Goal: Task Accomplishment & Management: Manage account settings

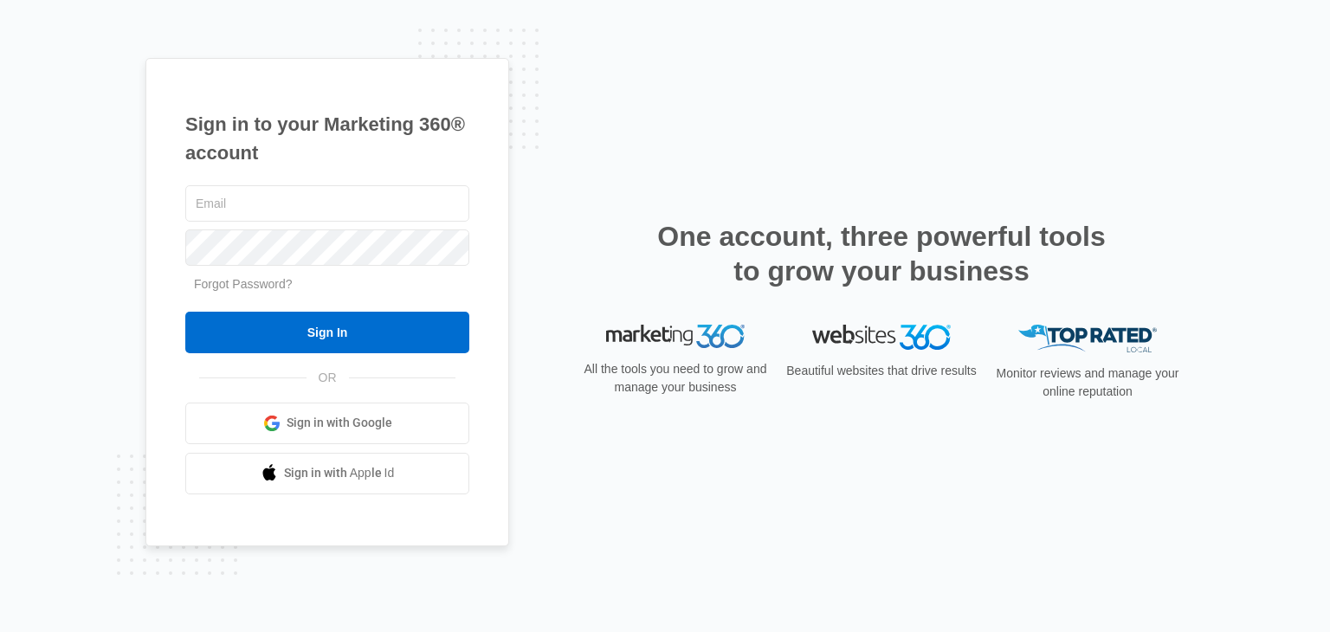
type input "[PERSON_NAME][EMAIL_ADDRESS][DOMAIN_NAME]"
click at [311, 362] on div "[PERSON_NAME][EMAIL_ADDRESS][DOMAIN_NAME] Forgot Password? Sign In OR Sign in w…" at bounding box center [327, 338] width 284 height 313
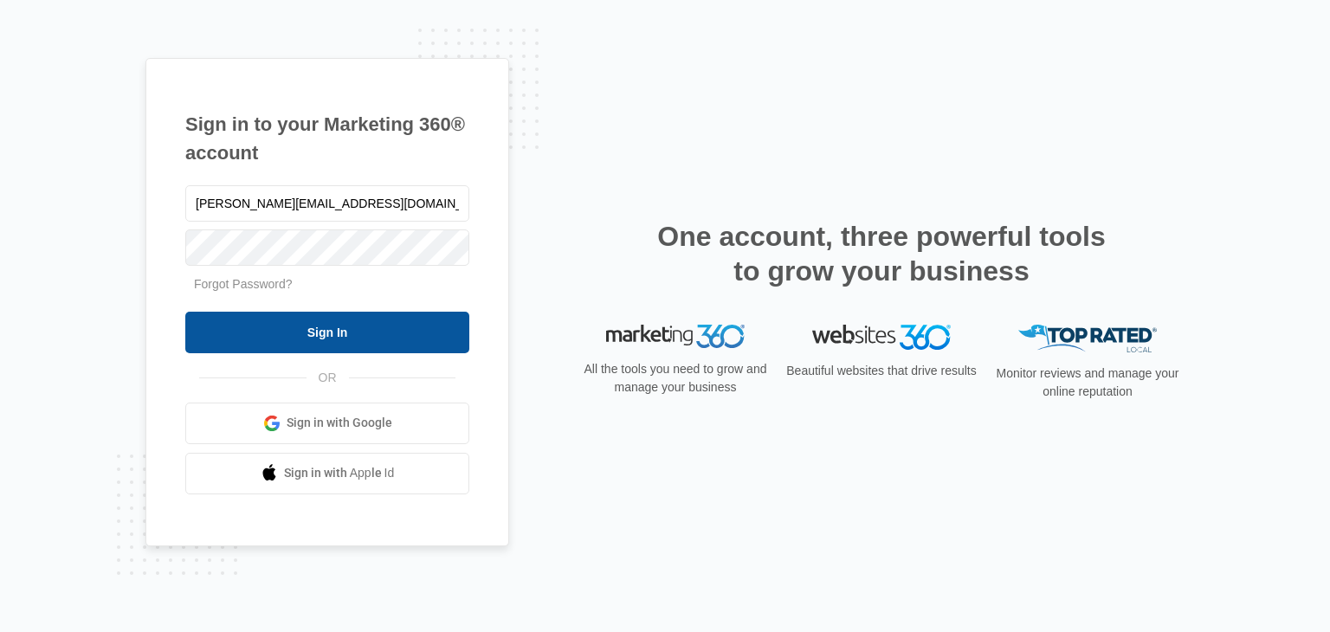
click at [308, 338] on input "Sign In" at bounding box center [327, 333] width 284 height 42
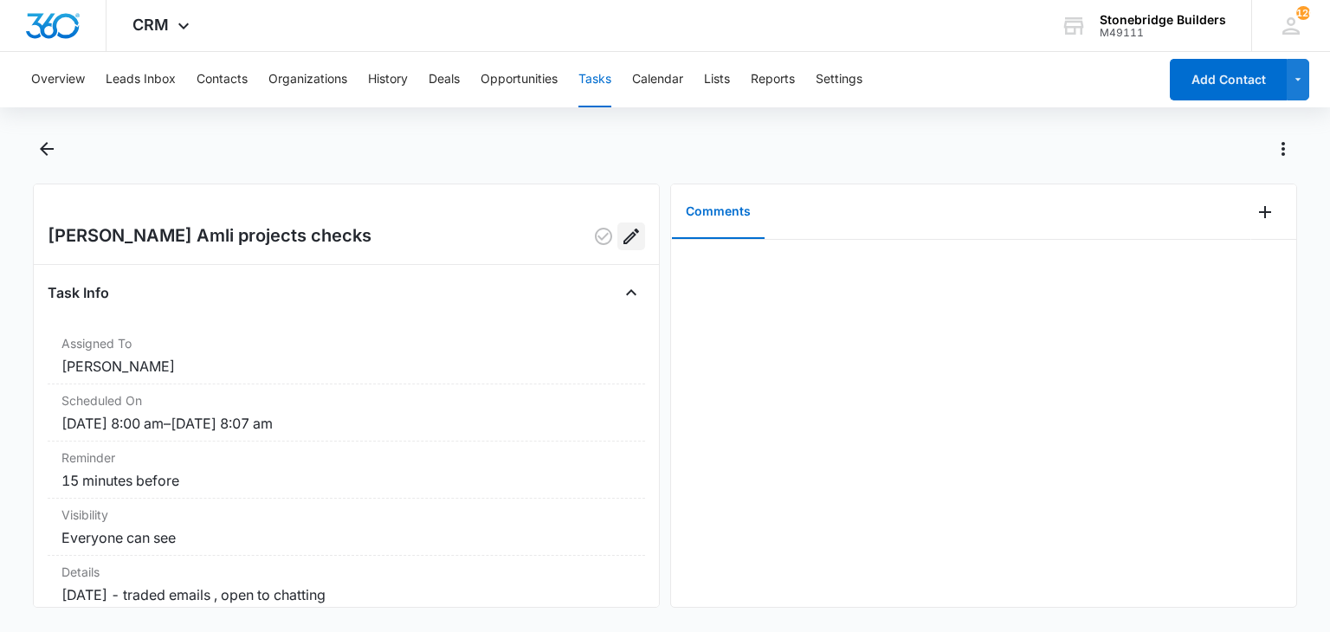
click at [621, 239] on icon "Edit" at bounding box center [631, 236] width 21 height 21
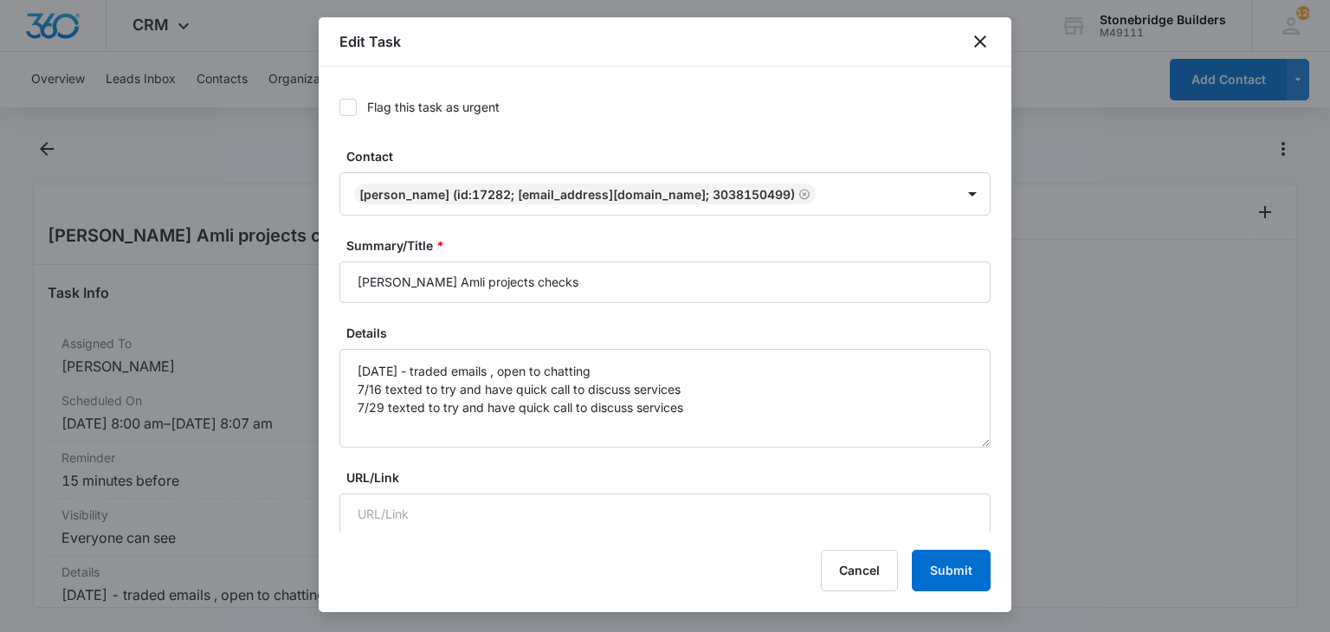
type input "Aug 28, 2025"
type input "8:00 am"
type input "Aug 28, 2025"
type input "8:07 am"
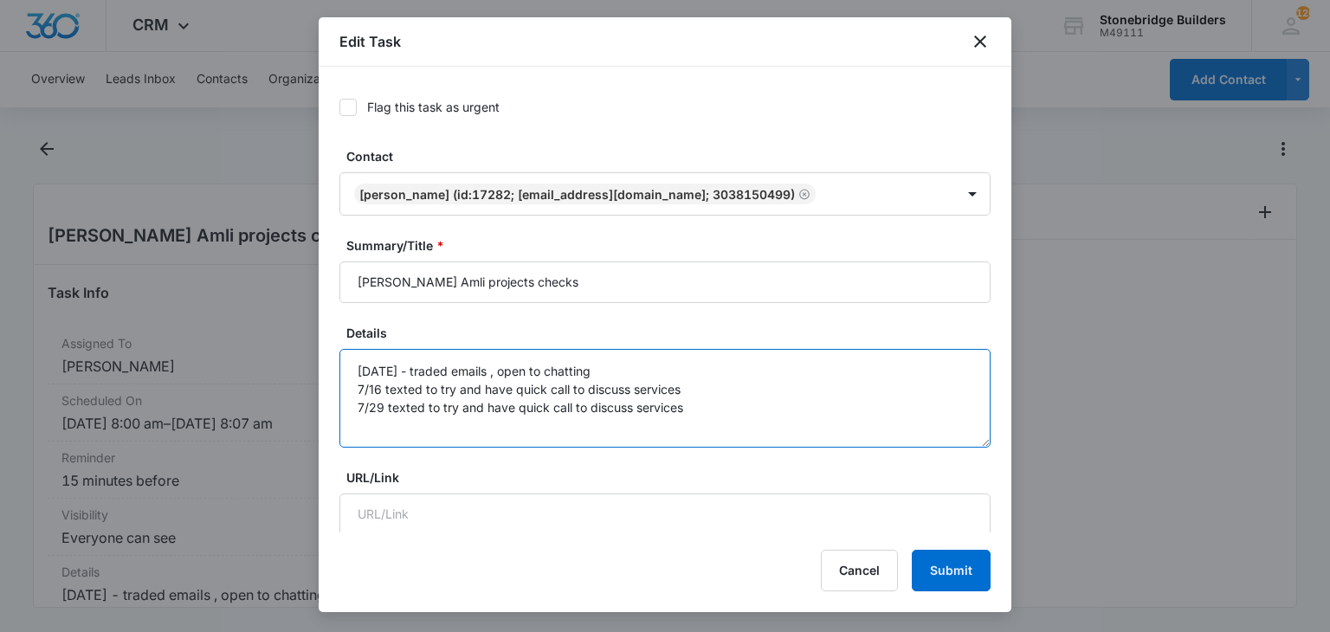
click at [713, 415] on textarea "7/14/25 - traded emails , open to chatting 7/16 texted to try and have quick ca…" at bounding box center [664, 398] width 651 height 99
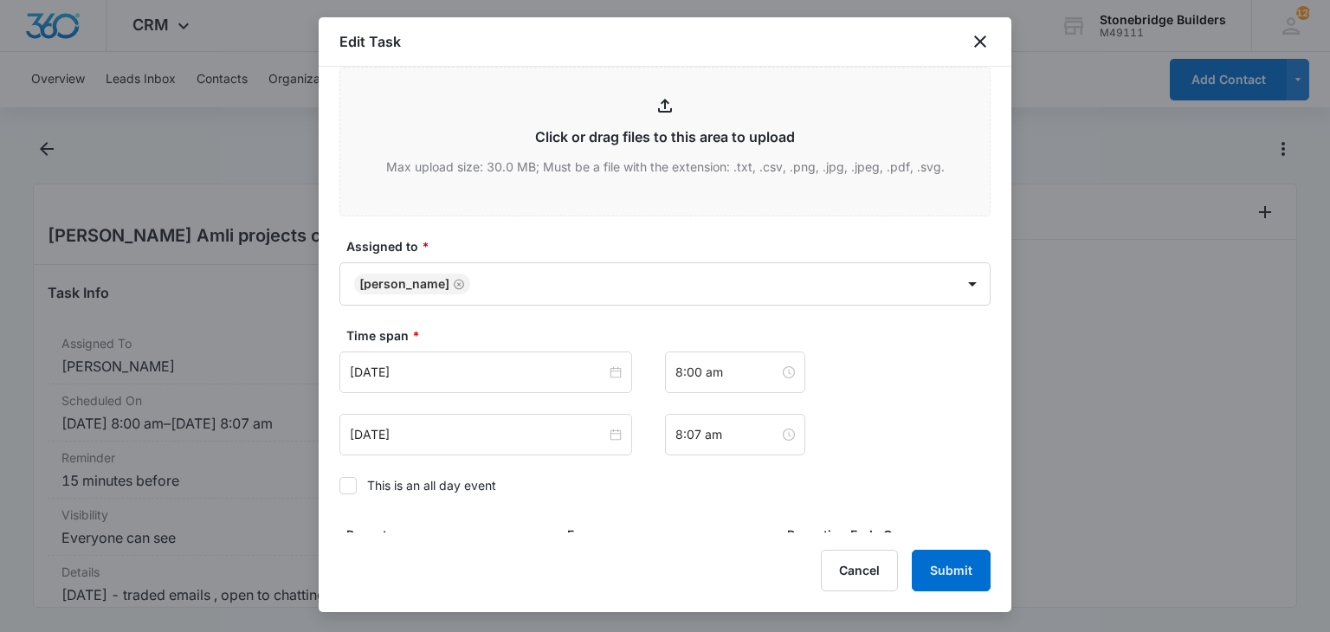
scroll to position [952, 0]
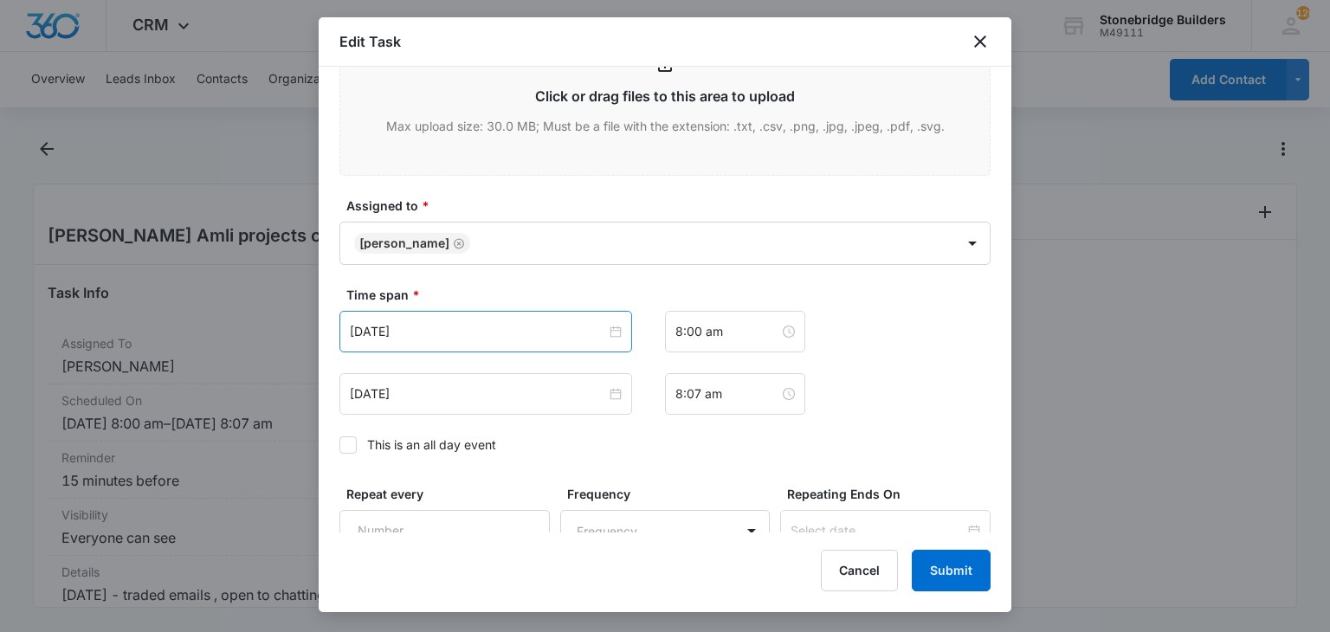
type textarea "7/14/25 - traded emails , open to chatting 7/16 texted to try and have quick ca…"
click at [382, 340] on div "Aug 28, 2025" at bounding box center [485, 332] width 293 height 42
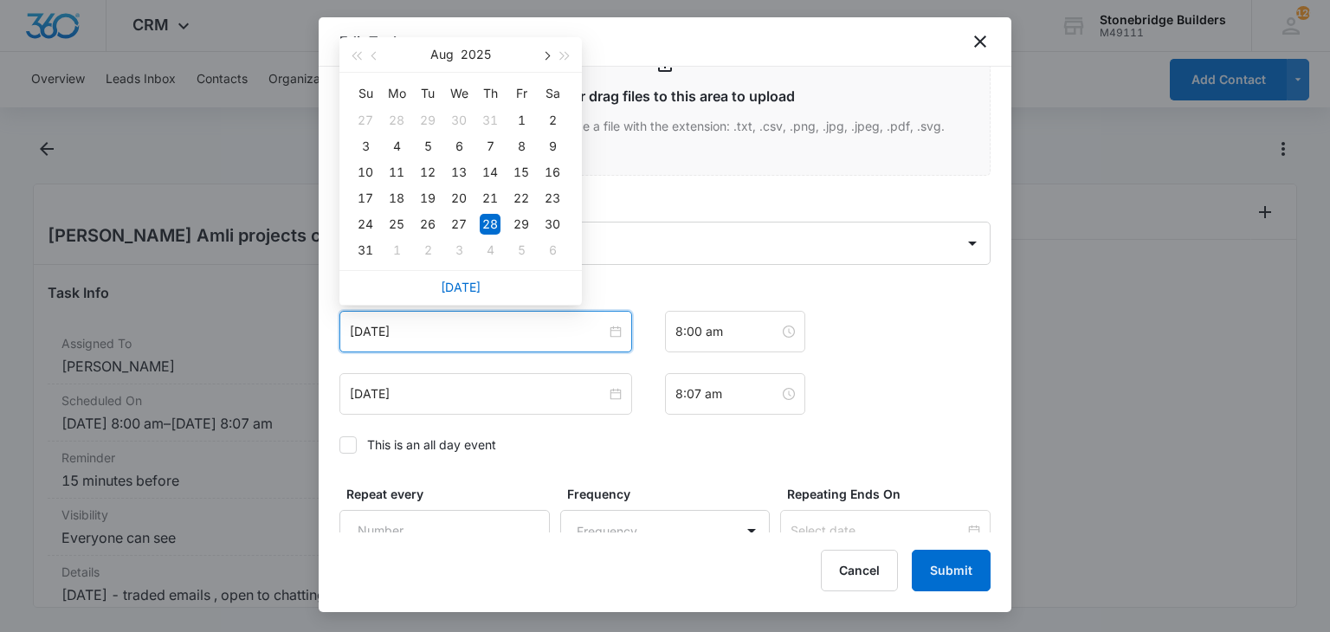
click at [548, 53] on button "button" at bounding box center [545, 54] width 19 height 35
click at [548, 49] on button "button" at bounding box center [545, 54] width 19 height 35
type input "Oct 23, 2025"
click at [493, 197] on div "23" at bounding box center [490, 198] width 21 height 21
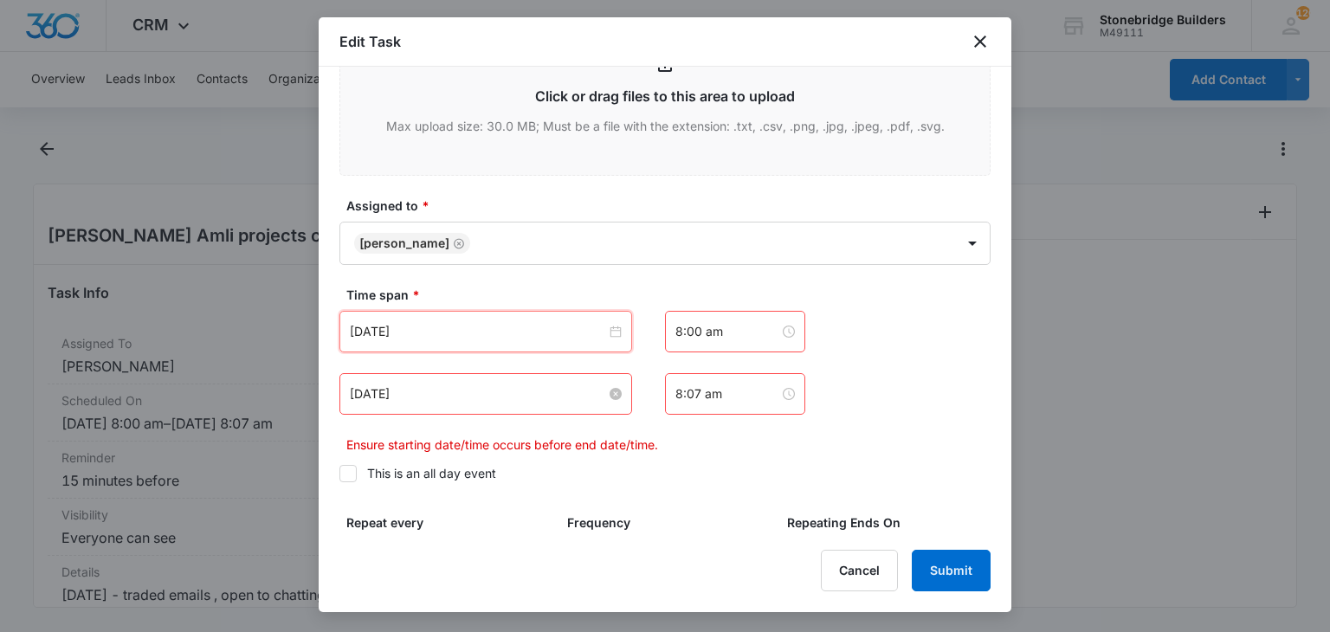
click at [388, 393] on input "Aug 28, 2025" at bounding box center [478, 393] width 256 height 19
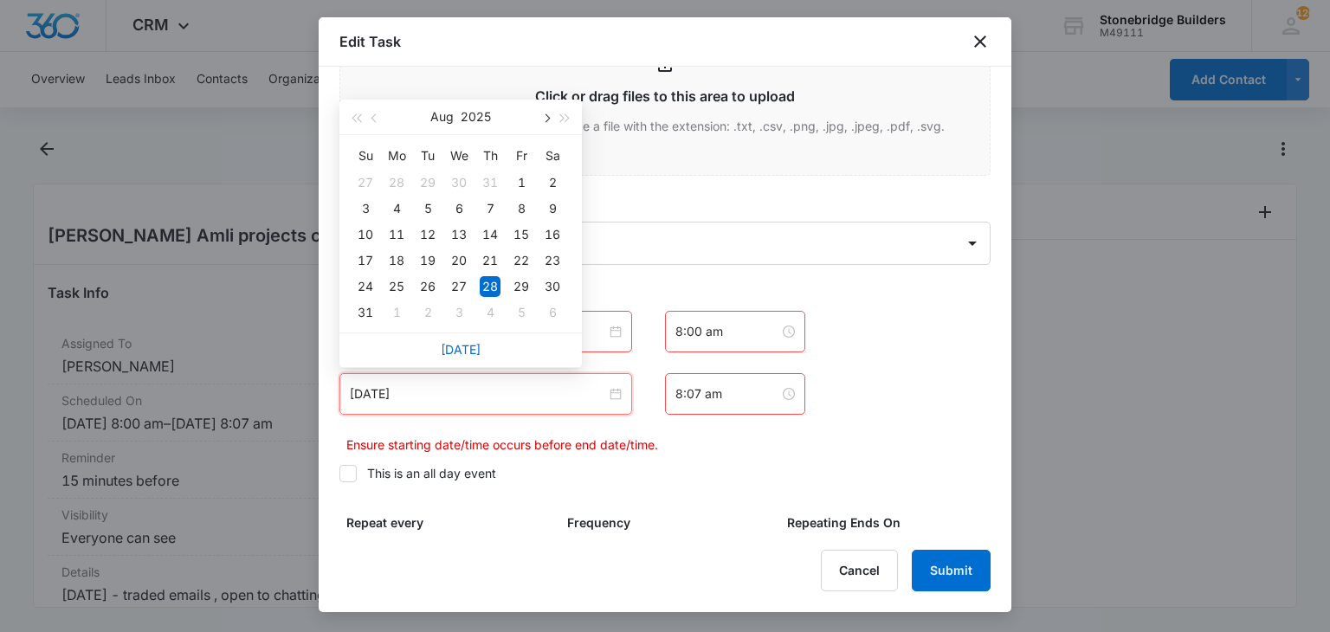
click at [539, 123] on button "button" at bounding box center [545, 117] width 19 height 35
type input "Oct 23, 2025"
click at [492, 266] on div "23" at bounding box center [490, 260] width 21 height 21
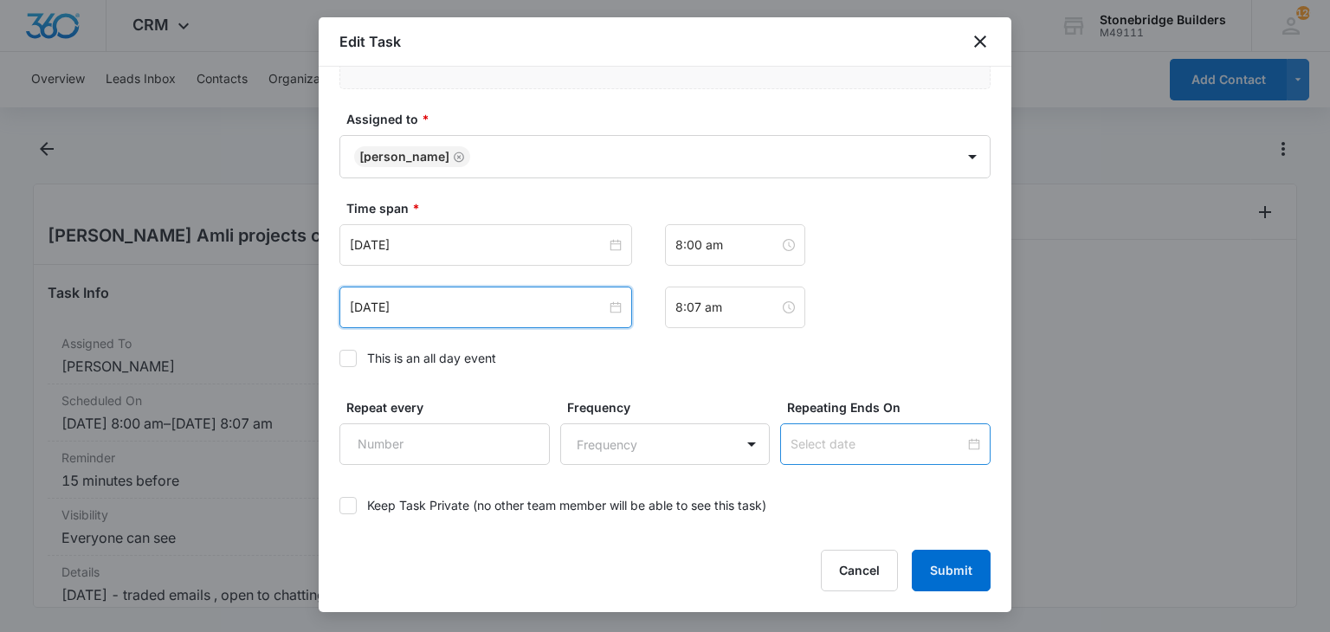
scroll to position [1117, 0]
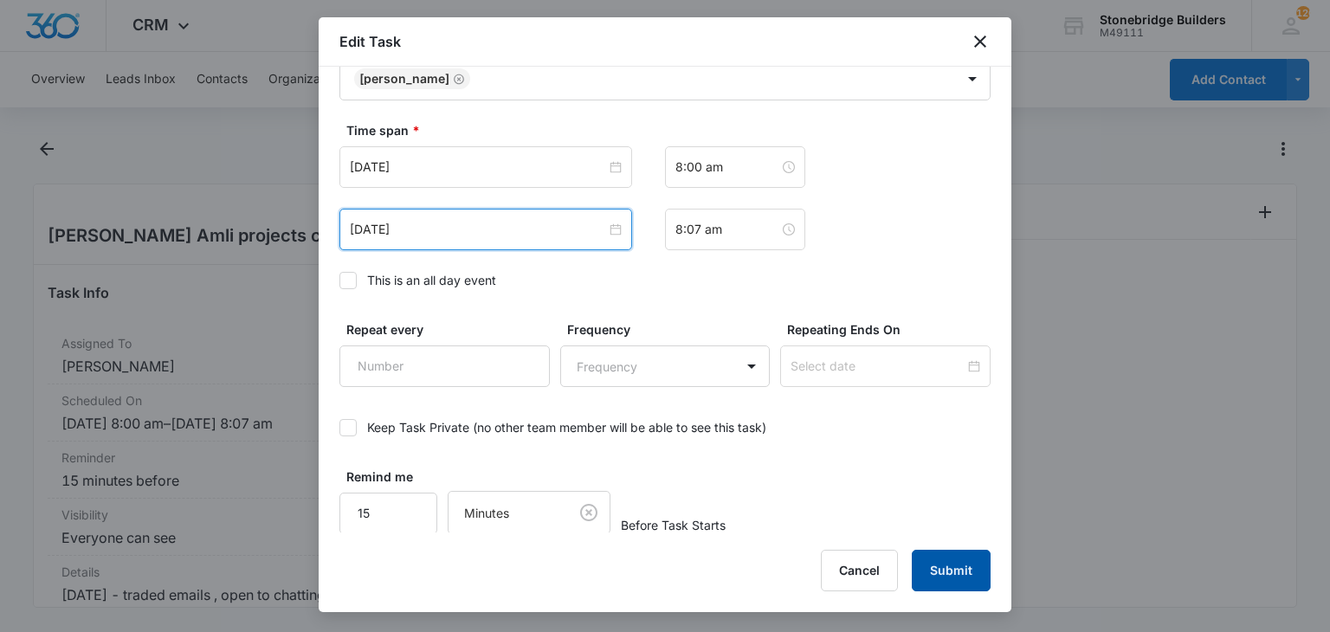
click at [944, 555] on button "Submit" at bounding box center [951, 571] width 79 height 42
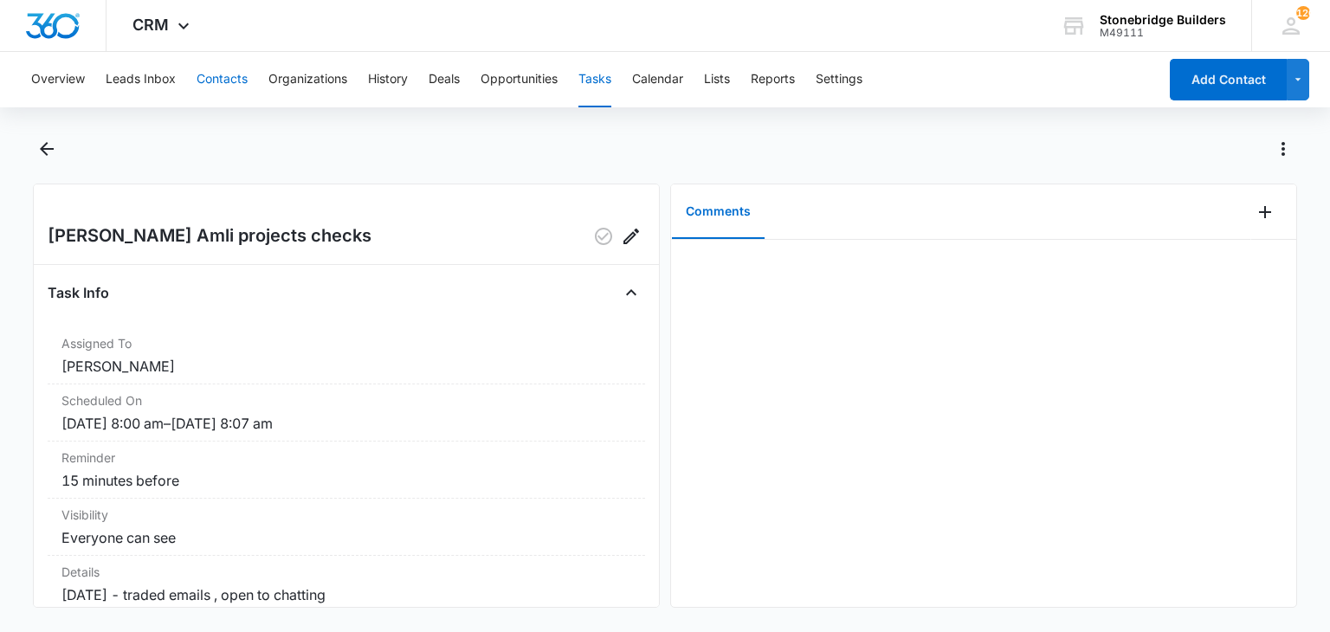
click at [218, 81] on button "Contacts" at bounding box center [222, 79] width 51 height 55
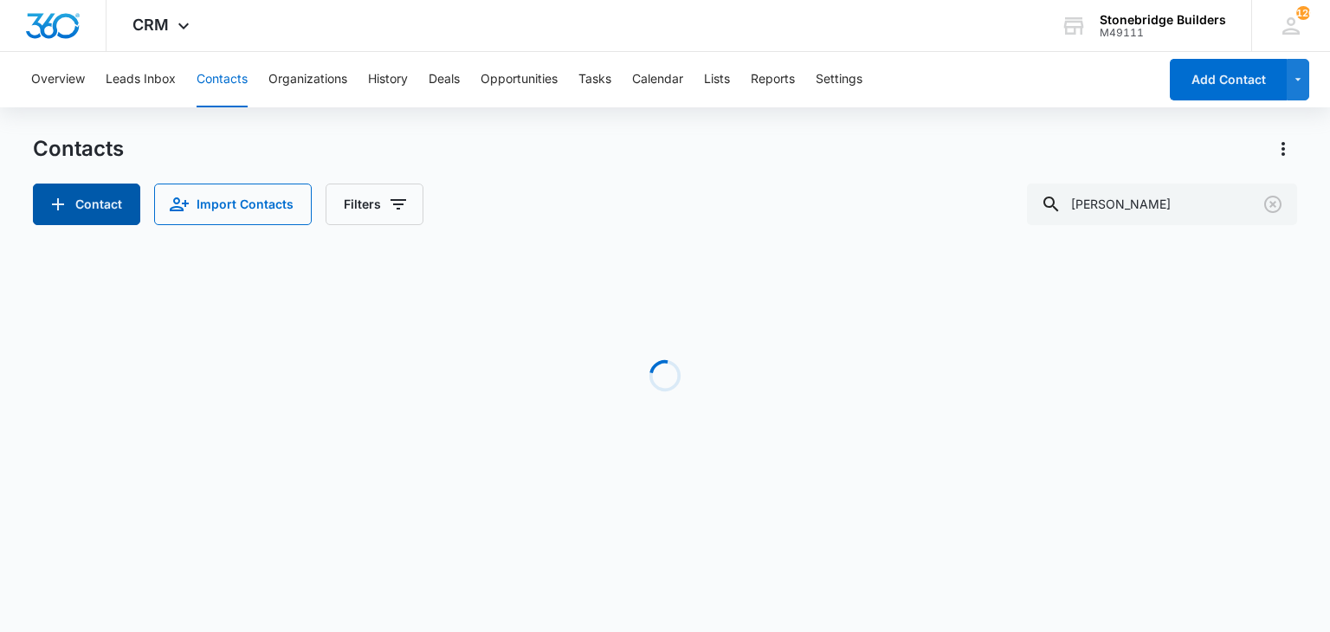
click at [86, 185] on button "Contact" at bounding box center [86, 205] width 107 height 42
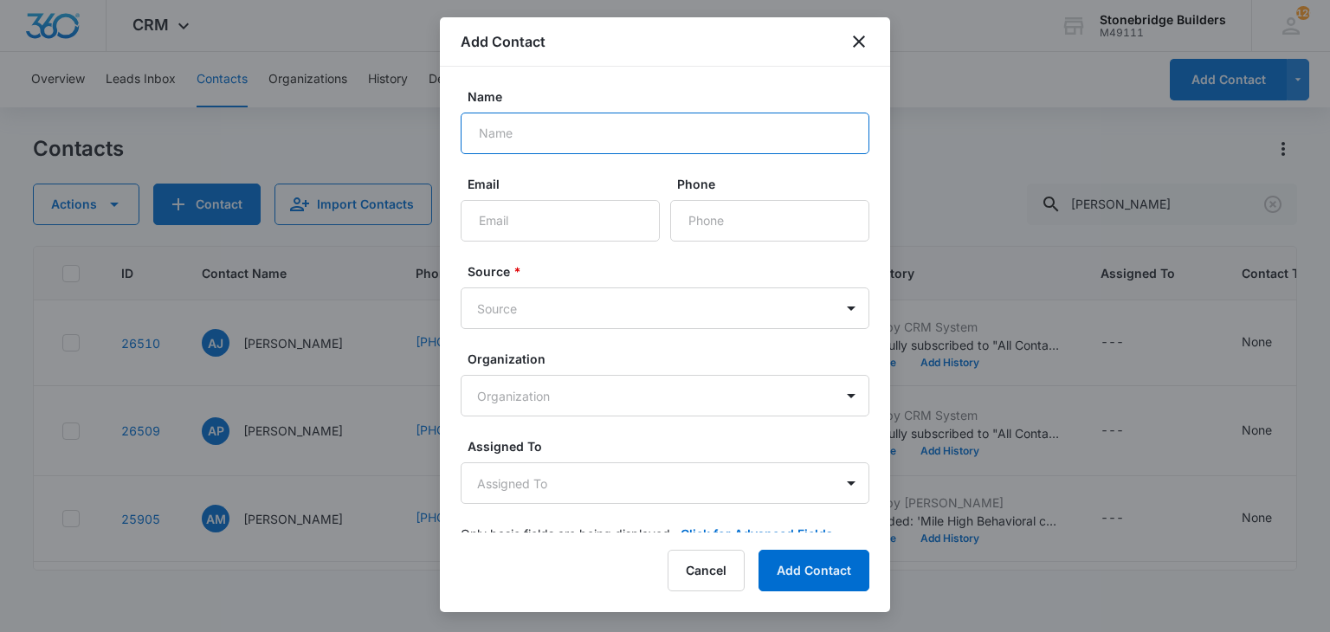
drag, startPoint x: 558, startPoint y: 149, endPoint x: 549, endPoint y: 136, distance: 15.6
click at [558, 149] on input "Name" at bounding box center [665, 134] width 409 height 42
type input "Janice"
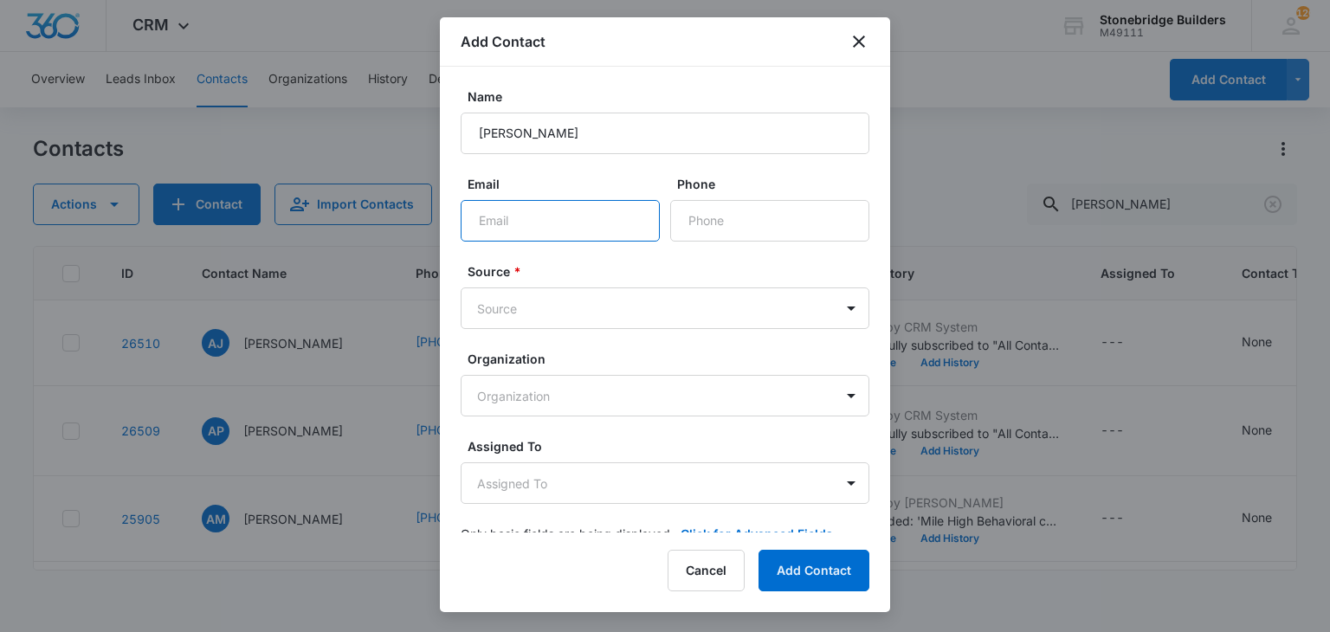
click at [528, 214] on input "Email" at bounding box center [560, 221] width 199 height 42
paste input "303-906-8979 janice_0407@yahoo.com"
drag, startPoint x: 488, startPoint y: 219, endPoint x: 392, endPoint y: 200, distance: 98.0
click at [392, 200] on body "CRM Apps Reputation Websites Forms CRM Email Social Content Ads Intelligence Fi…" at bounding box center [665, 316] width 1330 height 632
type input "janice_0407@yahoo.com"
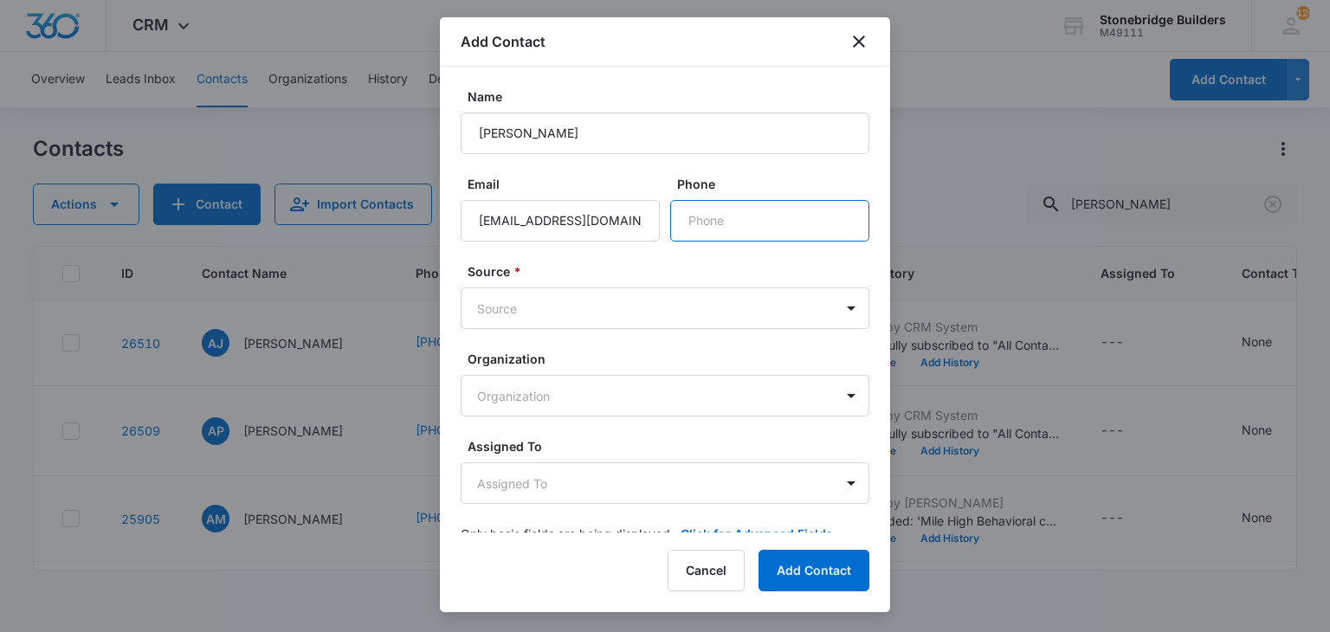
click at [717, 223] on input "Phone" at bounding box center [769, 221] width 199 height 42
paste input "(303) 906-8979"
click at [765, 236] on input "Phone" at bounding box center [769, 221] width 199 height 42
click at [793, 222] on input "Phone" at bounding box center [769, 221] width 199 height 42
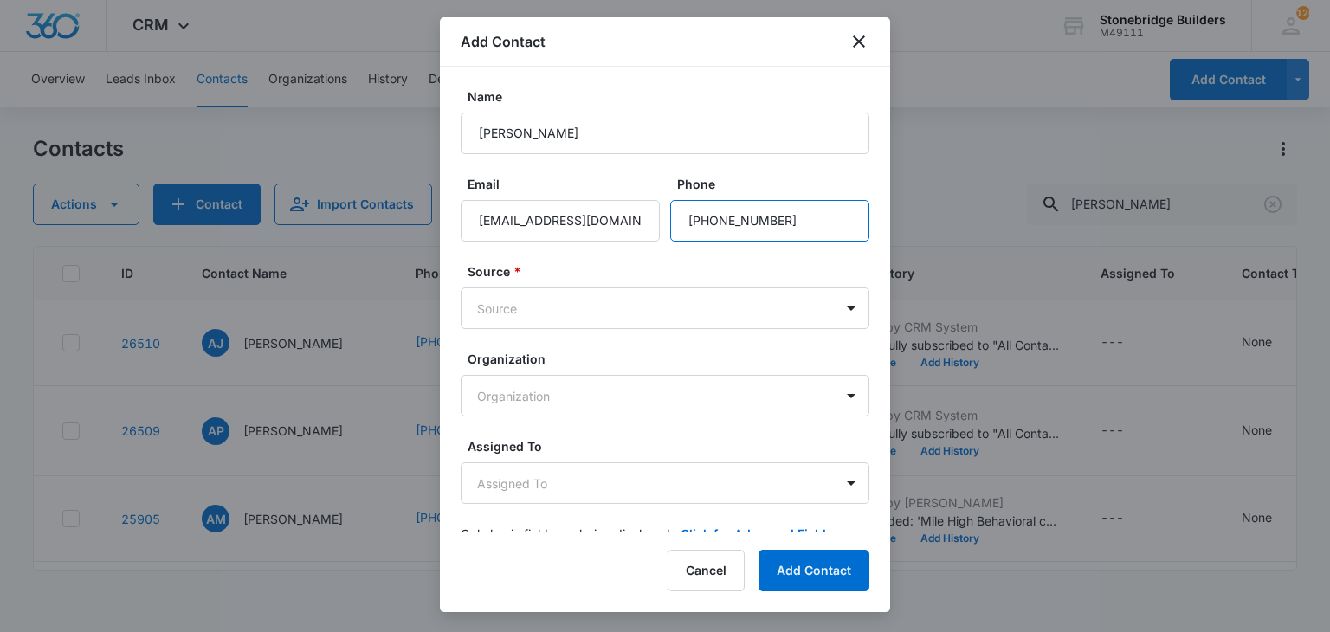
click at [793, 222] on input "Phone" at bounding box center [769, 221] width 199 height 42
type input "(303) 906-8979"
click at [555, 310] on body "CRM Apps Reputation Websites Forms CRM Email Social Content Ads Intelligence Fi…" at bounding box center [665, 316] width 1330 height 632
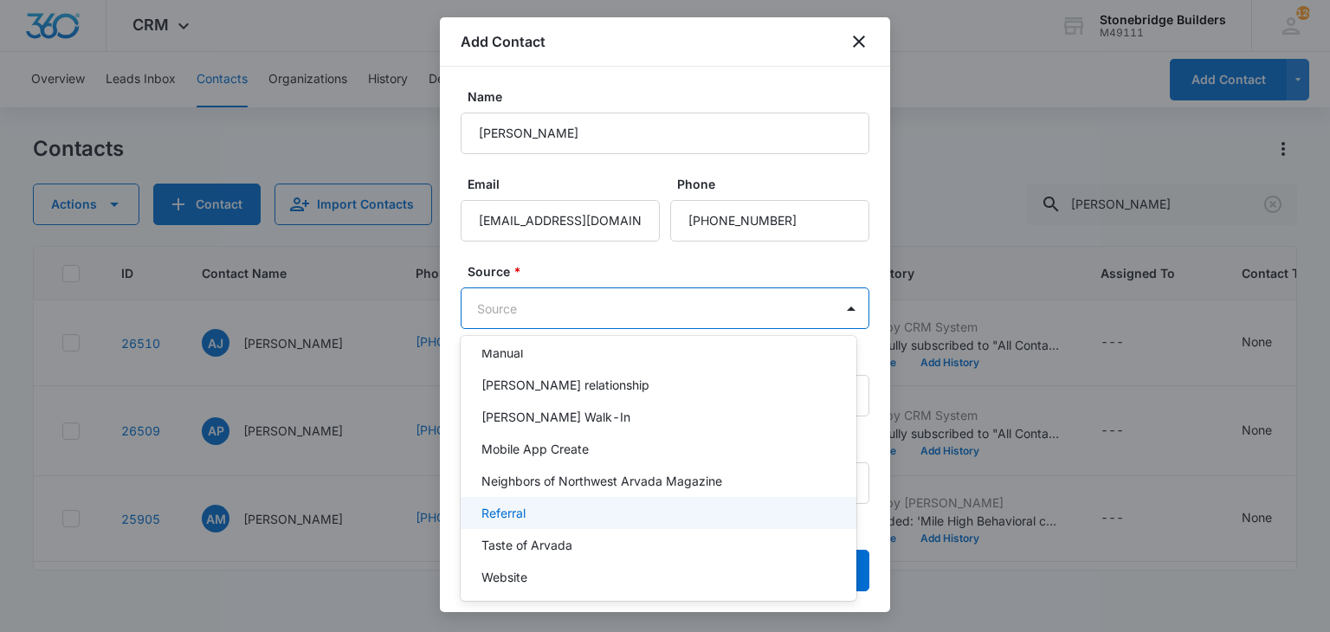
scroll to position [442, 0]
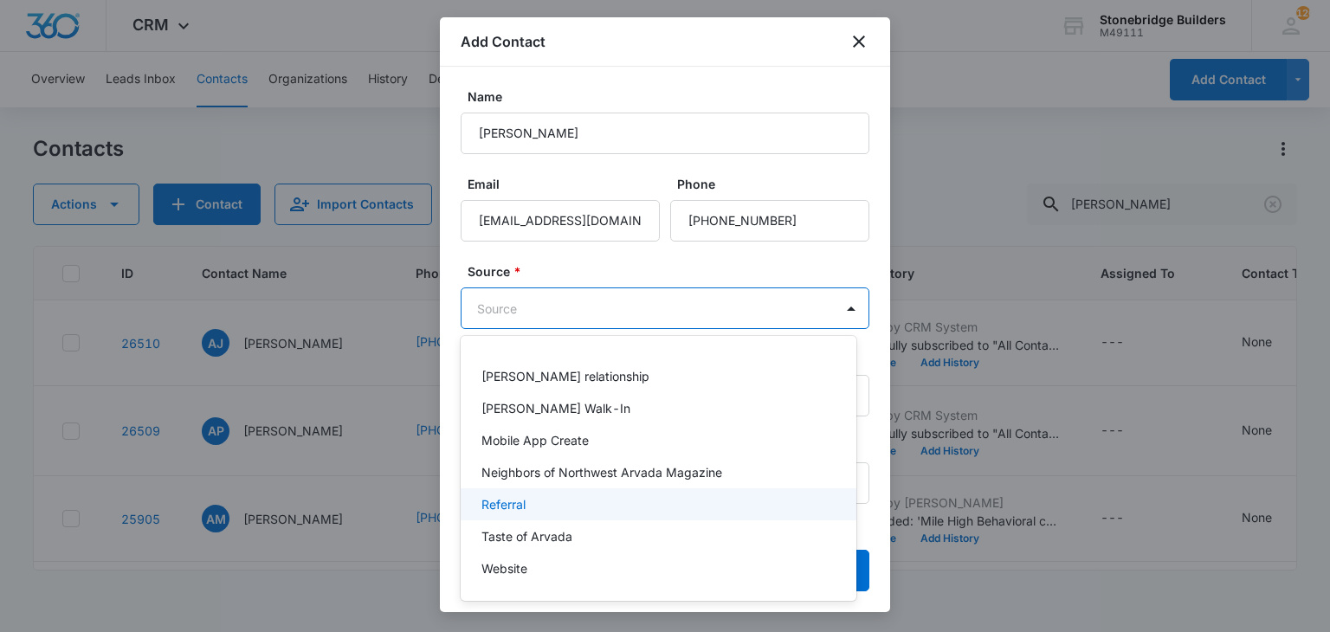
click at [538, 500] on div "Referral" at bounding box center [656, 504] width 351 height 18
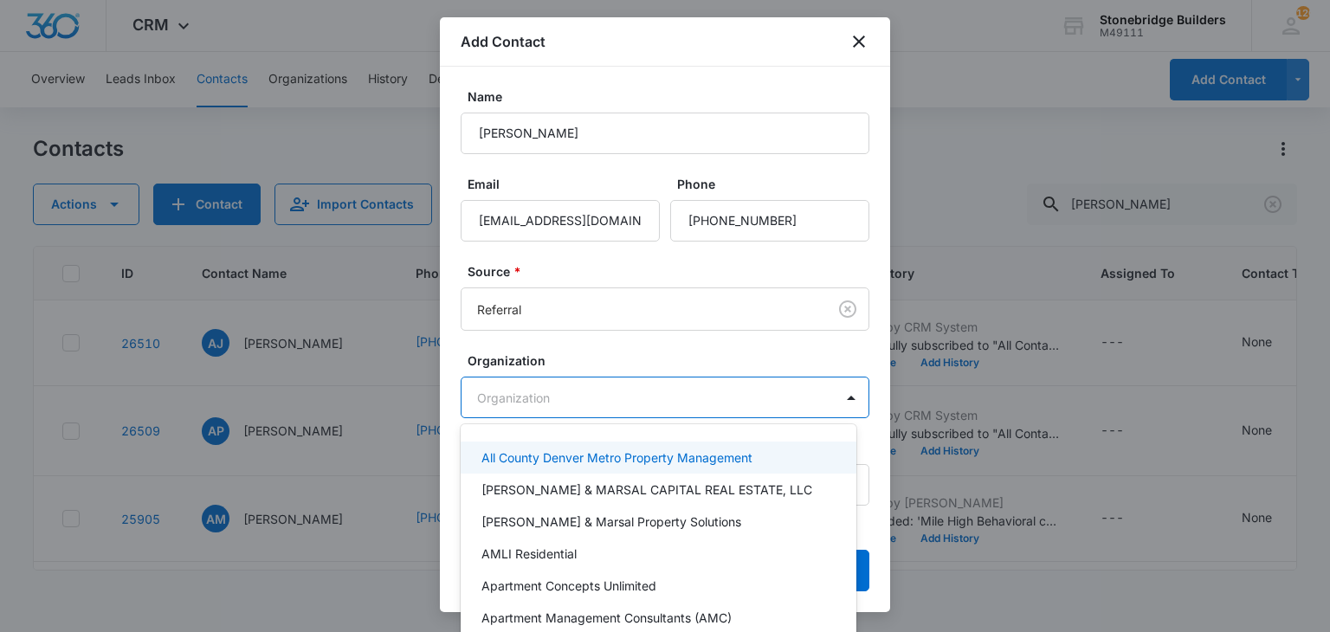
click at [556, 400] on body "CRM Apps Reputation Websites Forms CRM Email Social Content Ads Intelligence Fi…" at bounding box center [665, 316] width 1330 height 632
click at [561, 348] on div at bounding box center [665, 316] width 1330 height 632
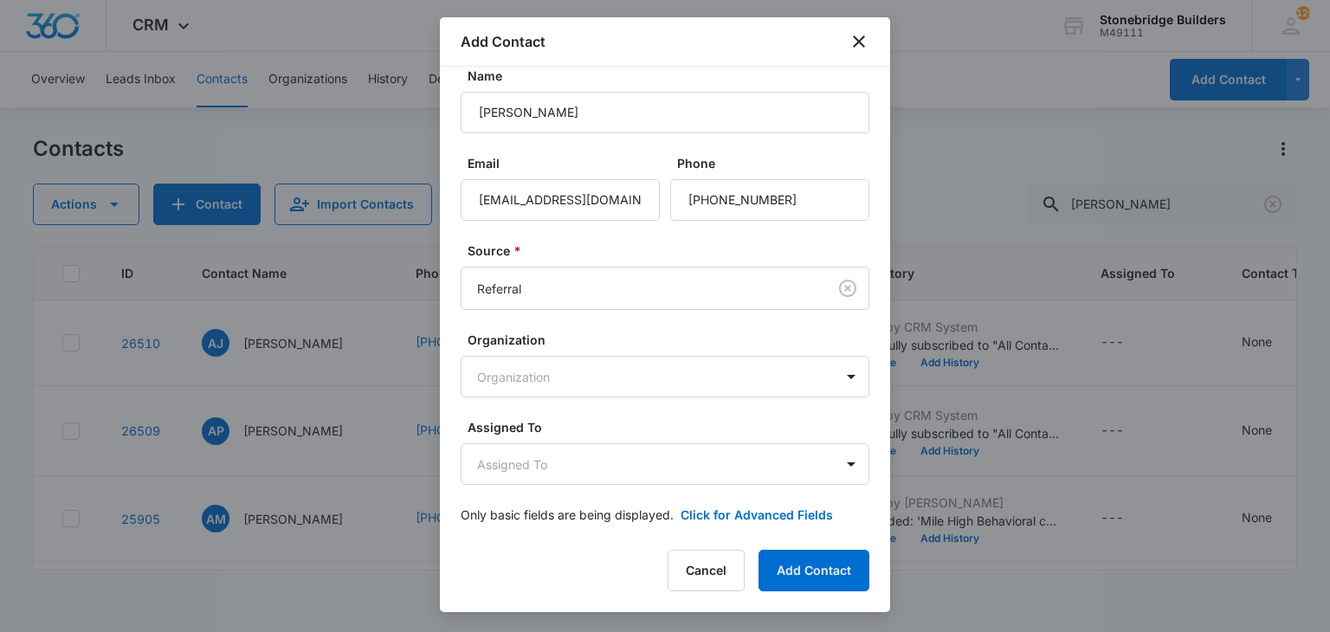
scroll to position [33, 0]
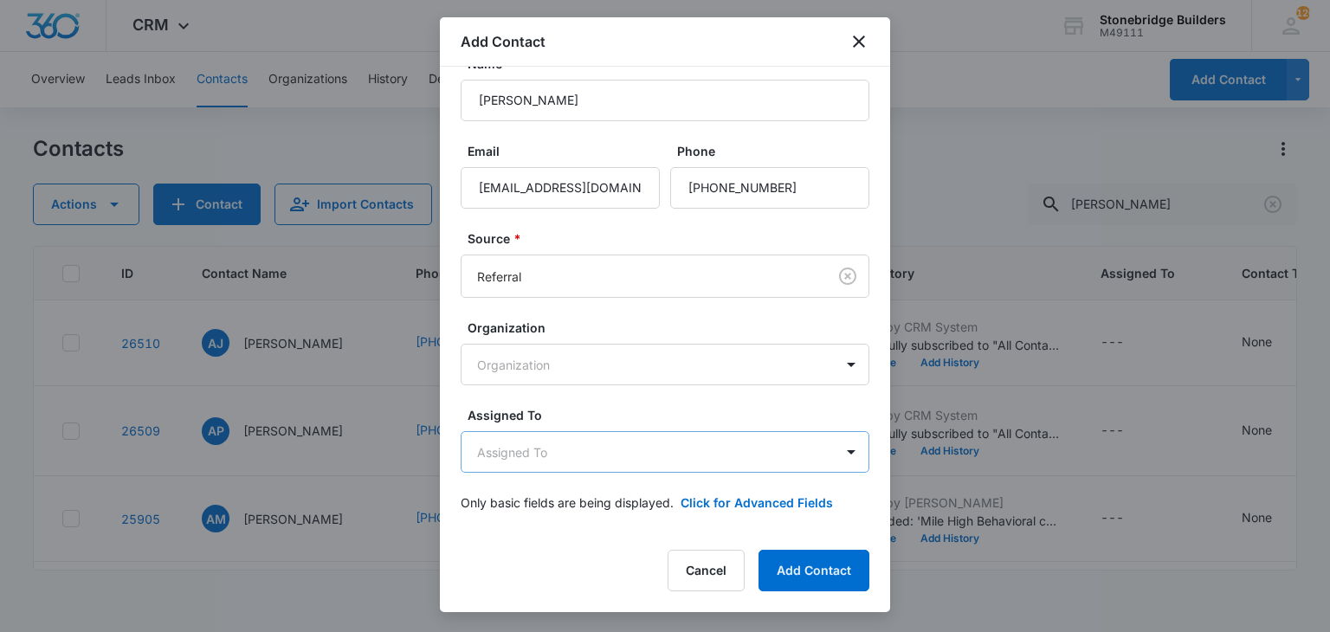
click at [560, 440] on body "CRM Apps Reputation Websites Forms CRM Email Social Content Ads Intelligence Fi…" at bounding box center [665, 316] width 1330 height 632
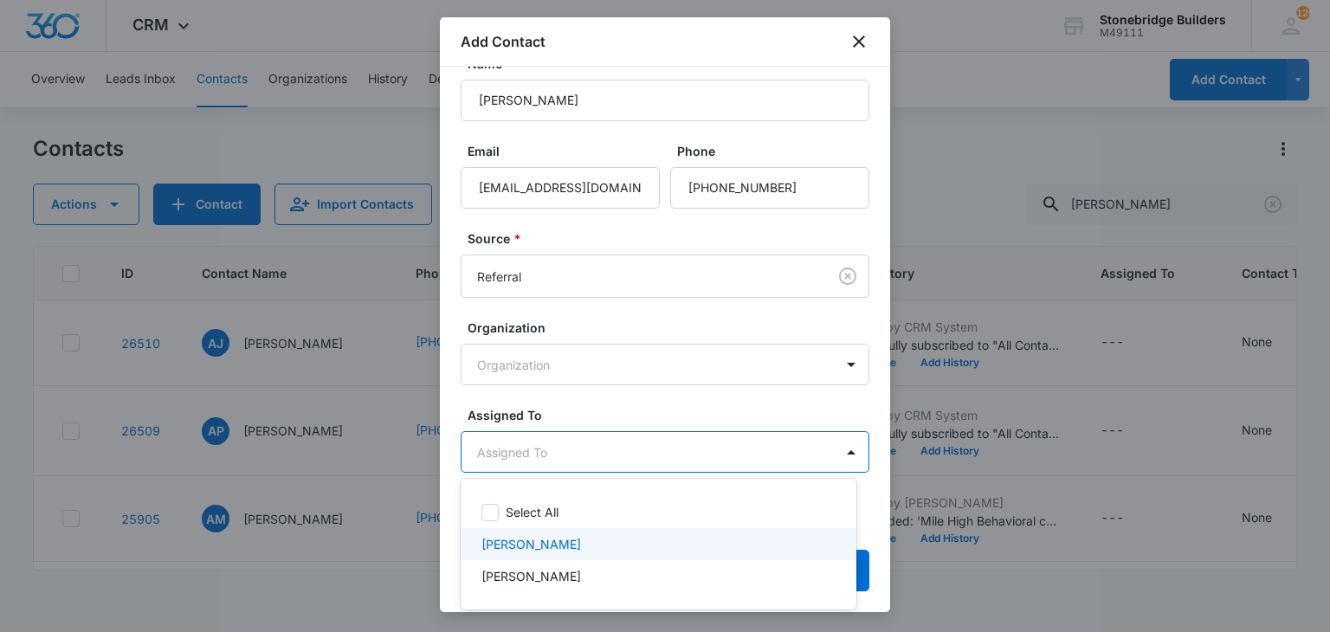
click at [554, 549] on p "Mike Anderson" at bounding box center [531, 544] width 100 height 18
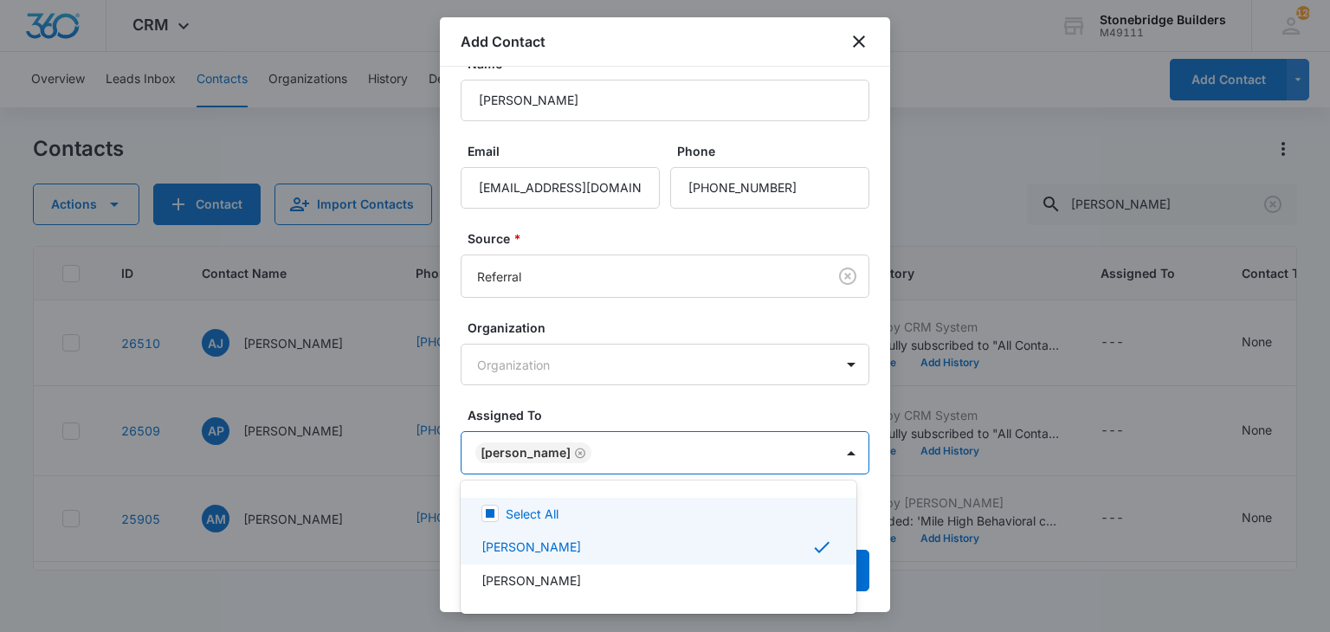
click at [626, 403] on div at bounding box center [665, 316] width 1330 height 632
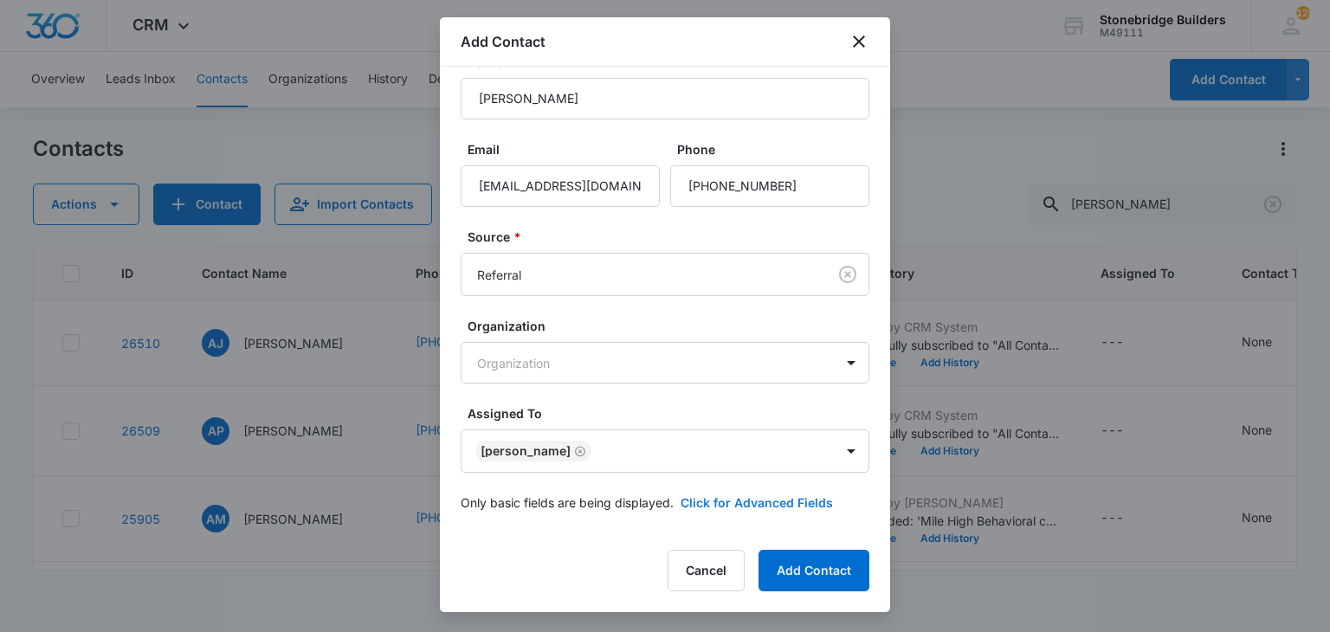
click at [765, 496] on button "Click for Advanced Fields" at bounding box center [756, 502] width 152 height 18
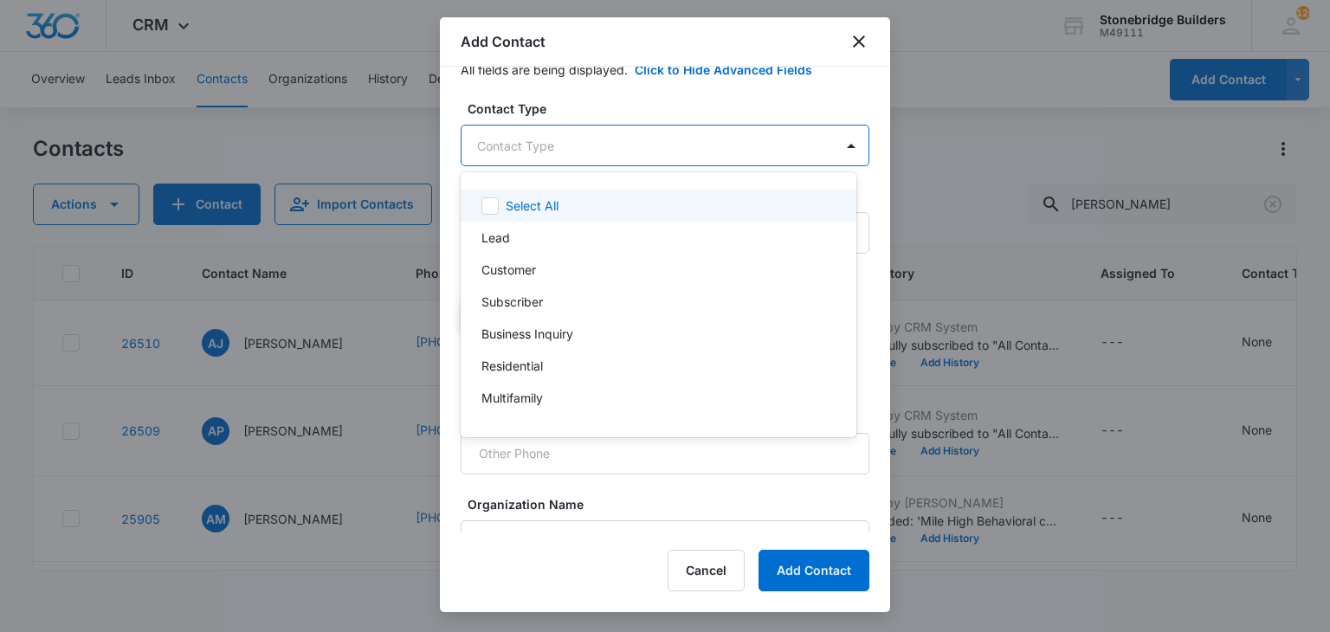
click at [511, 150] on body "CRM Apps Reputation Websites Forms CRM Email Social Content Ads Intelligence Fi…" at bounding box center [665, 316] width 1330 height 632
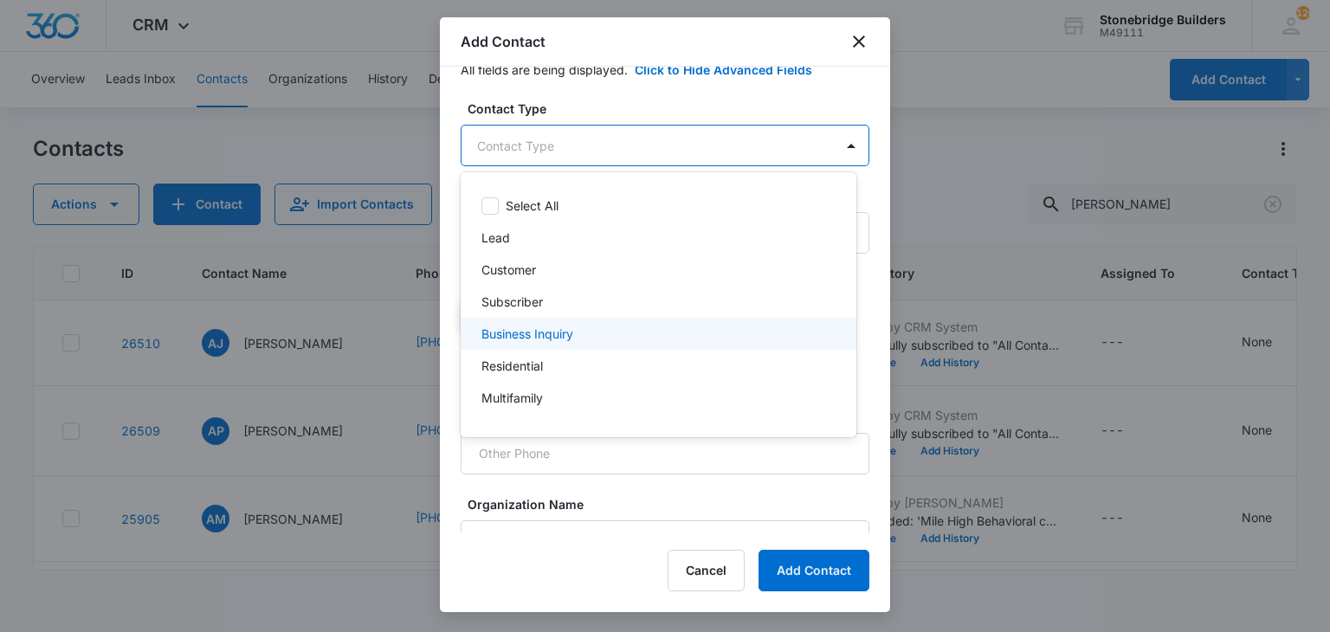
click at [519, 346] on div "Business Inquiry" at bounding box center [659, 334] width 396 height 32
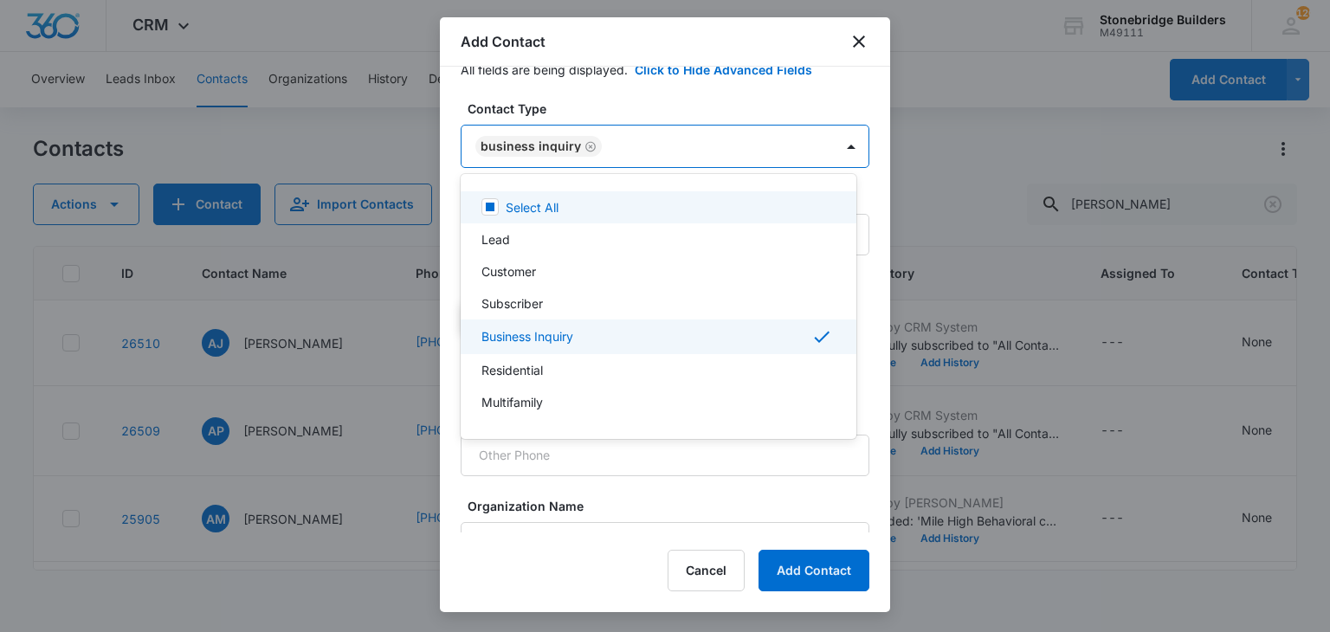
click at [583, 145] on div at bounding box center [665, 316] width 1330 height 632
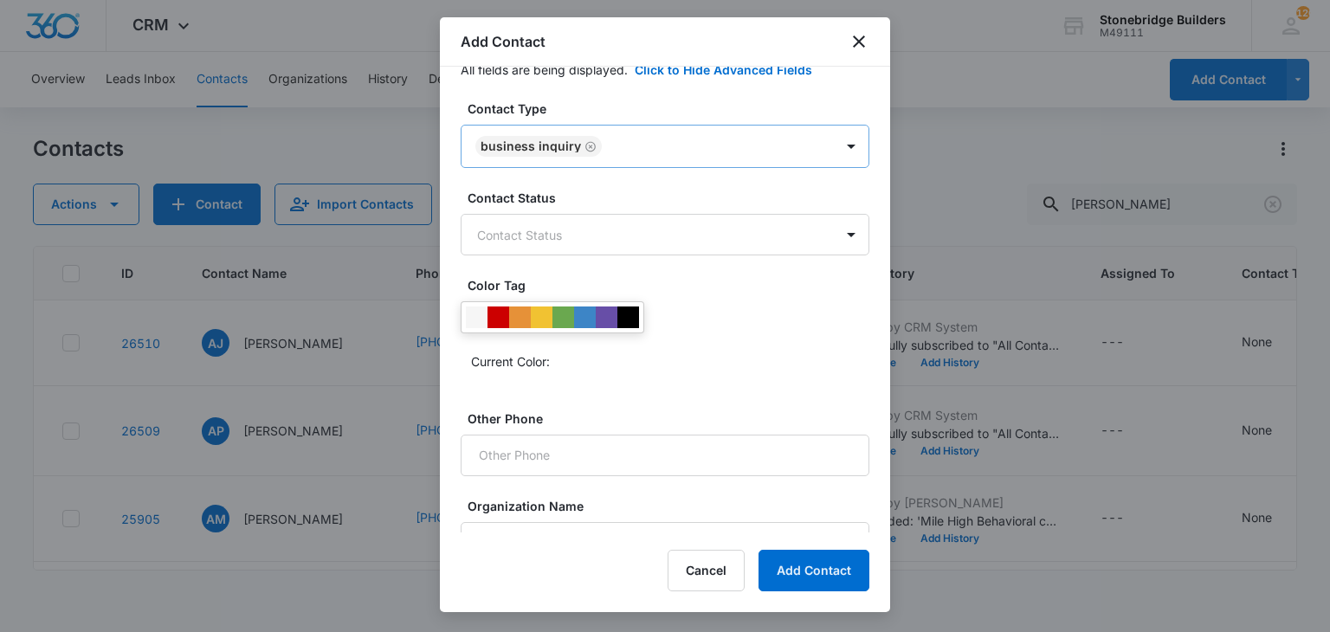
click at [584, 145] on icon "Remove Business Inquiry" at bounding box center [590, 146] width 12 height 13
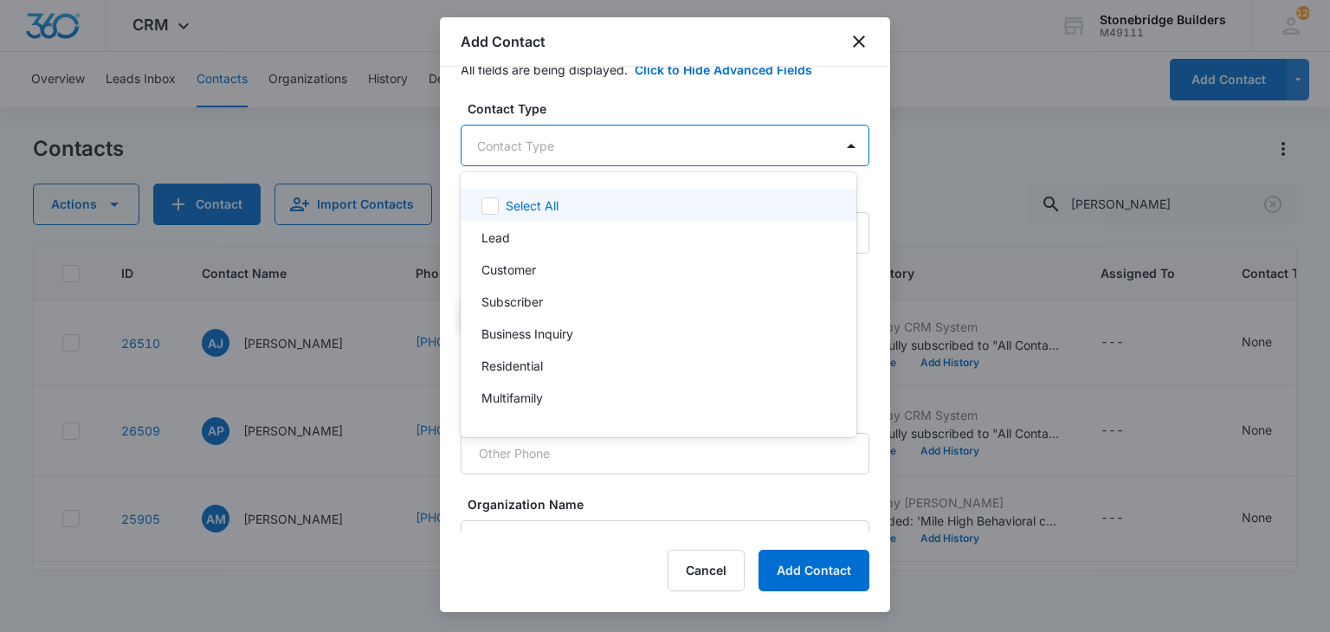
click at [583, 145] on body "CRM Apps Reputation Websites Forms CRM Email Social Content Ads Intelligence Fi…" at bounding box center [665, 316] width 1330 height 632
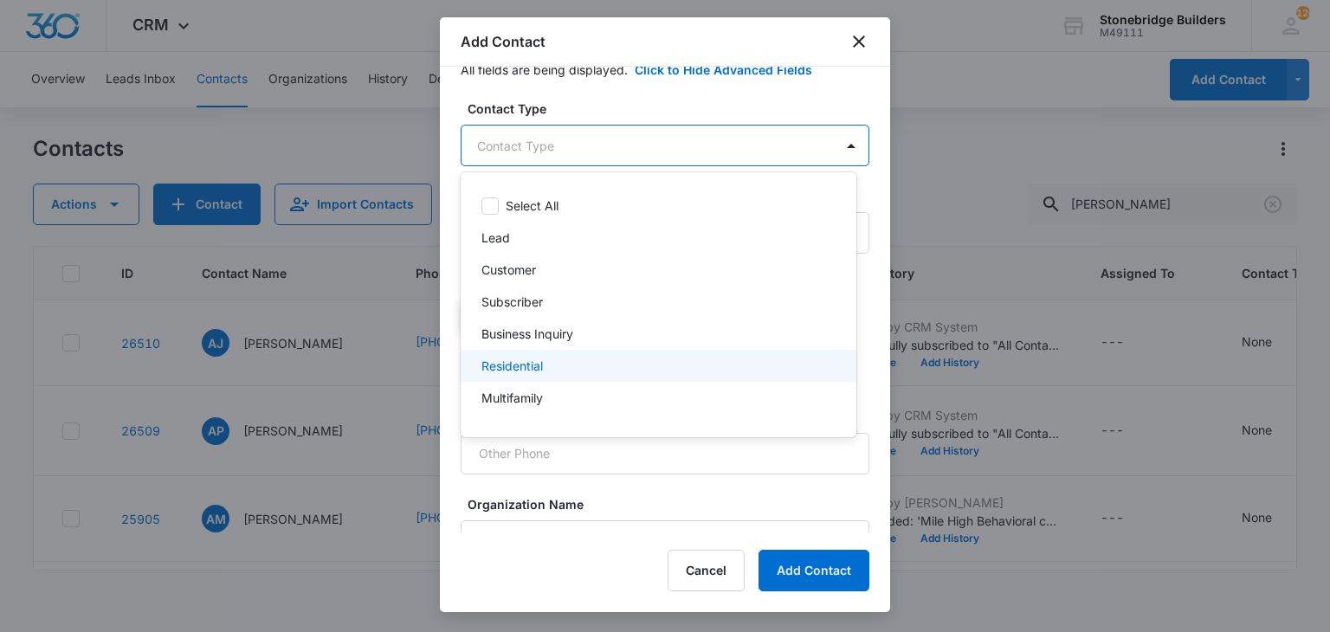
click at [566, 371] on div "Residential" at bounding box center [656, 366] width 351 height 18
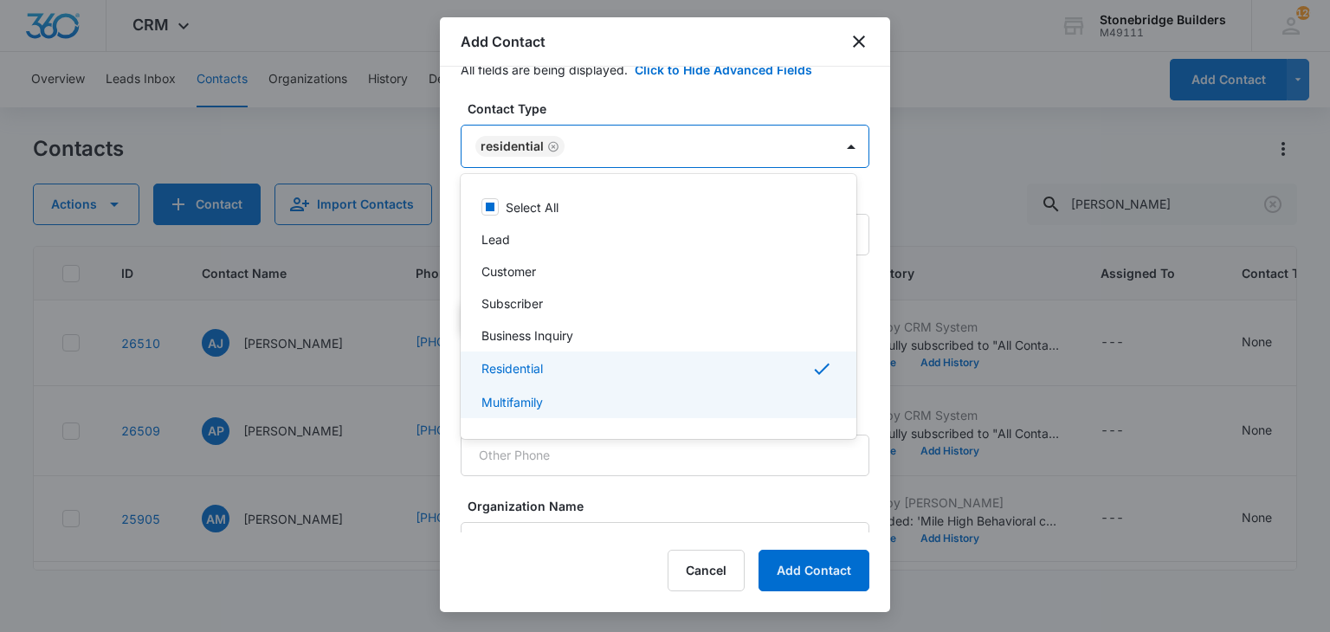
click at [820, 559] on div at bounding box center [665, 316] width 1330 height 632
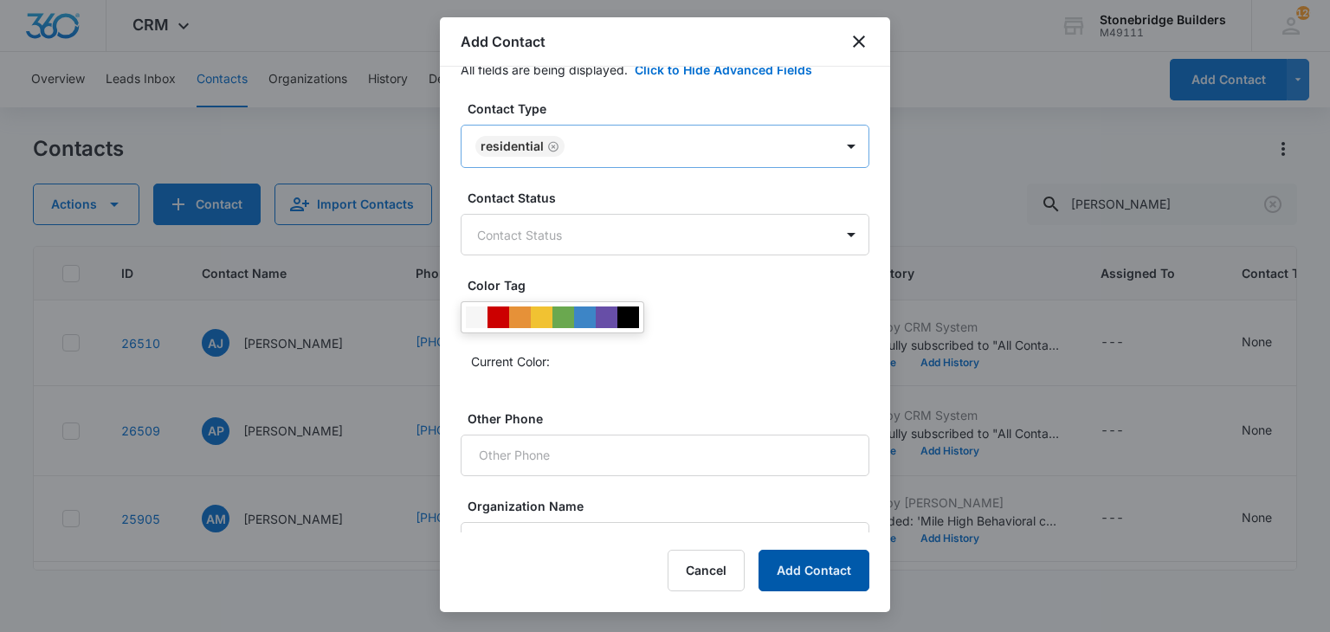
click at [817, 566] on button "Add Contact" at bounding box center [813, 571] width 111 height 42
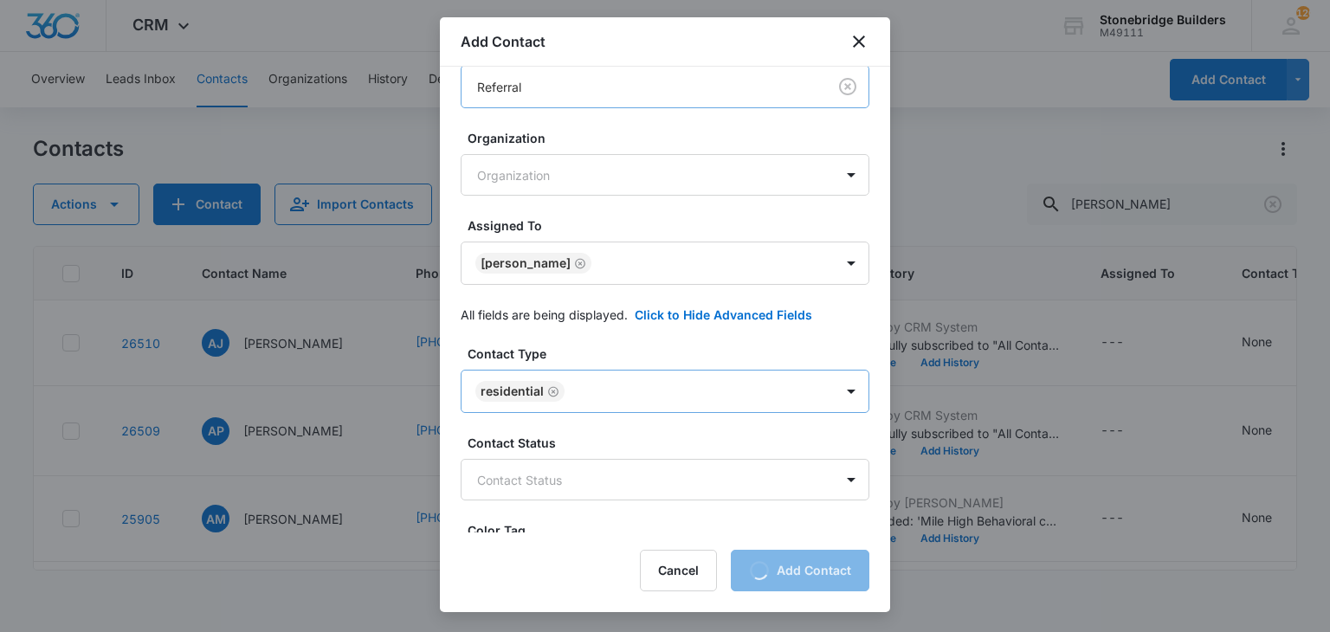
scroll to position [0, 0]
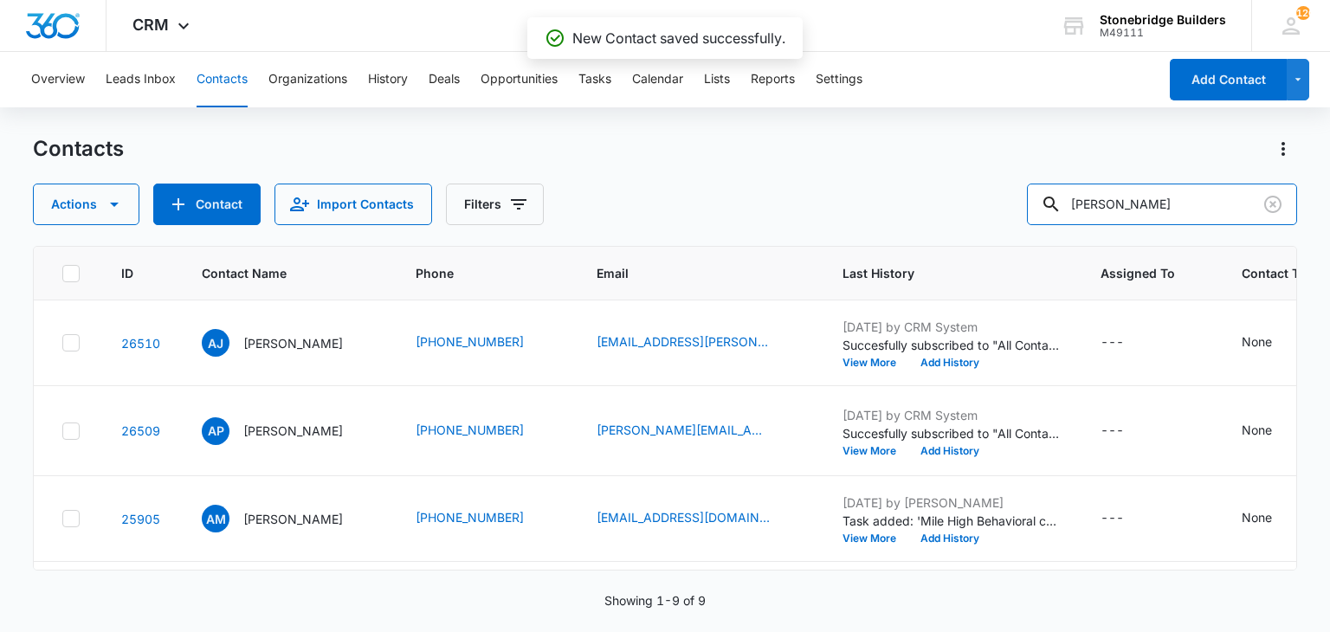
drag, startPoint x: 1183, startPoint y: 206, endPoint x: 972, endPoint y: 197, distance: 211.4
click at [972, 197] on div "Actions Contact Import Contacts Filters anna" at bounding box center [664, 205] width 1263 height 42
type input "janice"
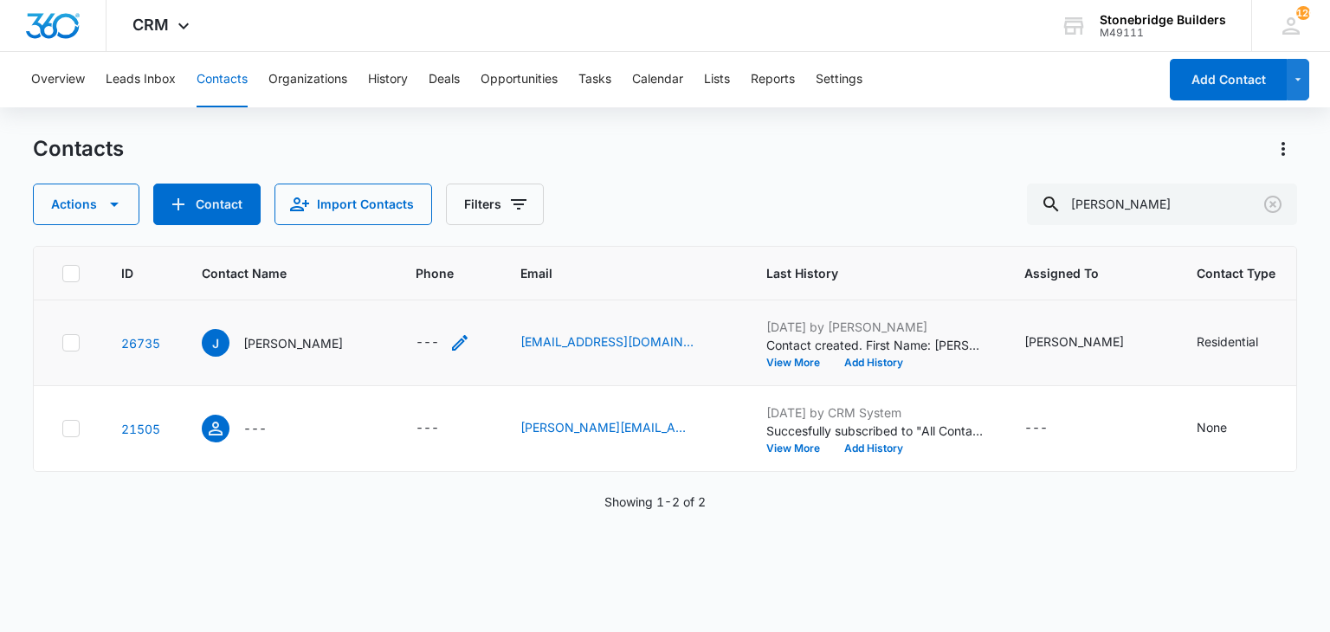
click at [416, 342] on div "---" at bounding box center [427, 342] width 23 height 21
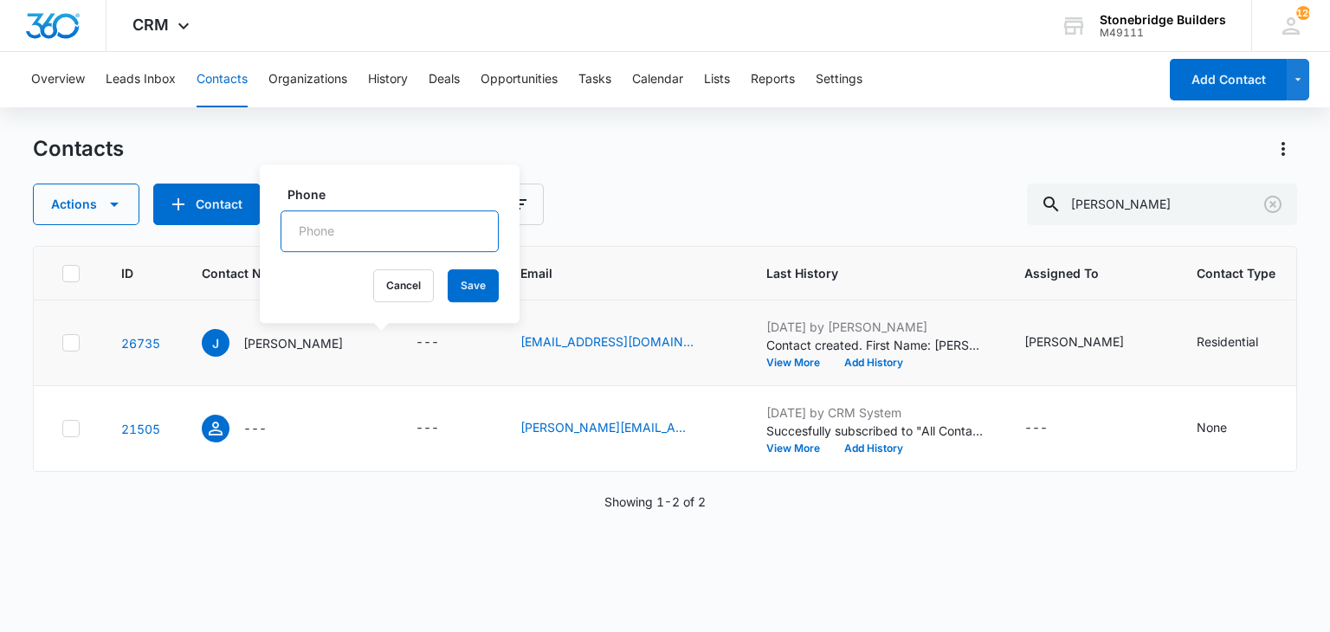
click at [376, 231] on input "Phone" at bounding box center [389, 231] width 218 height 42
paste input "(303) 906-8979"
type input "(303) 906-8979"
click at [448, 288] on button "Save" at bounding box center [473, 285] width 51 height 33
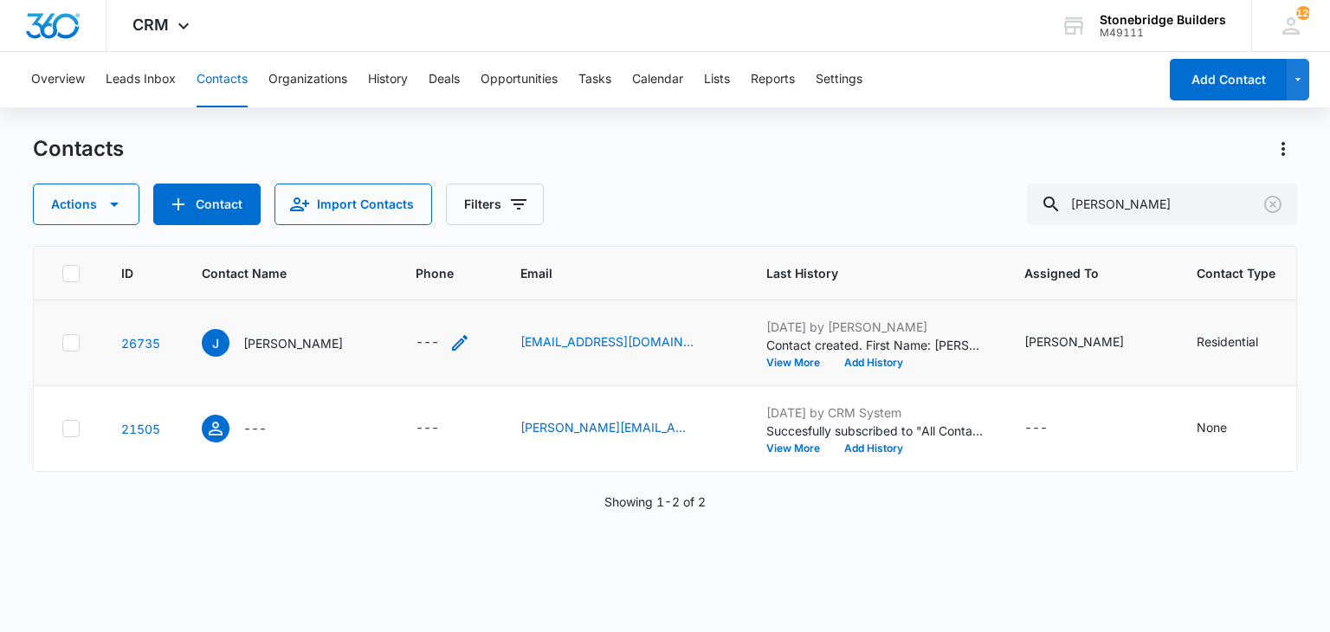
click at [416, 344] on div "---" at bounding box center [427, 342] width 23 height 21
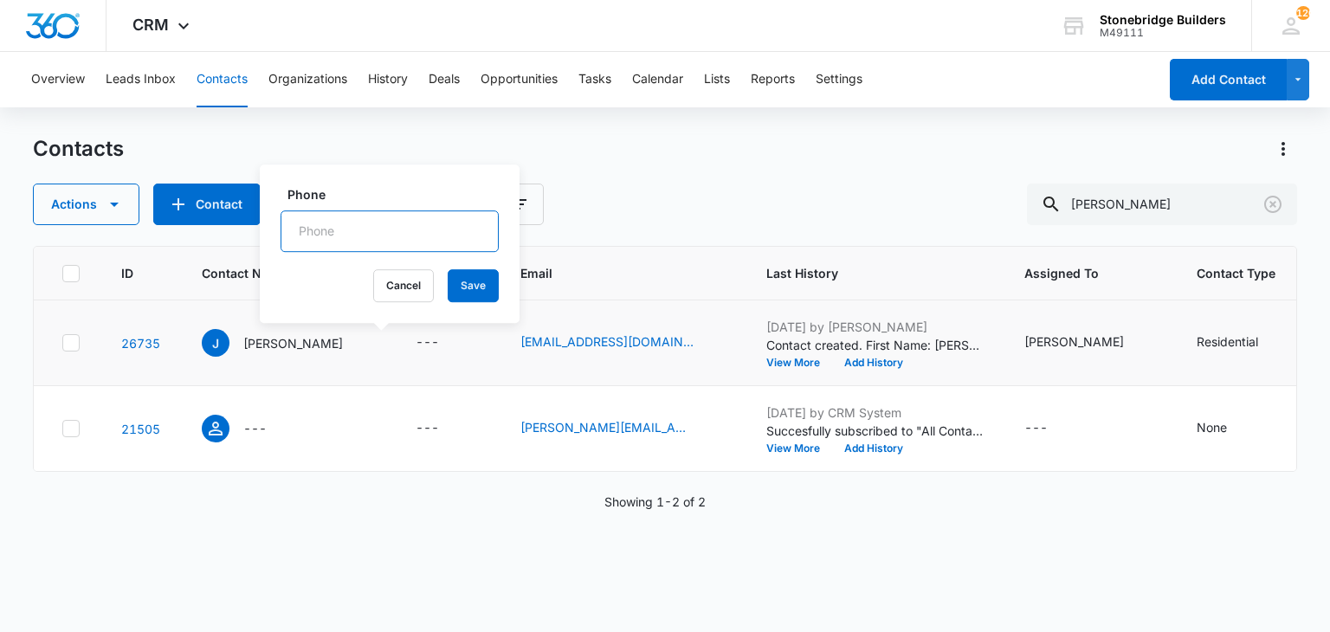
click at [357, 247] on input "Phone" at bounding box center [389, 231] width 218 height 42
paste input "(303) 906-8979"
type input "3"
type input "(303) 906-8979"
click at [472, 292] on button "Save" at bounding box center [473, 285] width 51 height 33
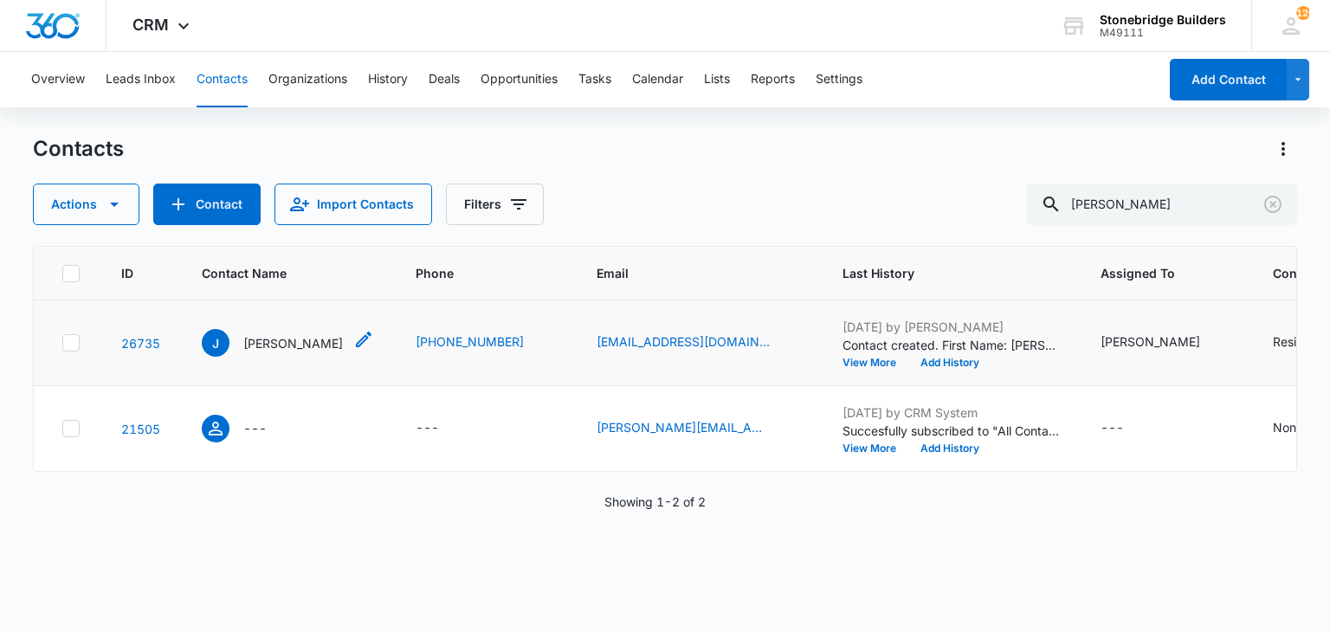
click at [260, 352] on div "J Janice" at bounding box center [272, 343] width 141 height 28
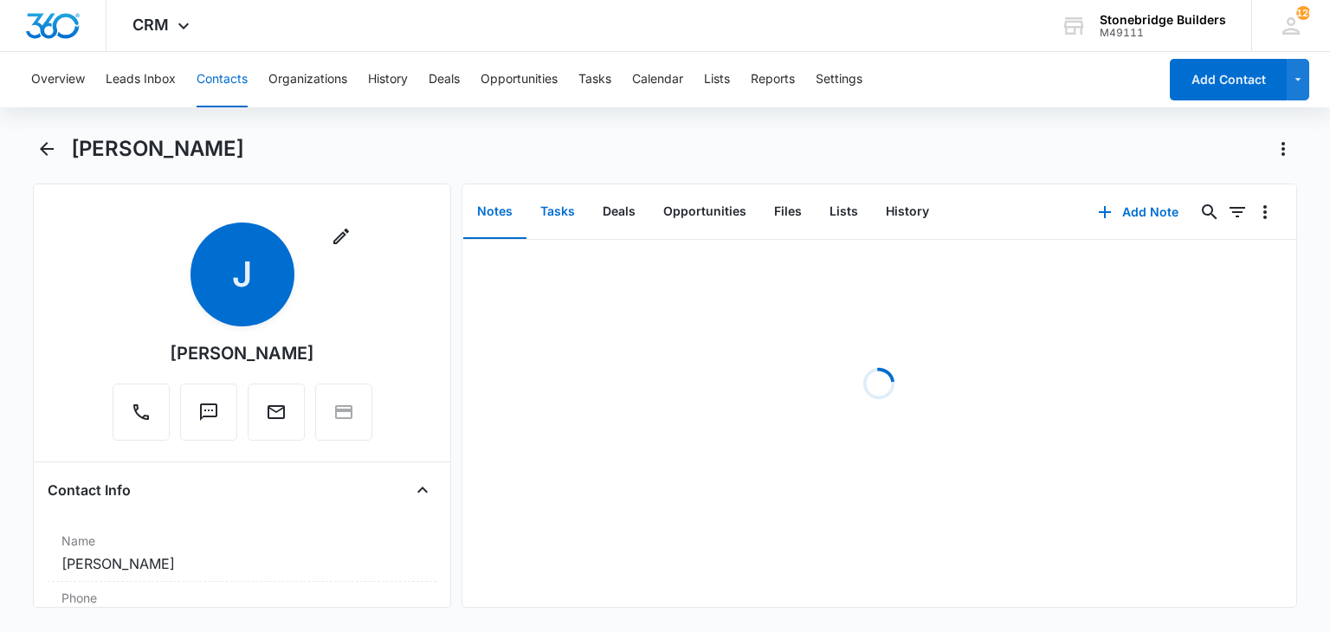
click at [540, 203] on button "Tasks" at bounding box center [557, 212] width 62 height 54
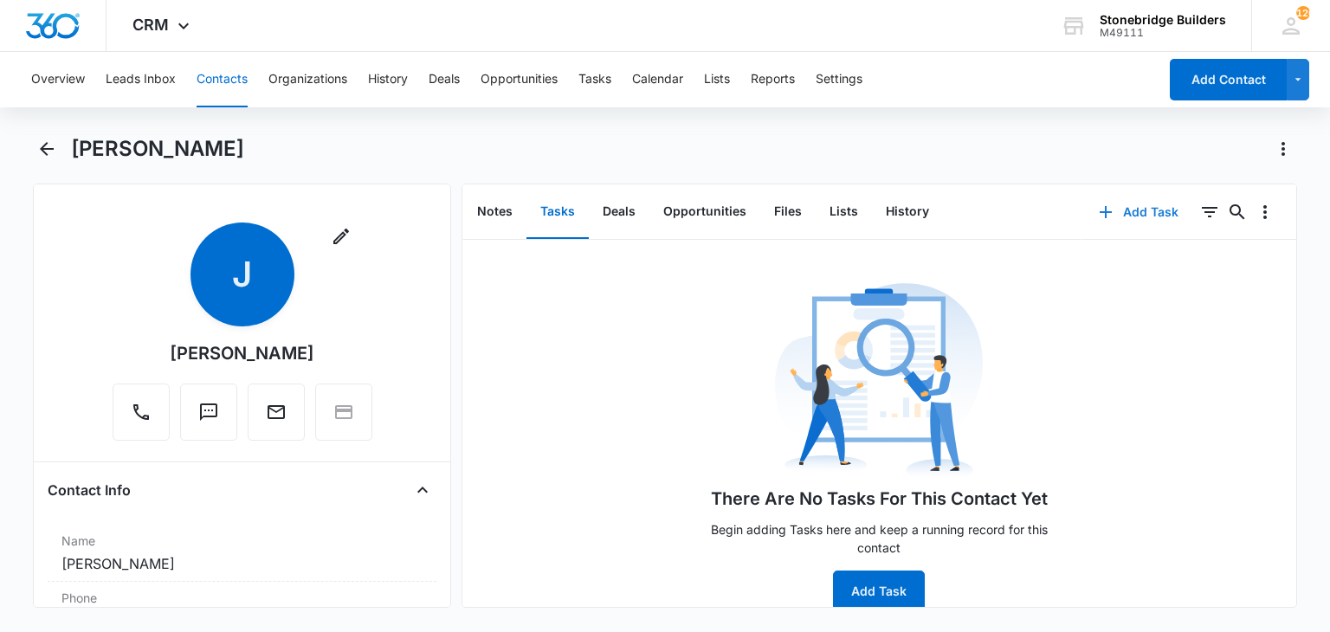
click at [1089, 225] on button "Add Task" at bounding box center [1138, 212] width 114 height 42
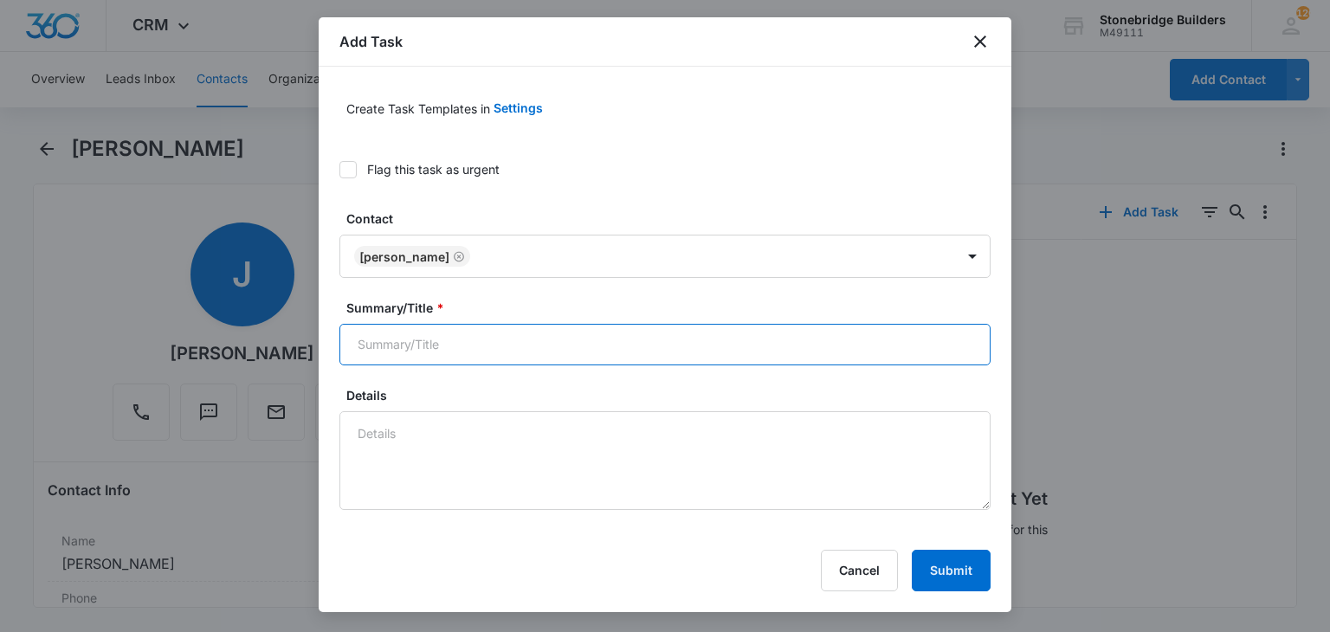
click at [419, 344] on input "Summary/Title *" at bounding box center [664, 345] width 651 height 42
type input "Janice tamira bath"
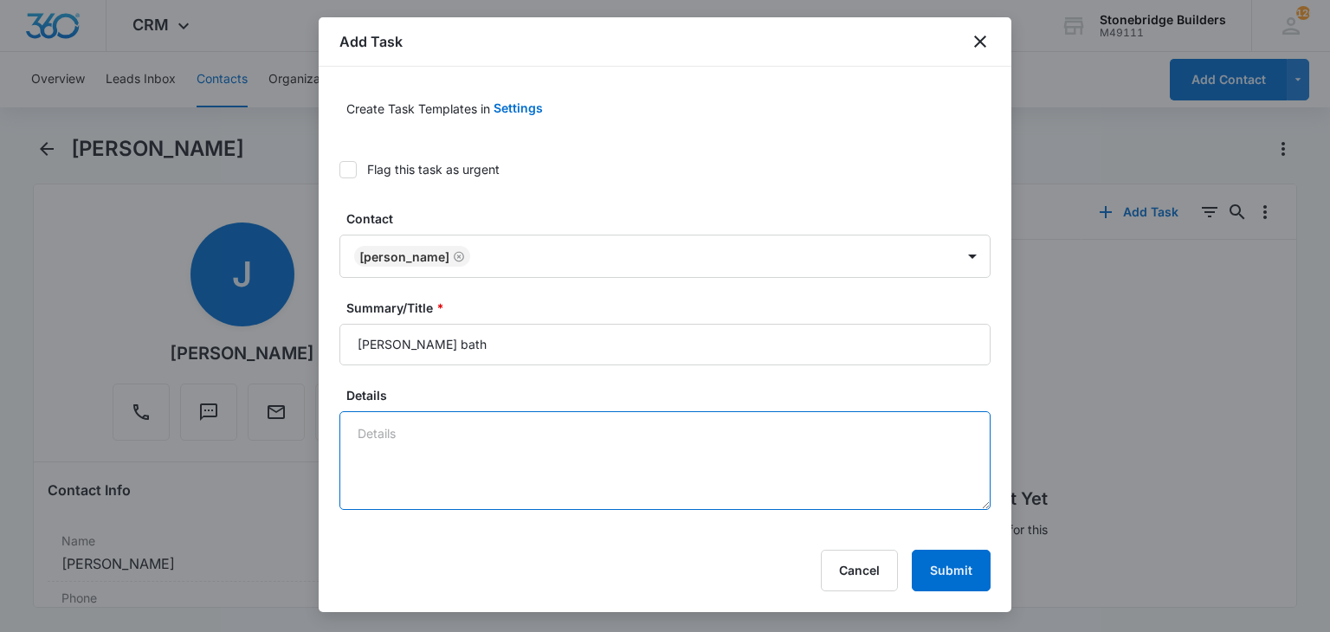
click at [421, 425] on textarea "Details" at bounding box center [664, 460] width 651 height 99
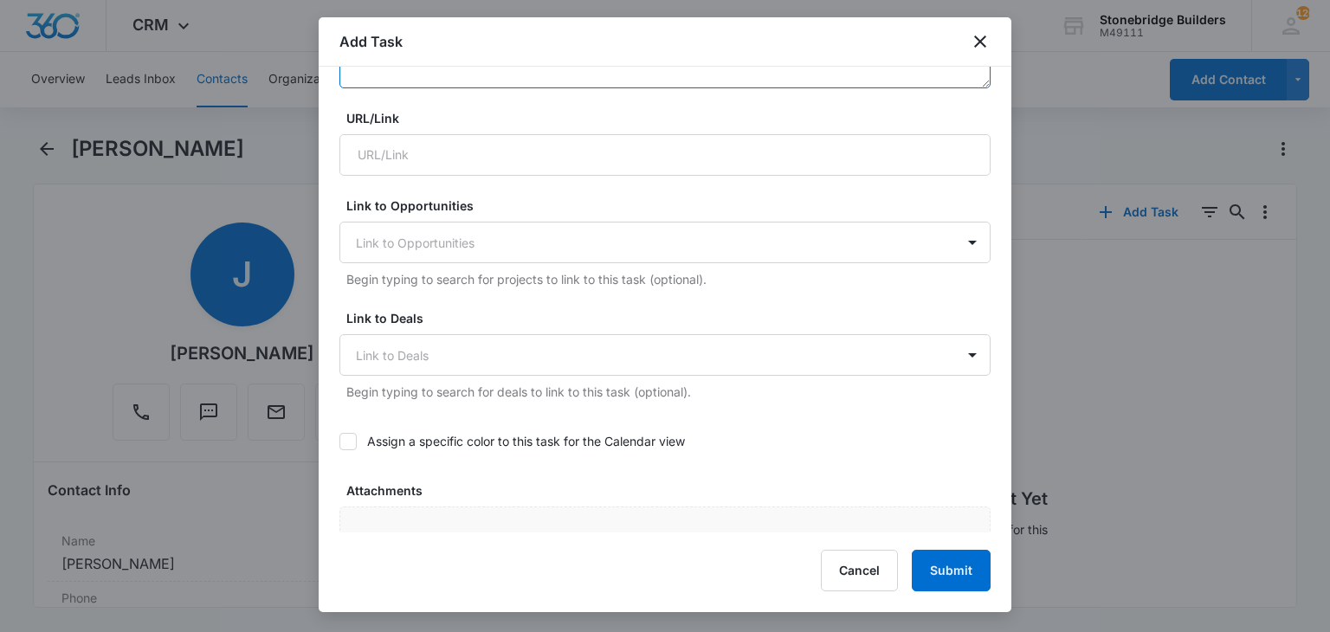
scroll to position [519, 0]
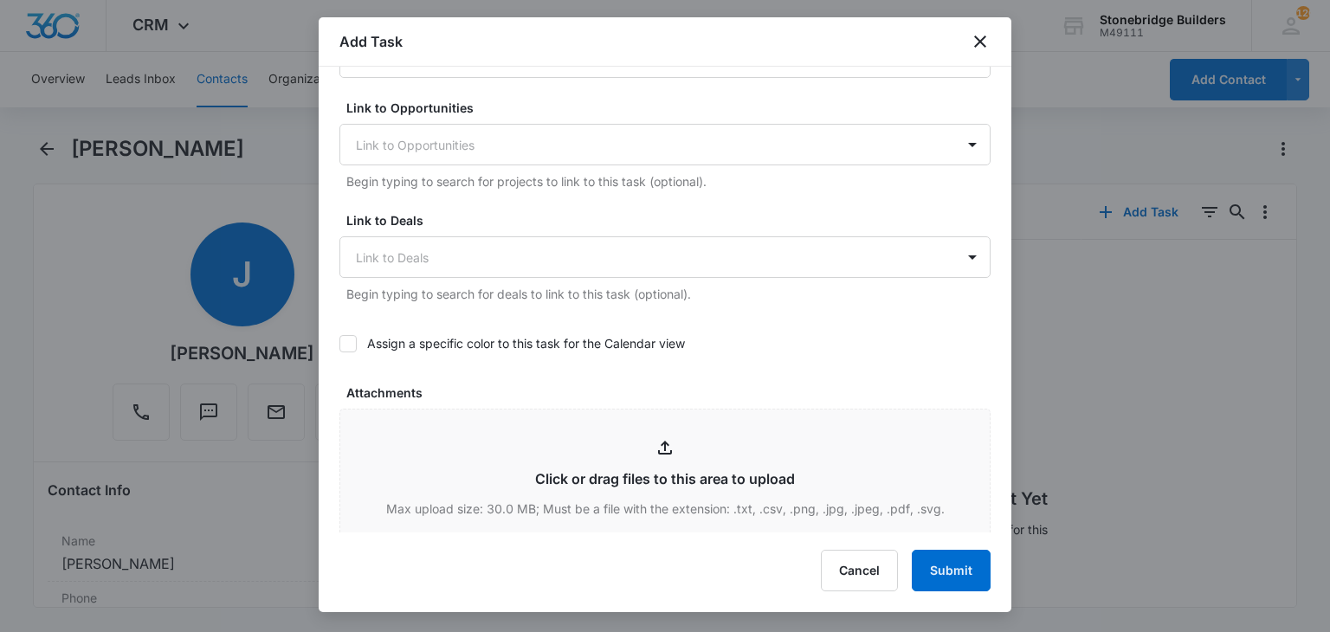
type textarea "9/11 vm and em sent"
click at [336, 347] on div "Create Task Templates in Settings Flag this task as urgent Contact Janice Summa…" at bounding box center [665, 300] width 693 height 466
click at [342, 344] on icon at bounding box center [348, 344] width 16 height 16
click at [339, 344] on input "Assign a specific color to this task for the Calendar view" at bounding box center [339, 344] width 0 height 0
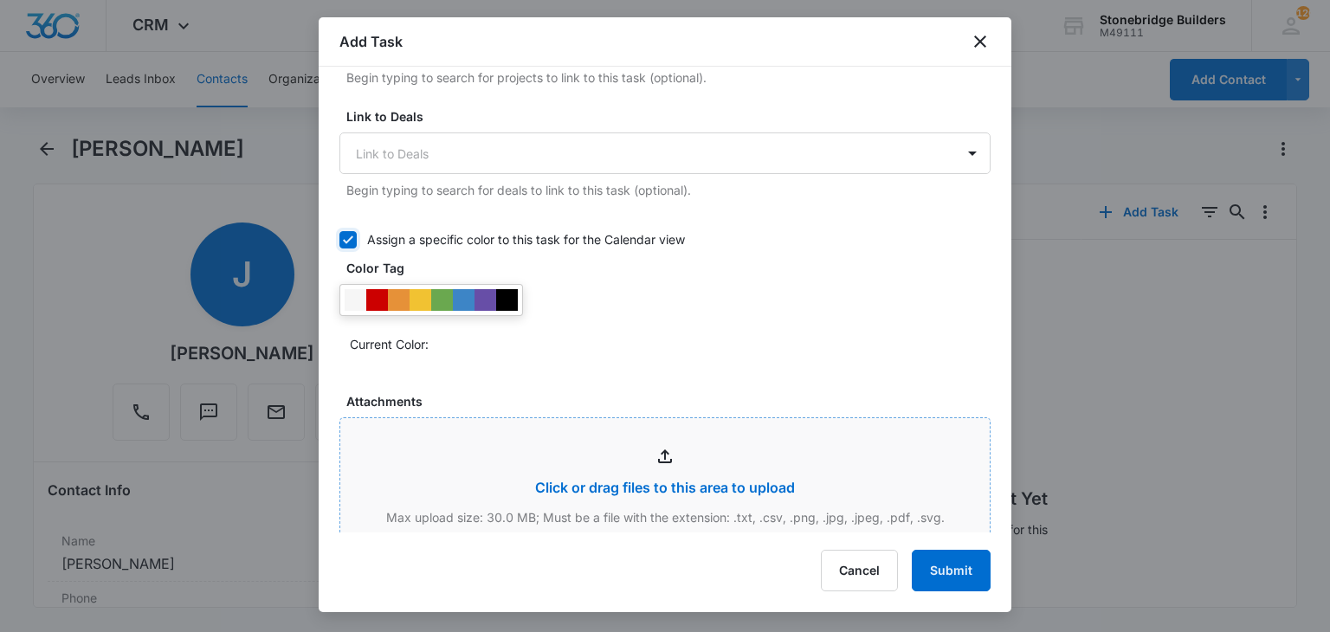
scroll to position [779, 0]
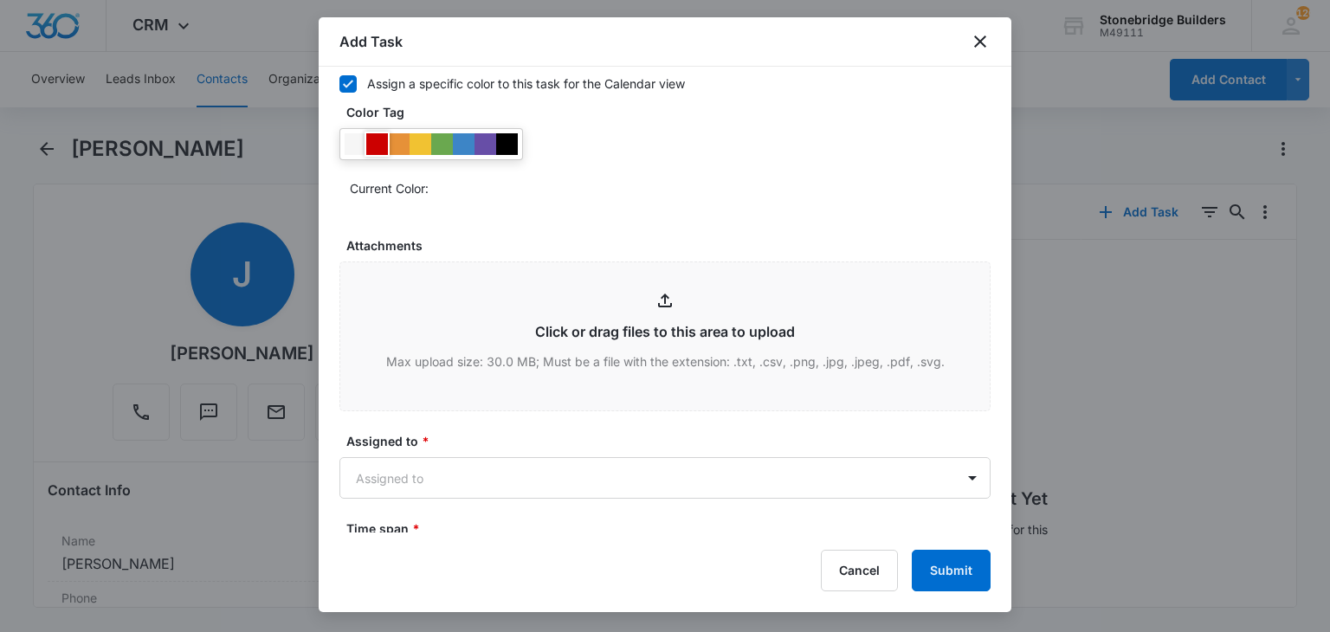
click at [381, 145] on div at bounding box center [377, 144] width 22 height 22
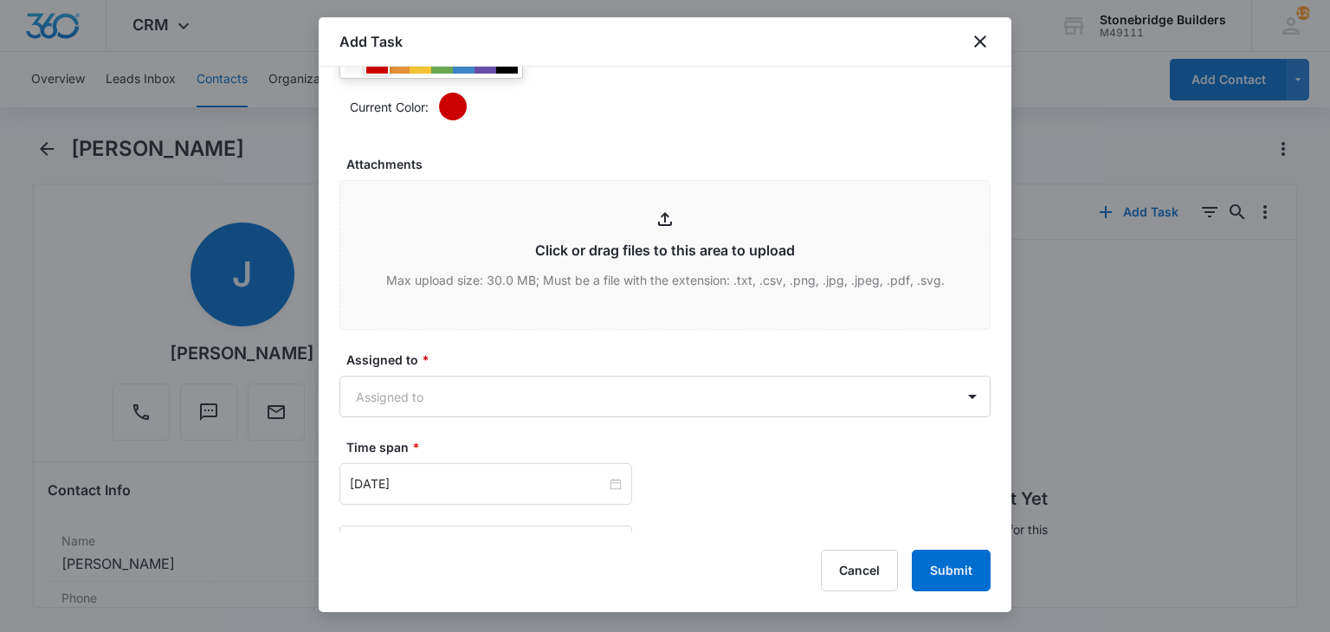
scroll to position [952, 0]
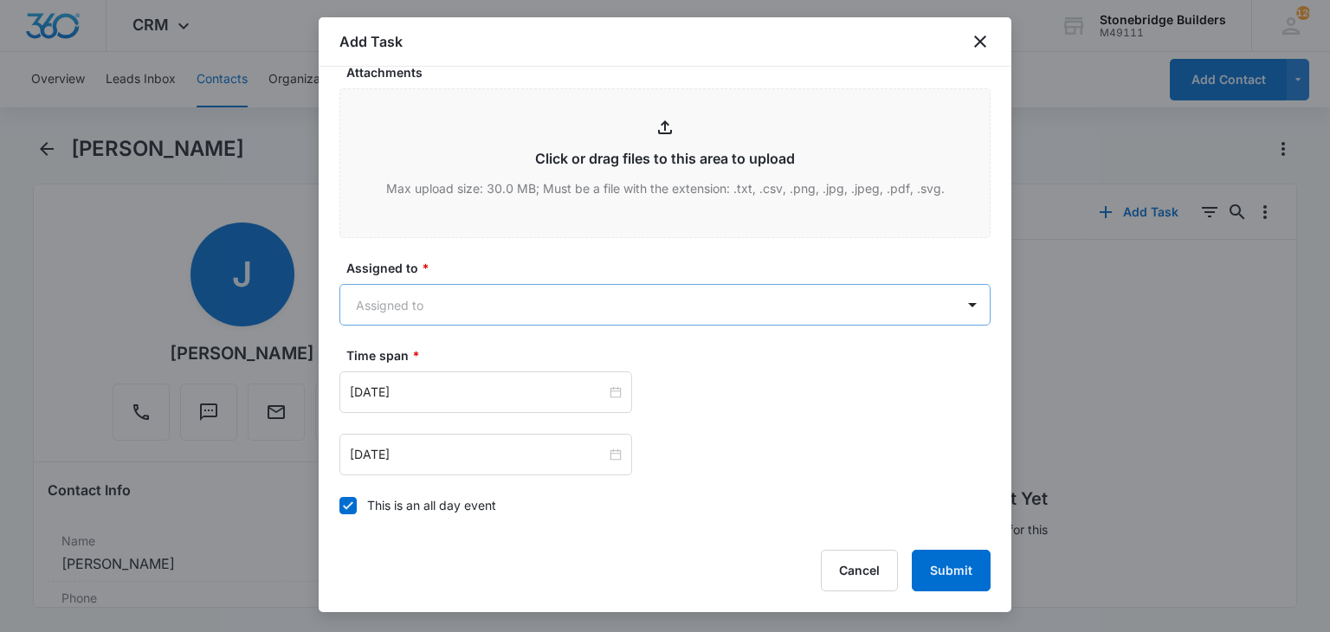
click at [442, 293] on body "CRM Apps Reputation Websites Forms CRM Email Social Content Ads Intelligence Fi…" at bounding box center [665, 316] width 1330 height 632
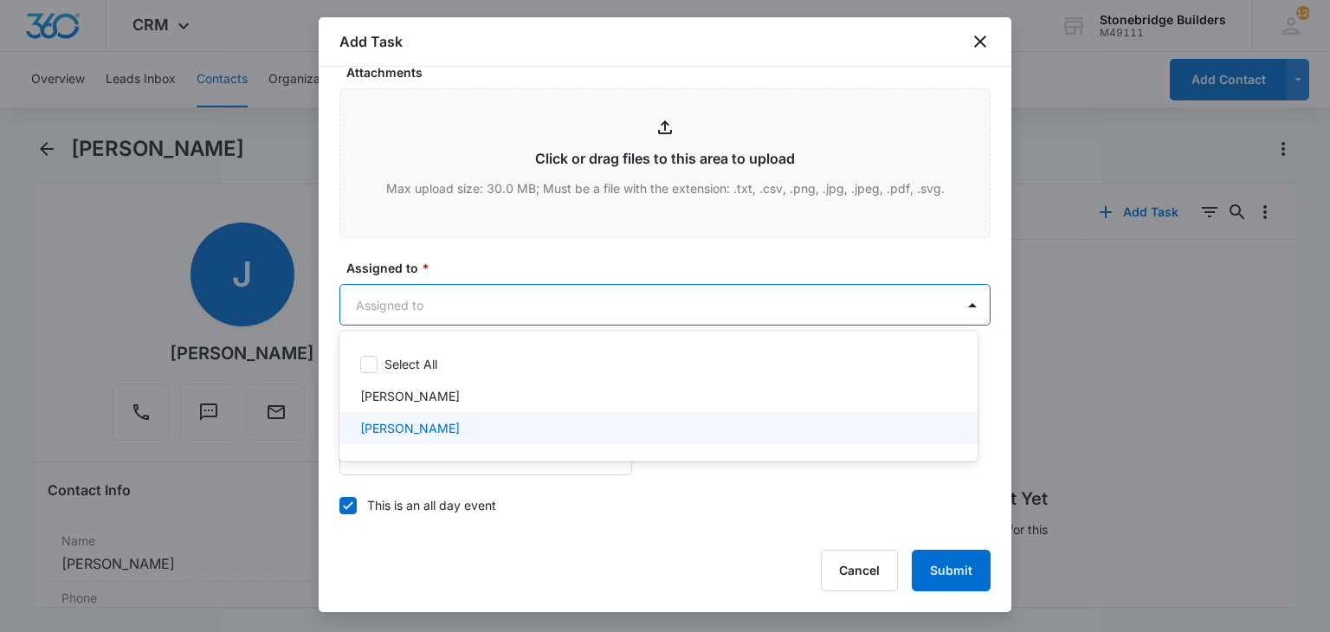
click at [430, 425] on p "Mike Anderson" at bounding box center [410, 428] width 100 height 18
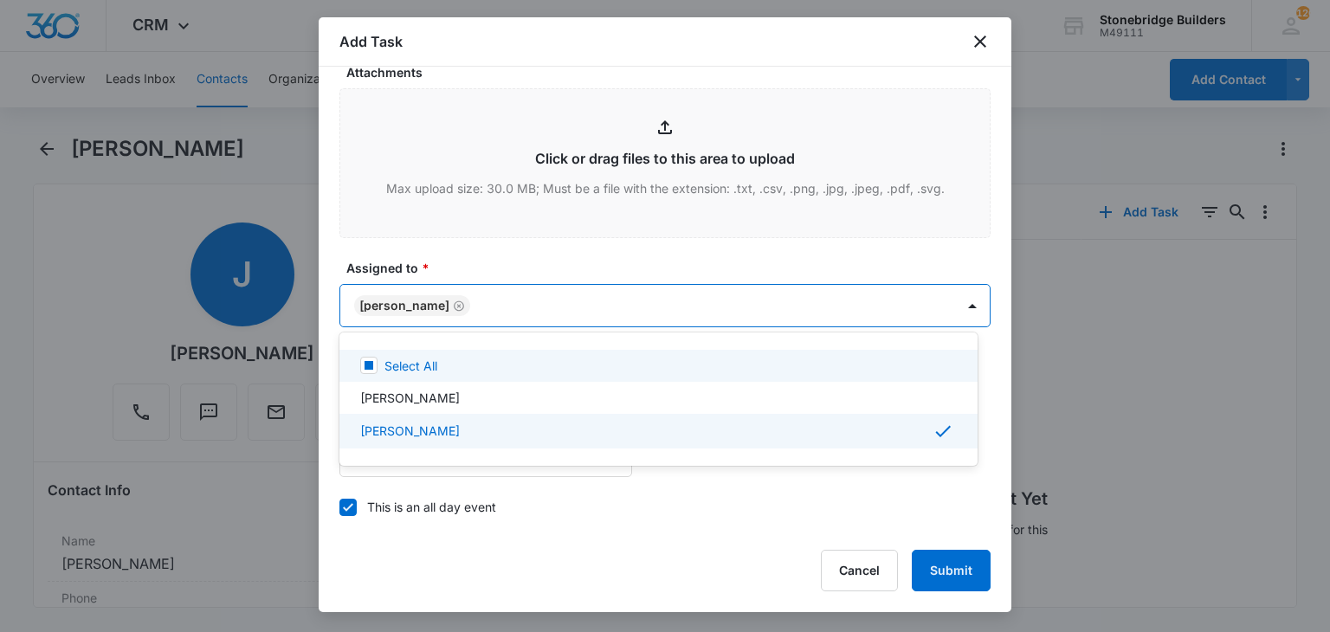
click at [487, 269] on div at bounding box center [665, 316] width 1330 height 632
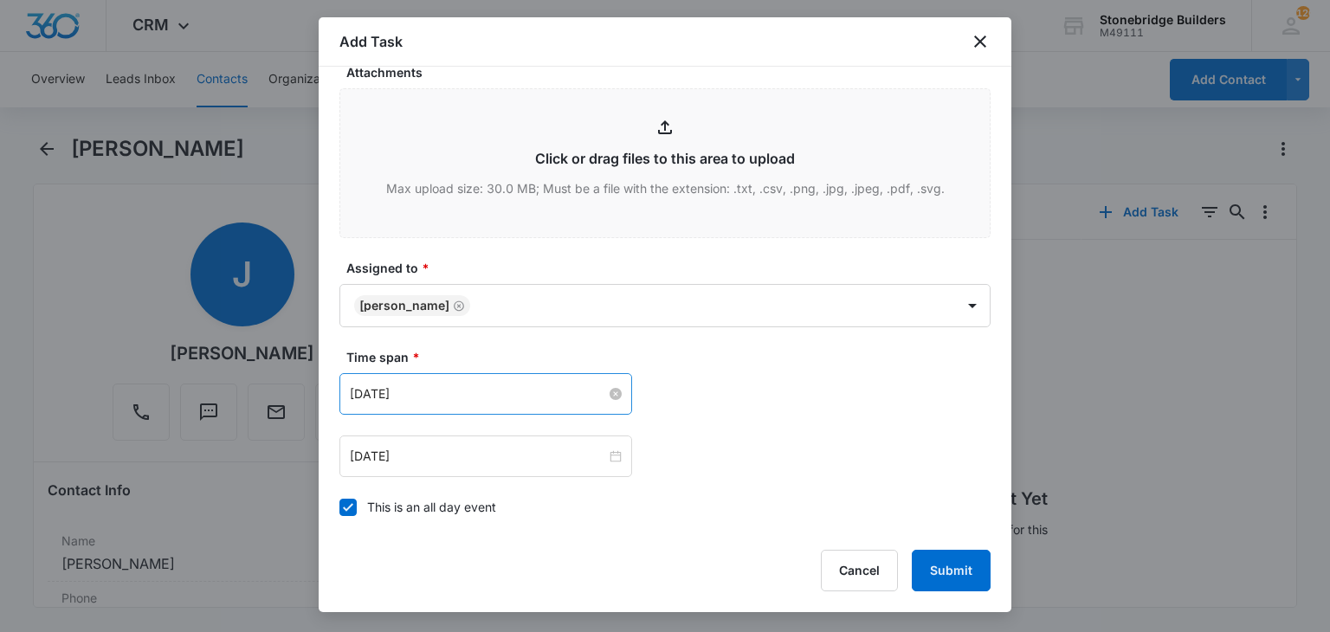
click at [440, 395] on input "Sep 11, 2025" at bounding box center [478, 393] width 256 height 19
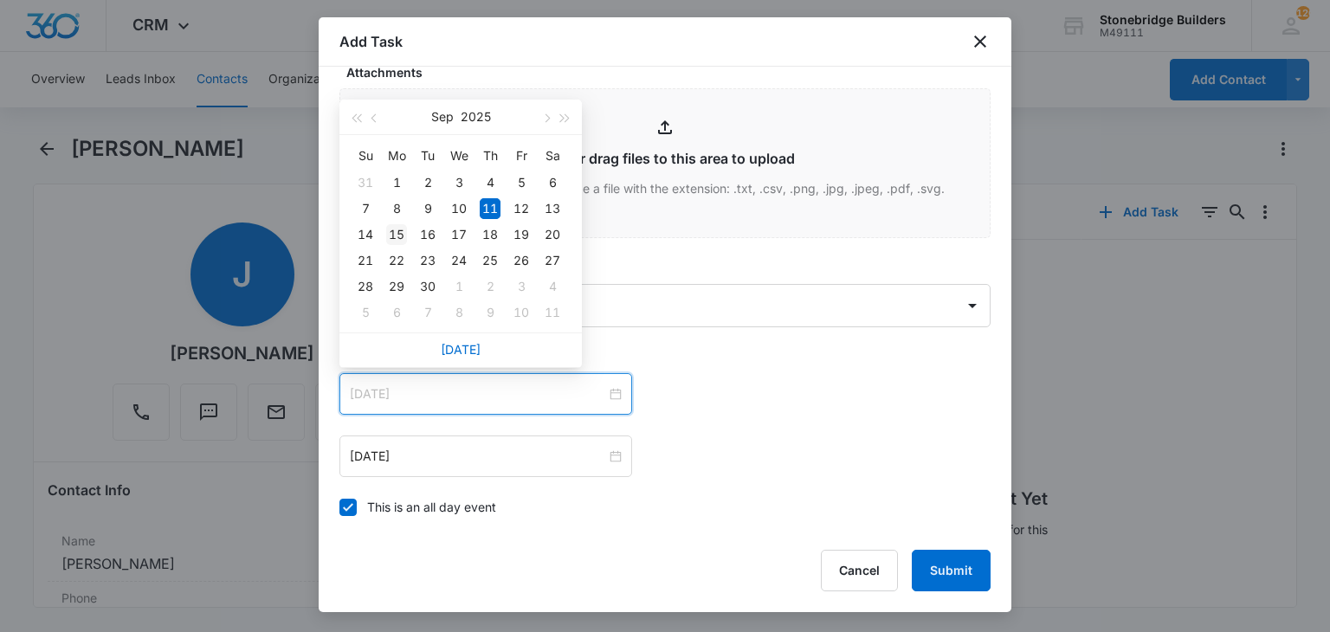
type input "Sep 15, 2025"
click at [403, 236] on div "15" at bounding box center [396, 234] width 21 height 21
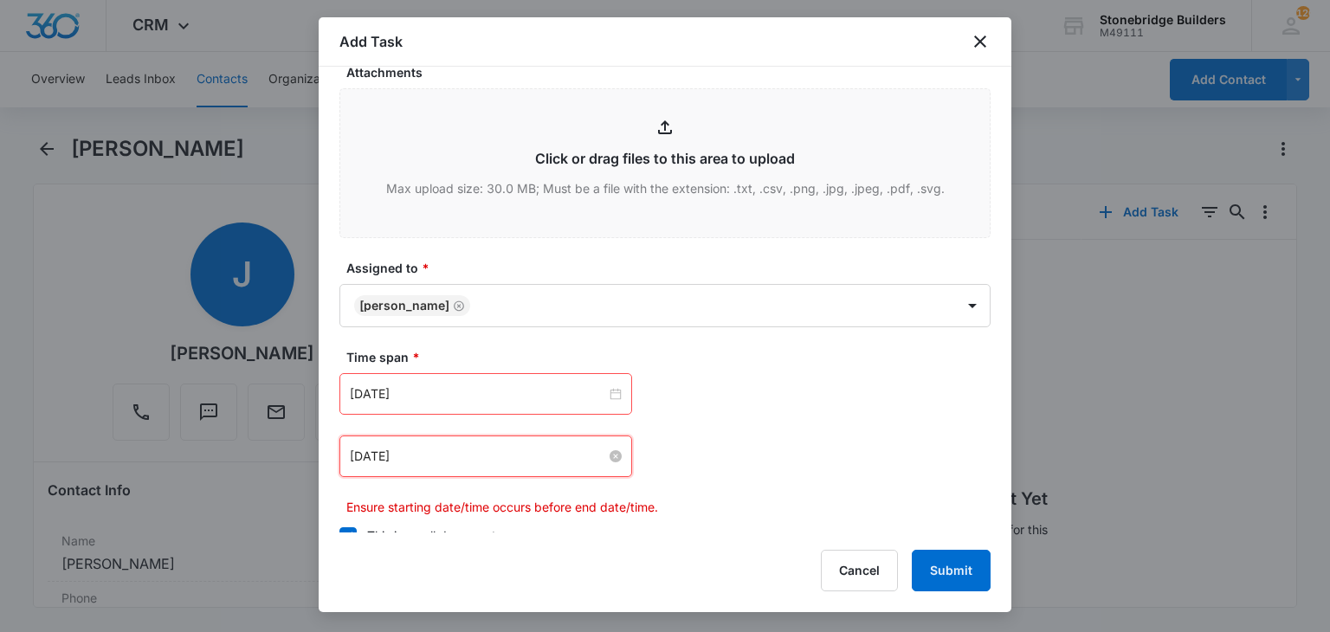
click at [383, 447] on input "Sep 11, 2025" at bounding box center [478, 456] width 256 height 19
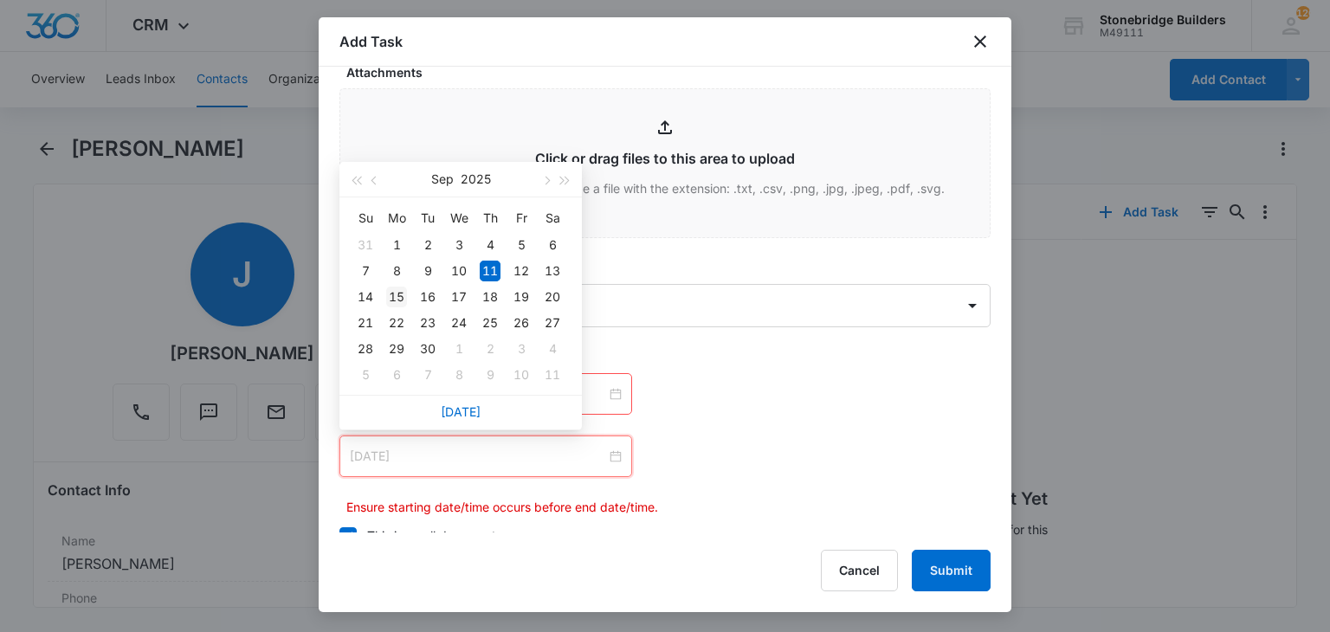
type input "Sep 15, 2025"
click at [395, 292] on div "15" at bounding box center [396, 297] width 21 height 21
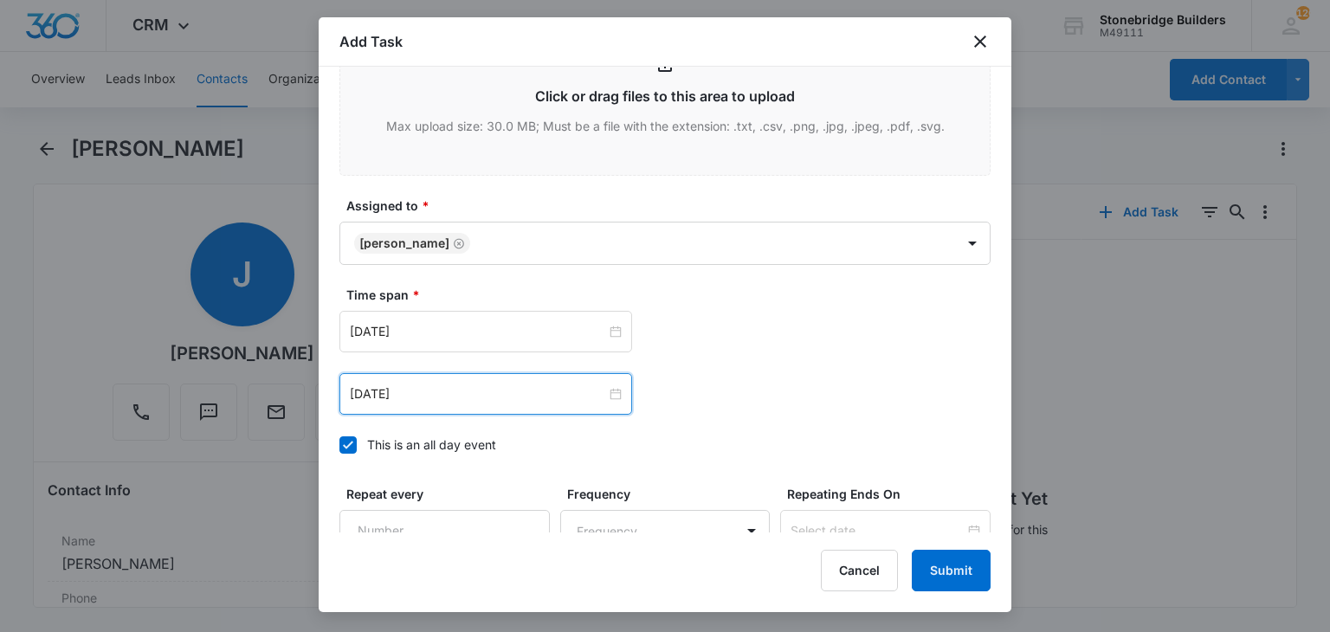
scroll to position [1039, 0]
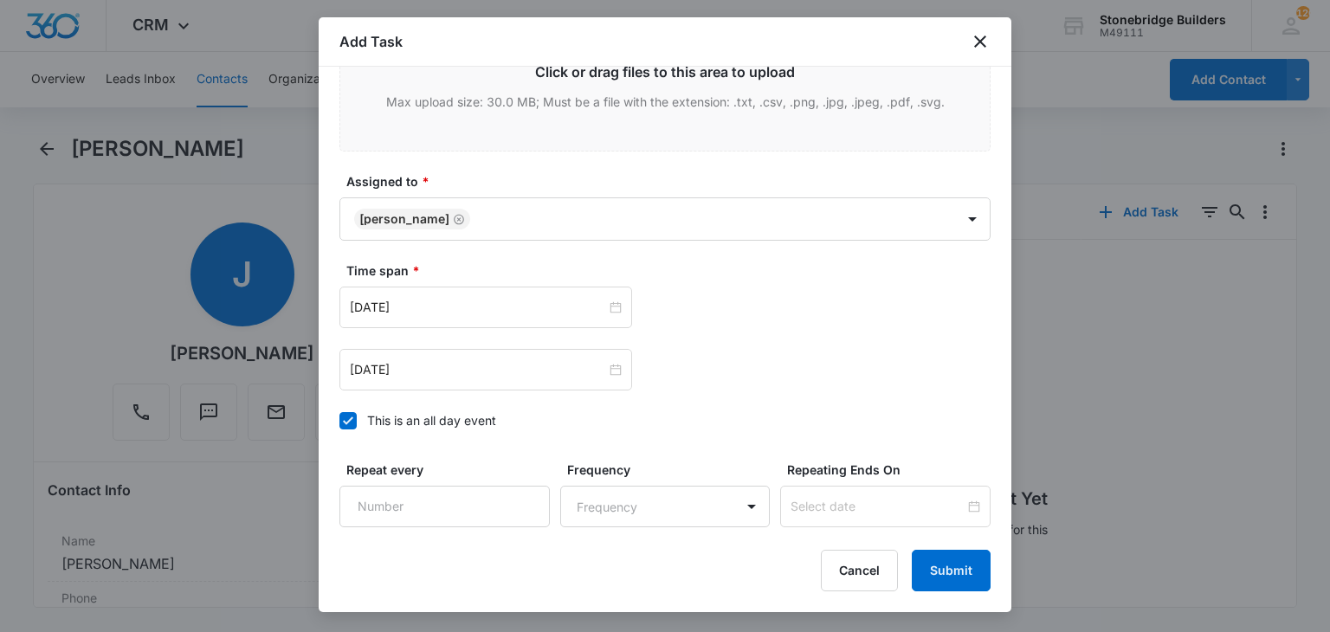
click at [357, 422] on label "This is an all day event" at bounding box center [664, 420] width 651 height 18
click at [339, 421] on input "This is an all day event" at bounding box center [339, 421] width 0 height 0
click at [689, 298] on input "12:00 am" at bounding box center [727, 307] width 104 height 19
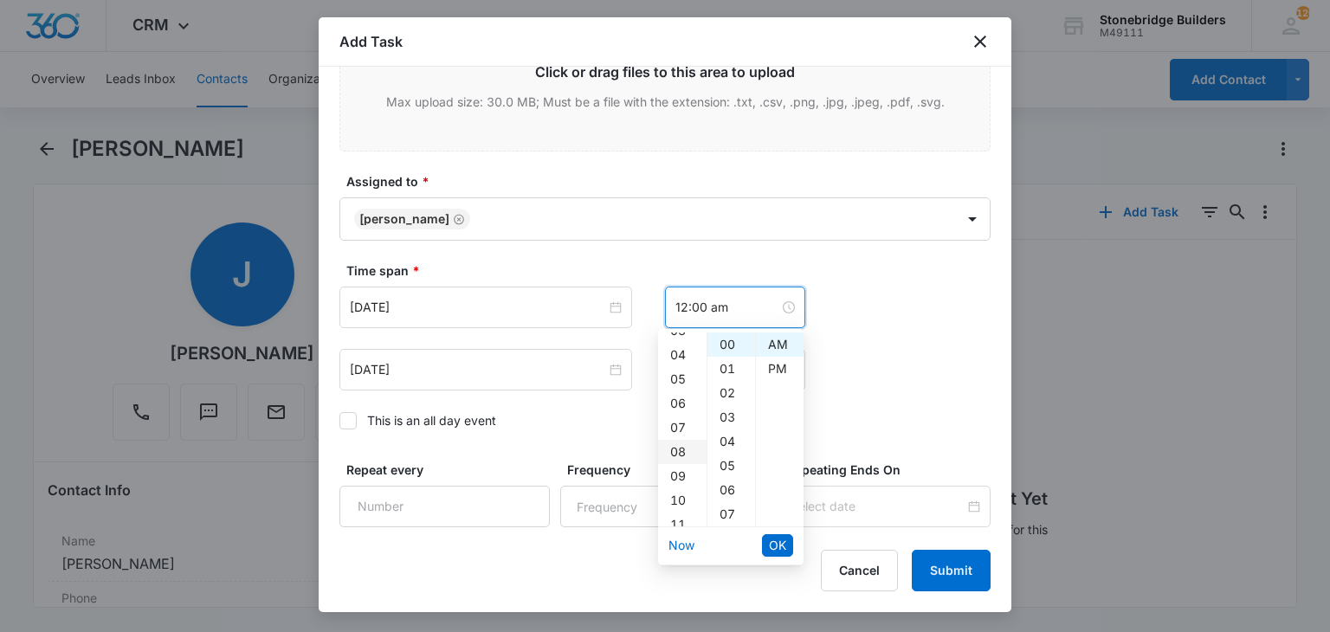
click at [678, 453] on div "08" at bounding box center [682, 452] width 48 height 24
type input "8:00 am"
click at [772, 547] on span "OK" at bounding box center [777, 545] width 17 height 19
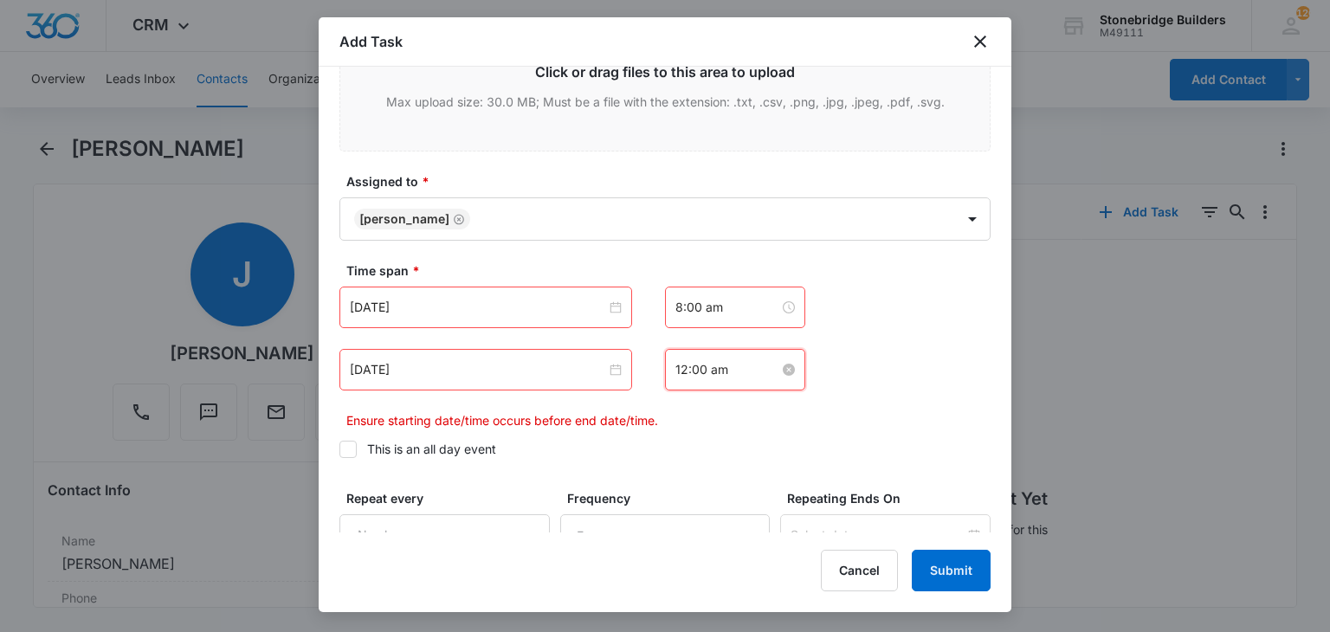
click at [681, 377] on input "12:00 am" at bounding box center [727, 369] width 104 height 19
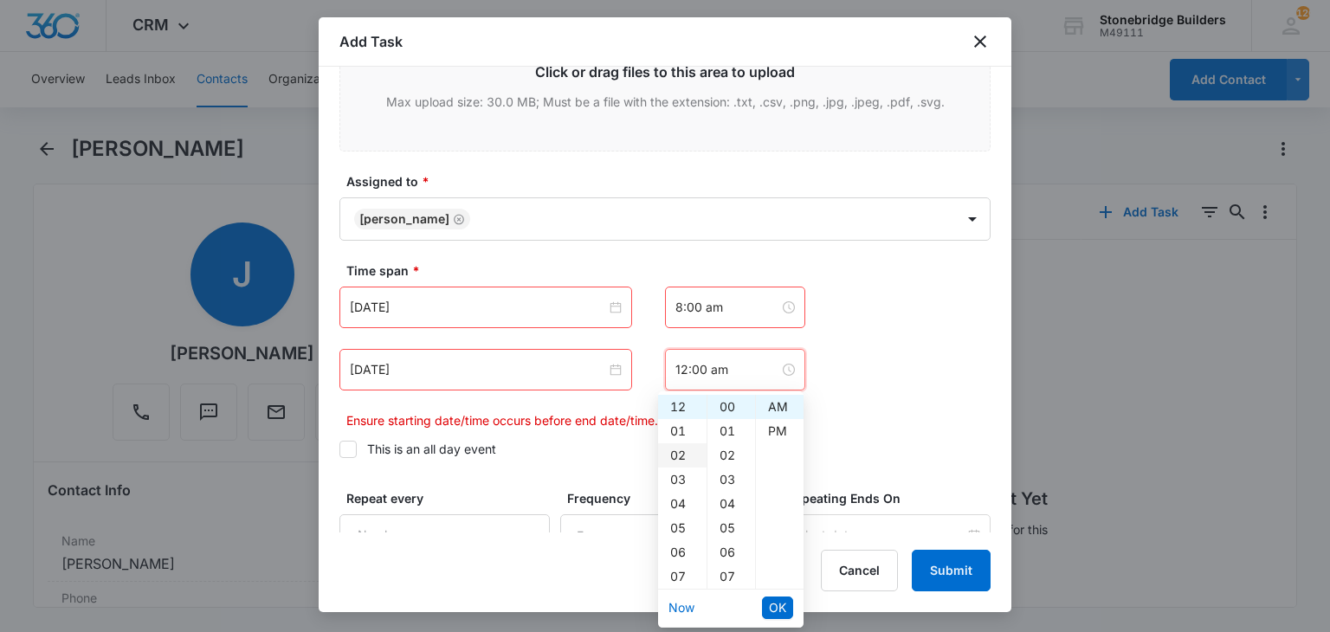
scroll to position [87, 0]
click at [683, 511] on div "08" at bounding box center [682, 514] width 48 height 24
click at [731, 572] on div "07" at bounding box center [731, 576] width 48 height 24
type input "8:07 am"
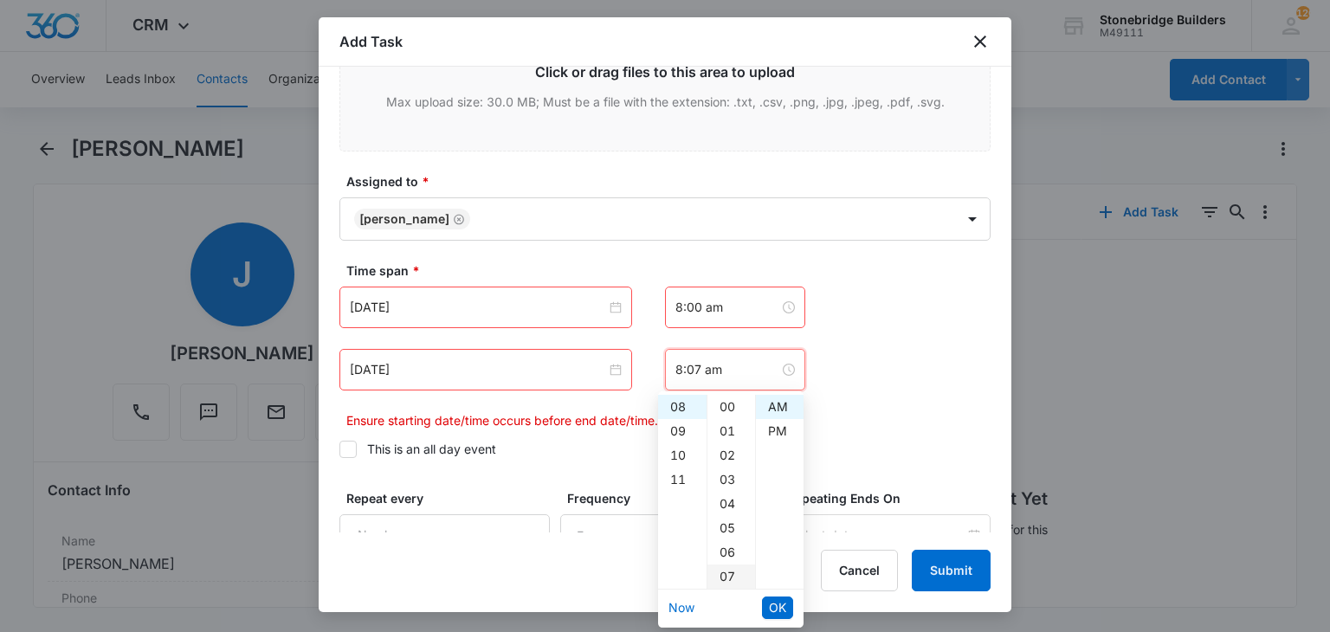
scroll to position [170, 0]
click at [772, 603] on span "OK" at bounding box center [777, 607] width 17 height 19
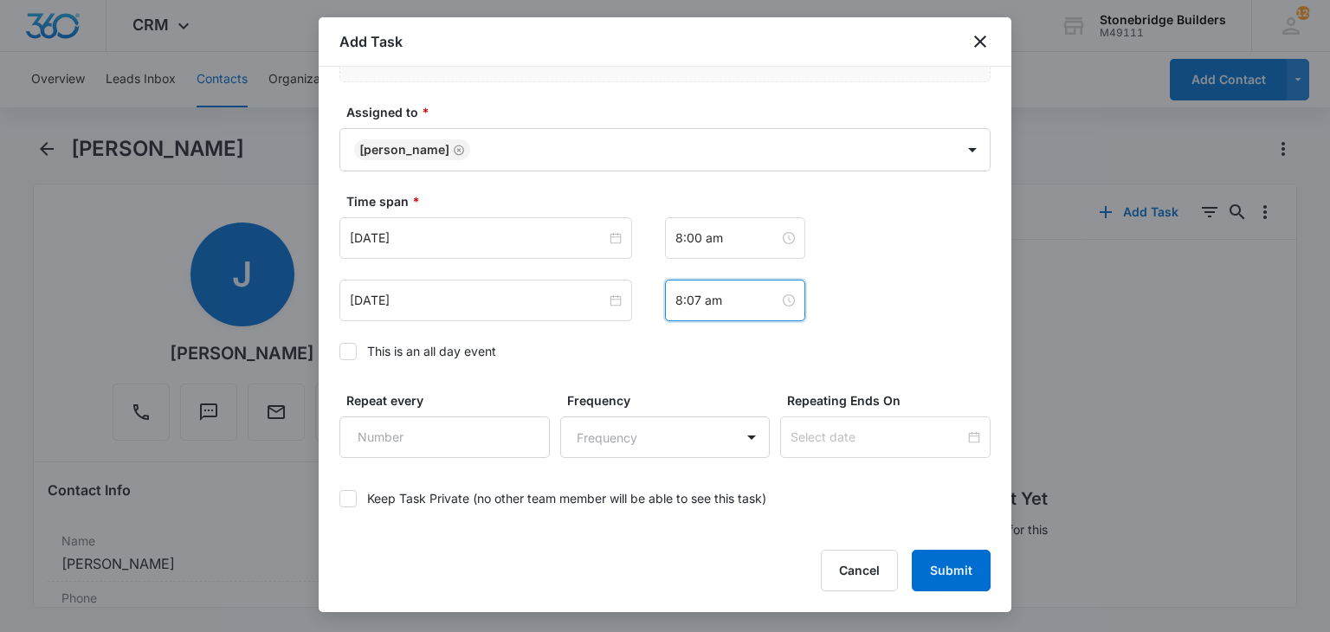
scroll to position [1179, 0]
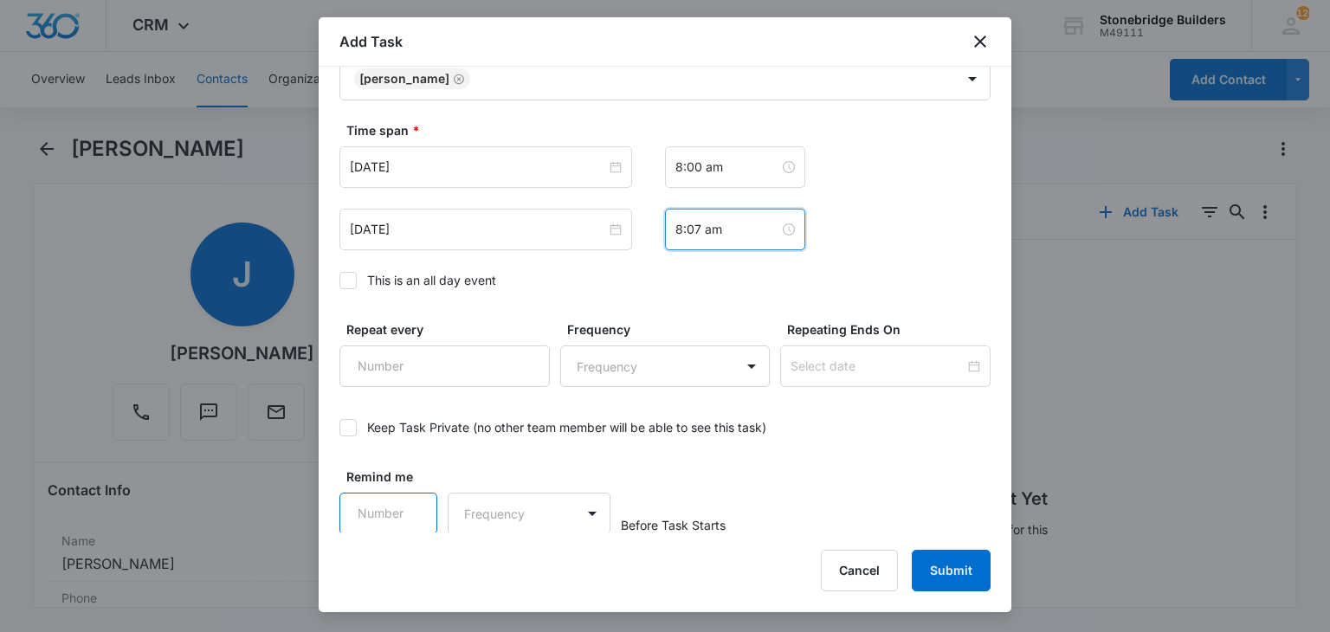
click at [377, 508] on input "Remind me" at bounding box center [388, 514] width 98 height 42
type input "15"
click at [495, 514] on body "CRM Apps Reputation Websites Forms CRM Email Social Content Ads Intelligence Fi…" at bounding box center [665, 316] width 1330 height 632
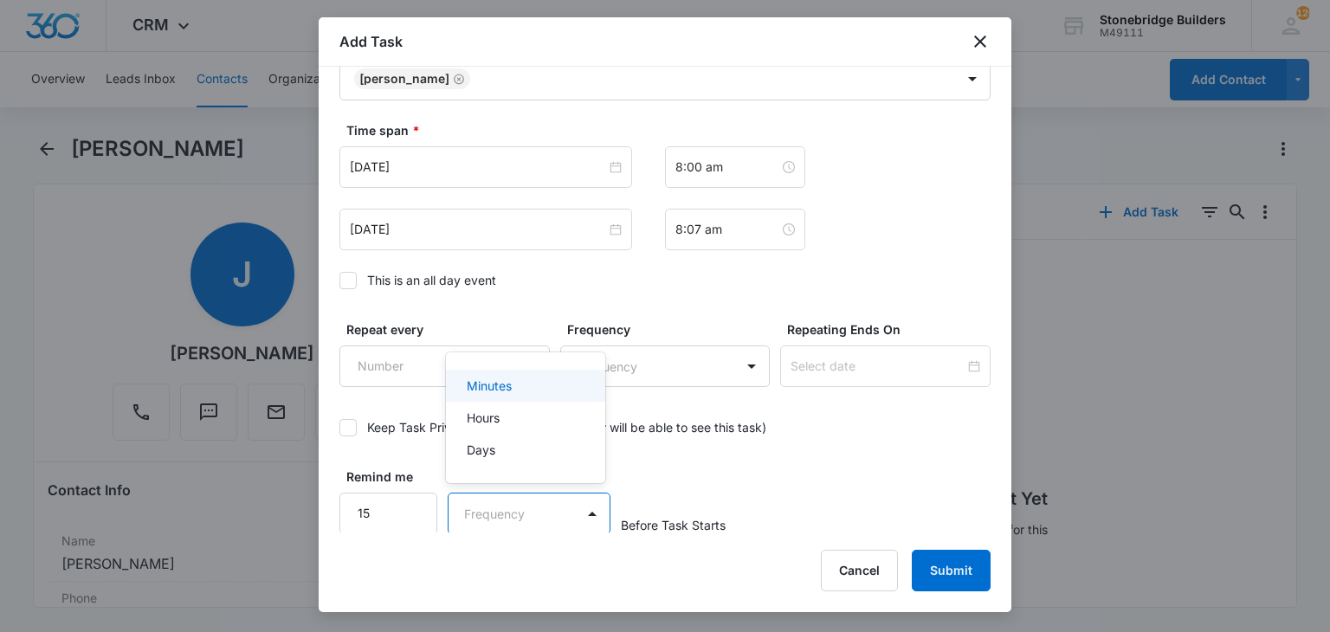
click at [514, 389] on div "Minutes" at bounding box center [524, 386] width 114 height 18
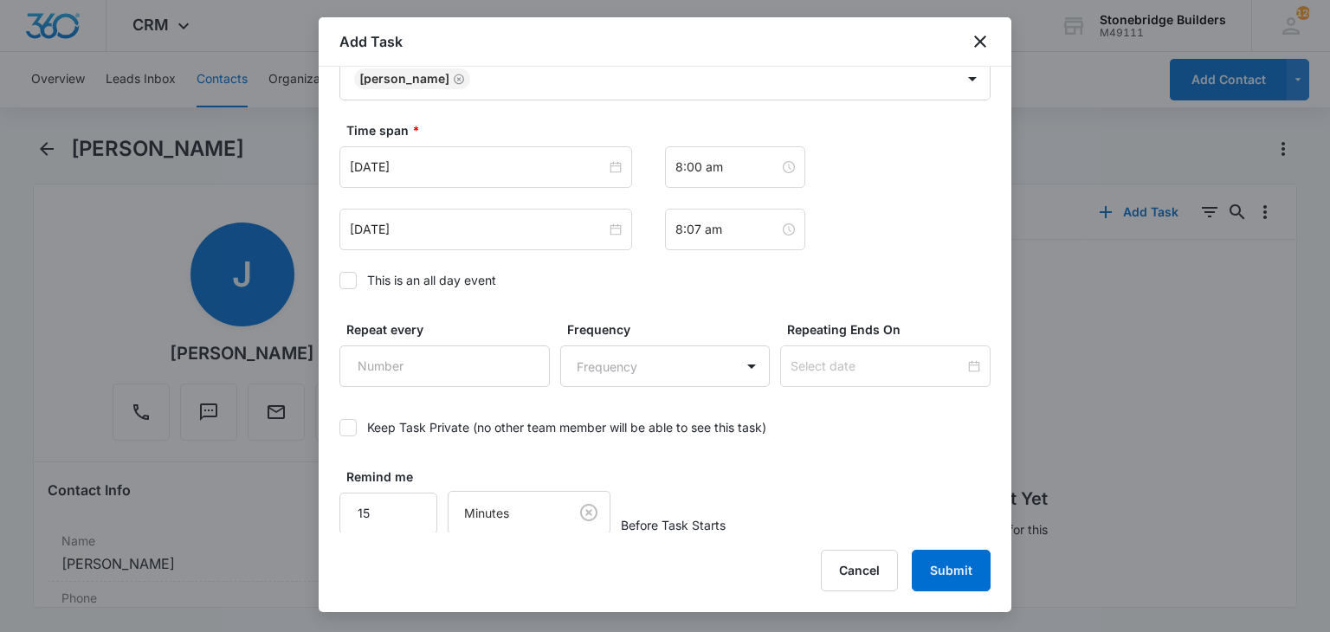
click at [824, 423] on label "Keep Task Private (no other team member will be able to see this task)" at bounding box center [664, 427] width 651 height 18
click at [339, 428] on input "Keep Task Private (no other team member will be able to see this task)" at bounding box center [339, 428] width 0 height 0
click at [357, 422] on label "Keep Task Private (no other team member will be able to see this task)" at bounding box center [664, 427] width 651 height 18
click at [339, 428] on input "Keep Task Private (no other team member will be able to see this task)" at bounding box center [339, 428] width 0 height 0
click at [986, 570] on button "Submit" at bounding box center [951, 571] width 79 height 42
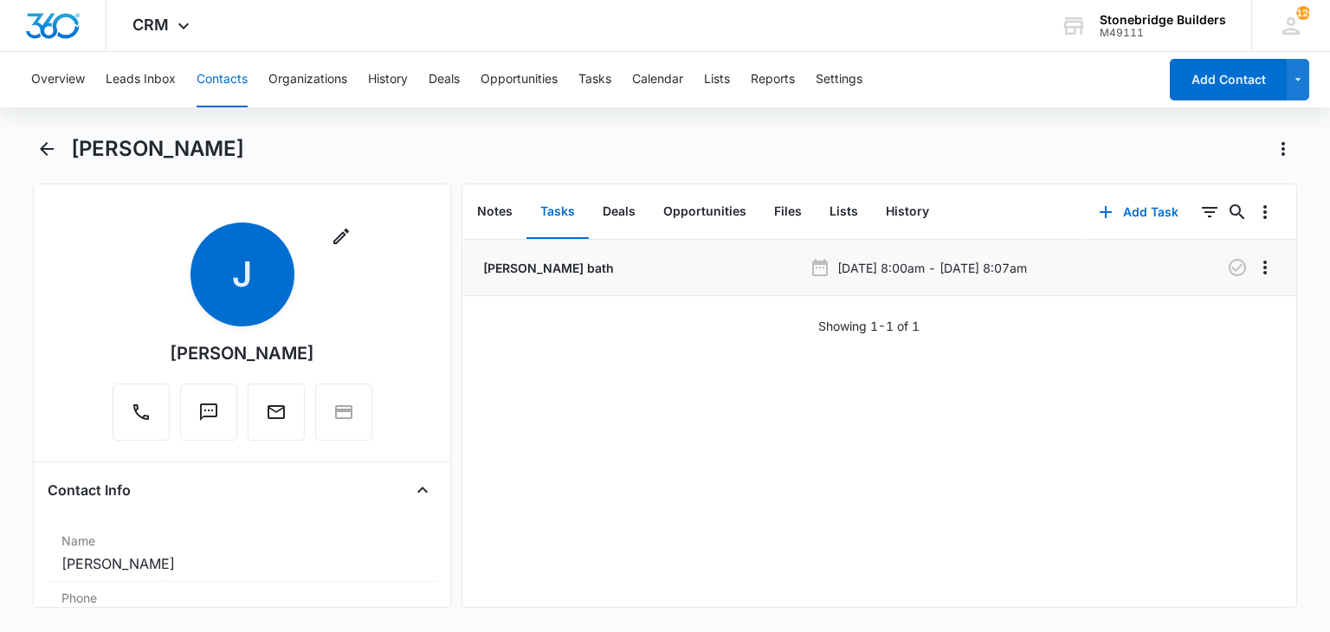
click at [1246, 252] on li "Janice tamira bath Sep 11, 2025 at 8:00am - Sep 11, 2025 at 8:07am" at bounding box center [879, 268] width 834 height 56
click at [1254, 271] on icon "Overflow Menu" at bounding box center [1264, 267] width 21 height 21
click at [1212, 304] on button "Edit" at bounding box center [1215, 316] width 99 height 26
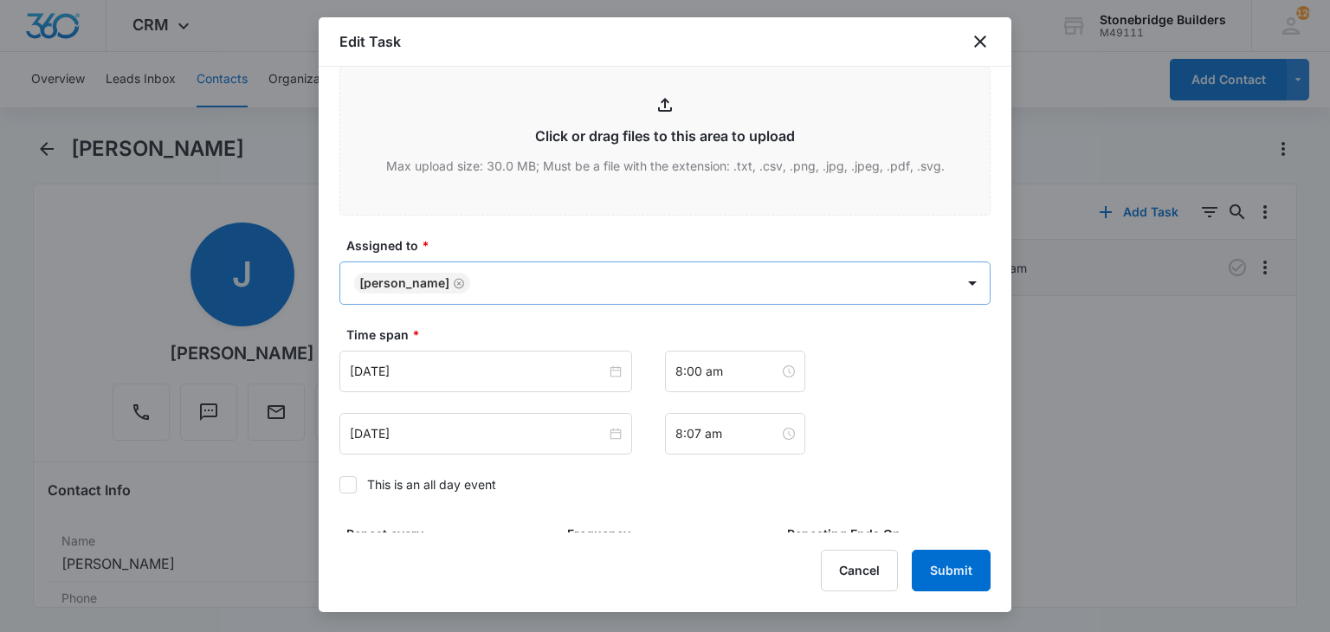
scroll to position [1117, 0]
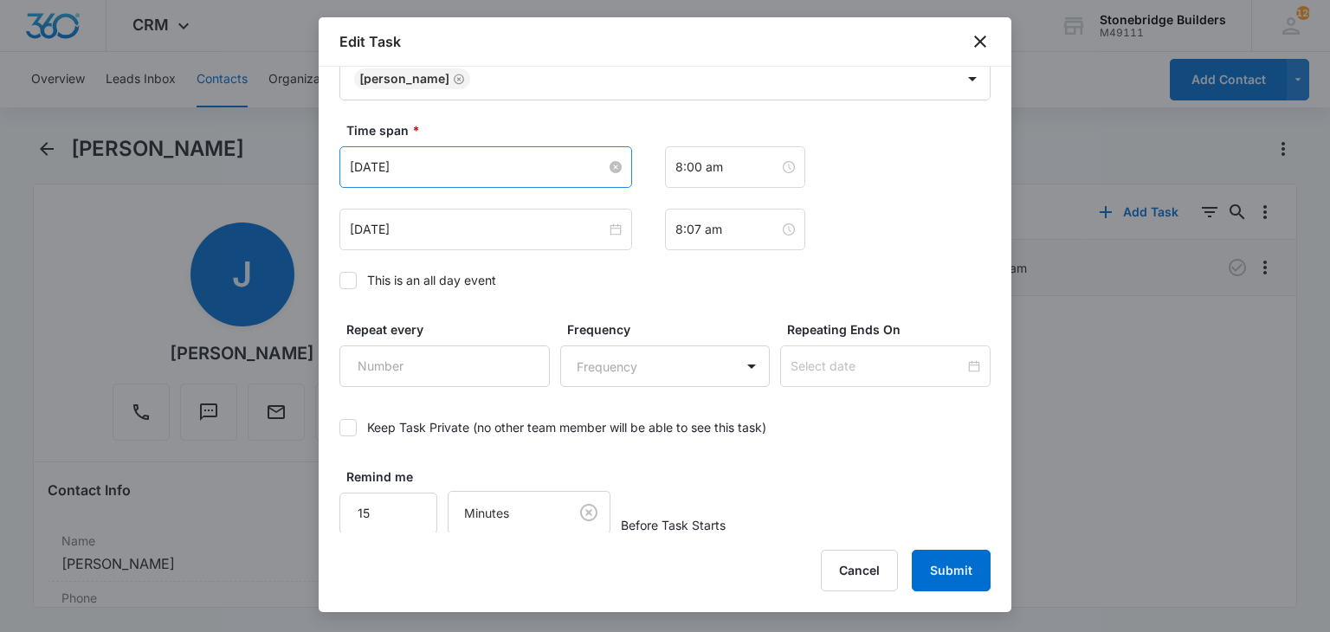
click at [378, 171] on input "Sep 11, 2025" at bounding box center [478, 167] width 256 height 19
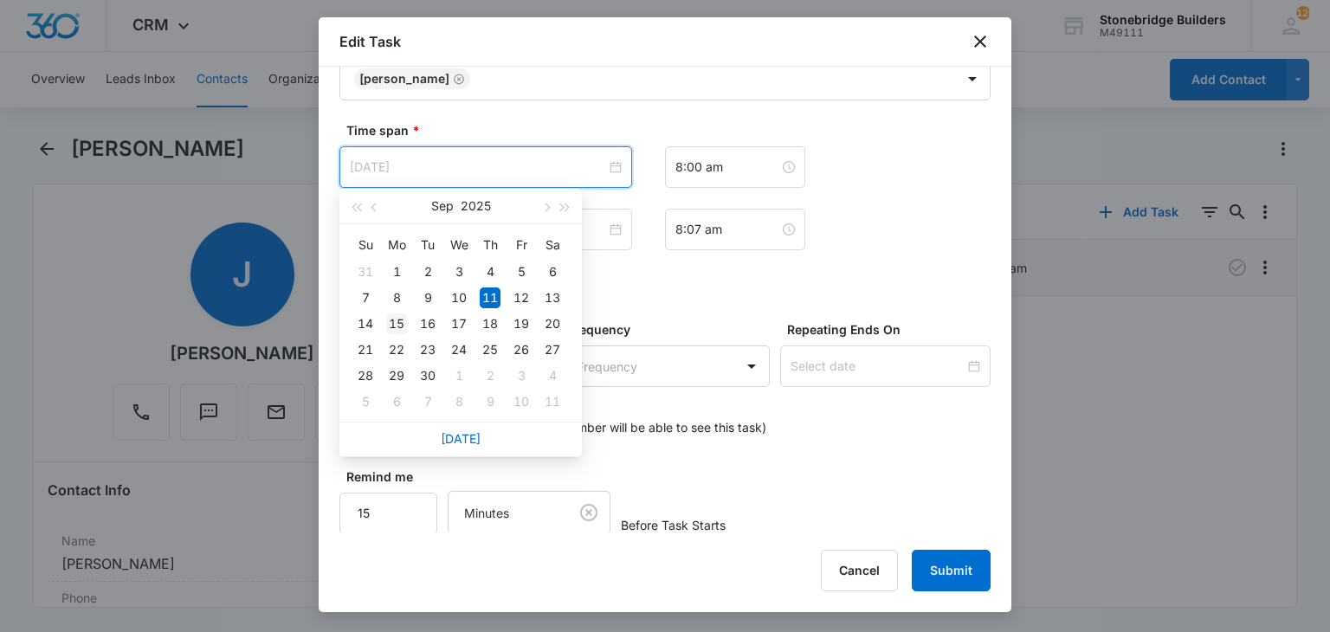
type input "Sep 15, 2025"
click at [386, 316] on div "15" at bounding box center [396, 323] width 21 height 21
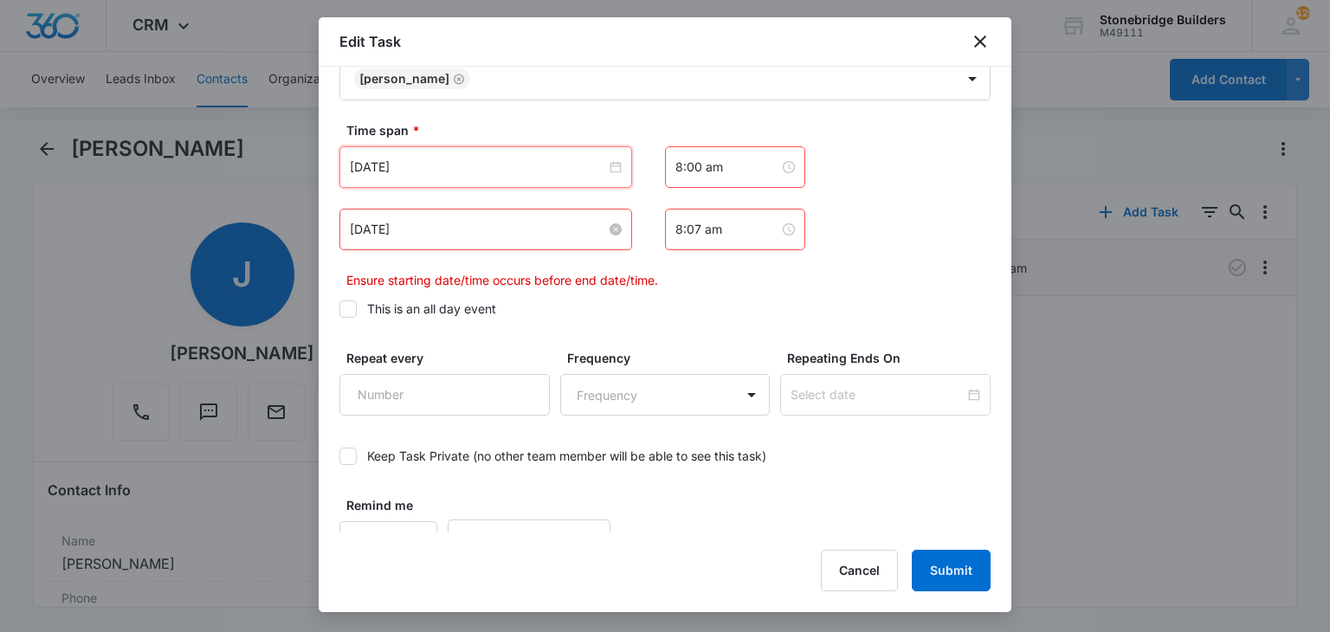
click at [377, 234] on input "Sep 11, 2025" at bounding box center [478, 229] width 256 height 19
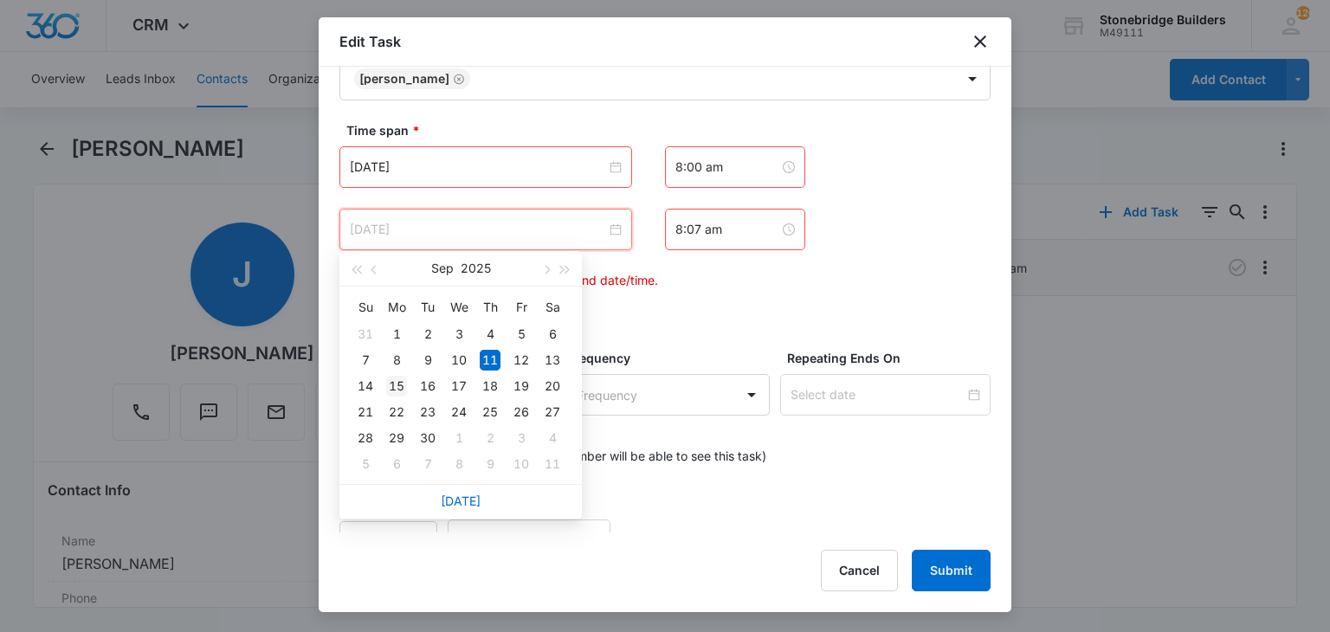
type input "Sep 15, 2025"
click at [403, 396] on td "15" at bounding box center [396, 386] width 31 height 26
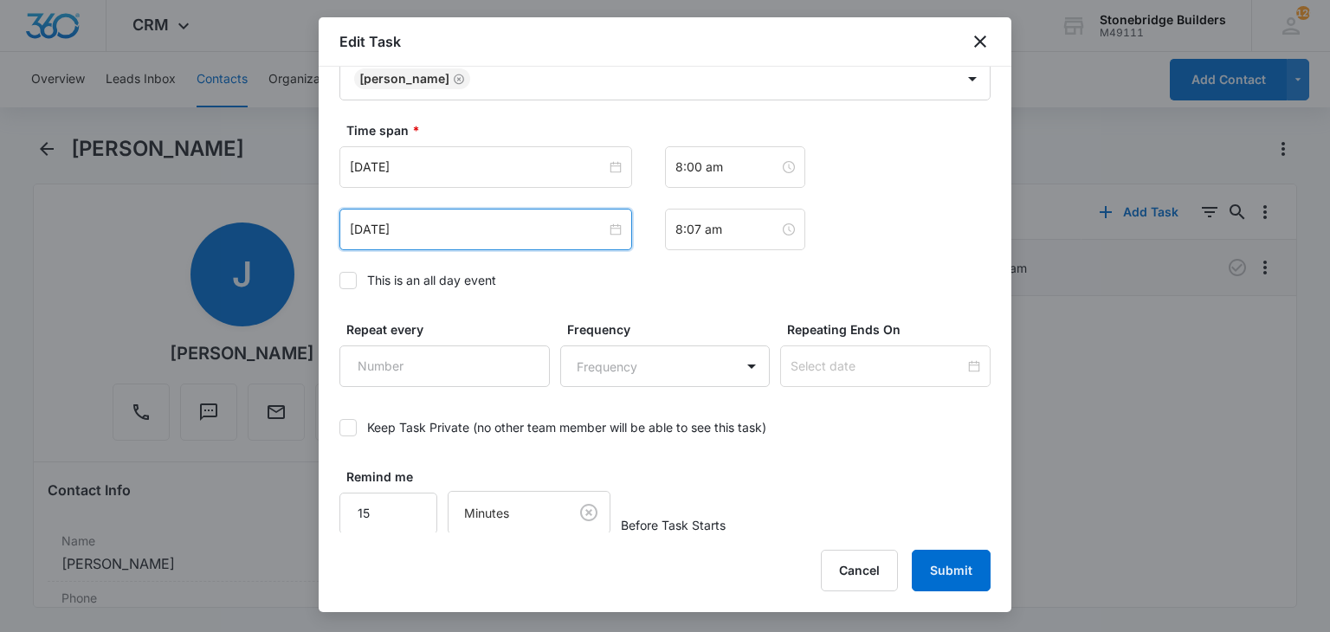
click at [665, 289] on div "Time span * Sep 15, 2025 Sep 2025 Su Mo Tu We Th Fr Sa 31 1 2 3 4 5 6 7 8 9 10 …" at bounding box center [664, 210] width 651 height 178
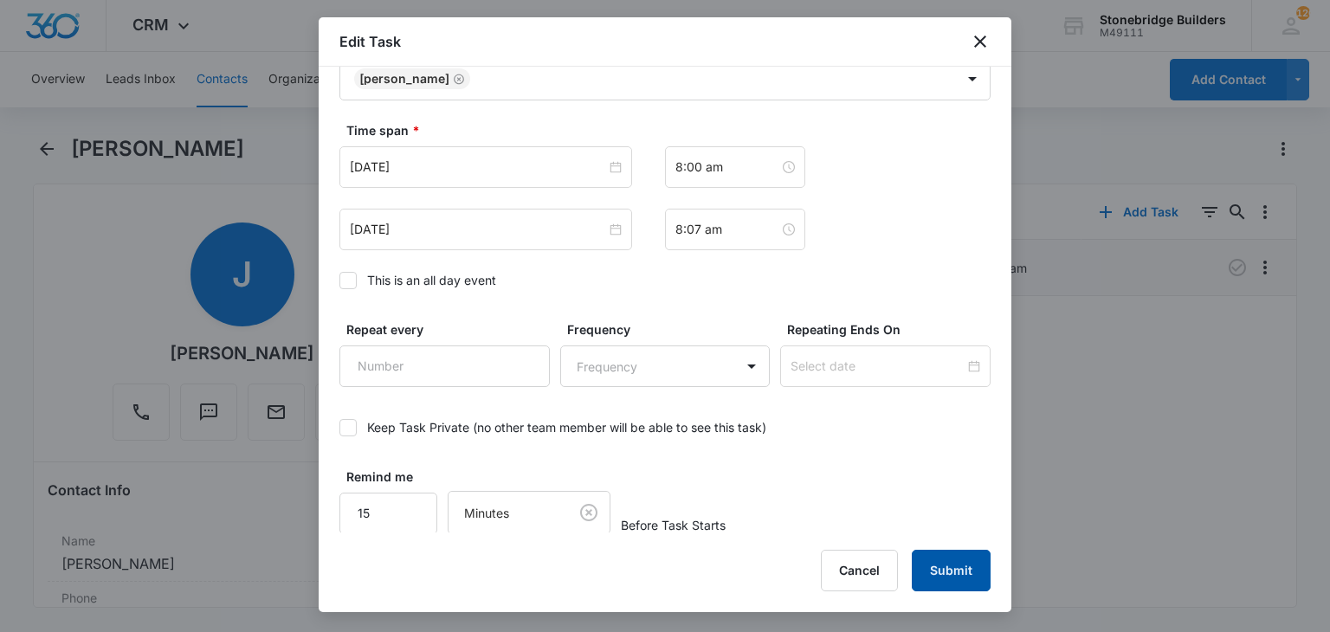
click at [952, 558] on button "Submit" at bounding box center [951, 571] width 79 height 42
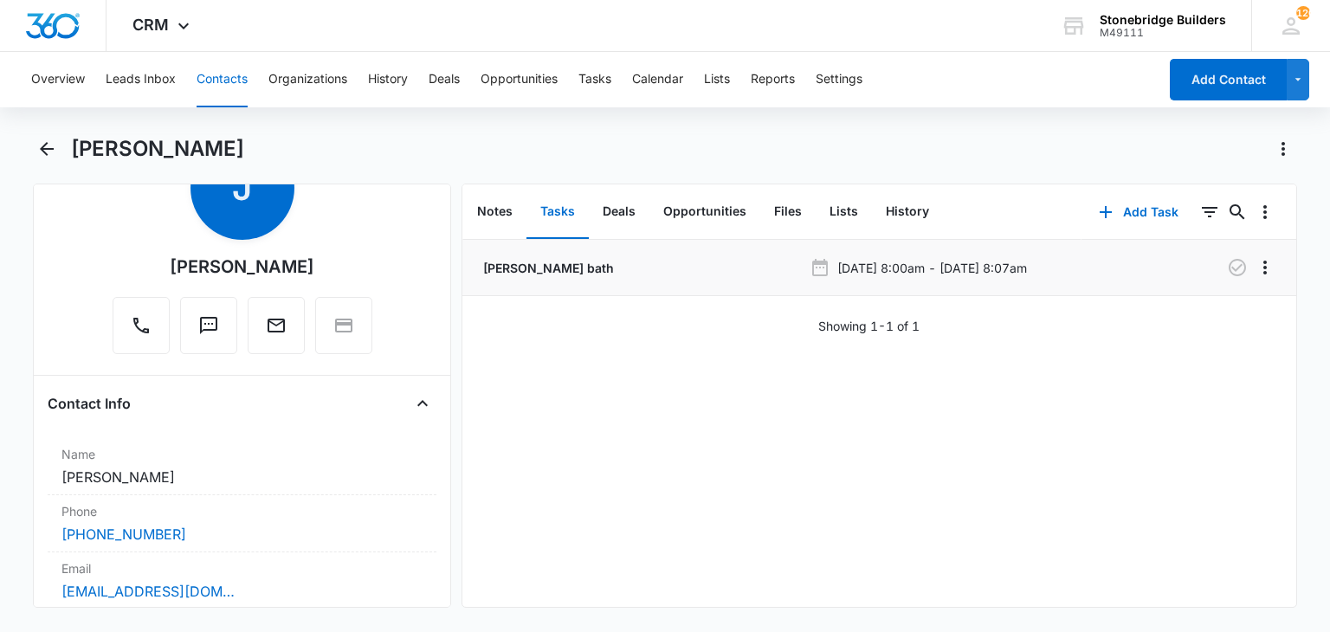
scroll to position [0, 0]
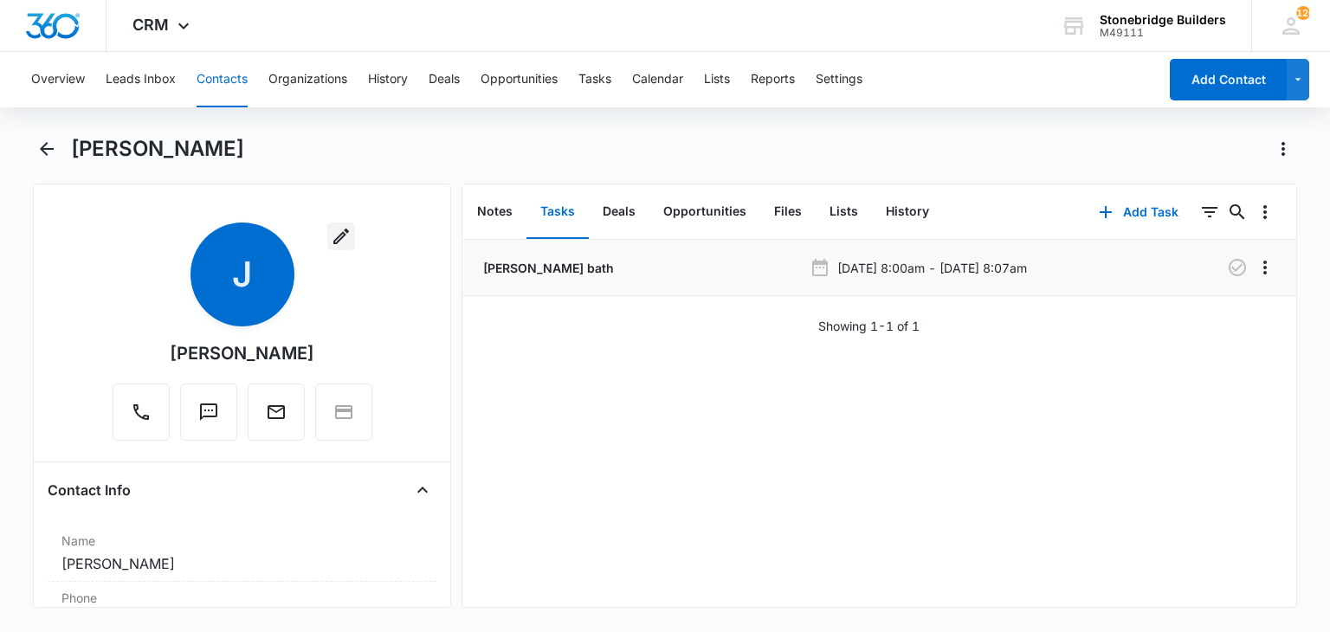
click at [338, 247] on button "button" at bounding box center [341, 236] width 28 height 28
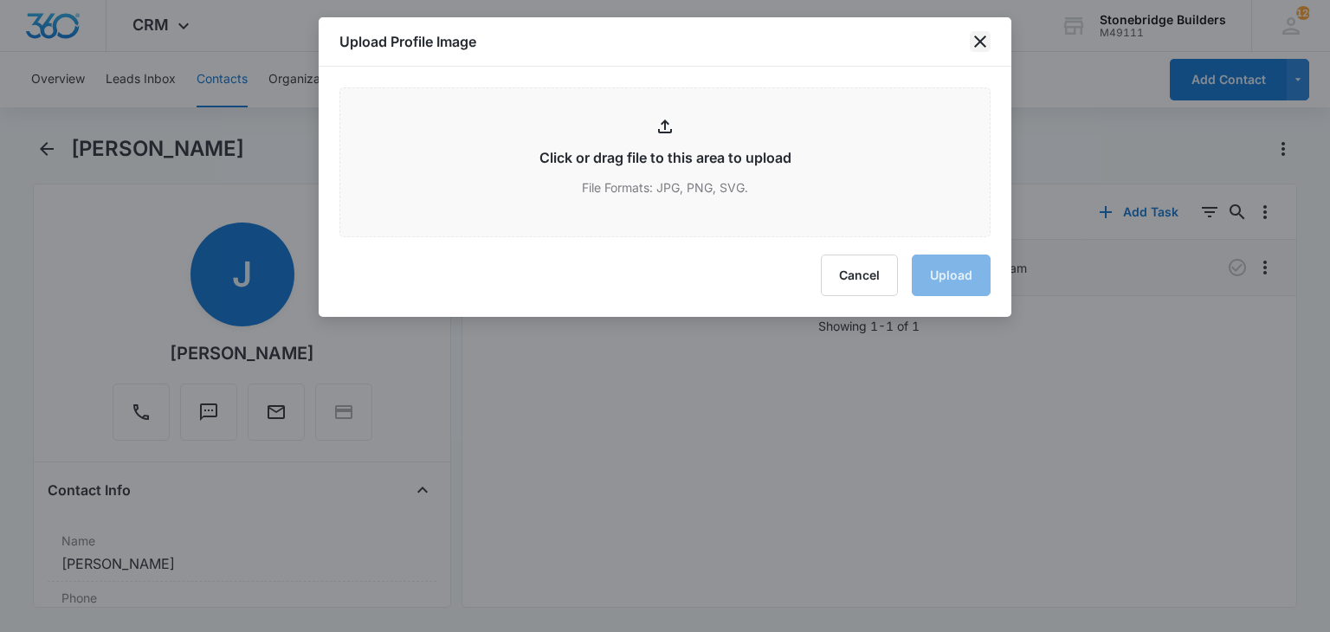
click at [973, 33] on icon "close" at bounding box center [980, 41] width 21 height 21
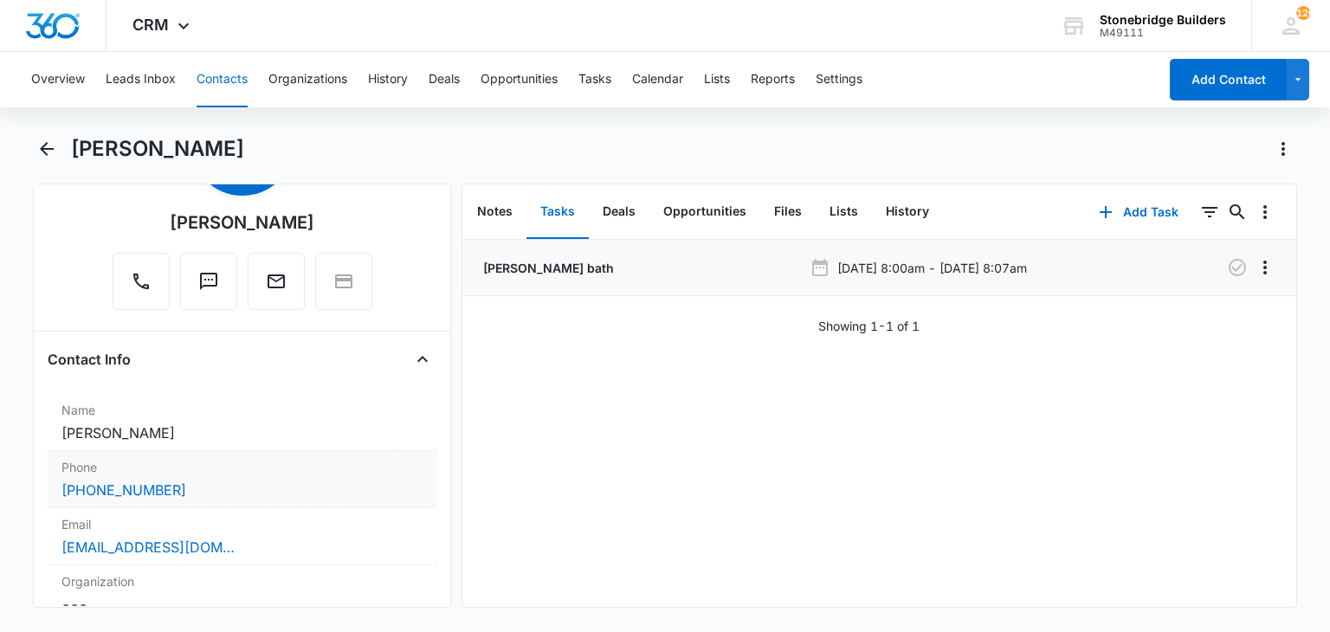
scroll to position [173, 0]
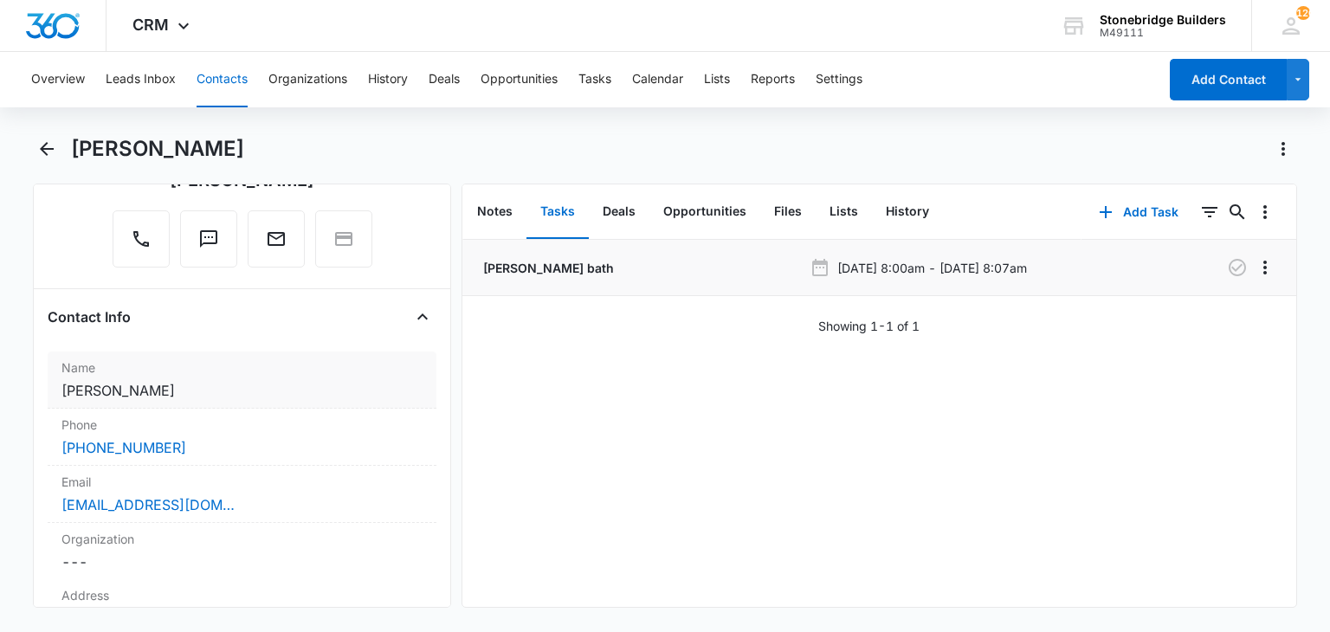
click at [202, 385] on dd "Cancel Save Changes Janice" at bounding box center [241, 390] width 360 height 21
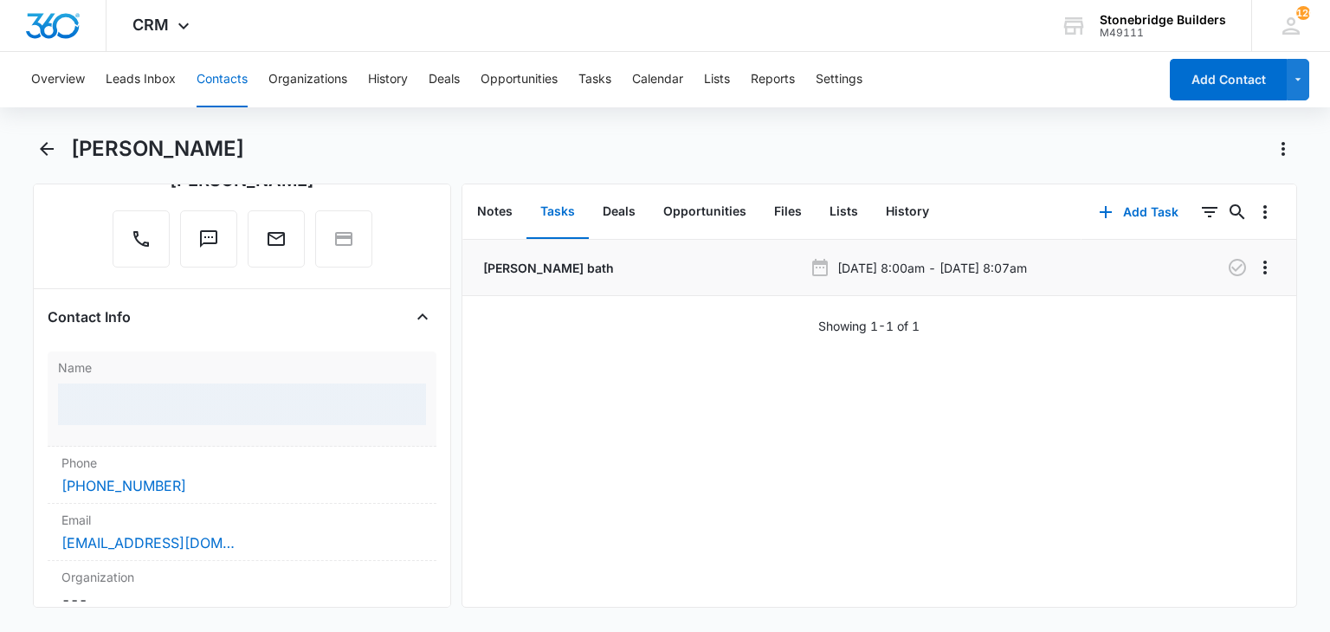
click at [168, 399] on div at bounding box center [241, 405] width 367 height 42
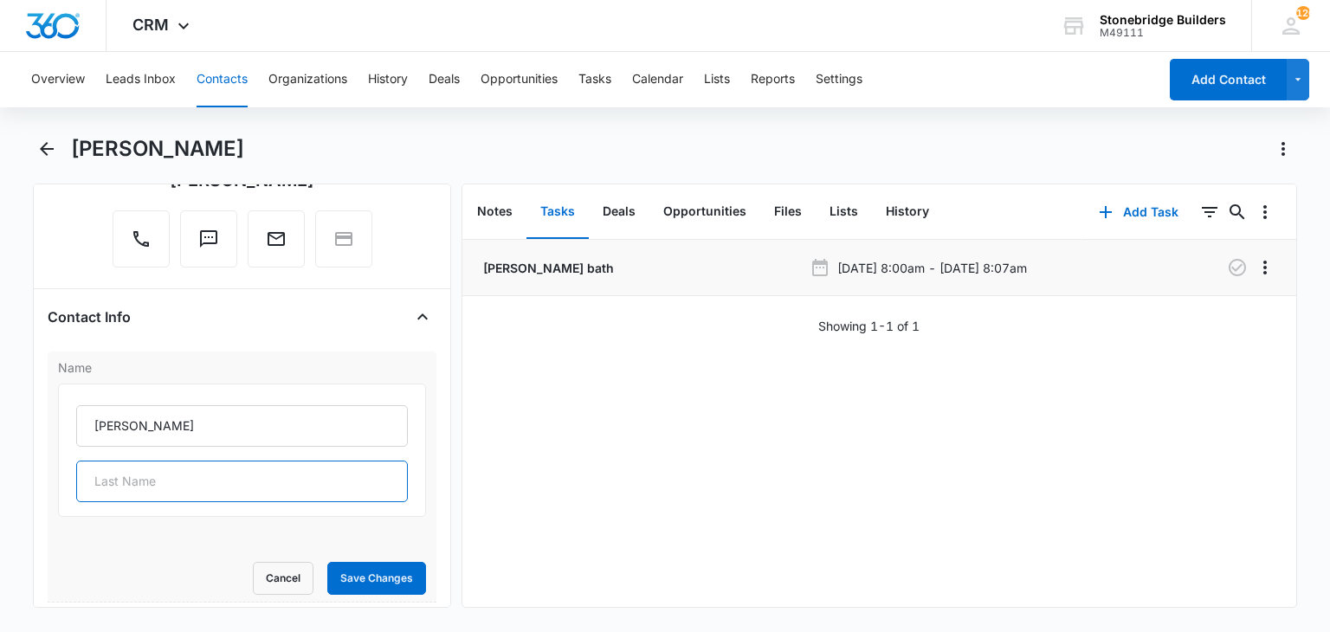
drag, startPoint x: 136, startPoint y: 480, endPoint x: 155, endPoint y: 460, distance: 28.2
click at [136, 480] on input "text" at bounding box center [241, 482] width 331 height 42
type input "Waring"
click at [149, 562] on div "Cancel Save Changes" at bounding box center [241, 578] width 367 height 33
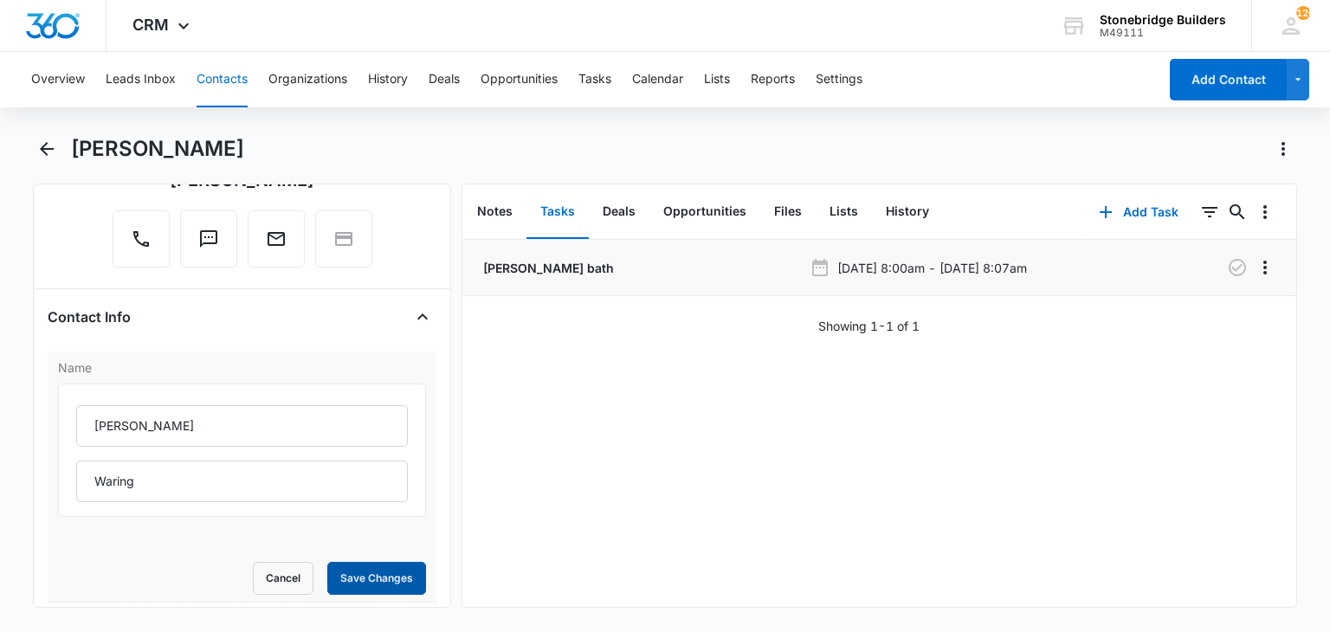
click at [367, 565] on button "Save Changes" at bounding box center [376, 578] width 99 height 33
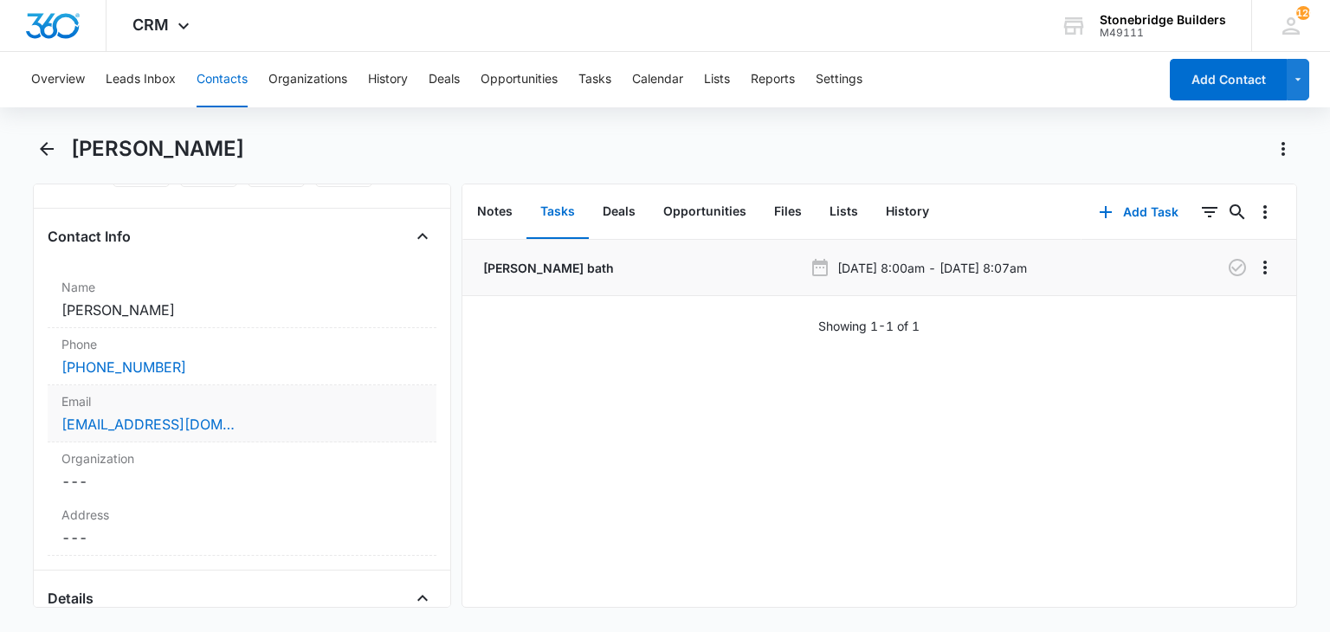
scroll to position [346, 0]
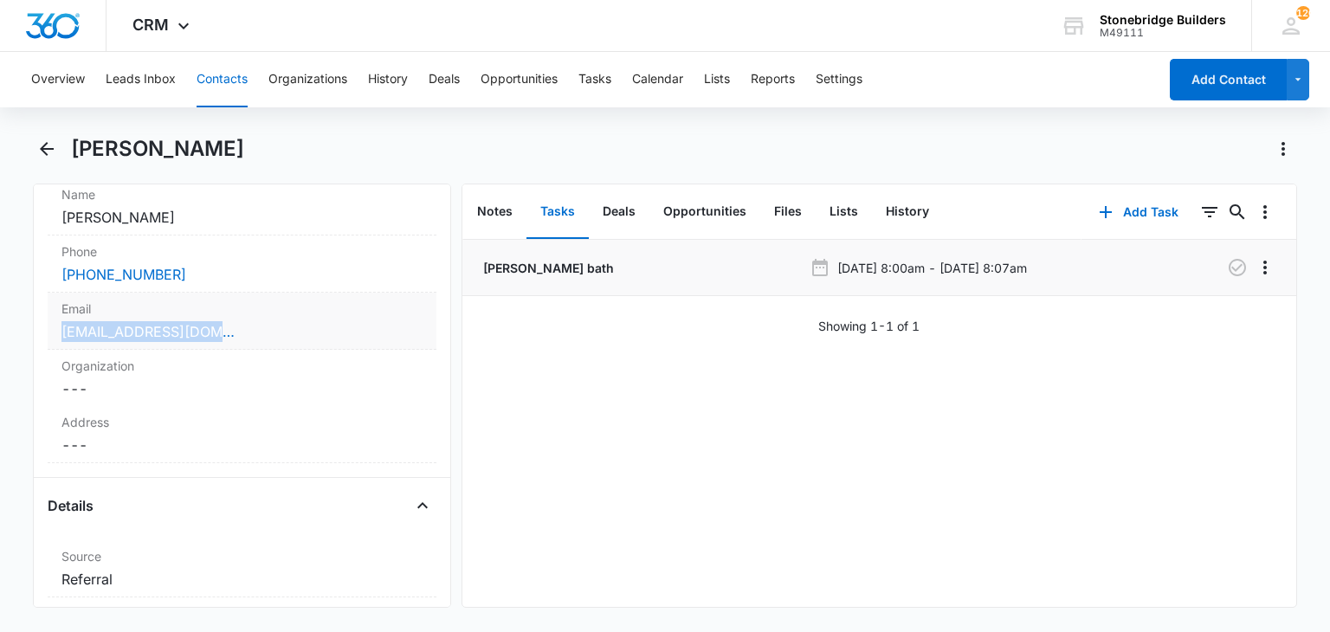
drag, startPoint x: 255, startPoint y: 332, endPoint x: 52, endPoint y: 327, distance: 203.5
click at [52, 327] on div "Email Cancel Save Changes janice_0407@yahoo.com" at bounding box center [242, 321] width 388 height 57
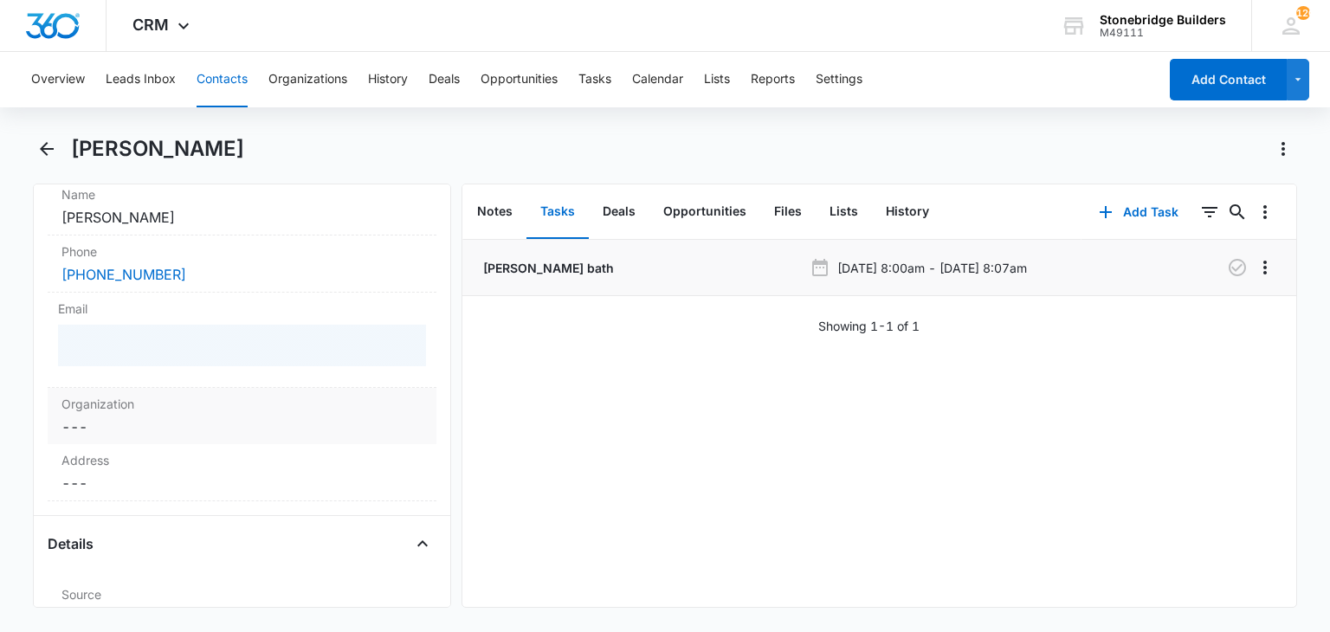
copy link "janice_0407@yahoo.com"
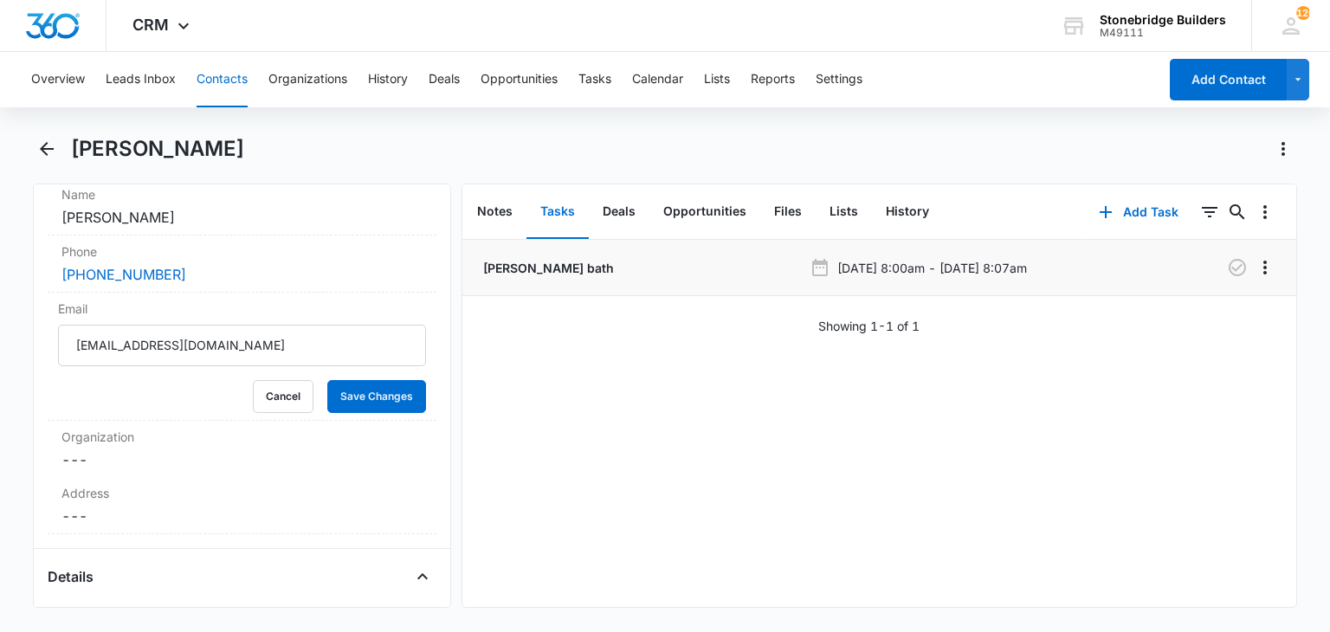
click at [499, 403] on div "Janice tamira bath Sep 15, 2025 at 8:00am - Sep 15, 2025 at 8:07am Showing 1-1 …" at bounding box center [879, 423] width 834 height 367
click at [489, 164] on div "Janice Waring" at bounding box center [664, 159] width 1263 height 48
click at [377, 394] on button "Save Changes" at bounding box center [376, 396] width 99 height 33
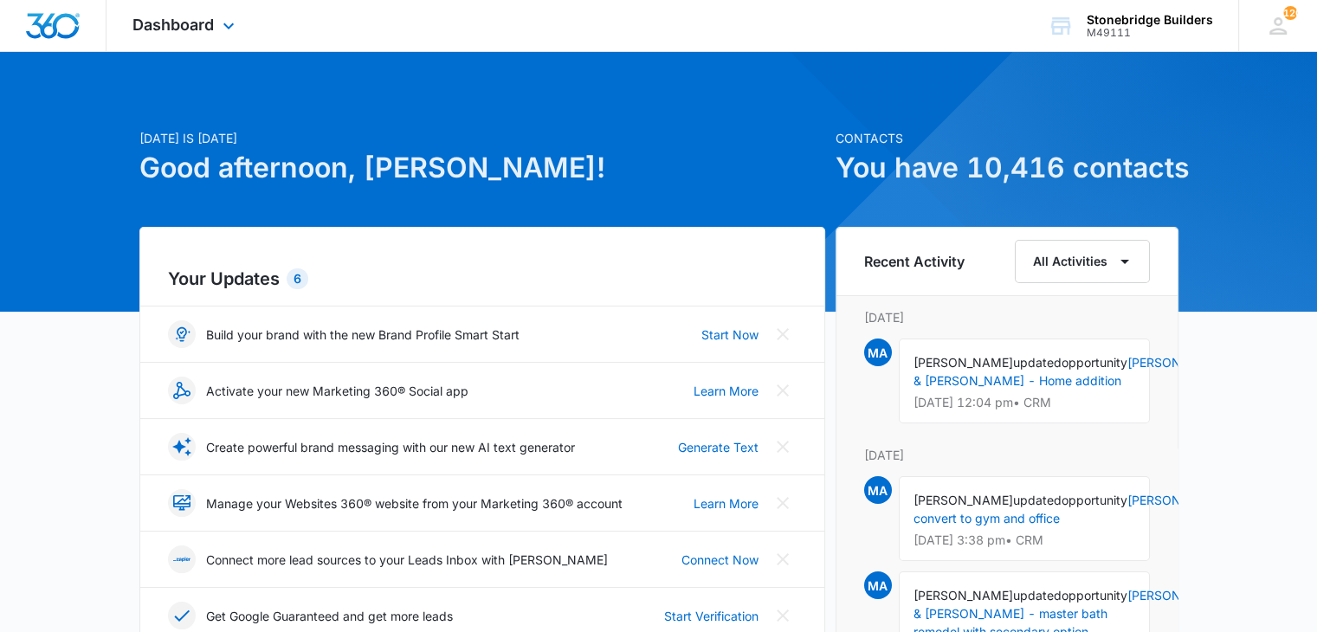
click at [215, 25] on div "Dashboard Apps Reputation Websites Forms CRM Email Social Content Ads Intellige…" at bounding box center [185, 25] width 158 height 51
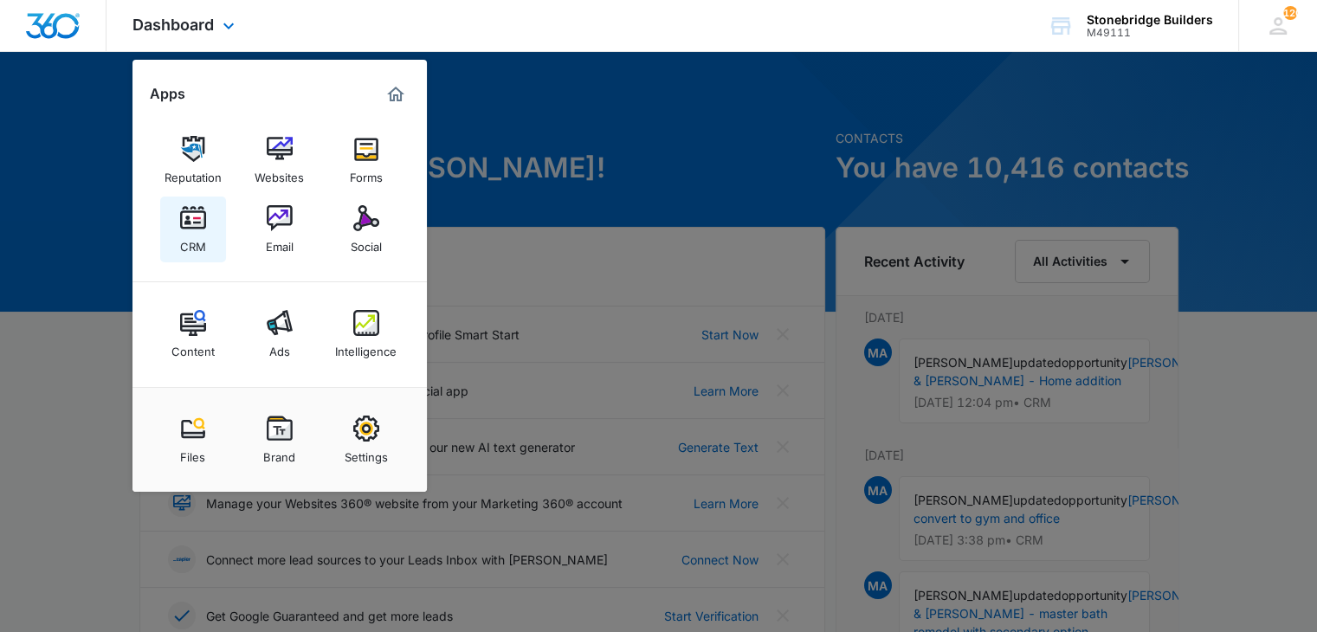
click at [193, 218] on img at bounding box center [193, 218] width 26 height 26
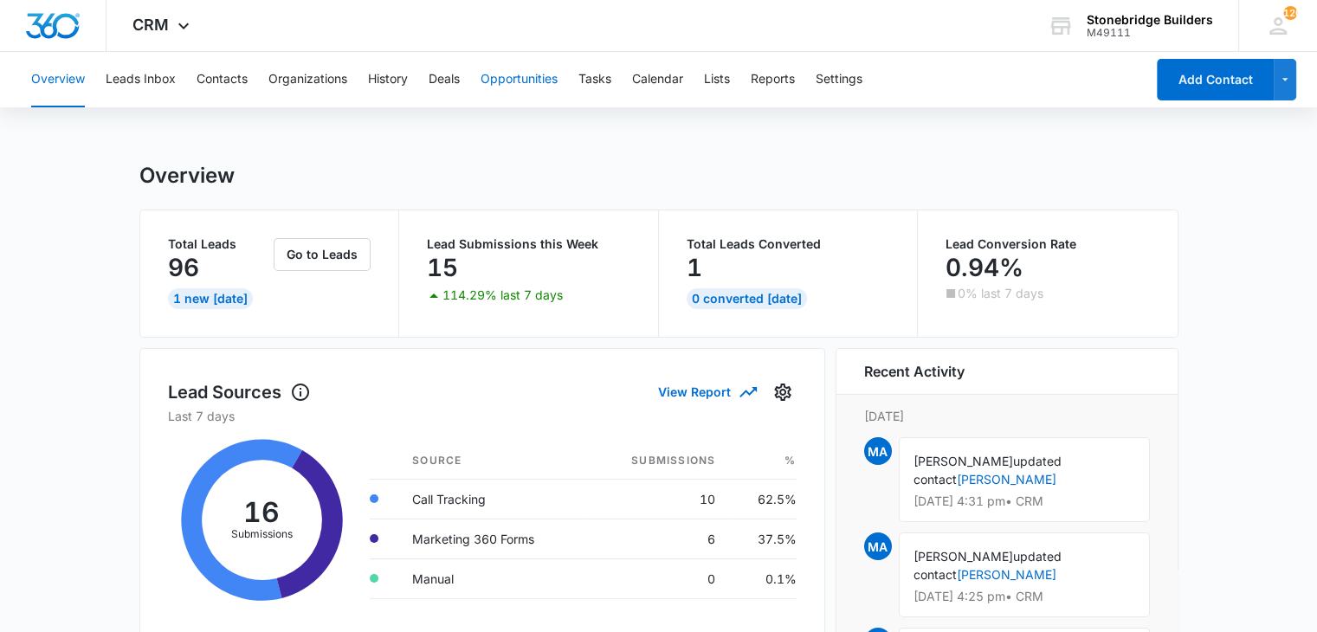
click at [524, 85] on button "Opportunities" at bounding box center [518, 79] width 77 height 55
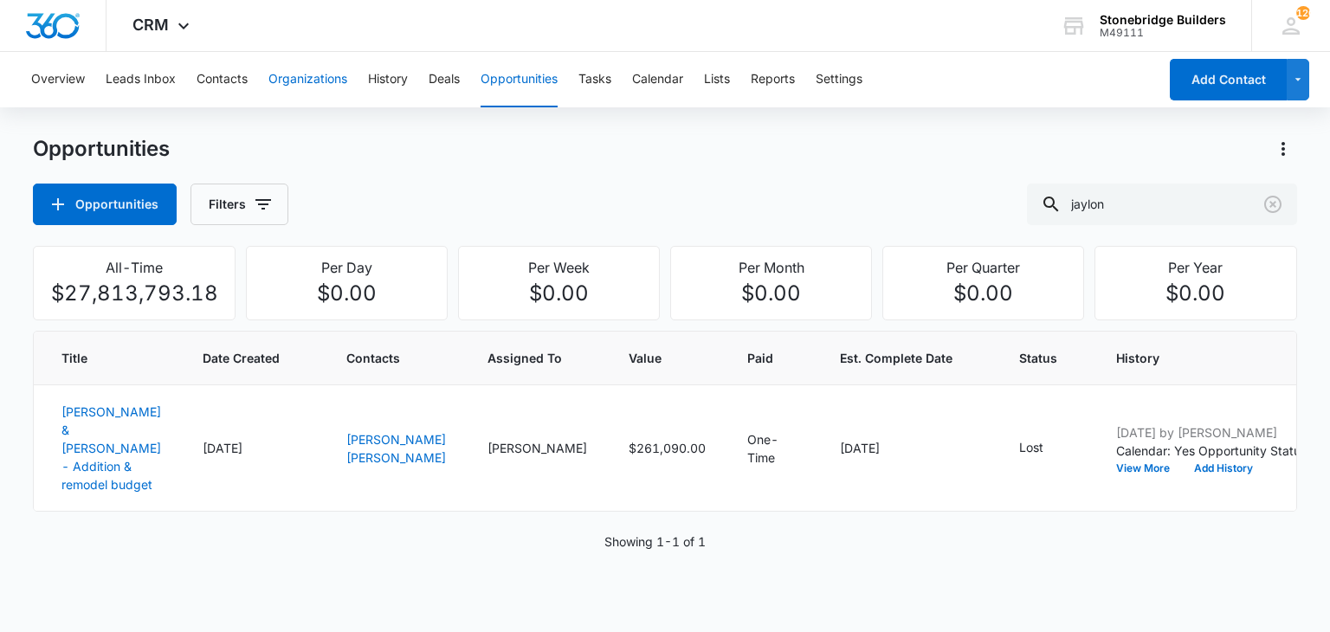
click at [329, 77] on button "Organizations" at bounding box center [307, 79] width 79 height 55
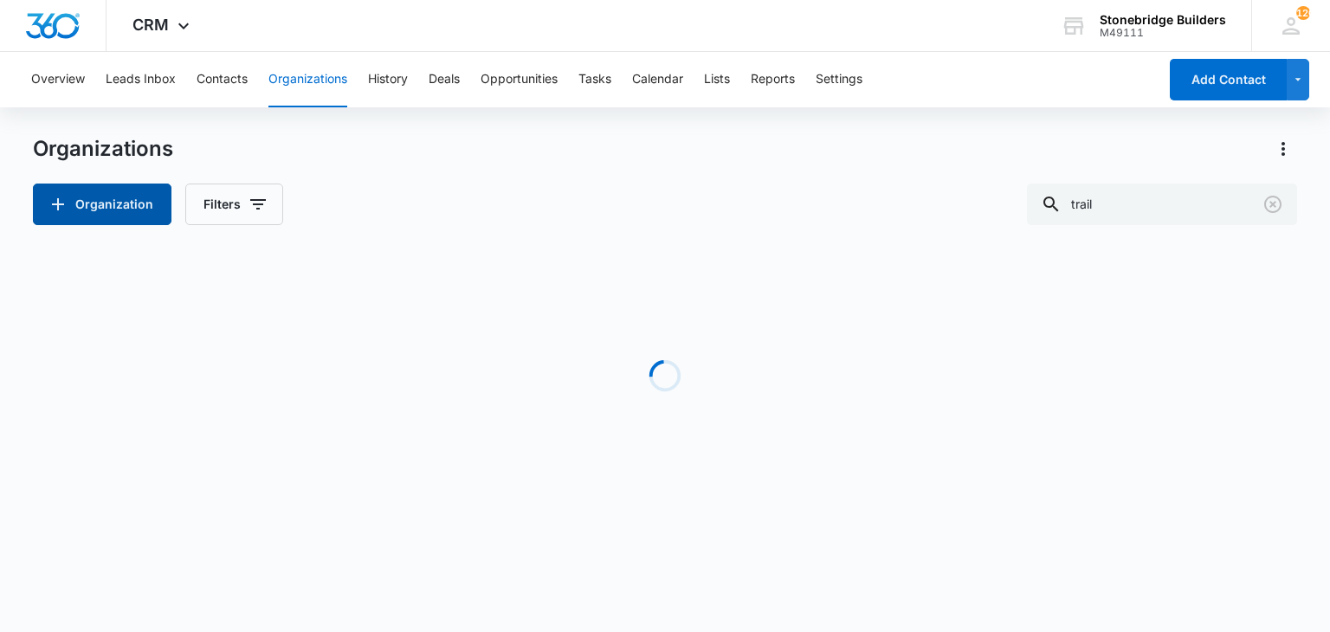
click at [150, 202] on button "Organization" at bounding box center [102, 205] width 139 height 42
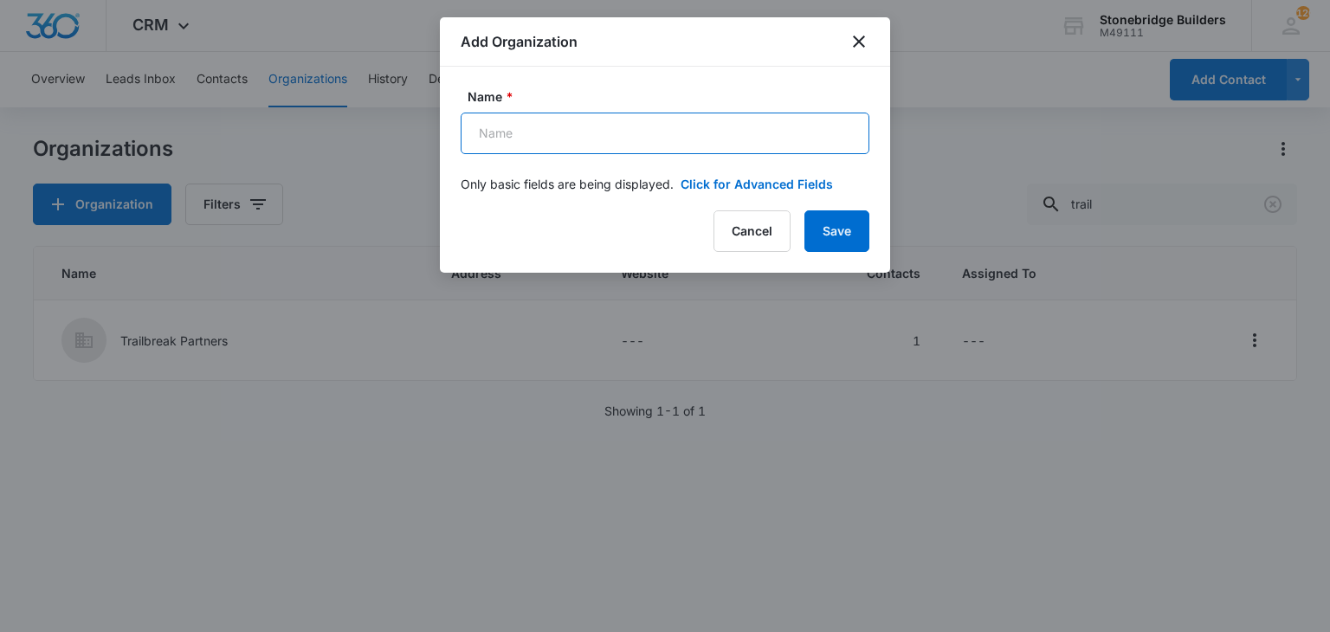
click at [603, 140] on input "Name *" at bounding box center [665, 134] width 409 height 42
type input "Ashley & Vance Engineering"
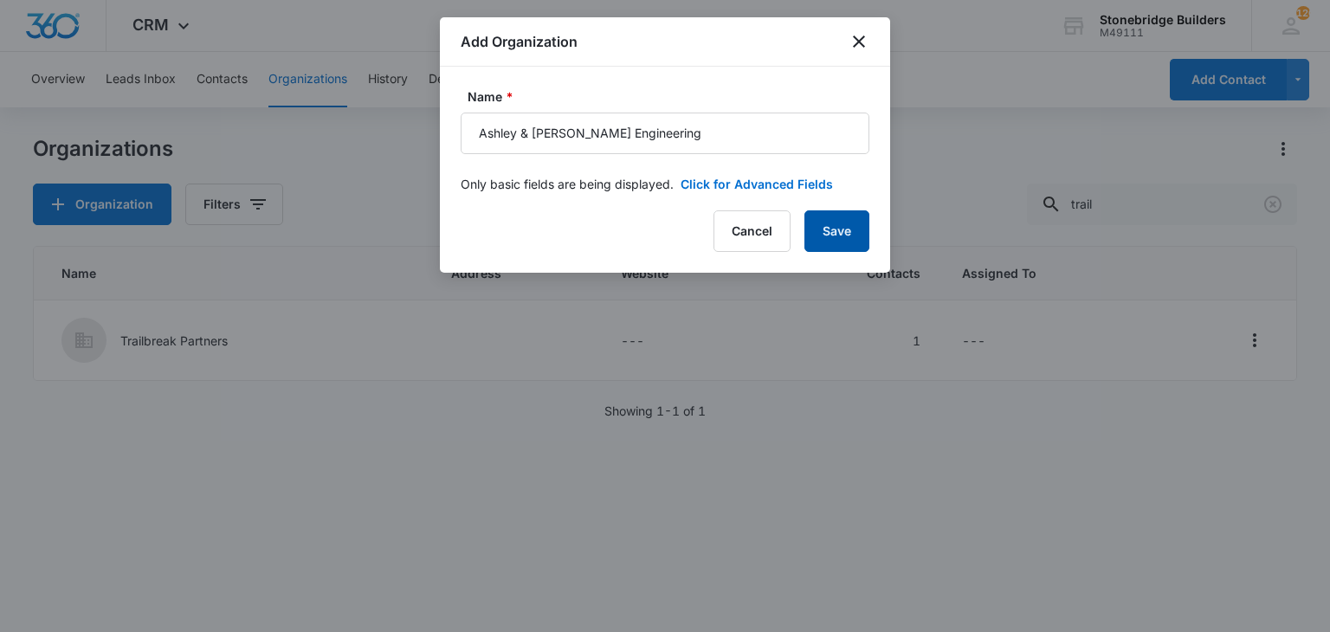
click at [842, 247] on button "Save" at bounding box center [836, 231] width 65 height 42
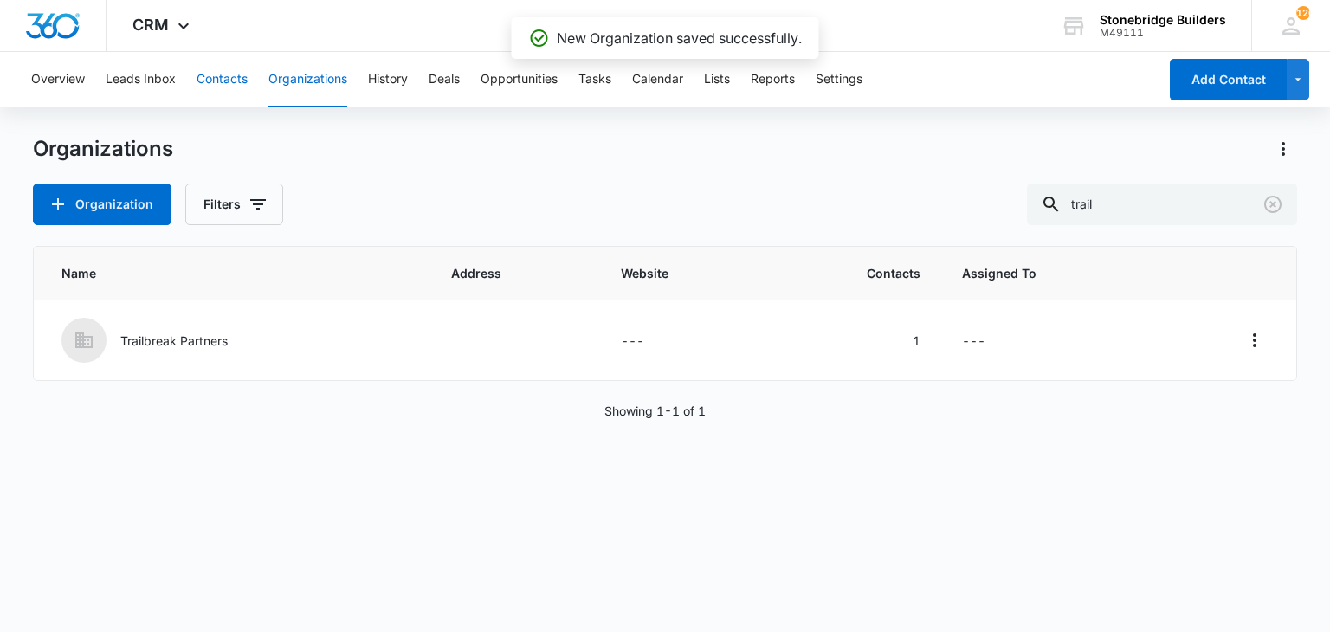
click at [220, 76] on button "Contacts" at bounding box center [222, 79] width 51 height 55
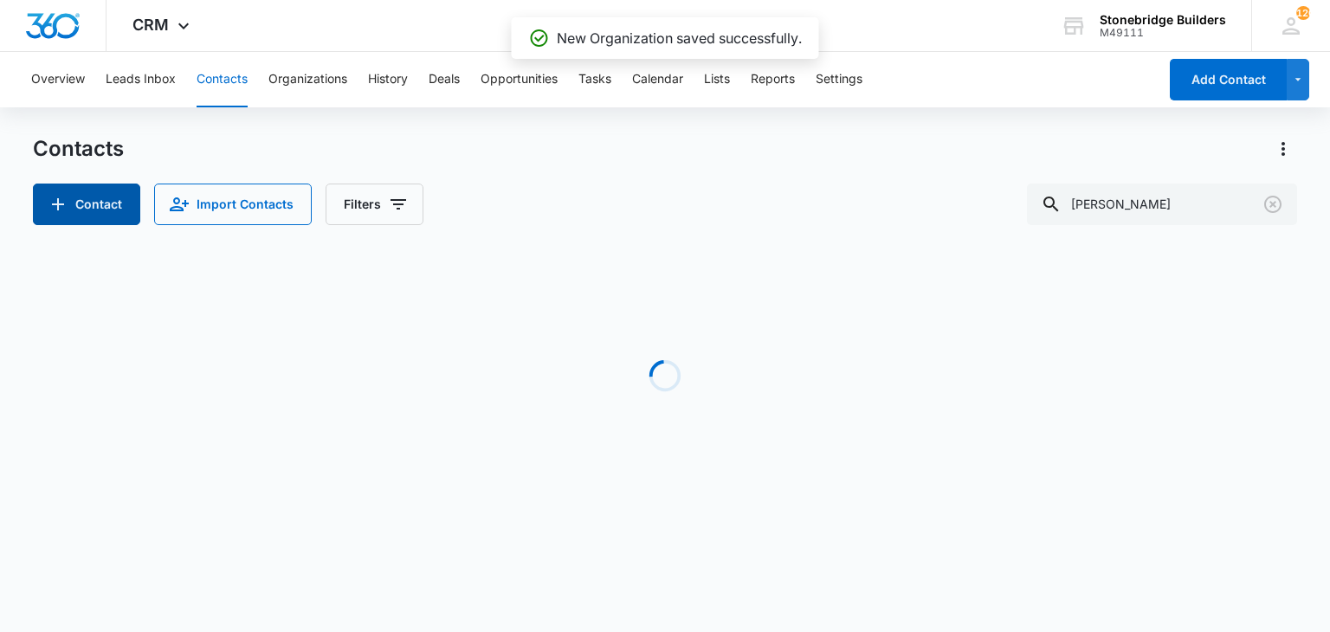
click at [118, 199] on button "Contact" at bounding box center [86, 205] width 107 height 42
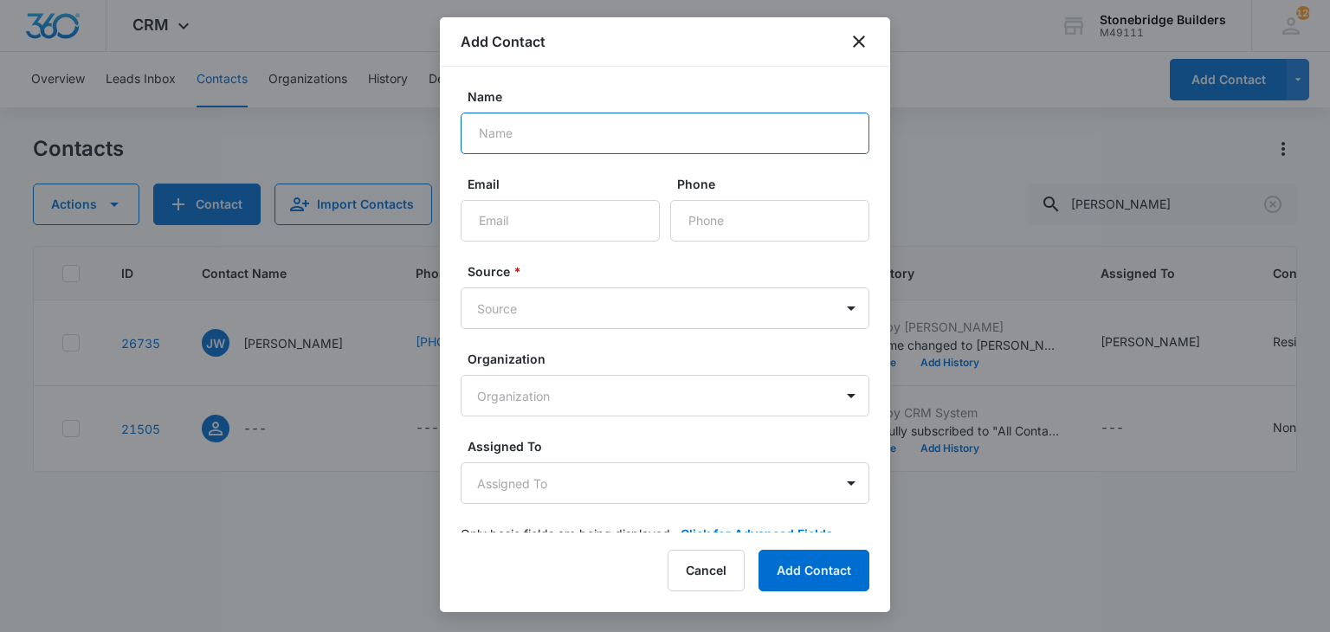
click at [551, 141] on input "Name" at bounding box center [665, 134] width 409 height 42
type input "Bruce Jones"
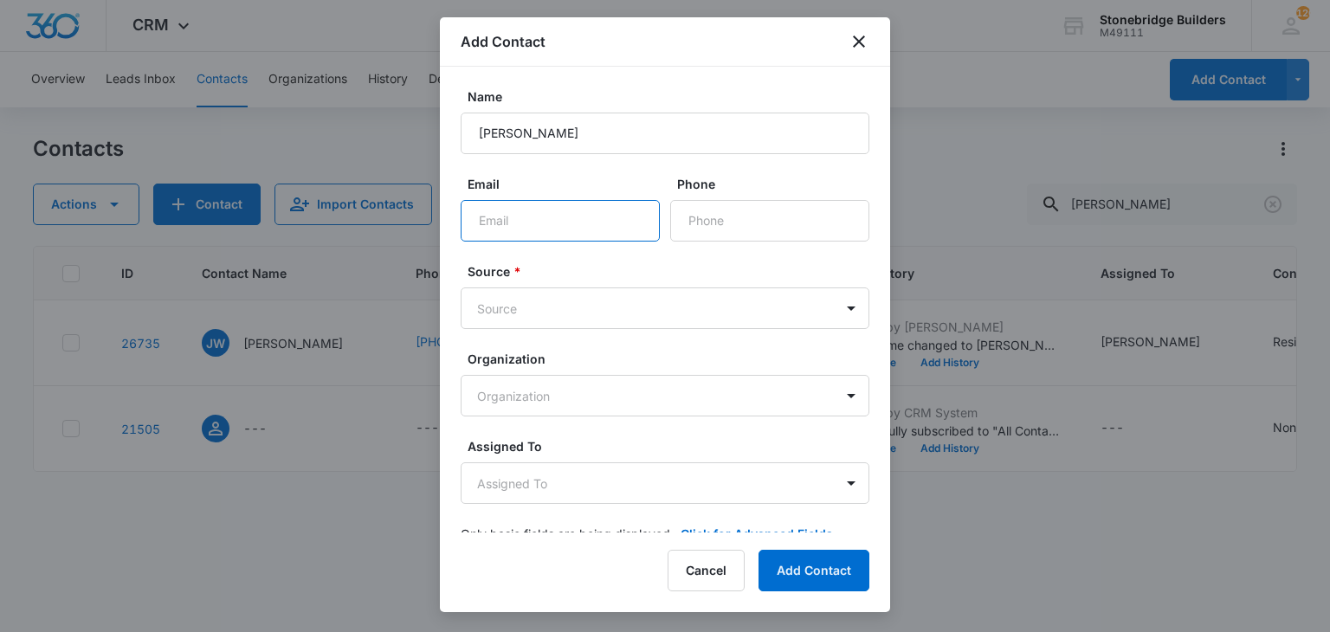
click at [549, 219] on input "Email" at bounding box center [560, 221] width 199 height 42
type input "bruce@ashleyvance.com"
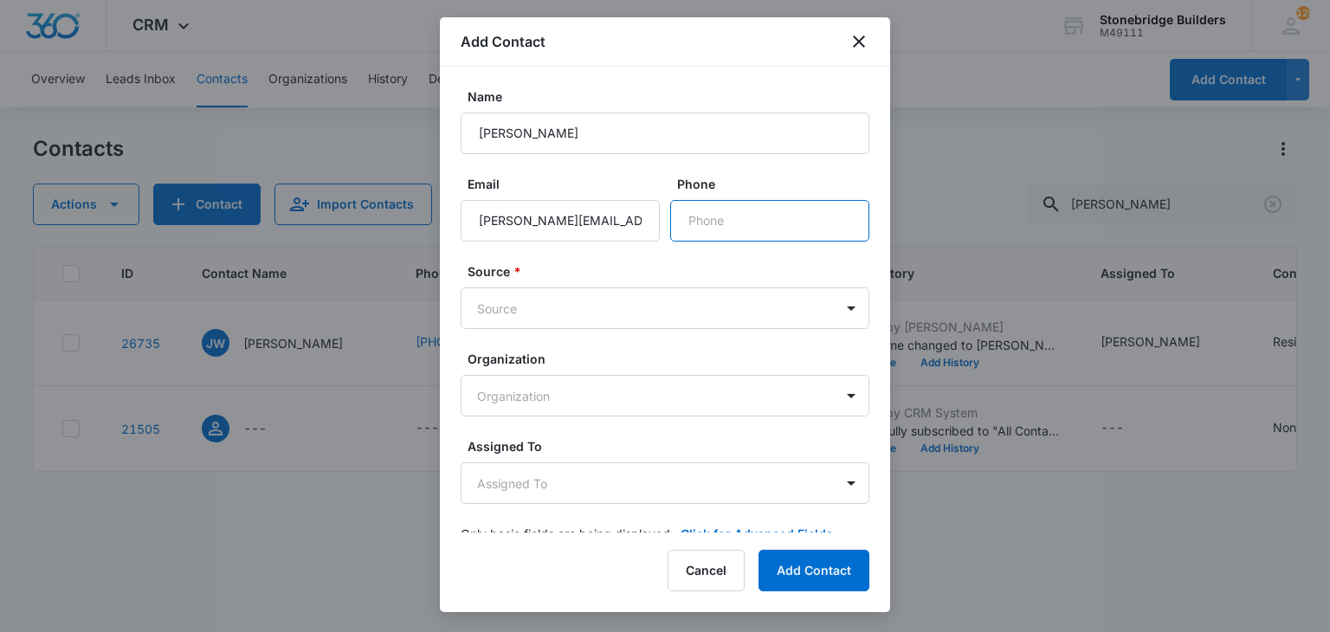
click at [734, 241] on input "Phone" at bounding box center [769, 221] width 199 height 42
type input "(303) 755-9762"
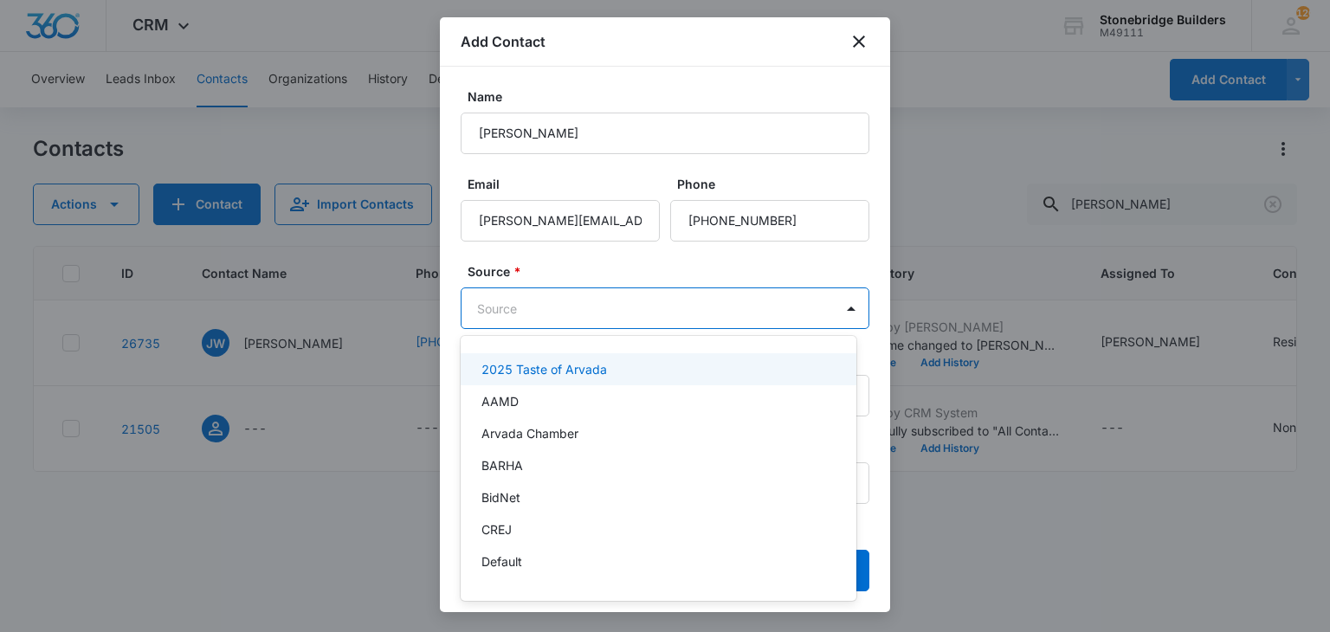
click at [627, 312] on body "CRM Apps Reputation Websites Forms CRM Email Social Content Ads Intelligence Fi…" at bounding box center [665, 316] width 1330 height 632
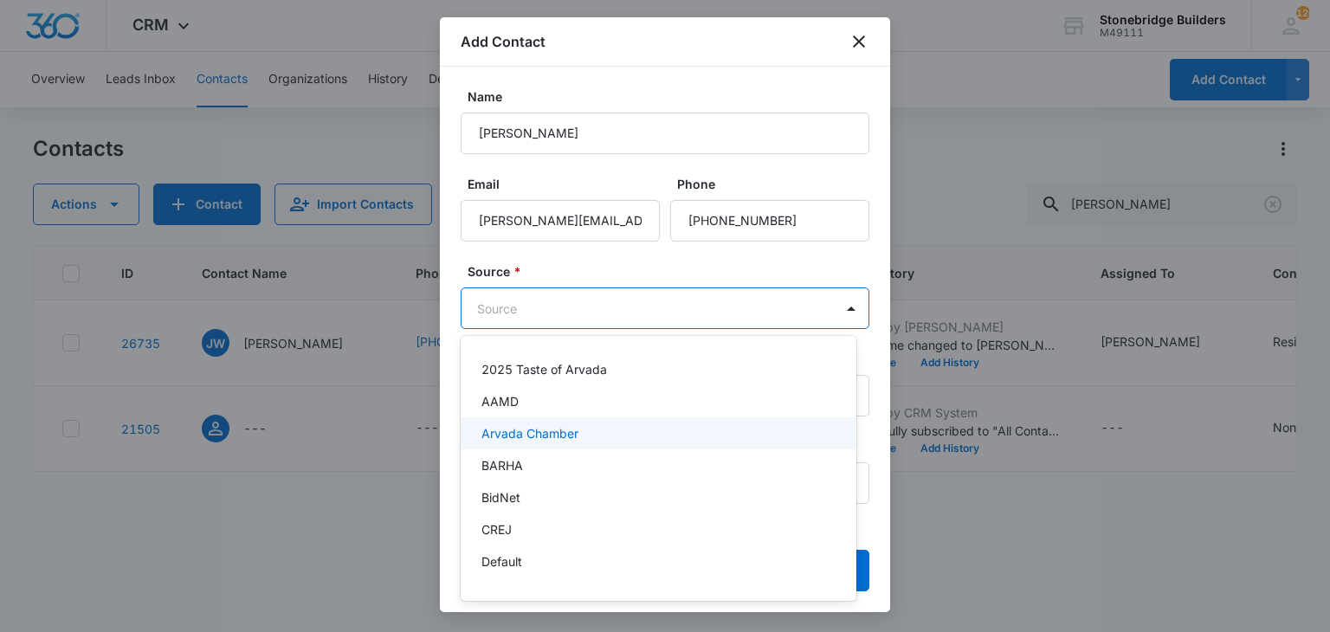
click at [542, 442] on div "Arvada Chamber" at bounding box center [659, 433] width 396 height 32
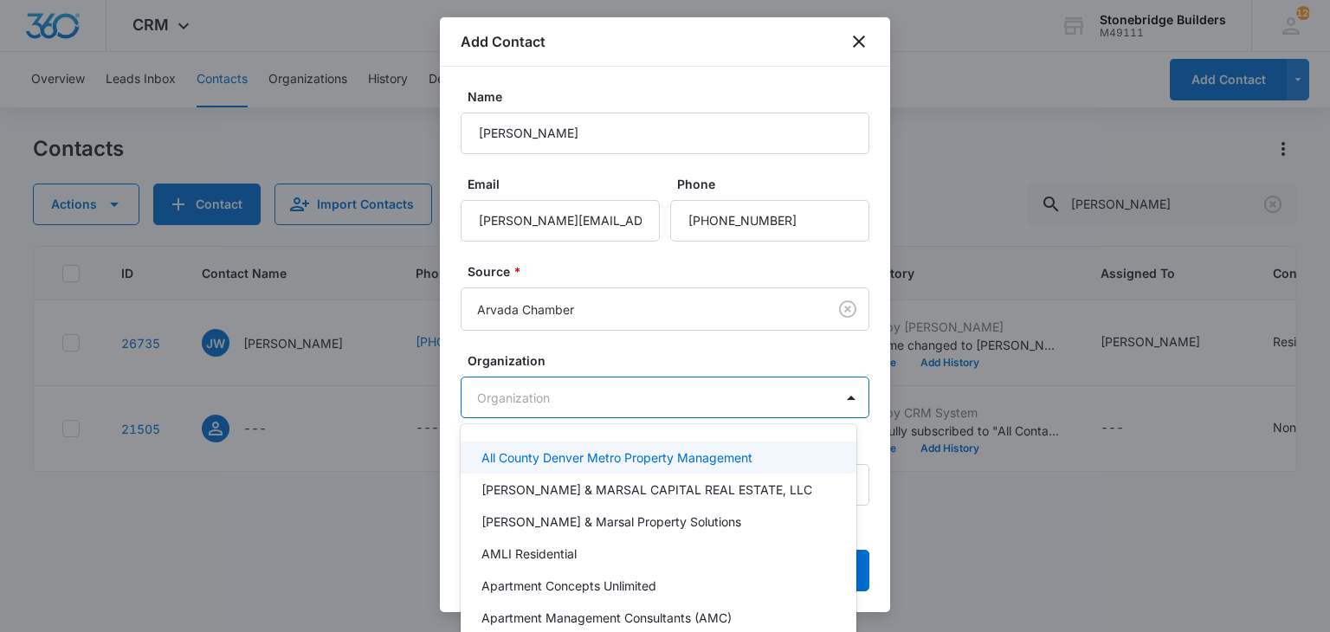
click at [544, 408] on body "CRM Apps Reputation Websites Forms CRM Email Social Content Ads Intelligence Fi…" at bounding box center [665, 316] width 1330 height 632
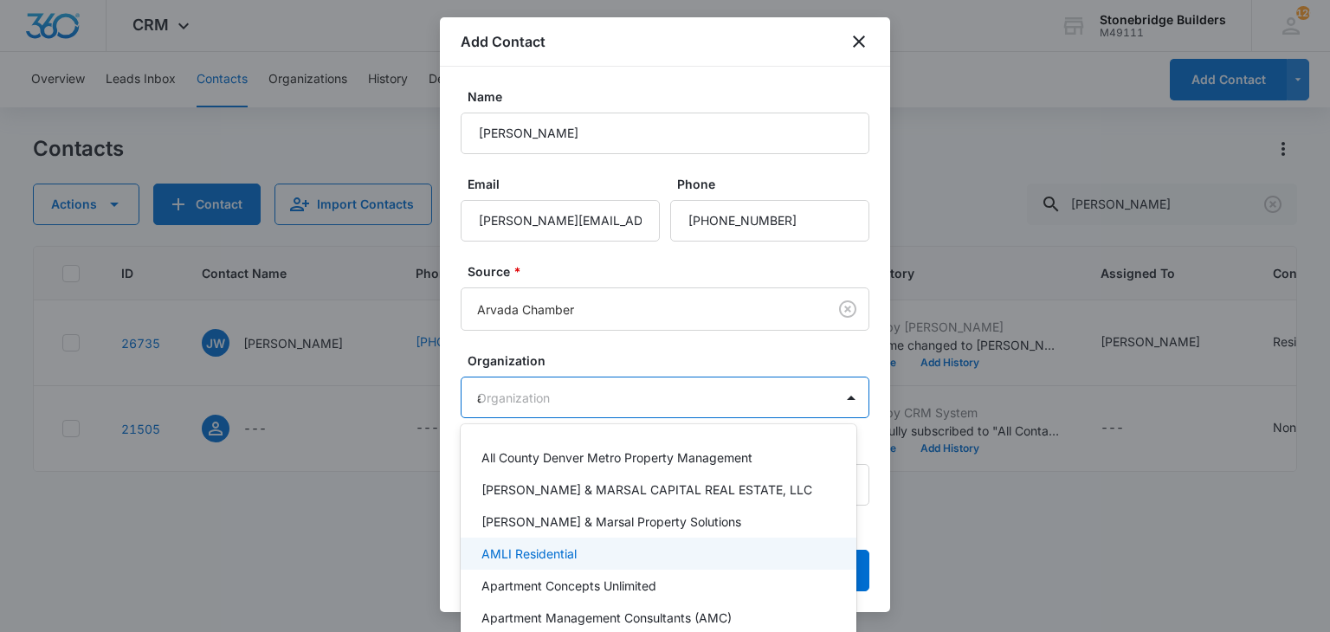
type input "as"
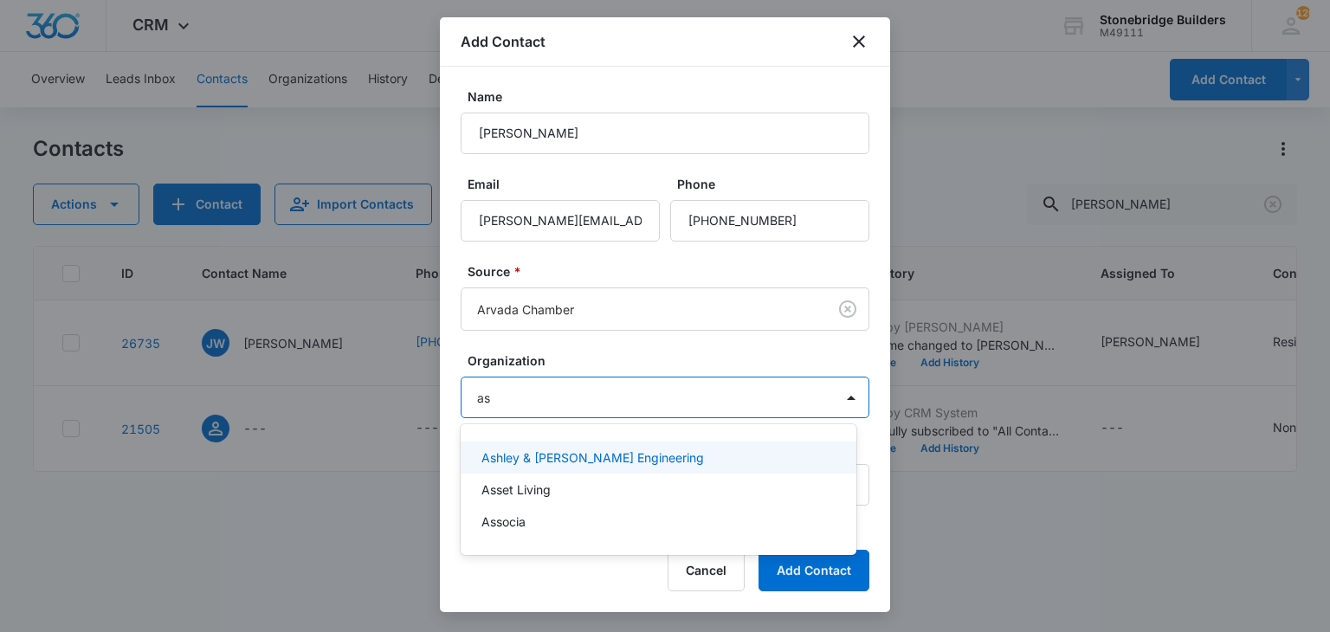
click at [515, 455] on p "Ashley & Vance Engineering" at bounding box center [592, 457] width 222 height 18
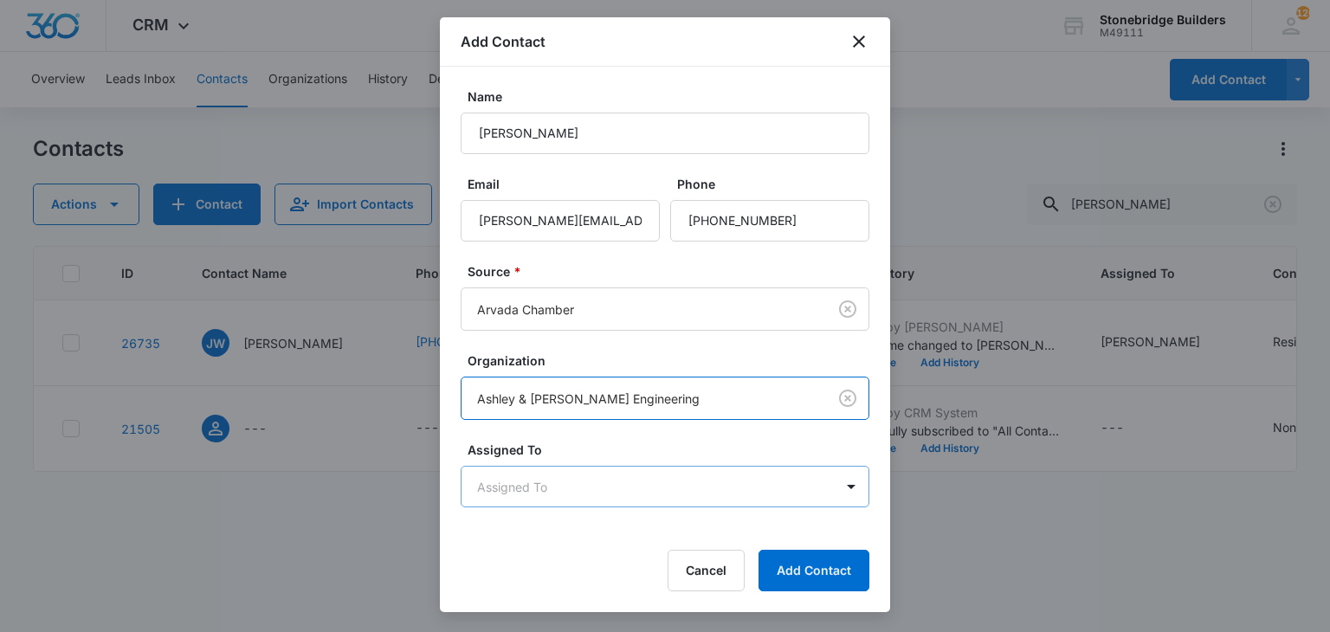
click at [584, 485] on body "CRM Apps Reputation Websites Forms CRM Email Social Content Ads Intelligence Fi…" at bounding box center [665, 316] width 1330 height 632
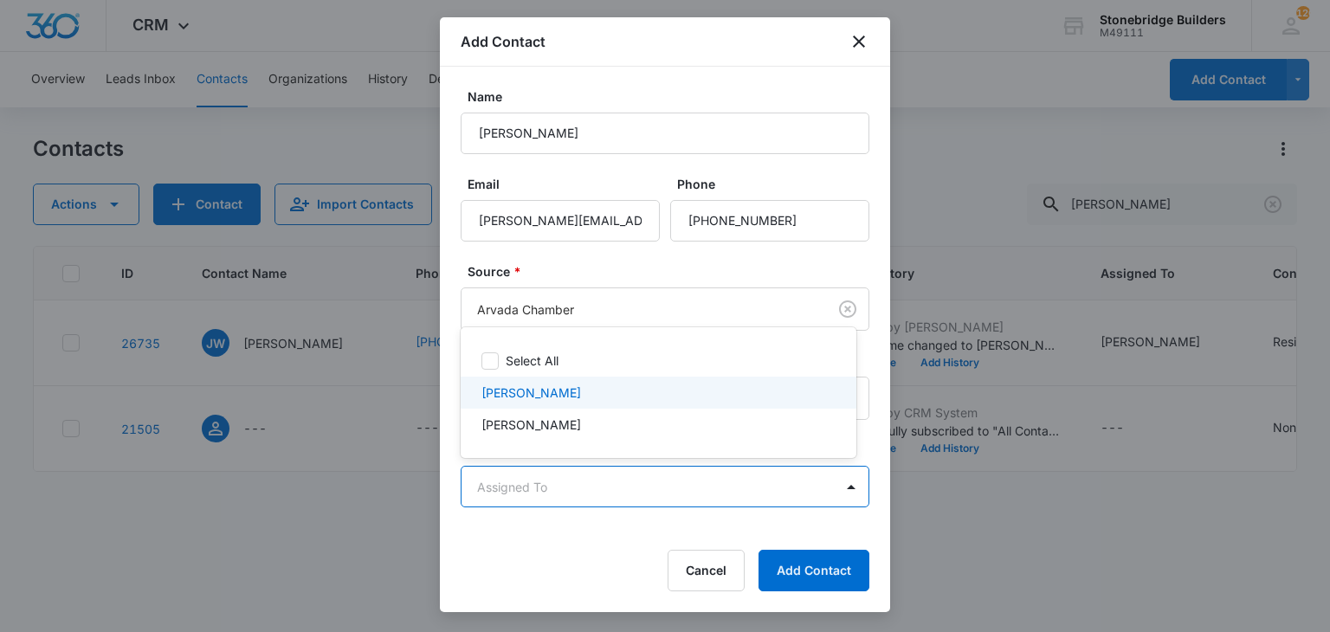
click at [550, 401] on p "Mike Anderson" at bounding box center [531, 393] width 100 height 18
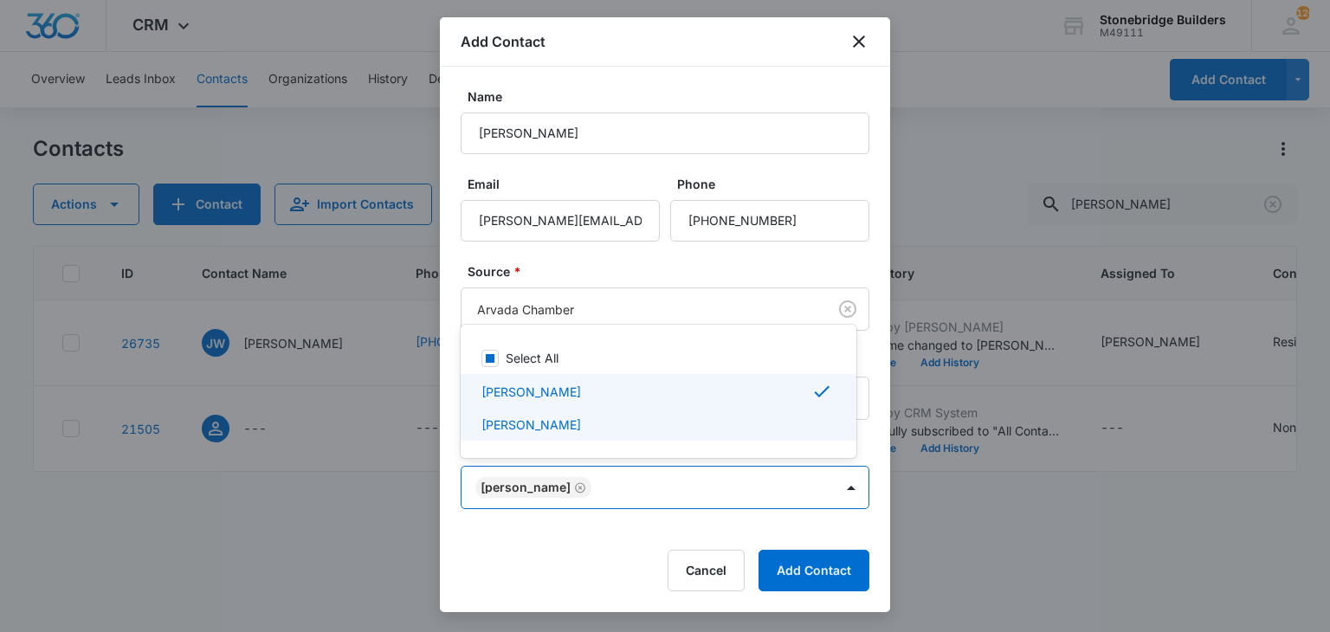
click at [634, 531] on div at bounding box center [665, 316] width 1330 height 632
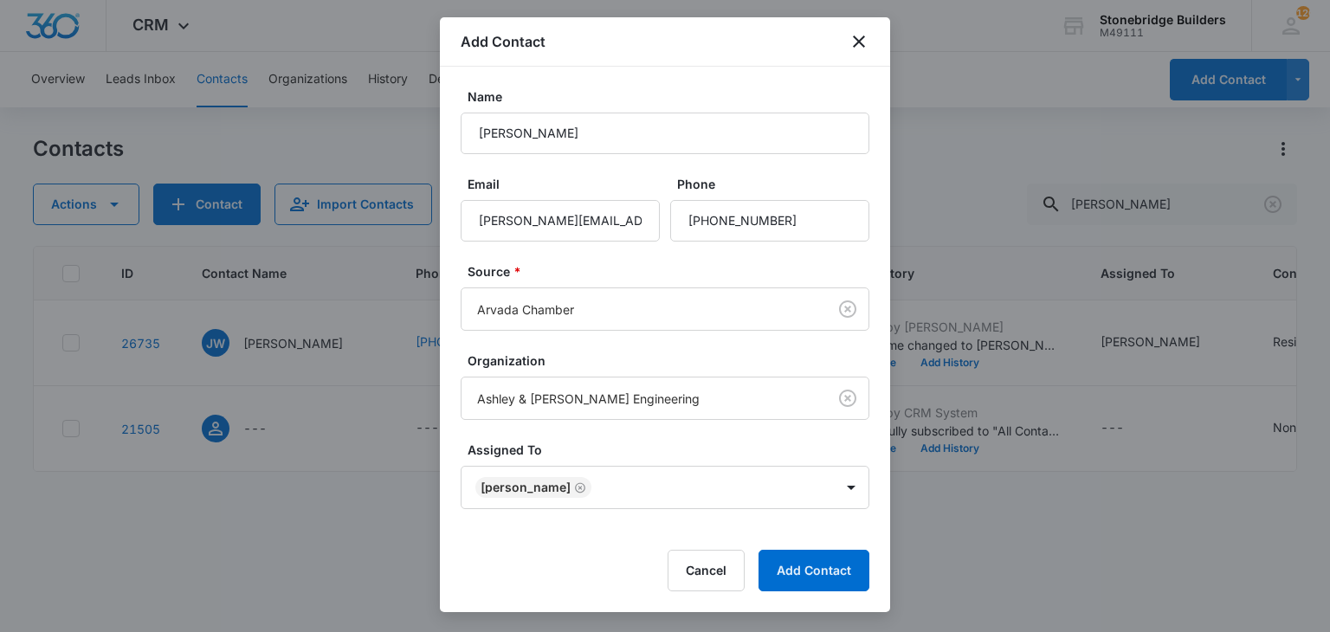
scroll to position [35, 0]
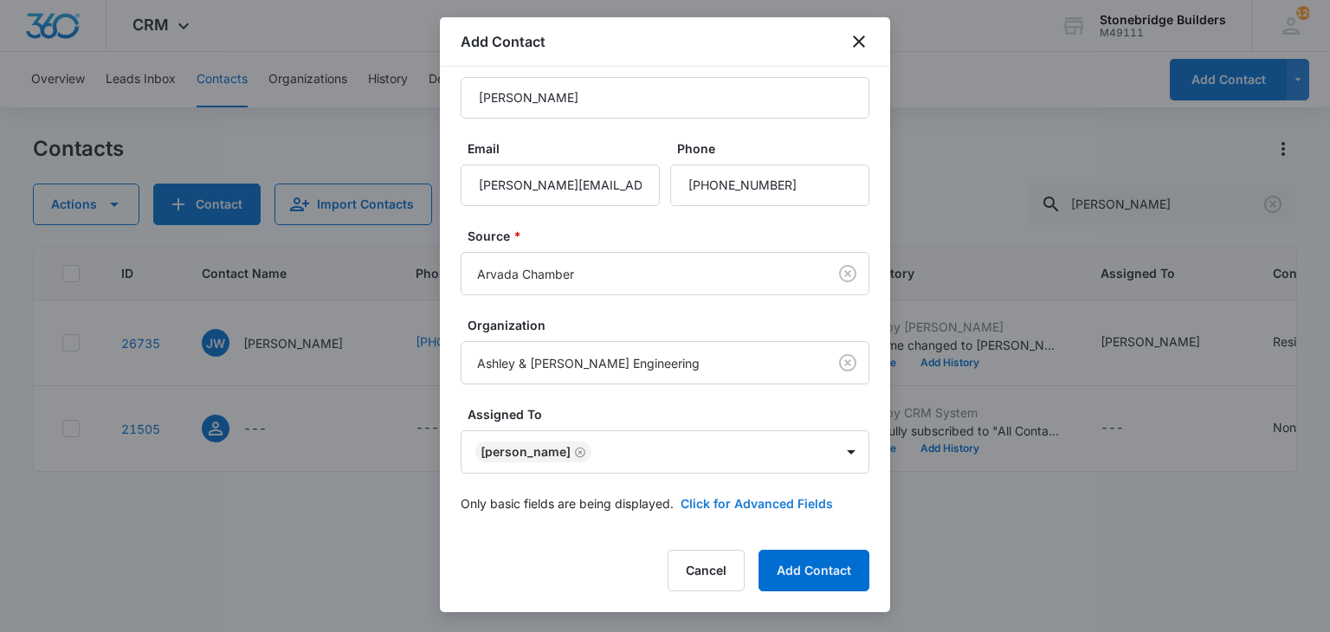
click at [706, 494] on button "Click for Advanced Fields" at bounding box center [756, 503] width 152 height 18
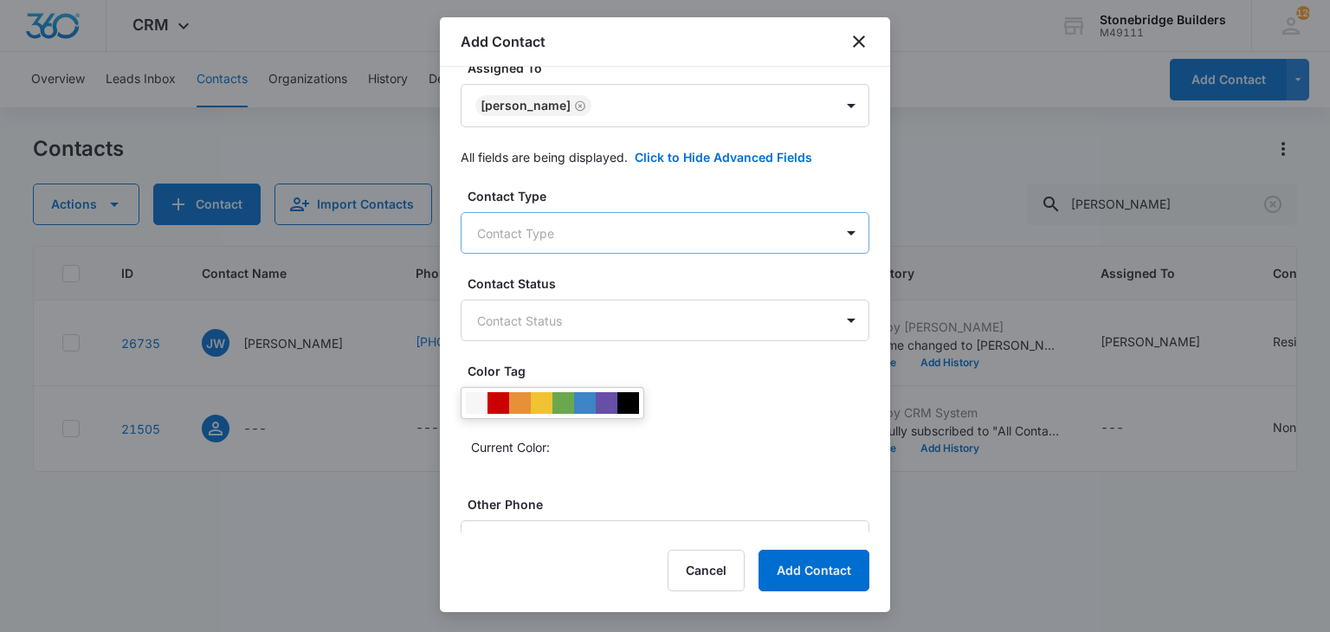
click at [557, 233] on body "CRM Apps Reputation Websites Forms CRM Email Social Content Ads Intelligence Fi…" at bounding box center [665, 316] width 1330 height 632
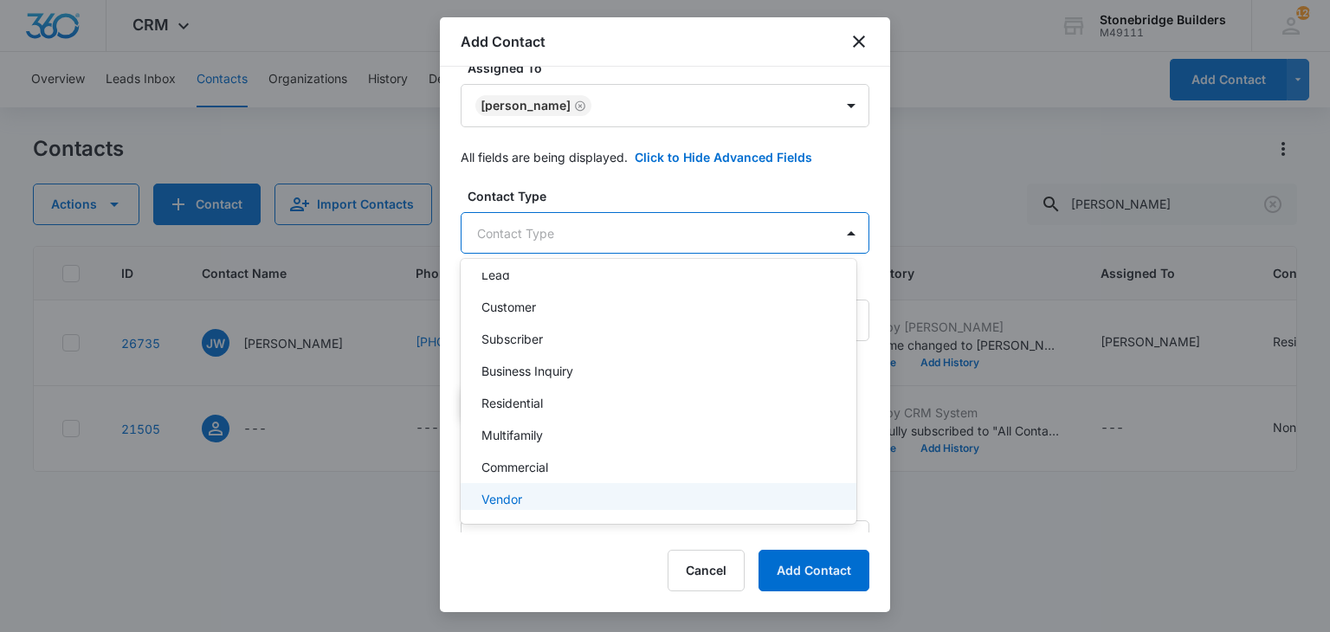
scroll to position [153, 0]
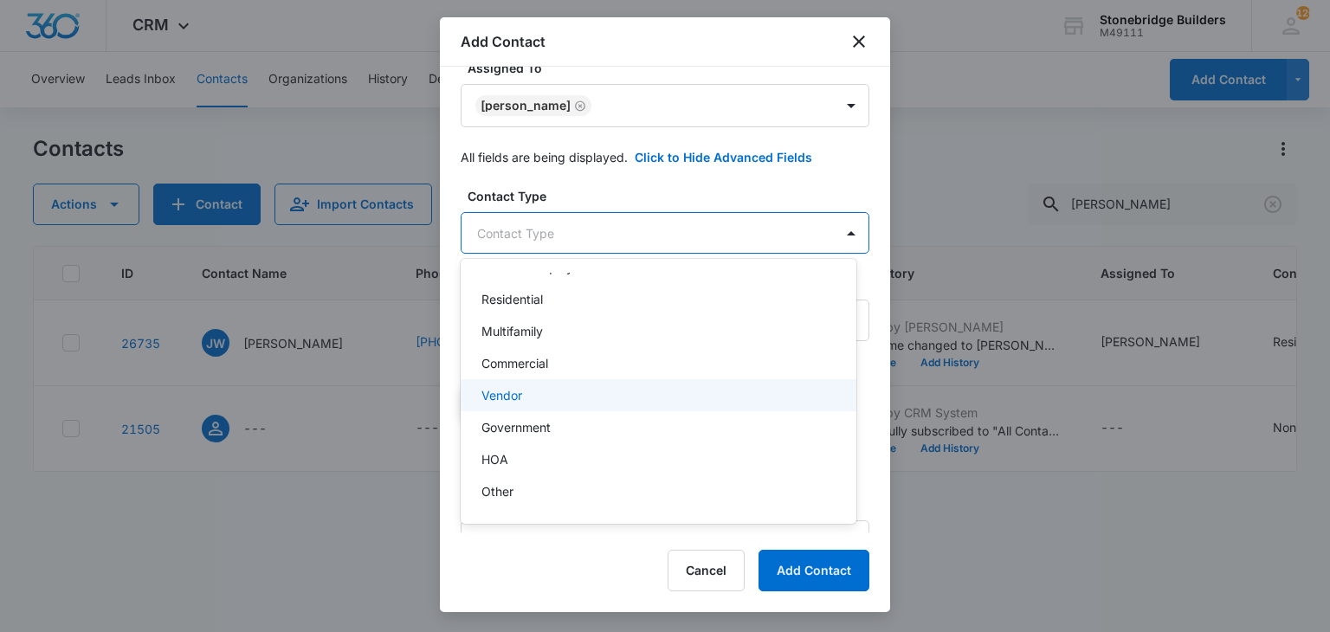
click at [530, 402] on div "Vendor" at bounding box center [656, 395] width 351 height 18
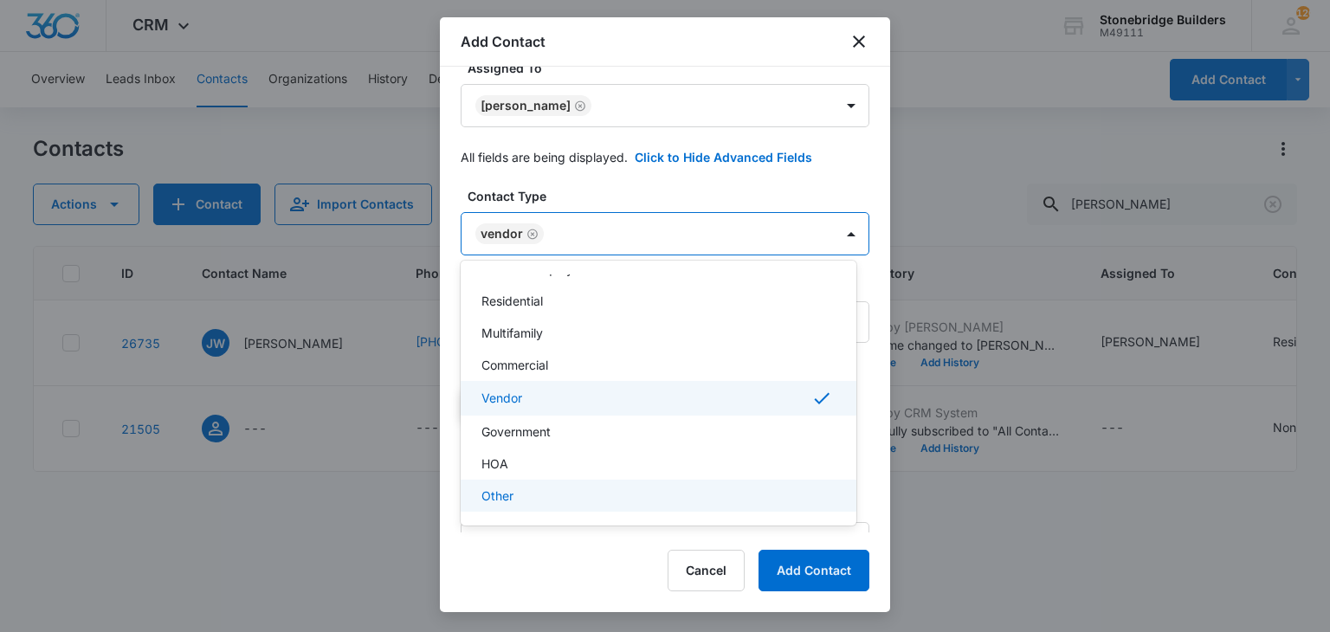
click at [814, 576] on div at bounding box center [665, 316] width 1330 height 632
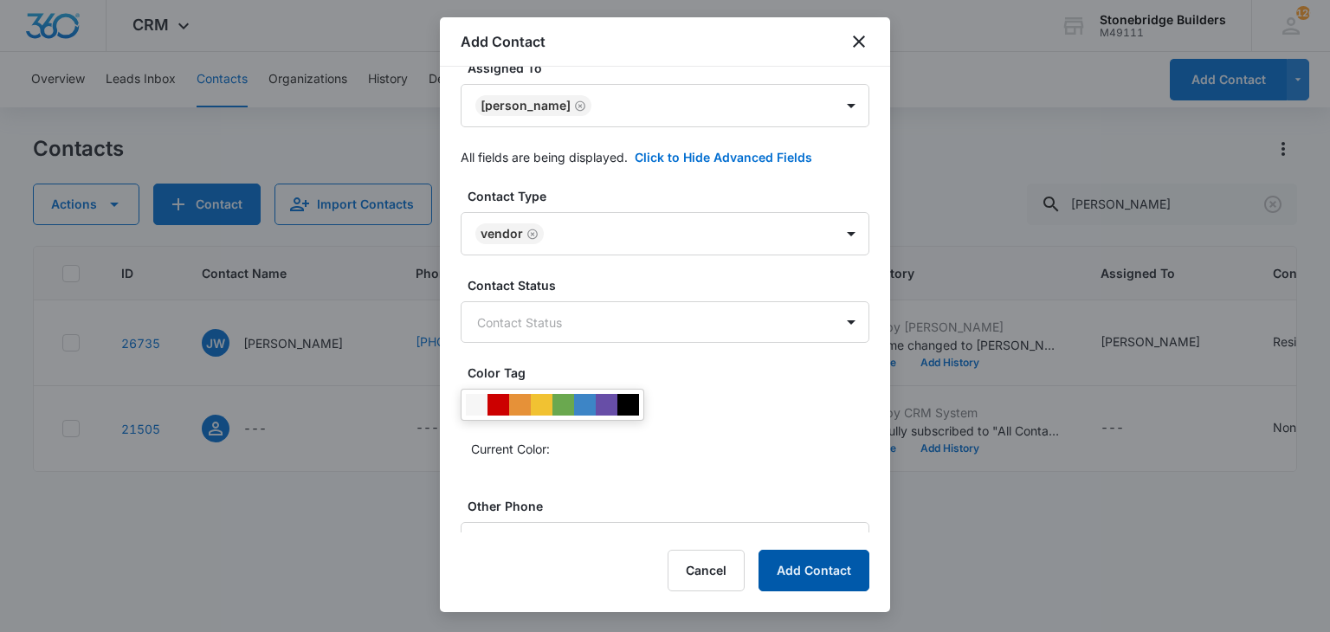
click at [803, 569] on button "Add Contact" at bounding box center [813, 571] width 111 height 42
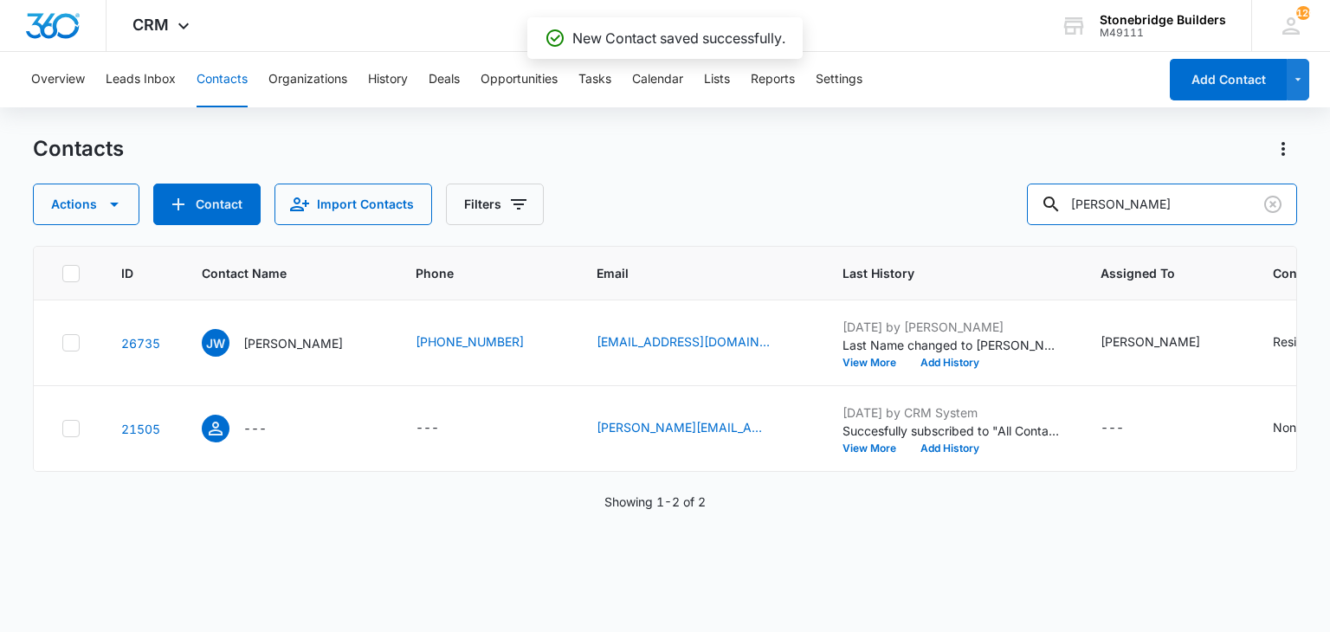
drag, startPoint x: 1106, startPoint y: 209, endPoint x: 1022, endPoint y: 197, distance: 85.6
click at [1022, 198] on div "Actions Contact Import Contacts Filters janice" at bounding box center [664, 205] width 1263 height 42
type input "bruce"
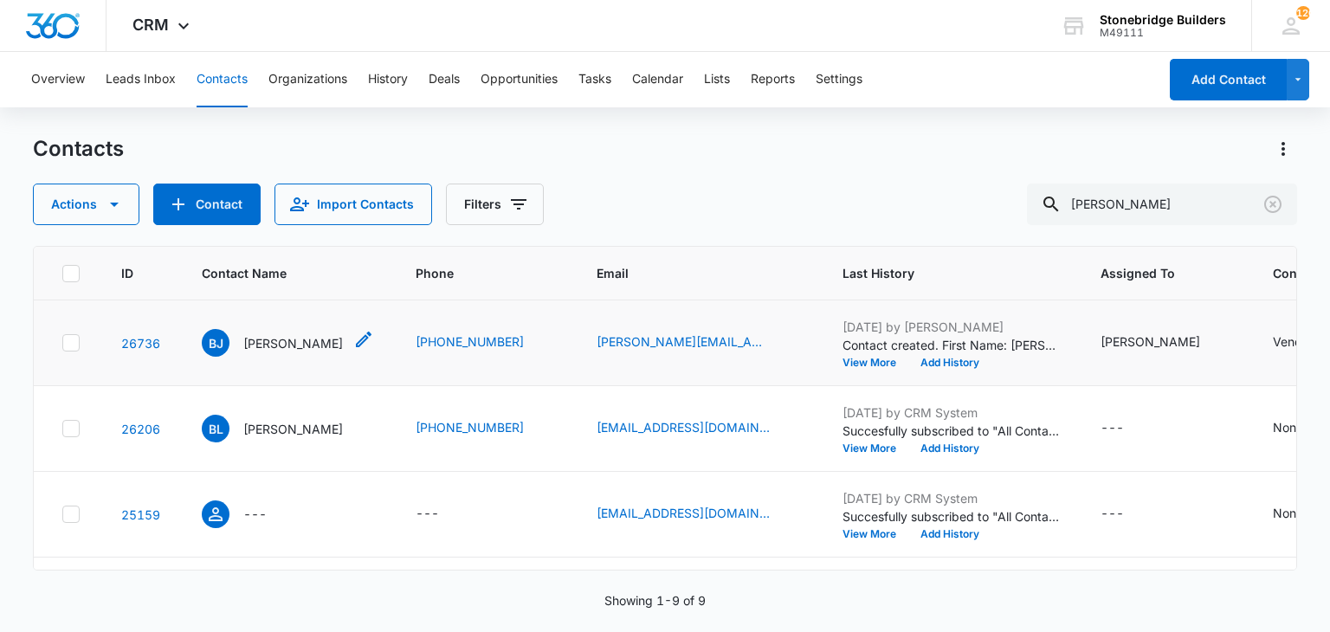
click at [280, 340] on p "Bruce Jones" at bounding box center [293, 343] width 100 height 18
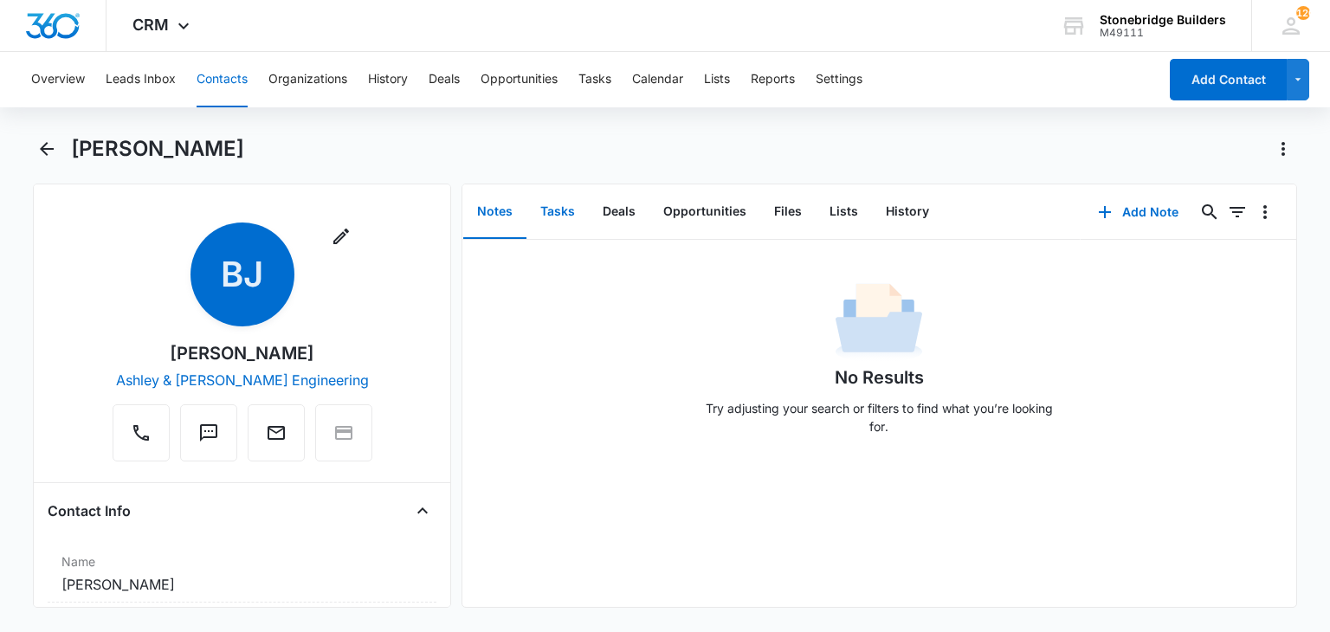
click at [561, 197] on button "Tasks" at bounding box center [557, 212] width 62 height 54
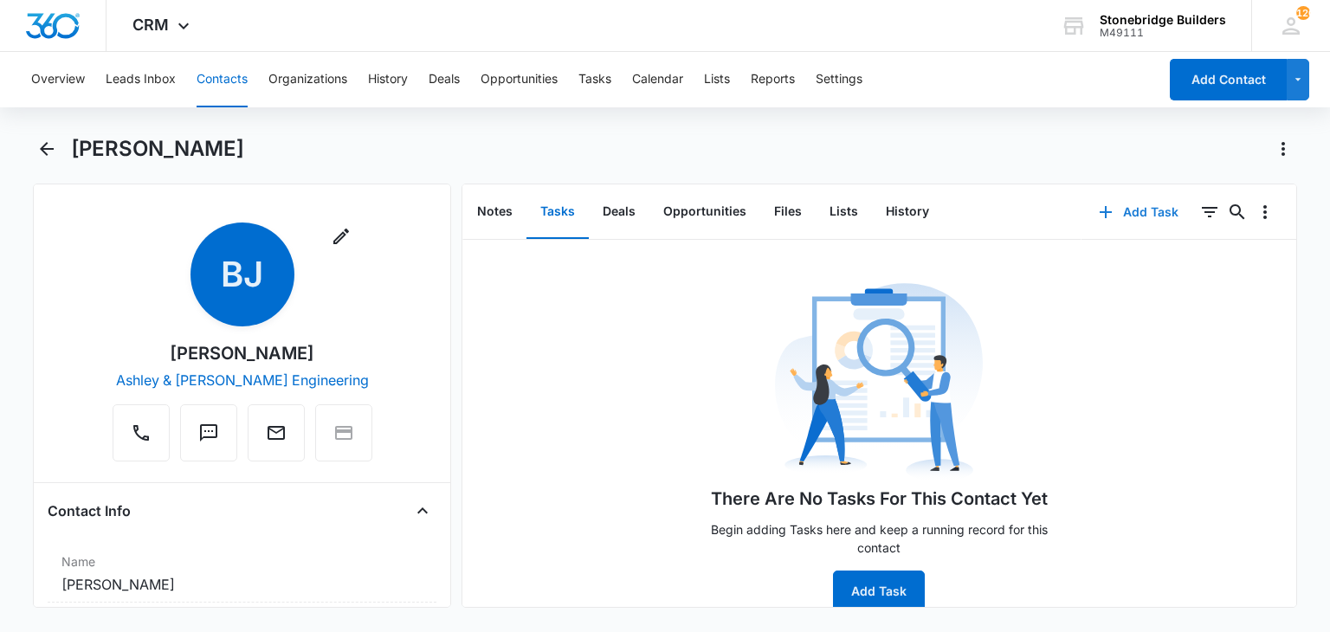
click at [1113, 209] on button "Add Task" at bounding box center [1138, 212] width 114 height 42
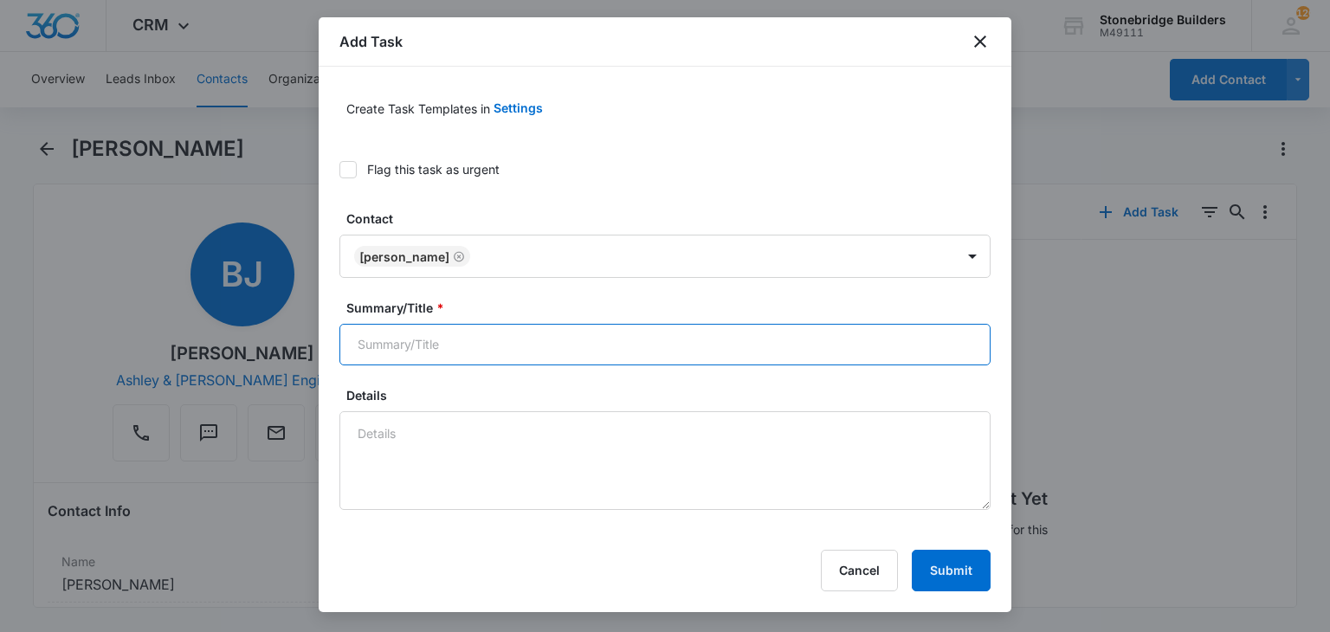
click at [448, 329] on input "Summary/Title *" at bounding box center [664, 345] width 651 height 42
type input "Bruce Jones with Ashley Vance engineering"
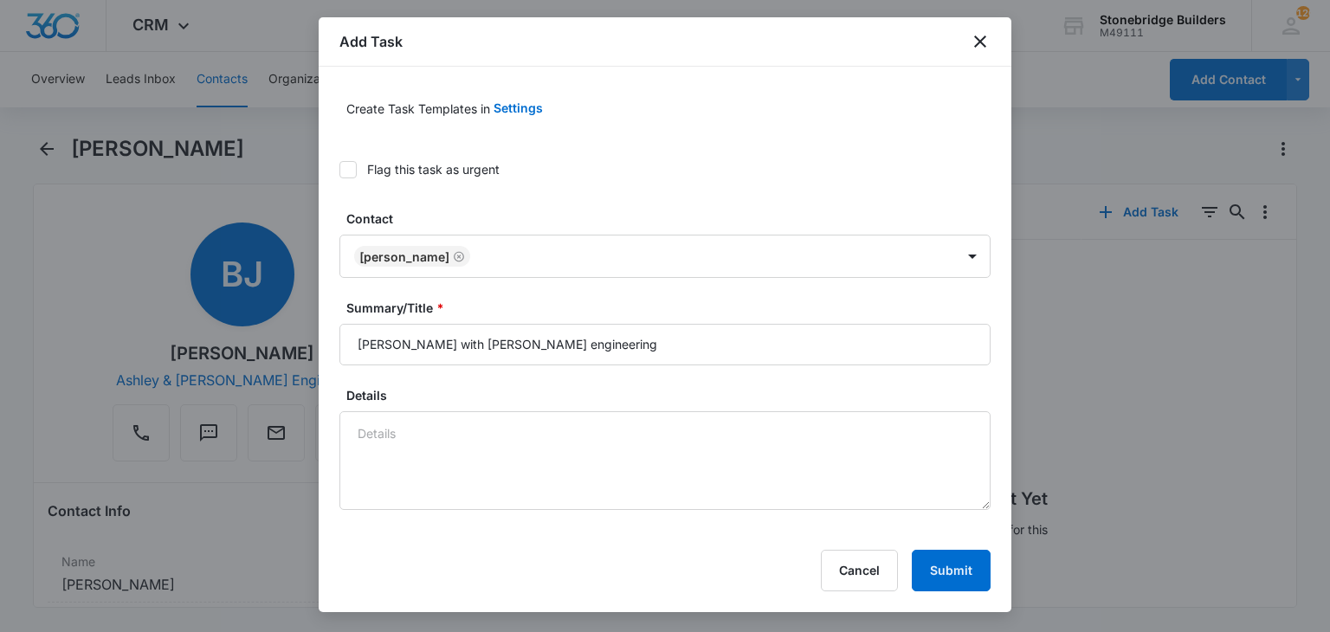
click at [468, 406] on div "Details" at bounding box center [664, 448] width 651 height 124
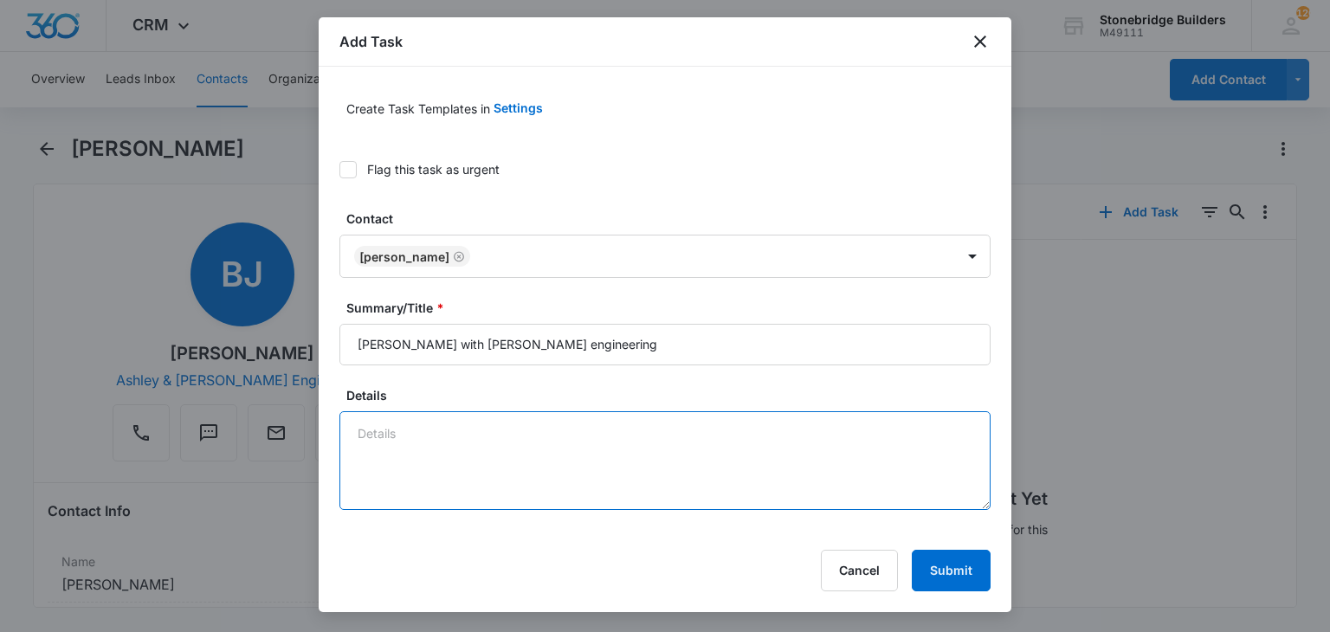
click at [481, 422] on textarea "Details" at bounding box center [664, 460] width 651 height 99
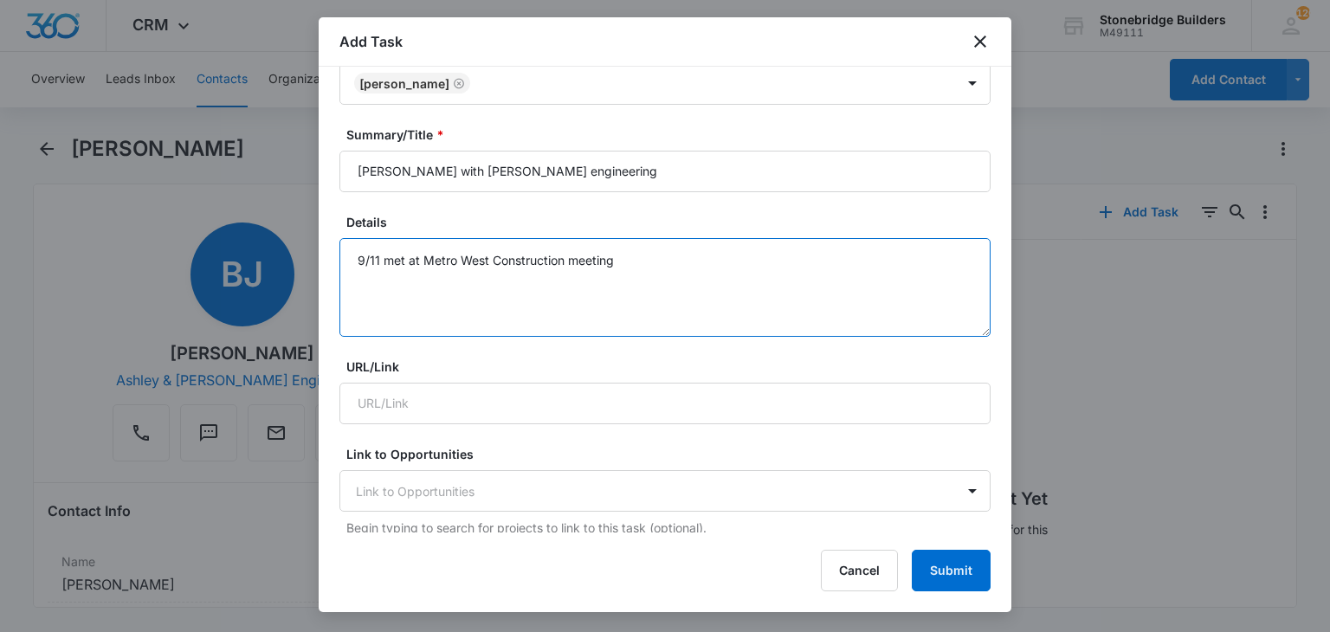
scroll to position [260, 0]
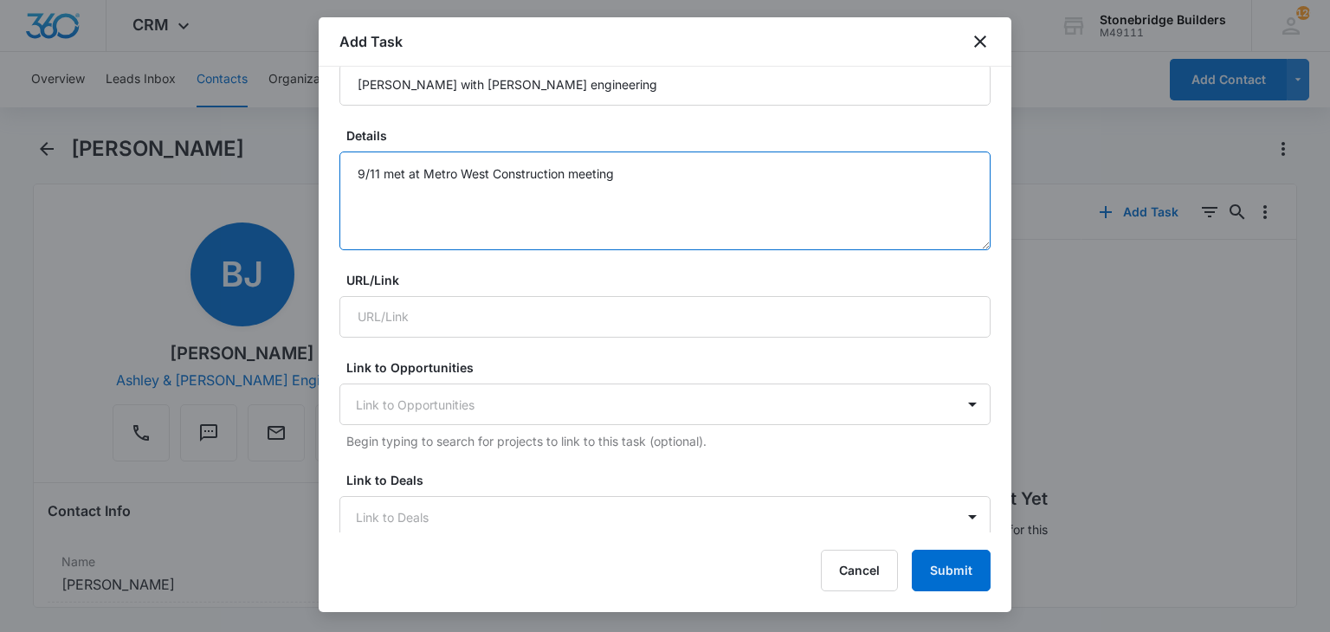
click at [564, 174] on textarea "9/11 met at Metro West Construction meeting" at bounding box center [664, 200] width 651 height 99
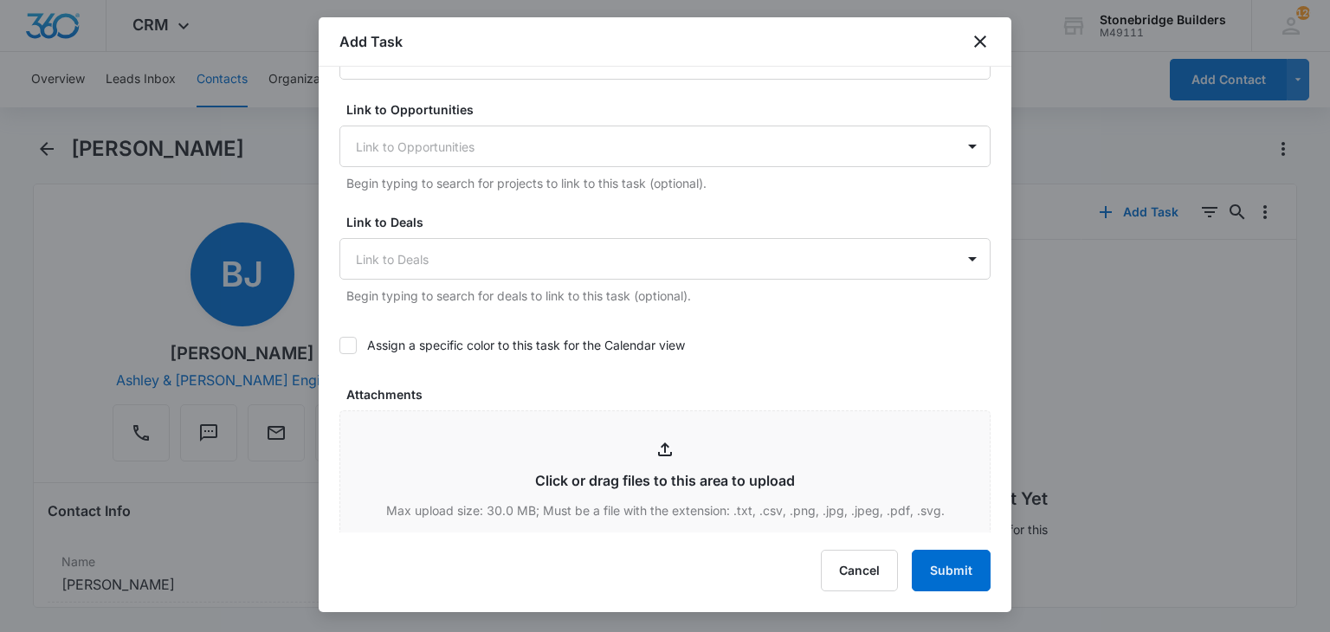
scroll to position [519, 0]
type textarea "9/11 met at Metro West Construction Alliance meeting"
click at [351, 336] on icon at bounding box center [348, 344] width 16 height 16
click at [339, 344] on input "Assign a specific color to this task for the Calendar view" at bounding box center [339, 344] width 0 height 0
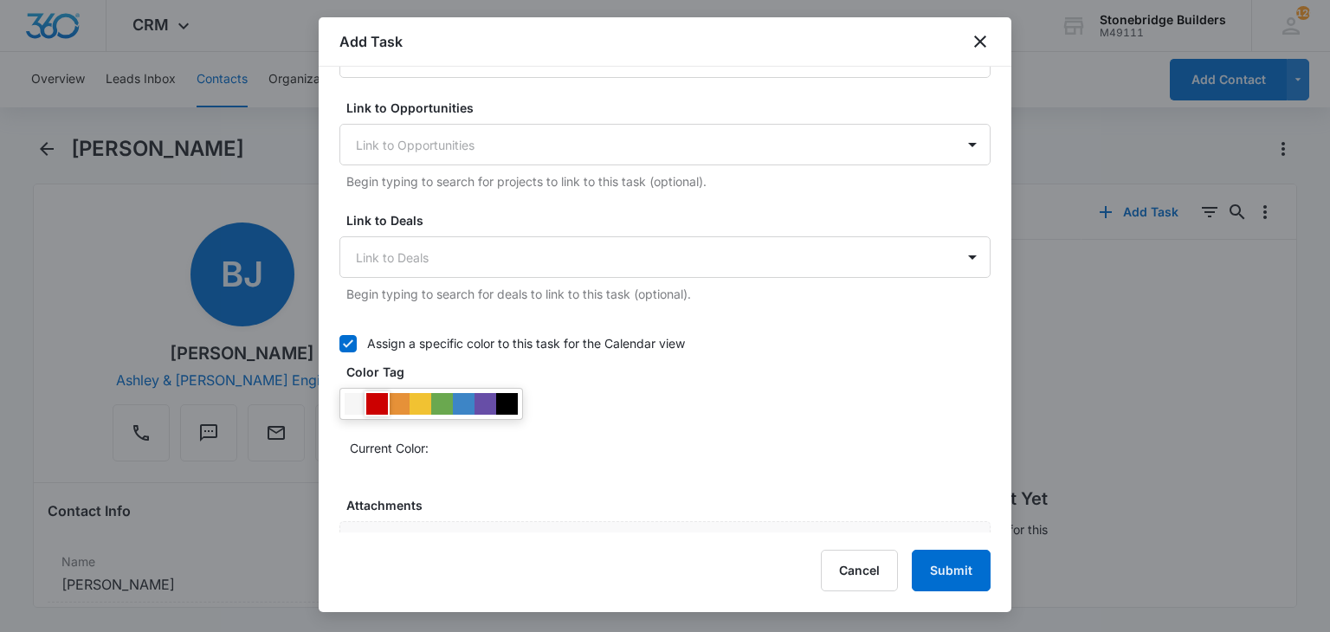
click at [372, 396] on div at bounding box center [377, 404] width 22 height 22
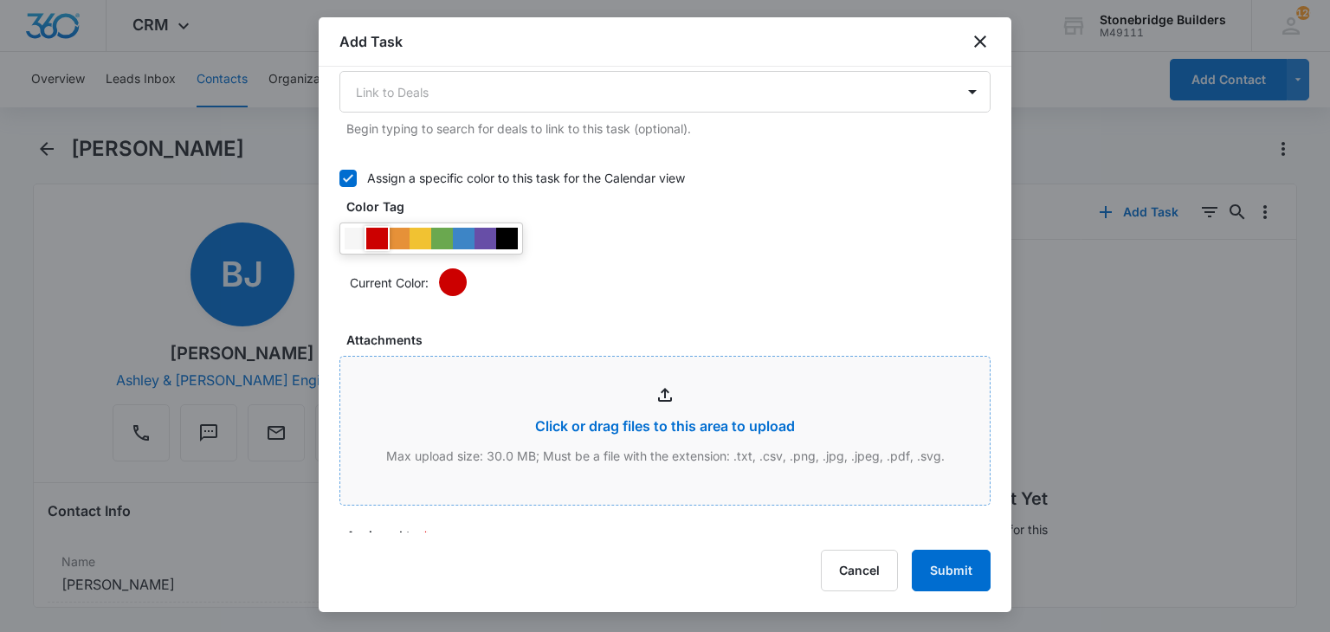
scroll to position [952, 0]
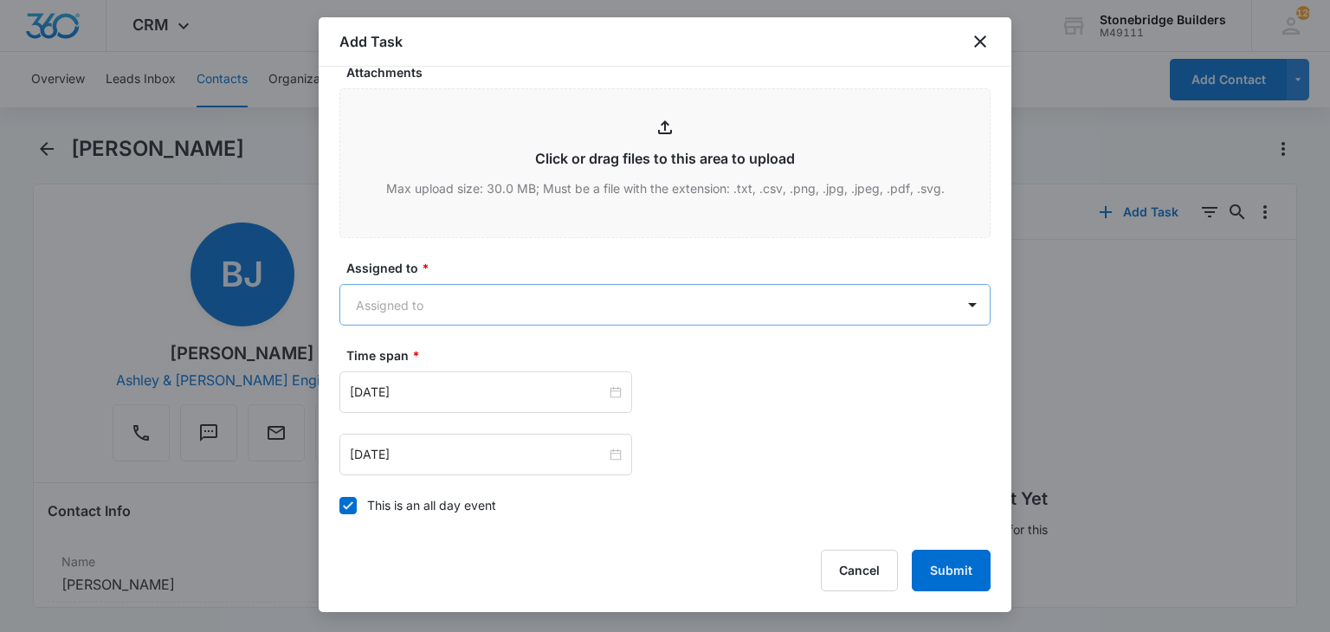
click at [442, 306] on body "CRM Apps Reputation Websites Forms CRM Email Social Content Ads Intelligence Fi…" at bounding box center [665, 316] width 1330 height 632
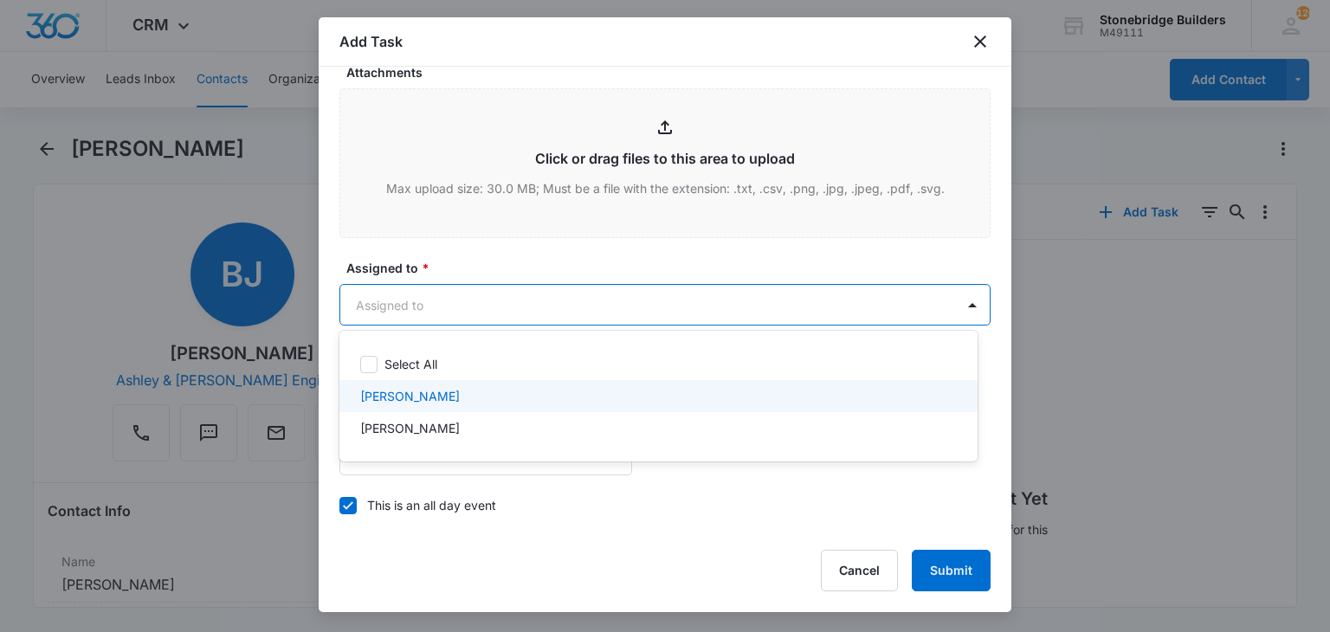
click at [444, 416] on div "Mike Anderson" at bounding box center [658, 428] width 638 height 32
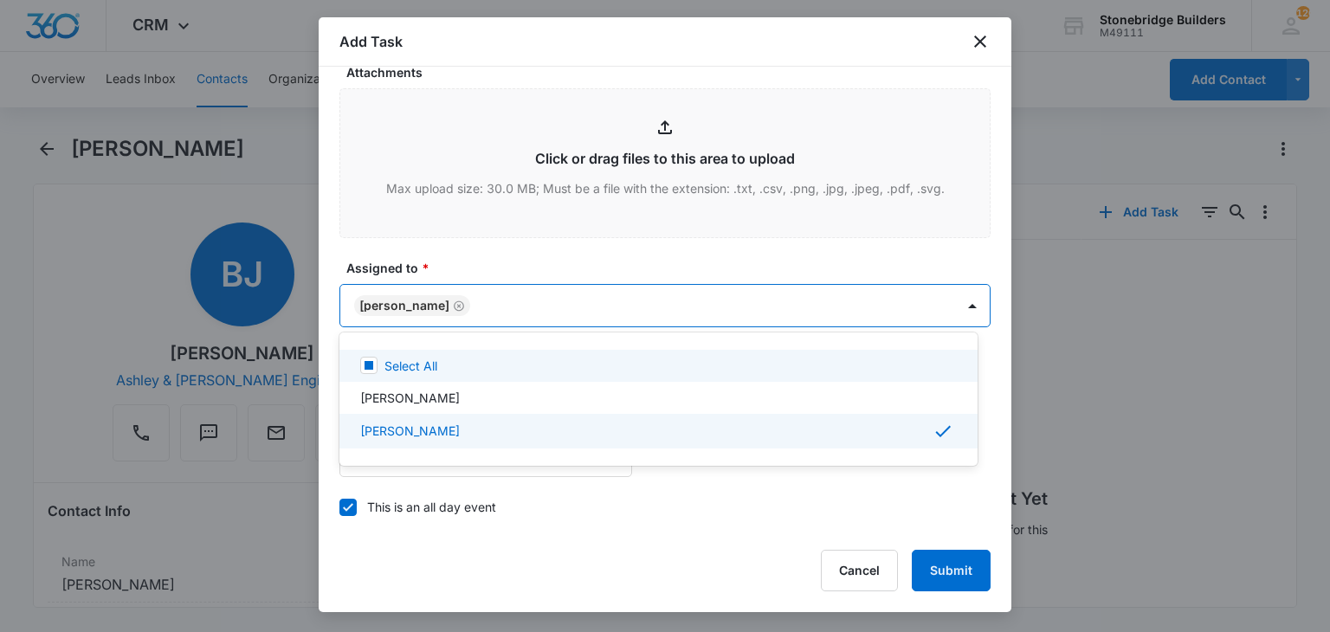
click at [504, 261] on div at bounding box center [665, 316] width 1330 height 632
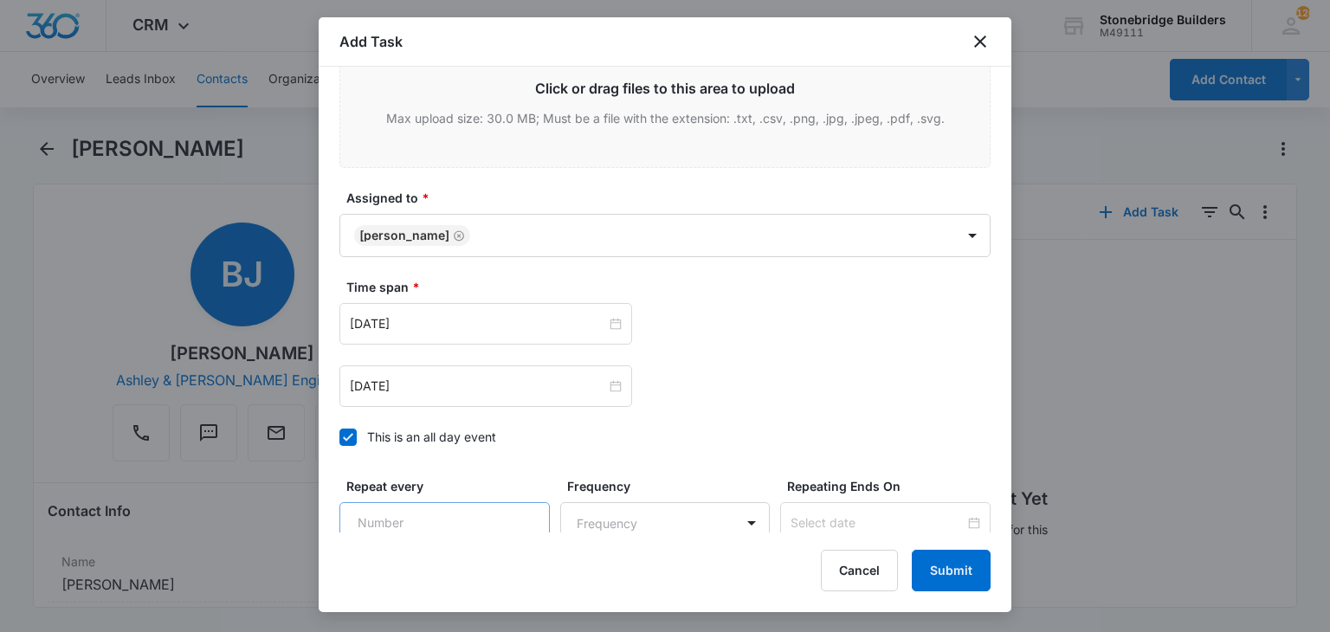
scroll to position [1125, 0]
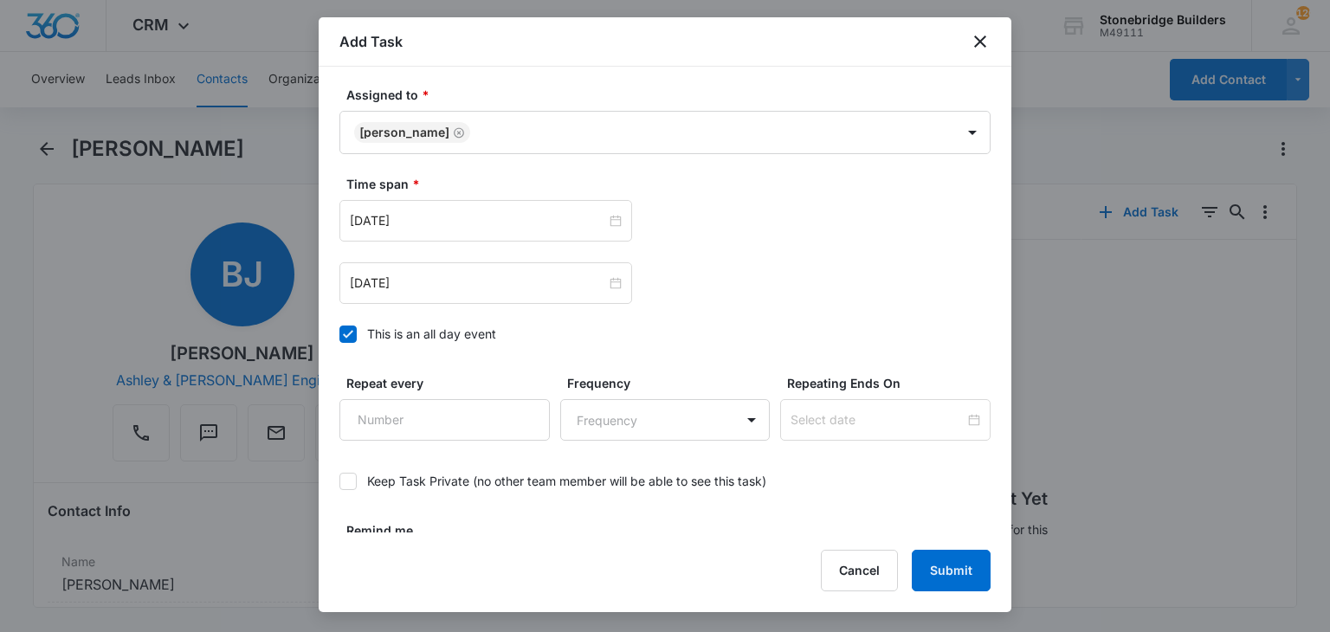
click at [349, 337] on icon at bounding box center [348, 334] width 16 height 16
click at [339, 334] on input "This is an all day event" at bounding box center [339, 334] width 0 height 0
click at [387, 220] on input "Sep 11, 2025" at bounding box center [478, 220] width 256 height 19
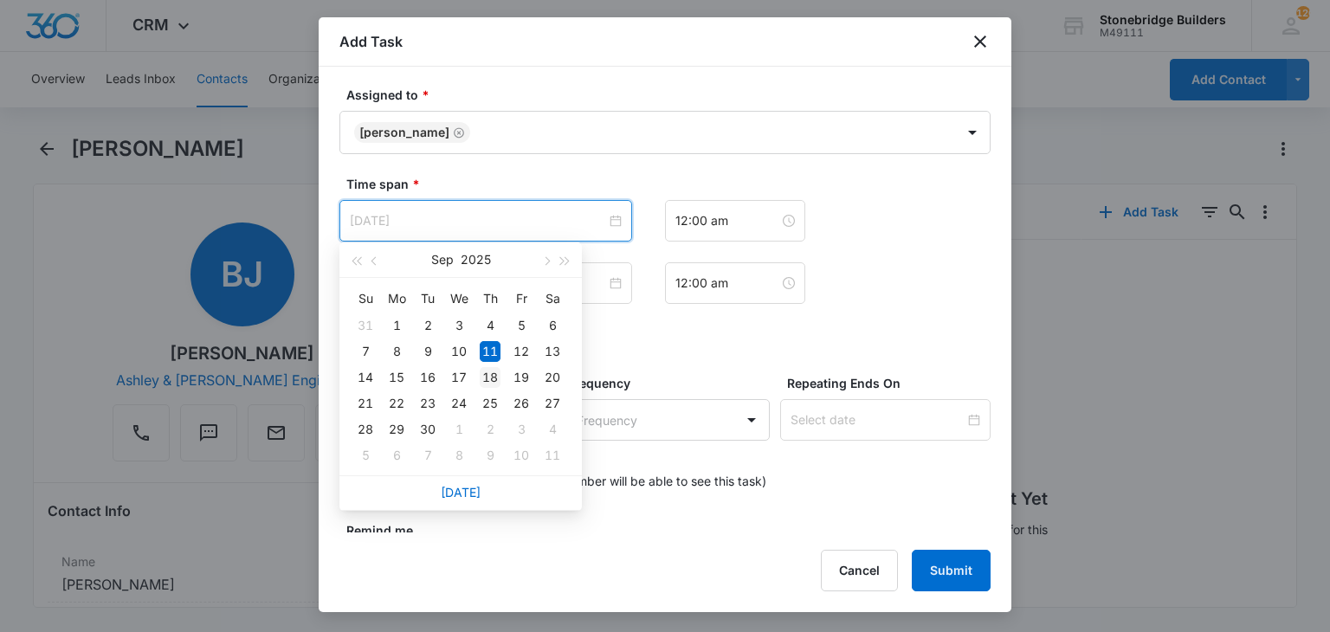
type input "Sep 18, 2025"
click at [481, 377] on div "18" at bounding box center [490, 377] width 21 height 21
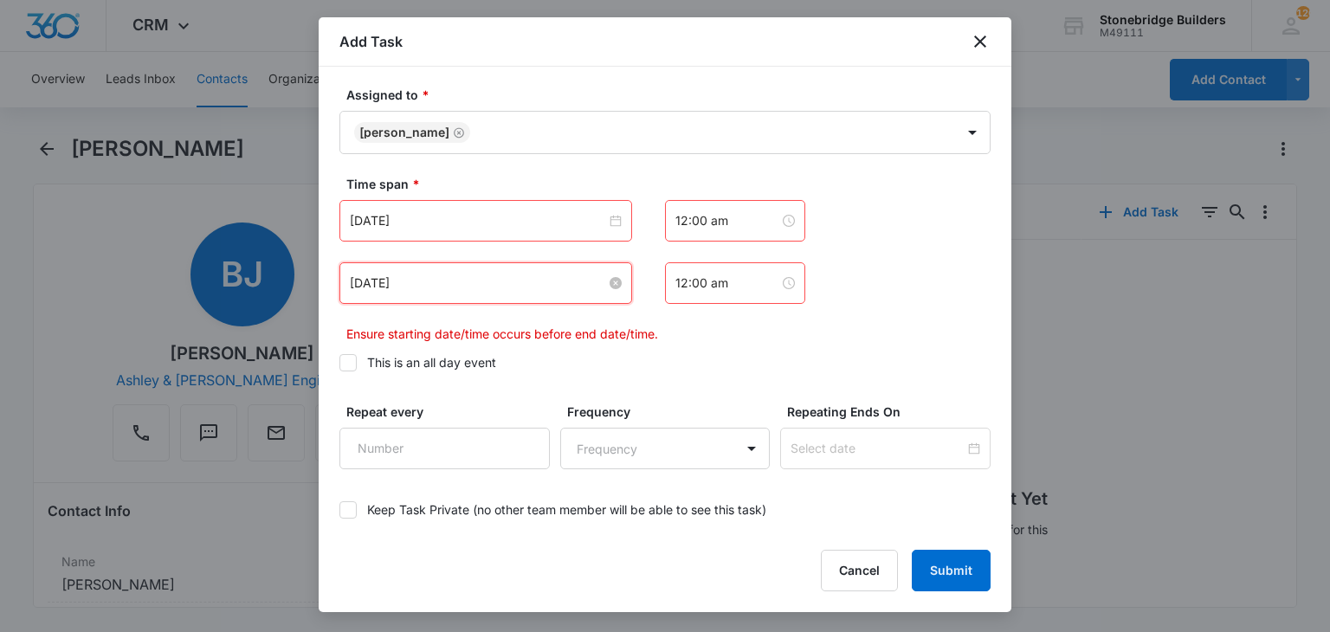
click at [391, 285] on input "Sep 11, 2025" at bounding box center [478, 283] width 256 height 19
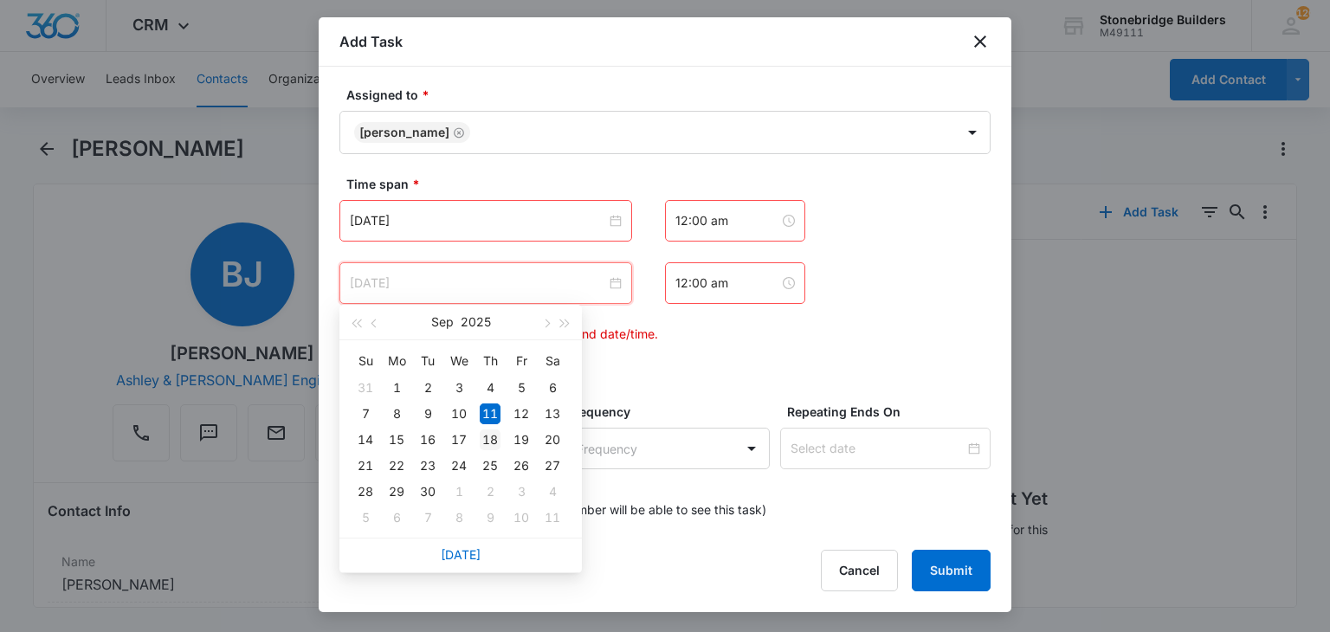
type input "Sep 18, 2025"
click at [487, 451] on td "18" at bounding box center [489, 440] width 31 height 26
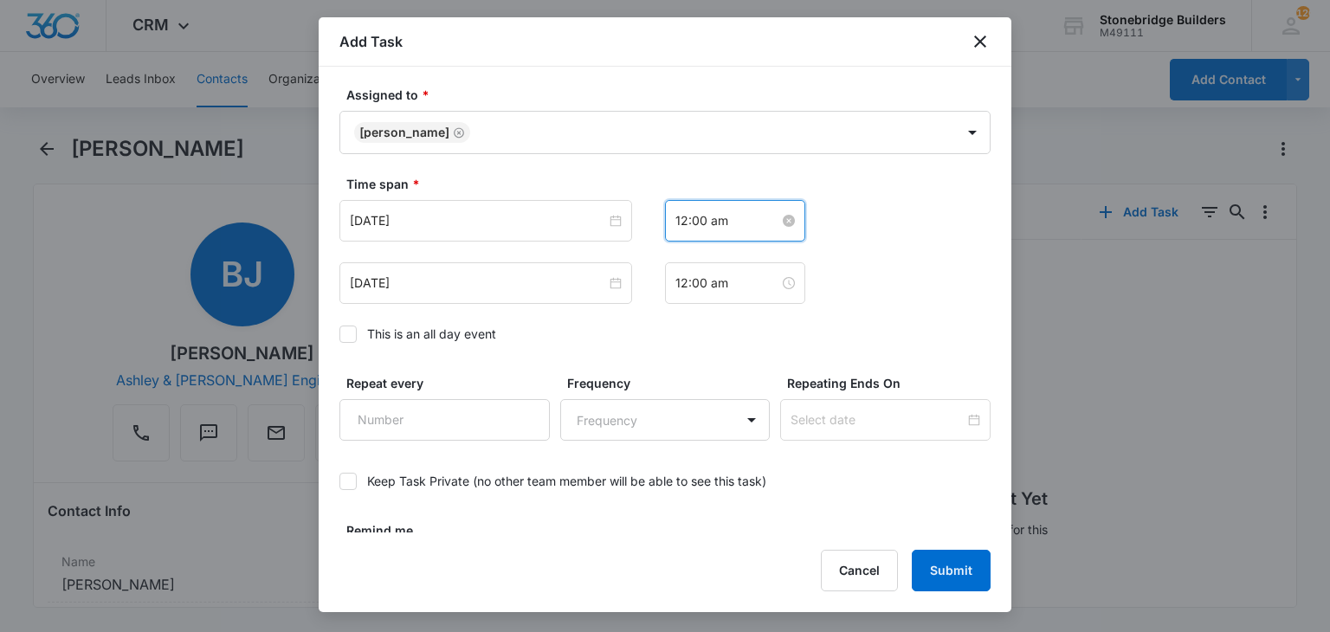
click at [680, 217] on input "12:00 am" at bounding box center [727, 220] width 104 height 19
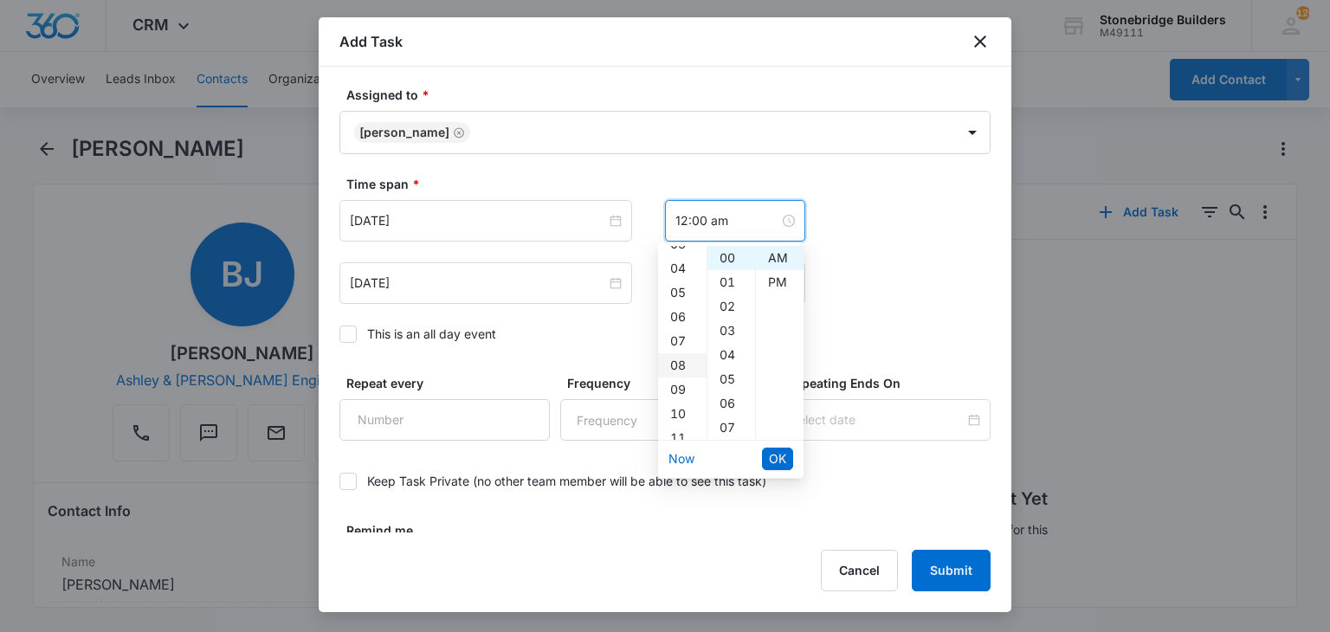
click at [680, 360] on div "08" at bounding box center [682, 365] width 48 height 24
type input "8:00 am"
click at [766, 448] on button "OK" at bounding box center [777, 459] width 31 height 23
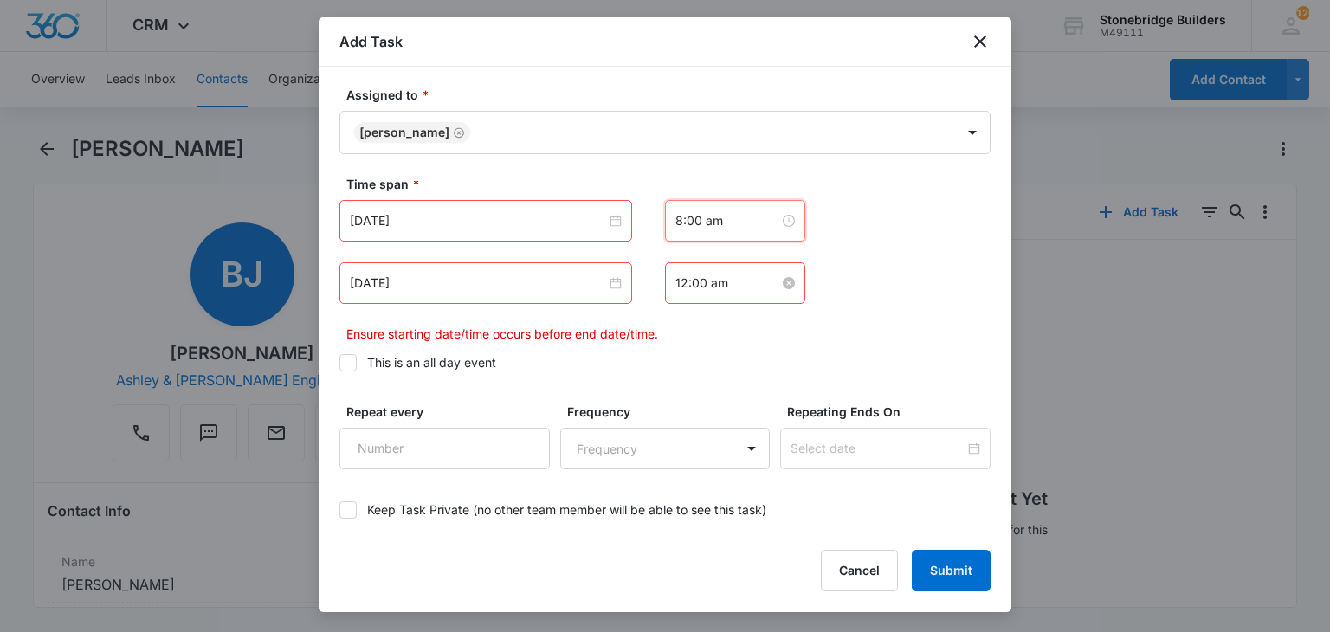
click at [675, 277] on input "12:00 am" at bounding box center [727, 283] width 104 height 19
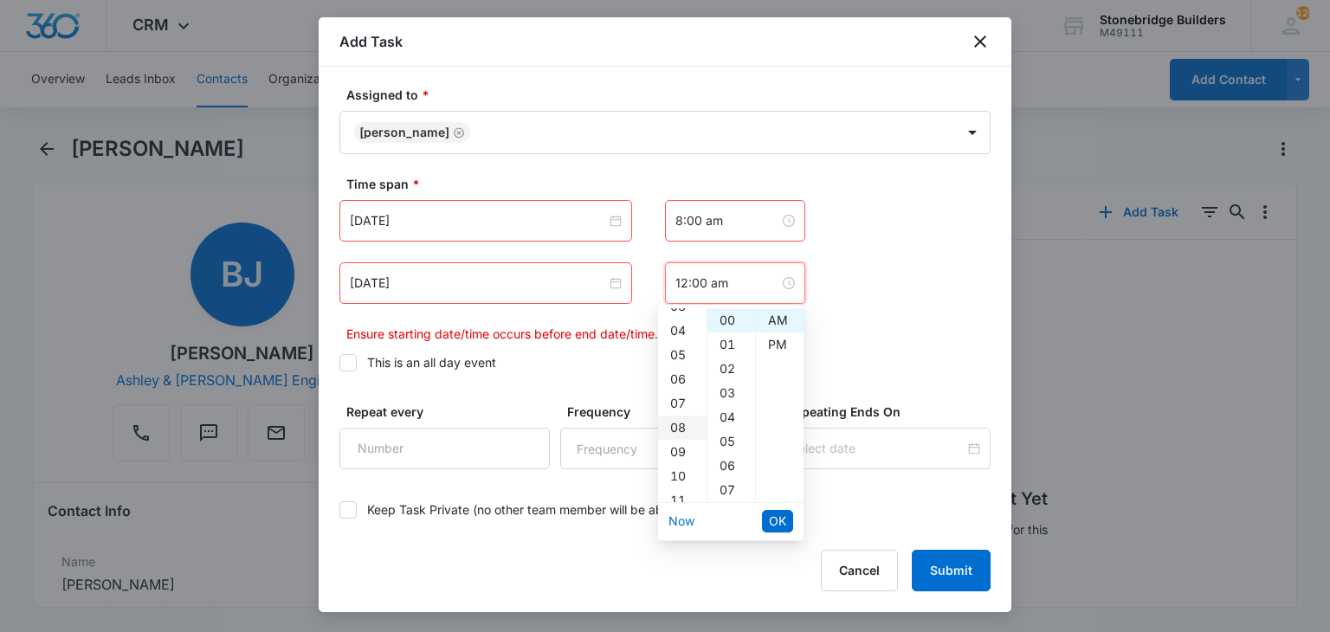
click at [679, 434] on div "08" at bounding box center [682, 428] width 48 height 24
click at [714, 484] on div "07" at bounding box center [731, 490] width 48 height 24
type input "8:07 am"
click at [774, 519] on span "OK" at bounding box center [777, 521] width 17 height 19
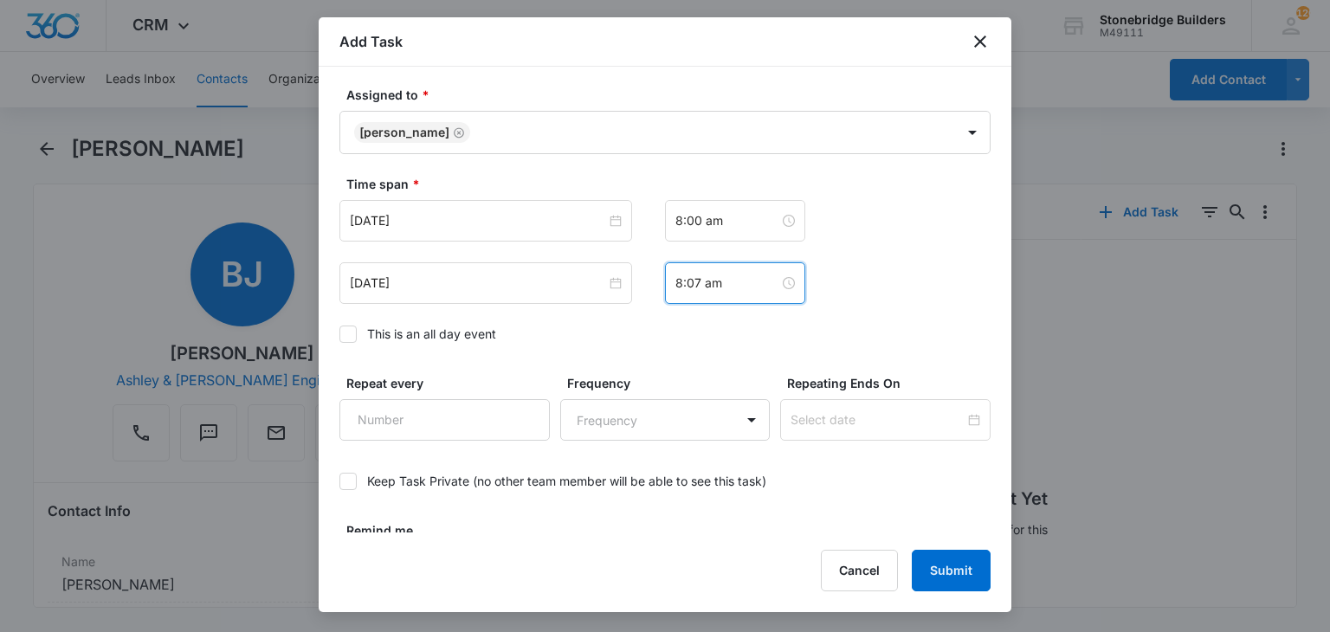
scroll to position [1179, 0]
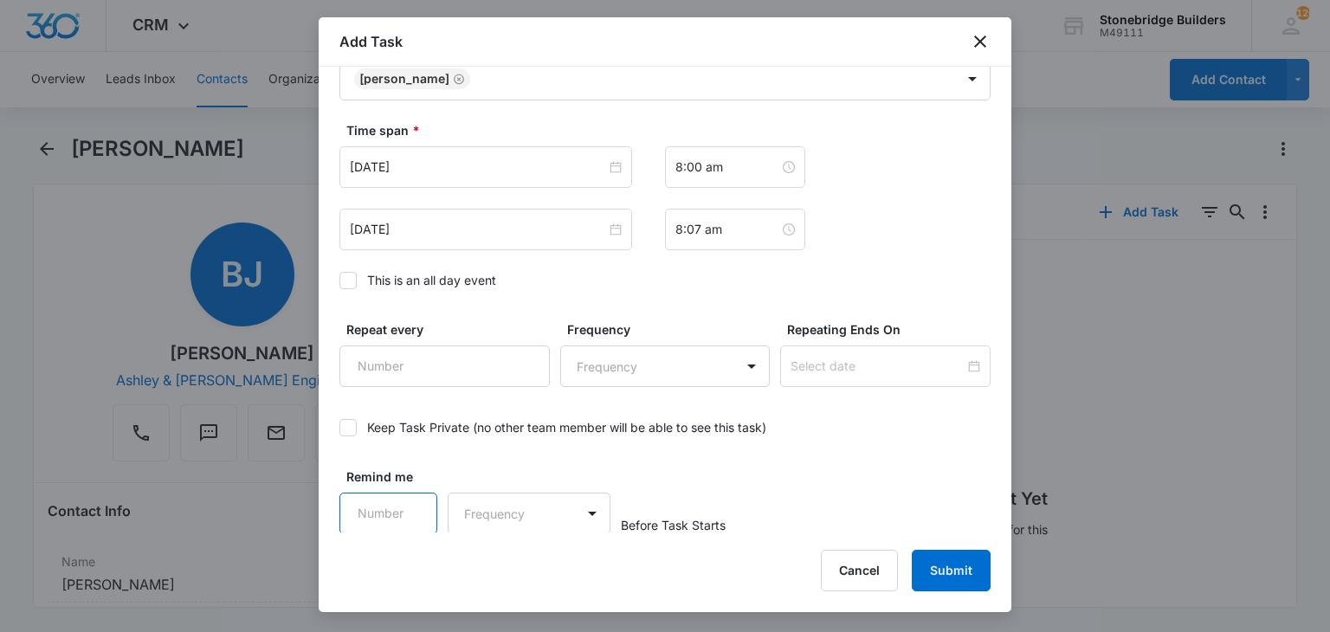
click at [387, 500] on input "Remind me" at bounding box center [388, 514] width 98 height 42
type input "15"
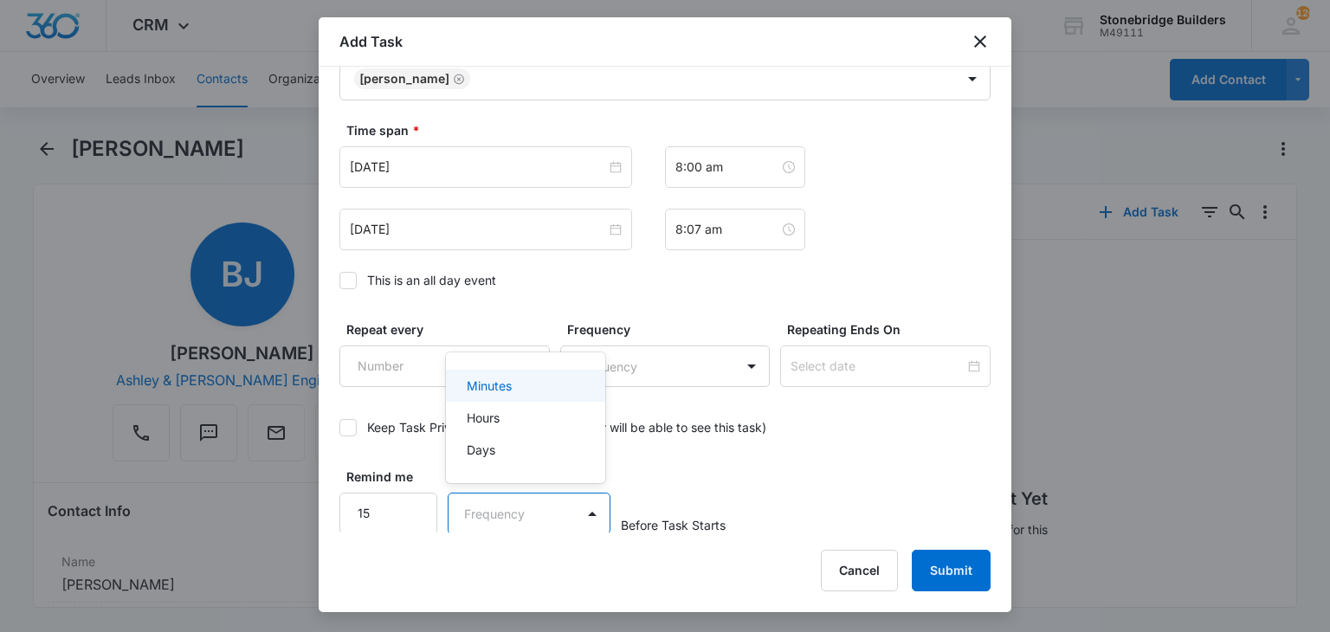
click at [488, 516] on body "CRM Apps Reputation Websites Forms CRM Email Social Content Ads Intelligence Fi…" at bounding box center [665, 316] width 1330 height 632
click at [499, 394] on p "Minutes" at bounding box center [489, 386] width 45 height 18
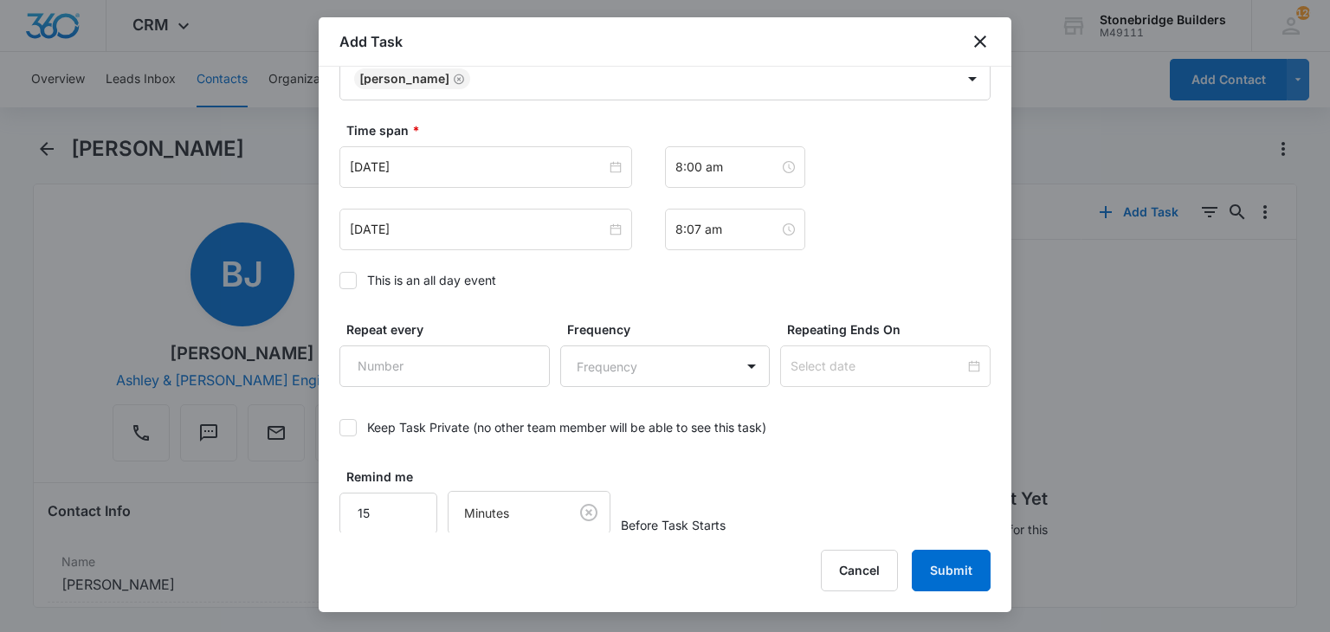
click at [915, 480] on div "Remind me 15 Minutes Before Task Starts" at bounding box center [664, 500] width 651 height 67
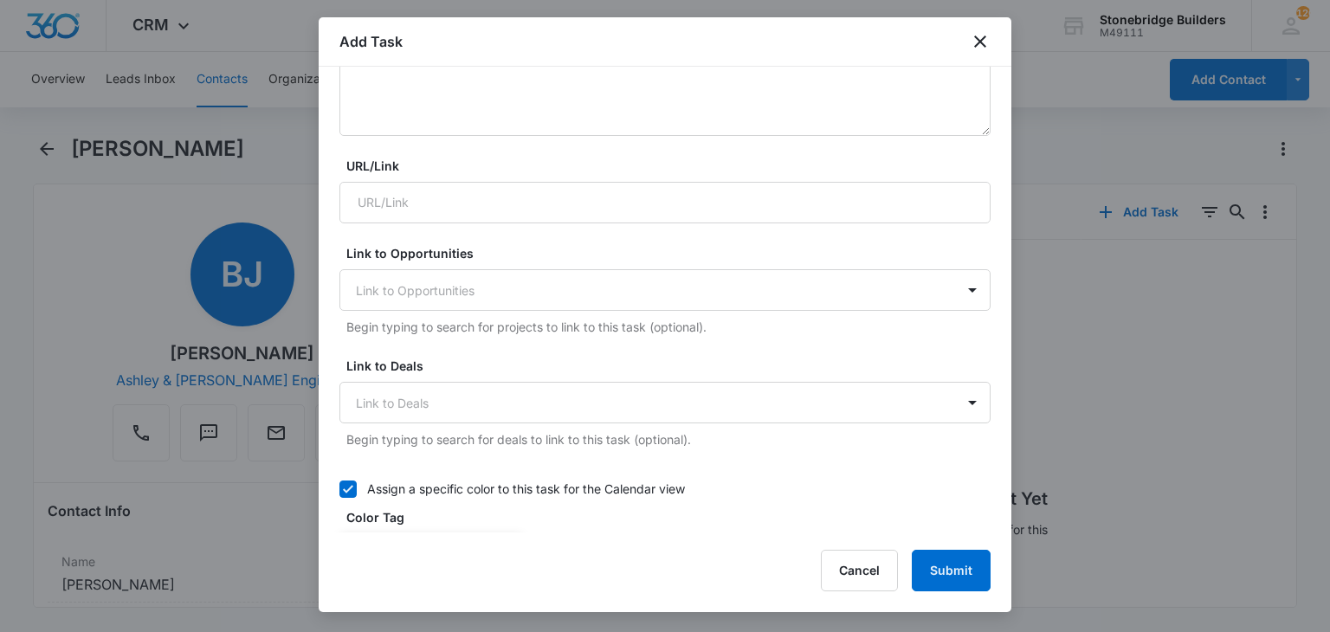
scroll to position [227, 0]
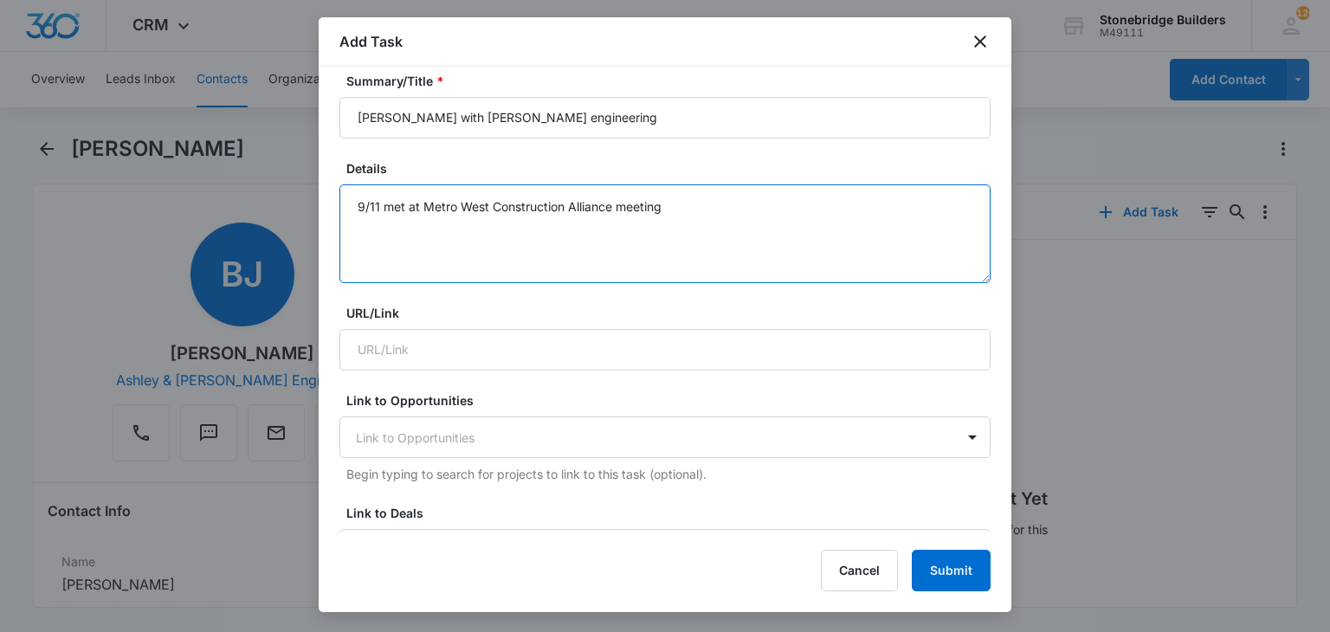
click at [713, 204] on textarea "9/11 met at Metro West Construction Alliance meeting" at bounding box center [664, 233] width 651 height 99
type textarea "9/11 met at Metro West Construction Alliance meeting - emailed about meeting"
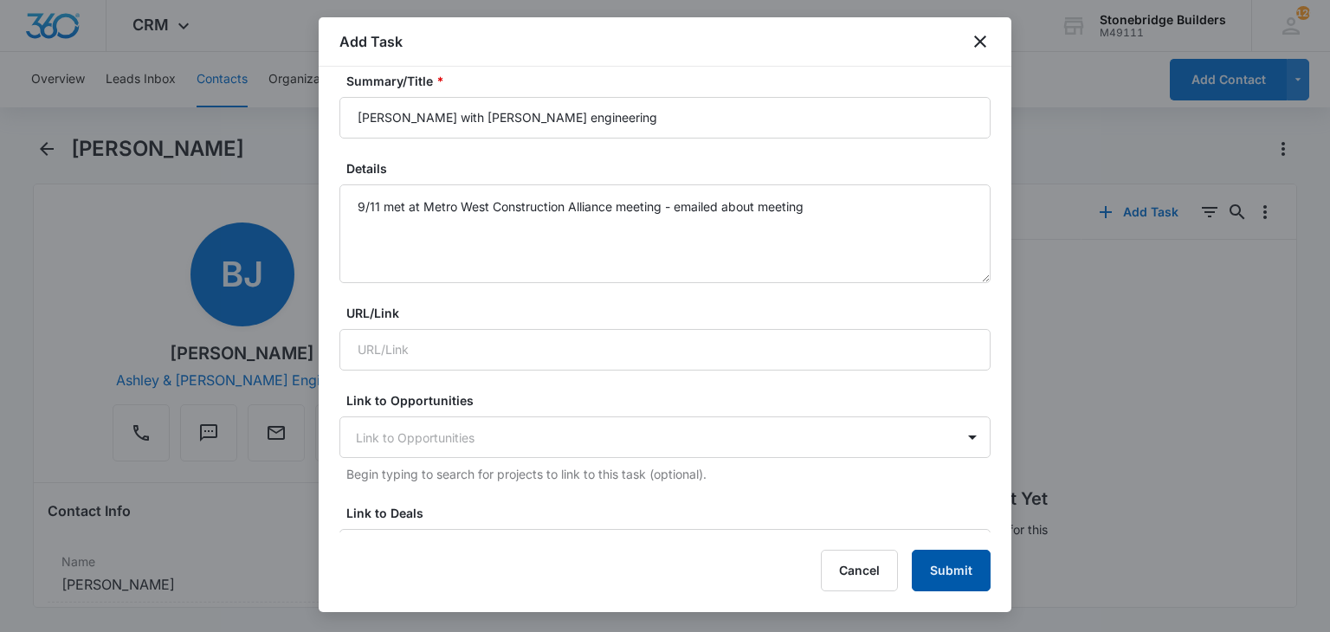
click at [938, 583] on button "Submit" at bounding box center [951, 571] width 79 height 42
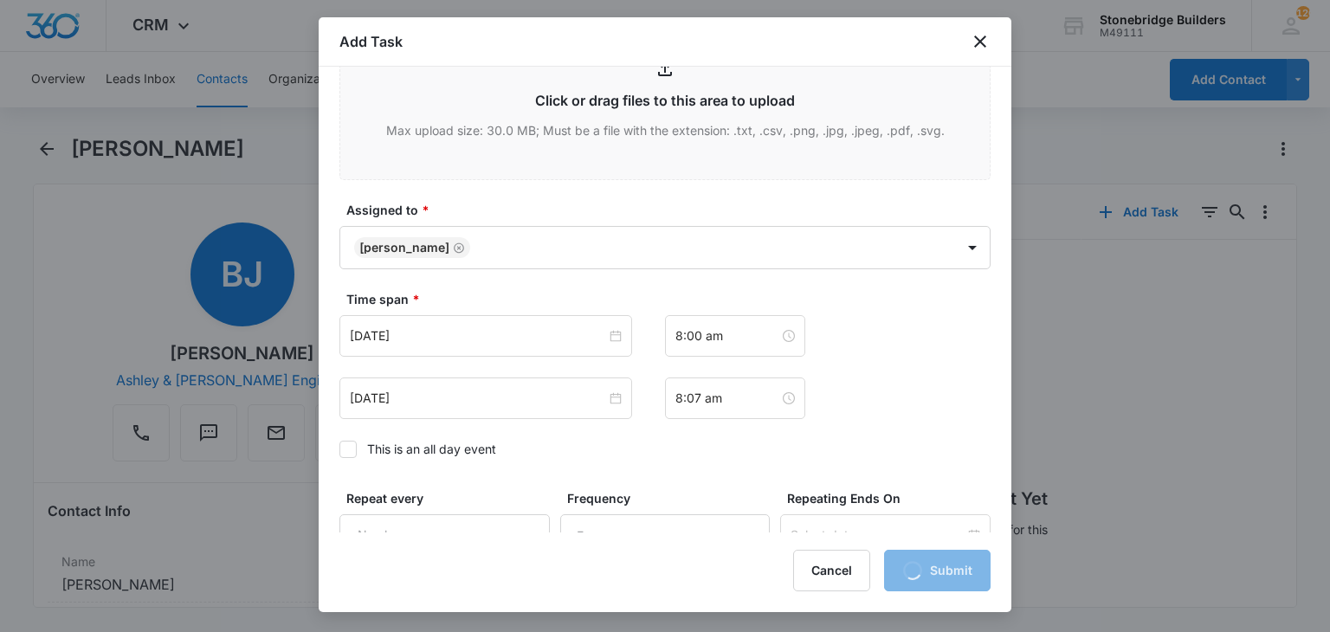
scroll to position [1179, 0]
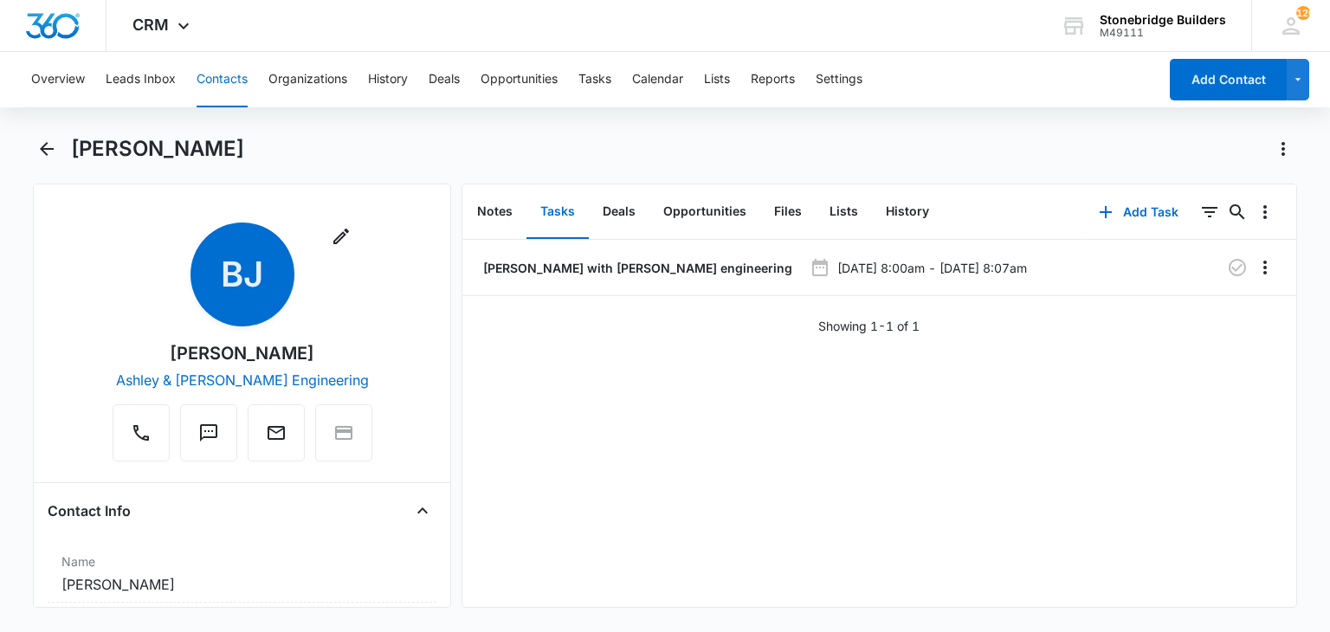
click at [236, 78] on button "Contacts" at bounding box center [222, 79] width 51 height 55
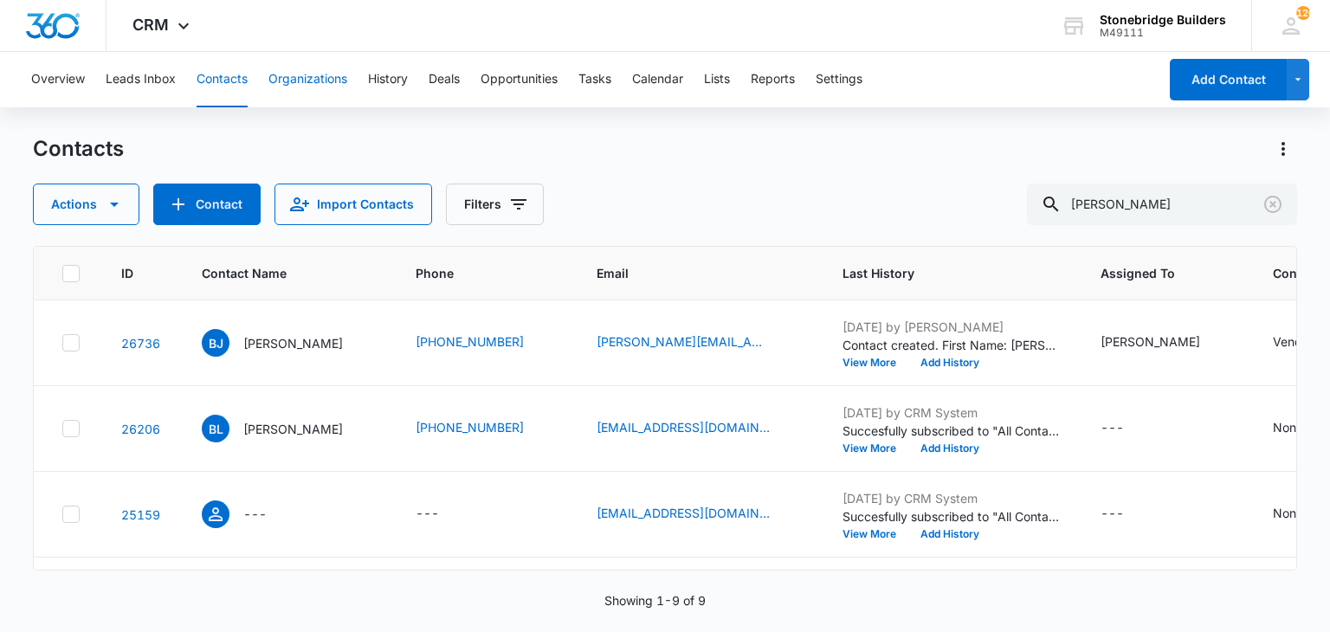
click at [299, 90] on button "Organizations" at bounding box center [307, 79] width 79 height 55
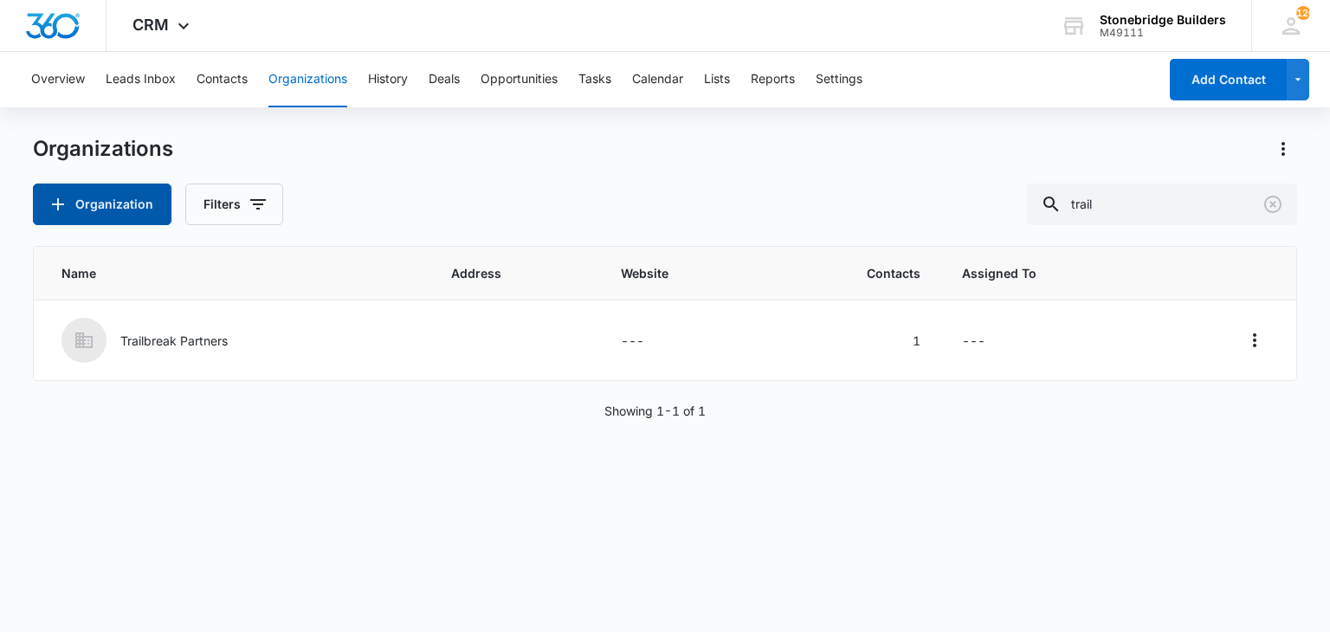
click at [85, 190] on button "Organization" at bounding box center [102, 205] width 139 height 42
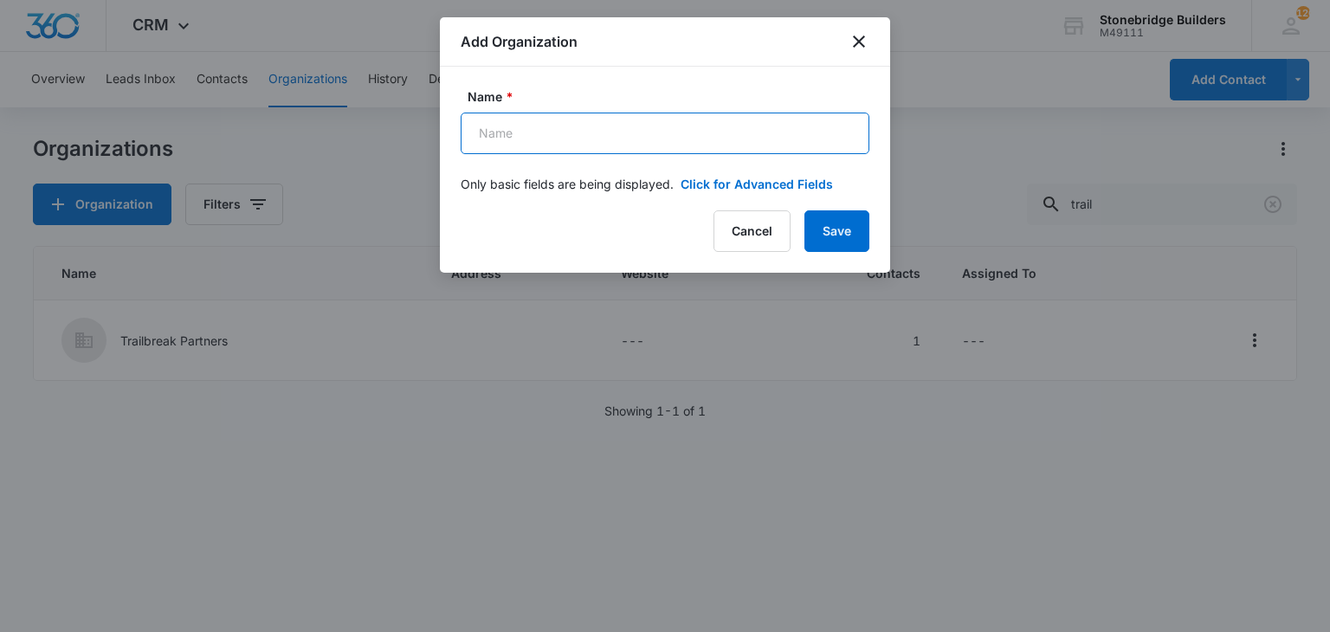
click at [520, 138] on input "Name *" at bounding box center [665, 134] width 409 height 42
type input "A Quality Tile"
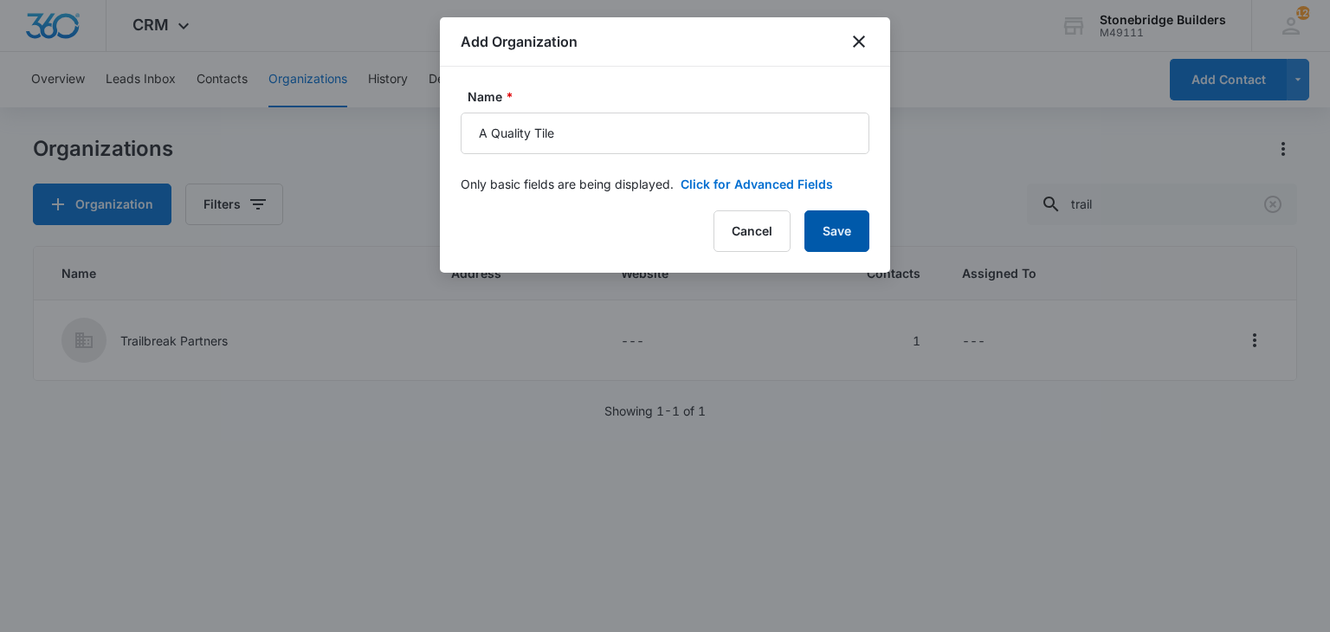
click at [843, 222] on button "Save" at bounding box center [836, 231] width 65 height 42
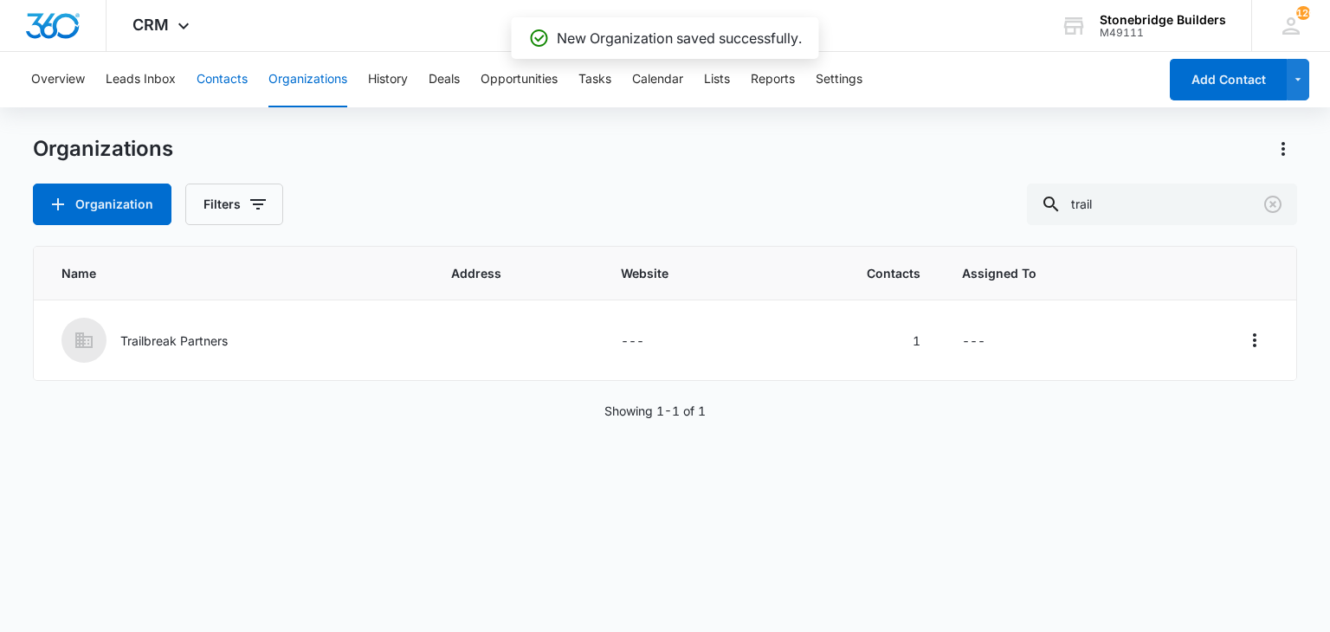
click at [216, 81] on button "Contacts" at bounding box center [222, 79] width 51 height 55
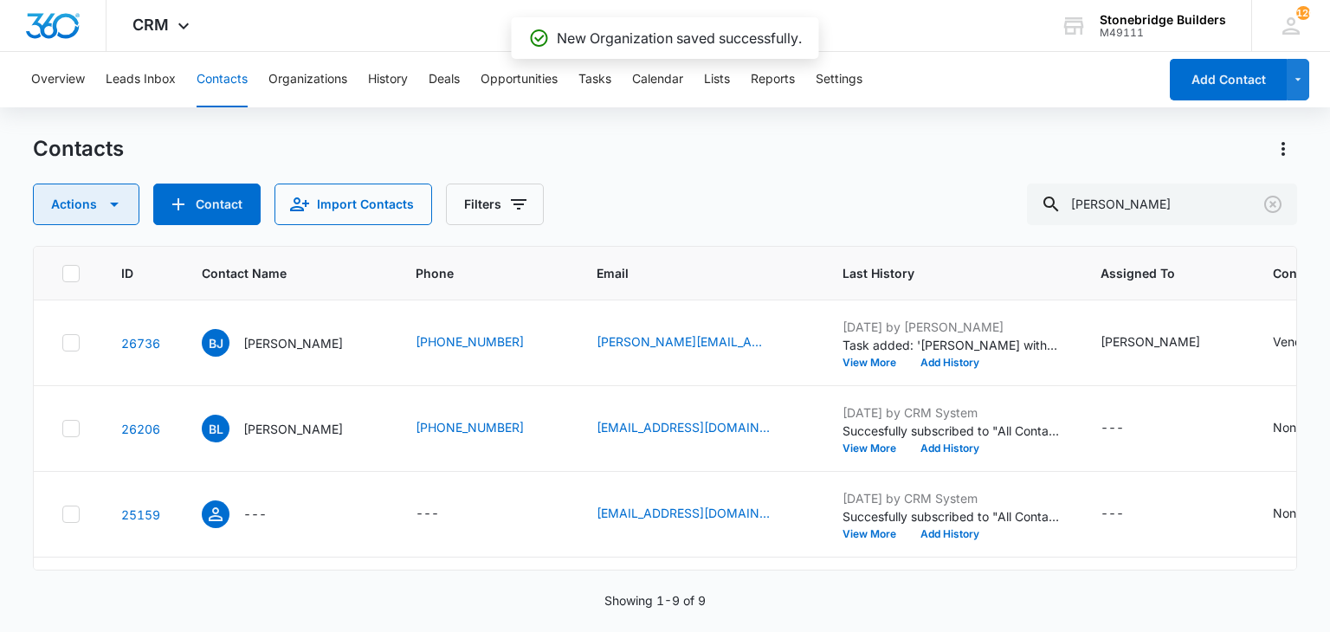
click at [66, 212] on button "Actions" at bounding box center [86, 205] width 106 height 42
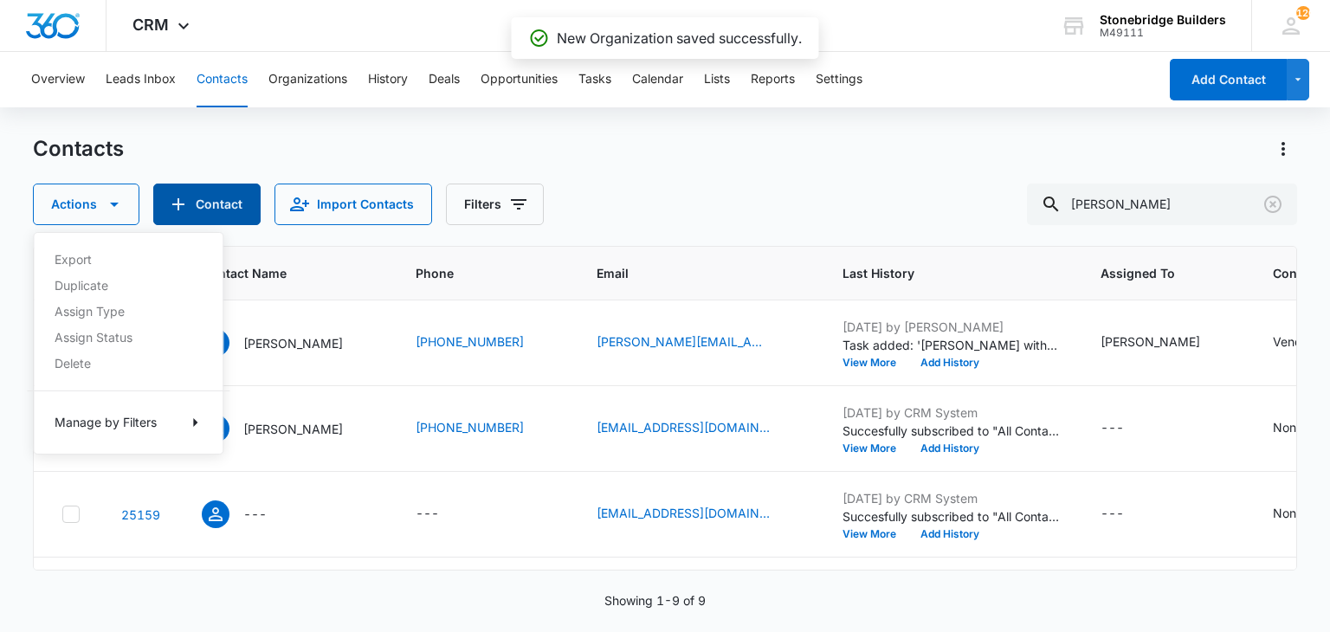
click at [201, 184] on button "Contact" at bounding box center [206, 205] width 107 height 42
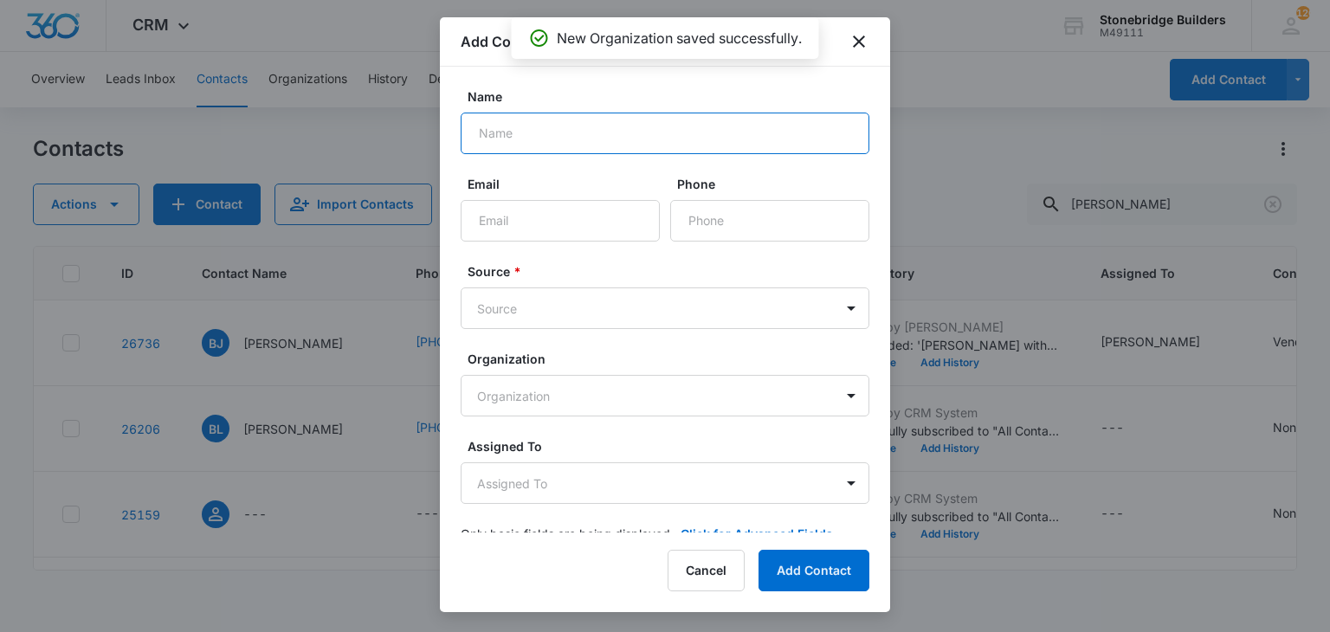
click at [506, 133] on input "Name" at bounding box center [665, 134] width 409 height 42
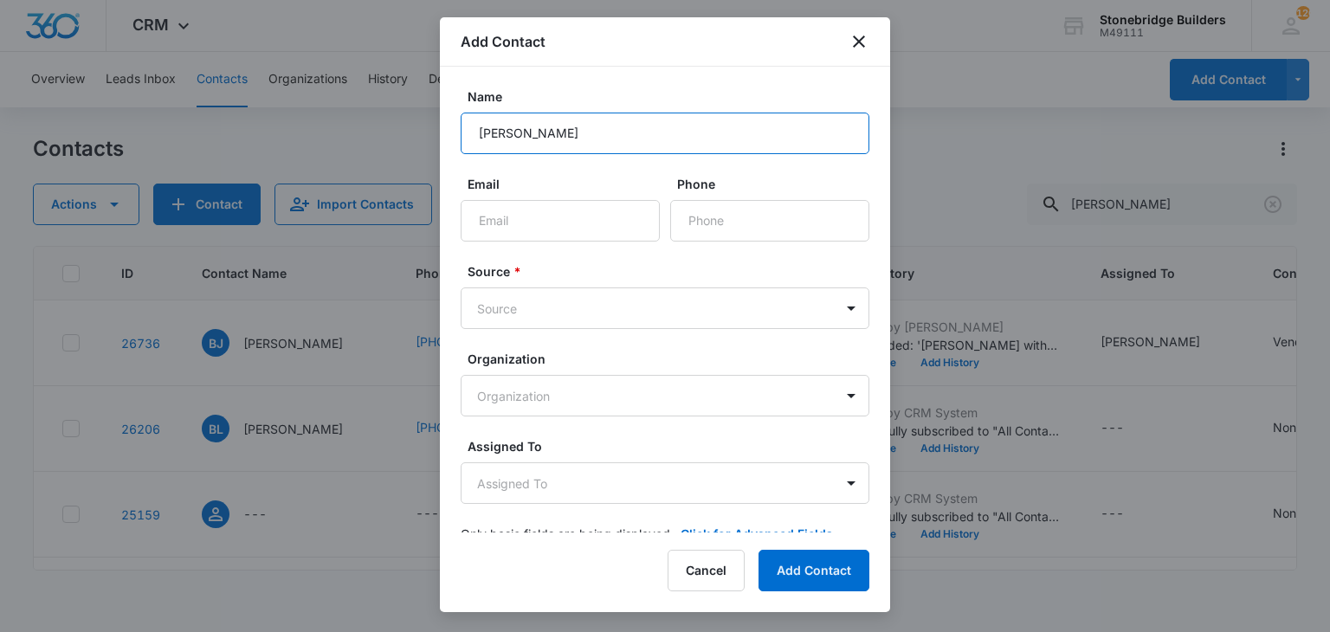
type input "Jeff Strauss"
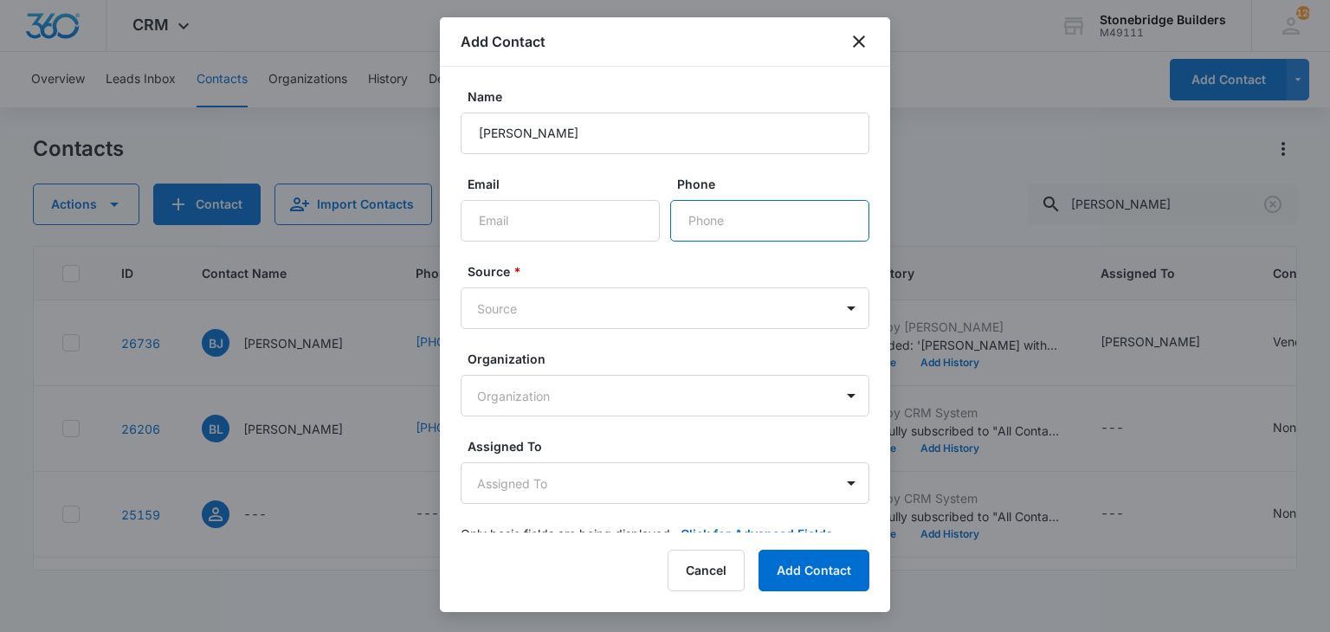
click at [745, 222] on input "Phone" at bounding box center [769, 221] width 199 height 42
paste input "(303) 888-3223"
type input "(303) 888-3223"
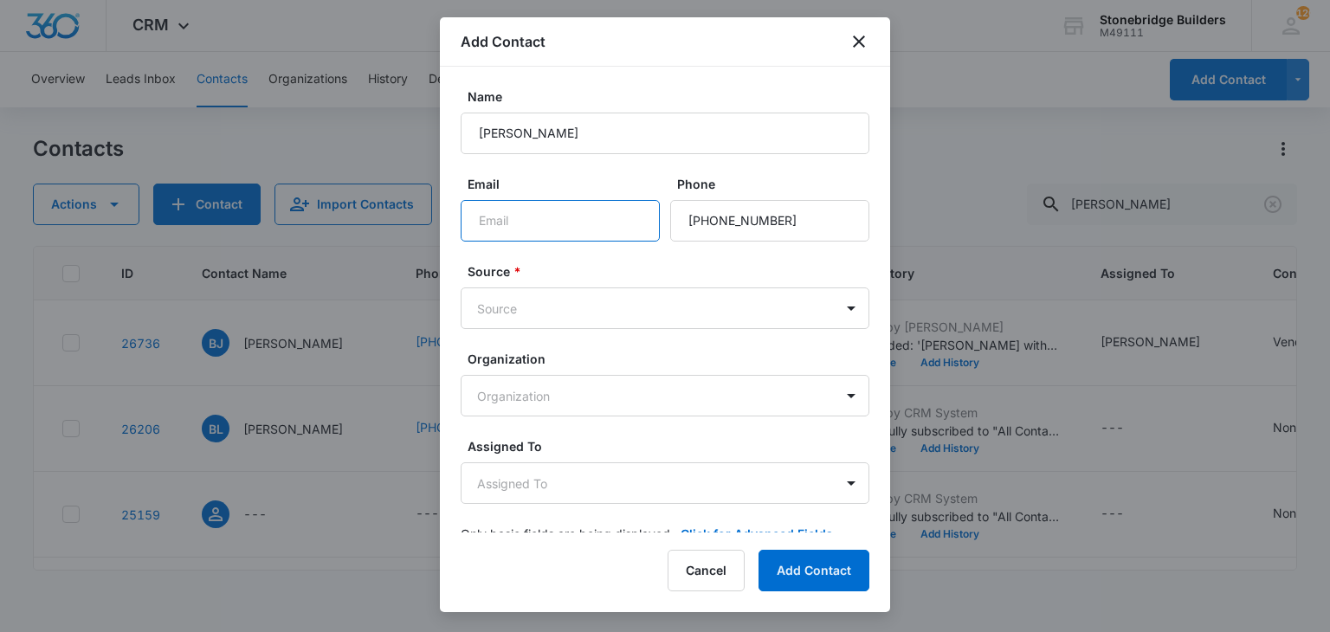
click at [530, 222] on input "Email" at bounding box center [560, 221] width 199 height 42
paste input "jeff@aqualitytile.com>"
type input "jeff@aqualitytile.com"
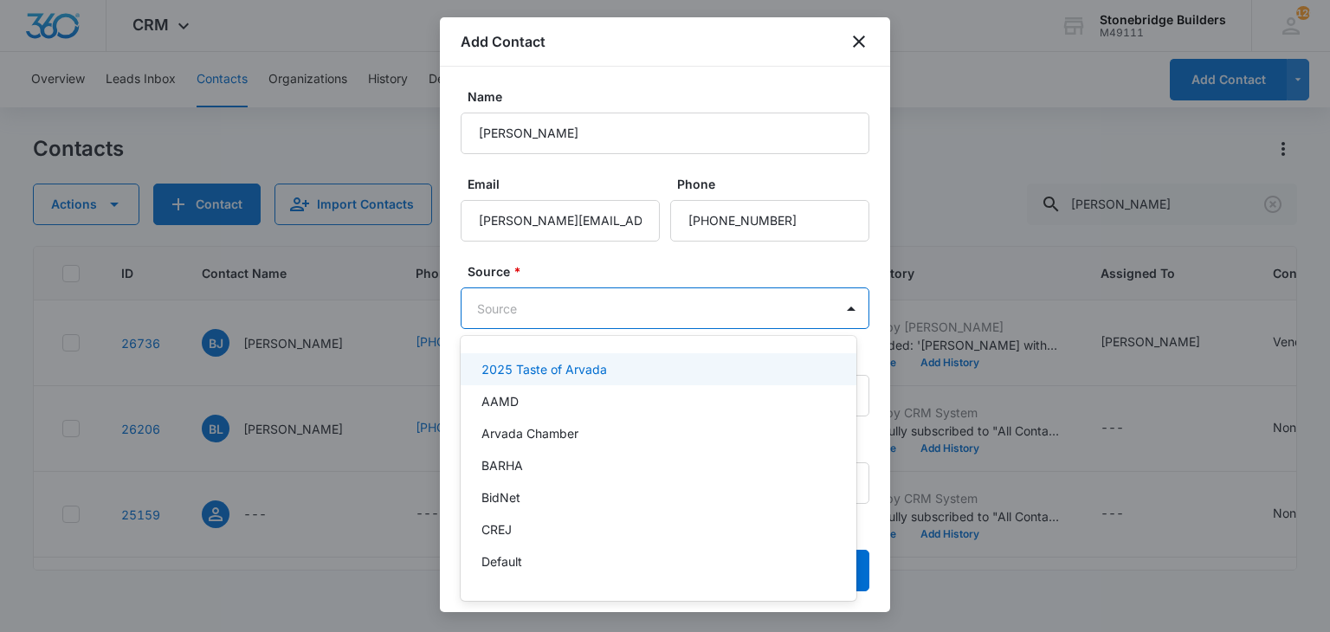
click at [585, 323] on body "CRM Apps Reputation Websites Forms CRM Email Social Content Ads Intelligence Fi…" at bounding box center [665, 316] width 1330 height 632
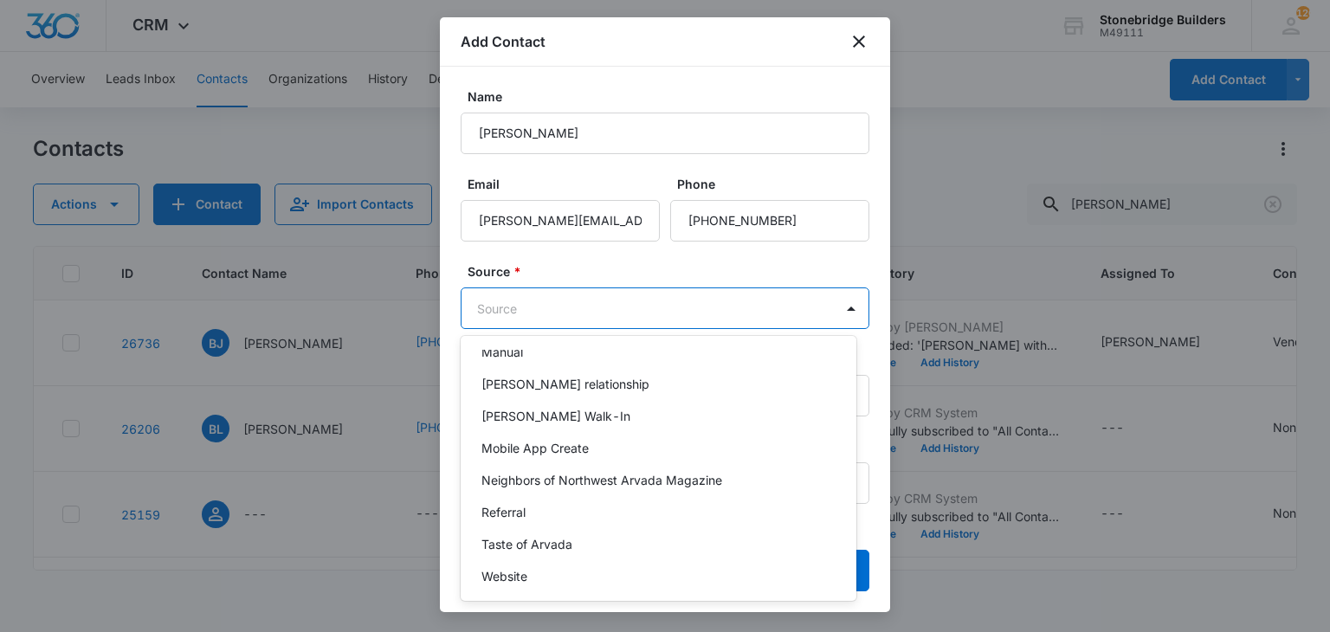
scroll to position [442, 0]
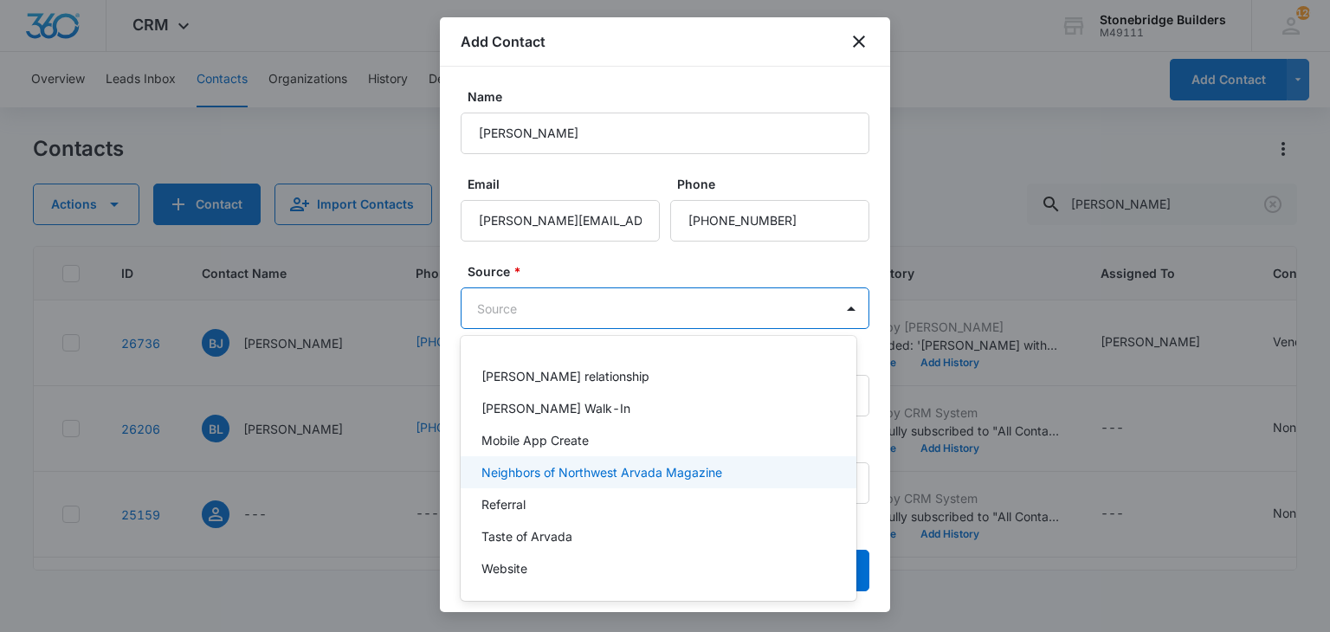
click at [570, 464] on p "Neighbors of Northwest Arvada Magazine" at bounding box center [601, 472] width 241 height 18
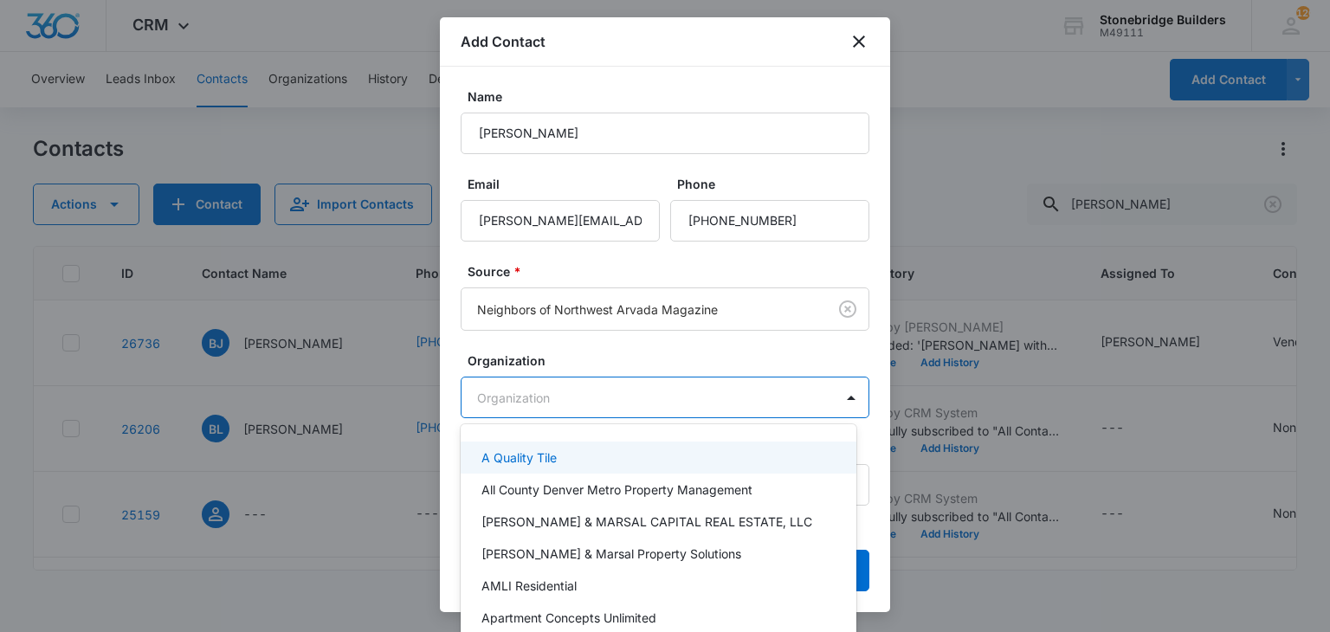
click at [547, 403] on body "CRM Apps Reputation Websites Forms CRM Email Social Content Ads Intelligence Fi…" at bounding box center [665, 316] width 1330 height 632
type input "a"
click at [536, 464] on p "A Quality Tile" at bounding box center [518, 457] width 75 height 18
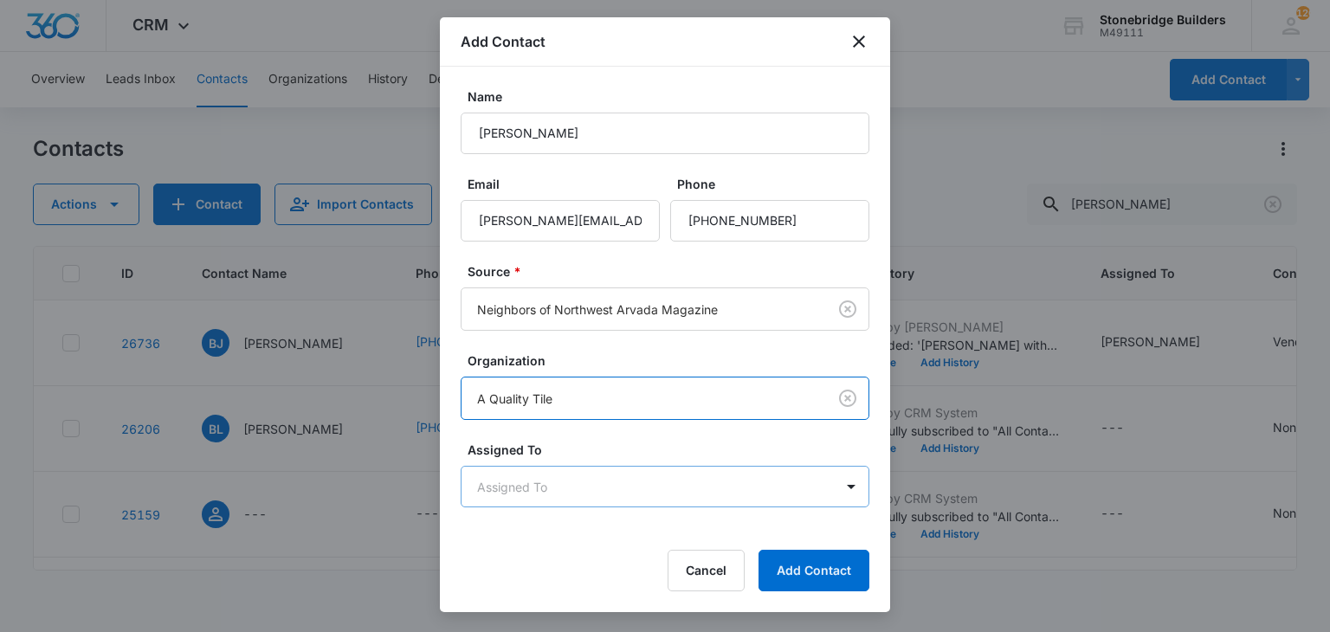
click at [543, 482] on body "CRM Apps Reputation Websites Forms CRM Email Social Content Ads Intelligence Fi…" at bounding box center [665, 316] width 1330 height 632
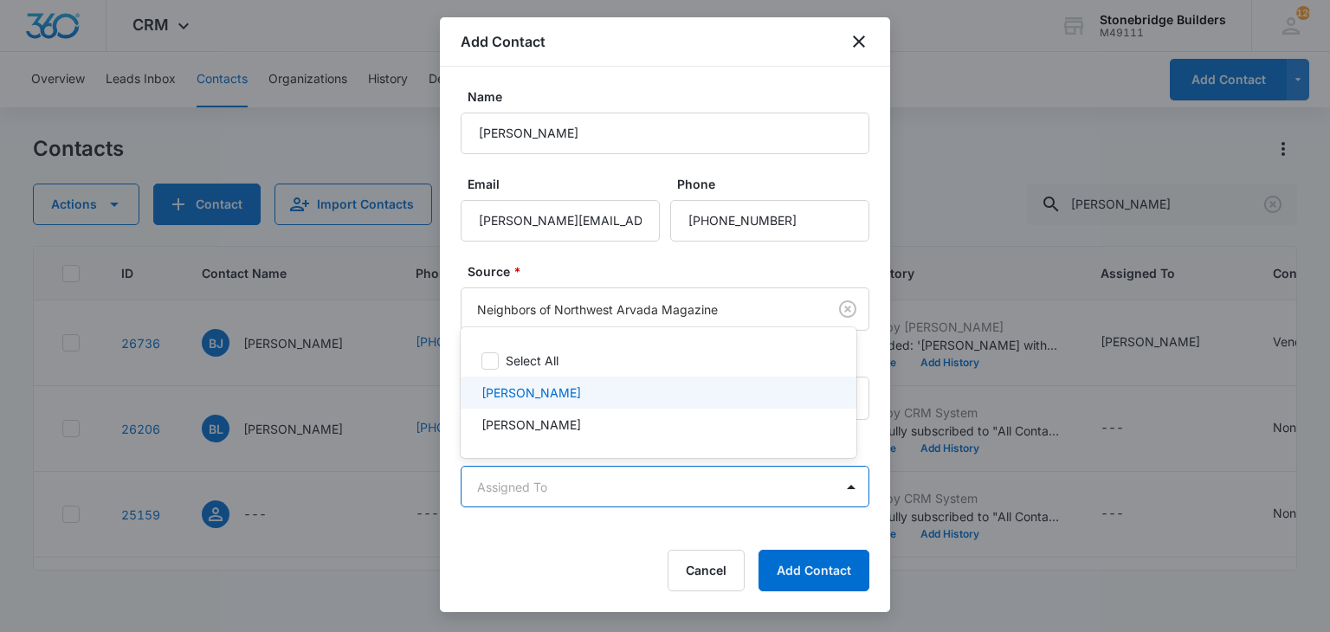
click at [558, 397] on p "Mike Anderson" at bounding box center [531, 393] width 100 height 18
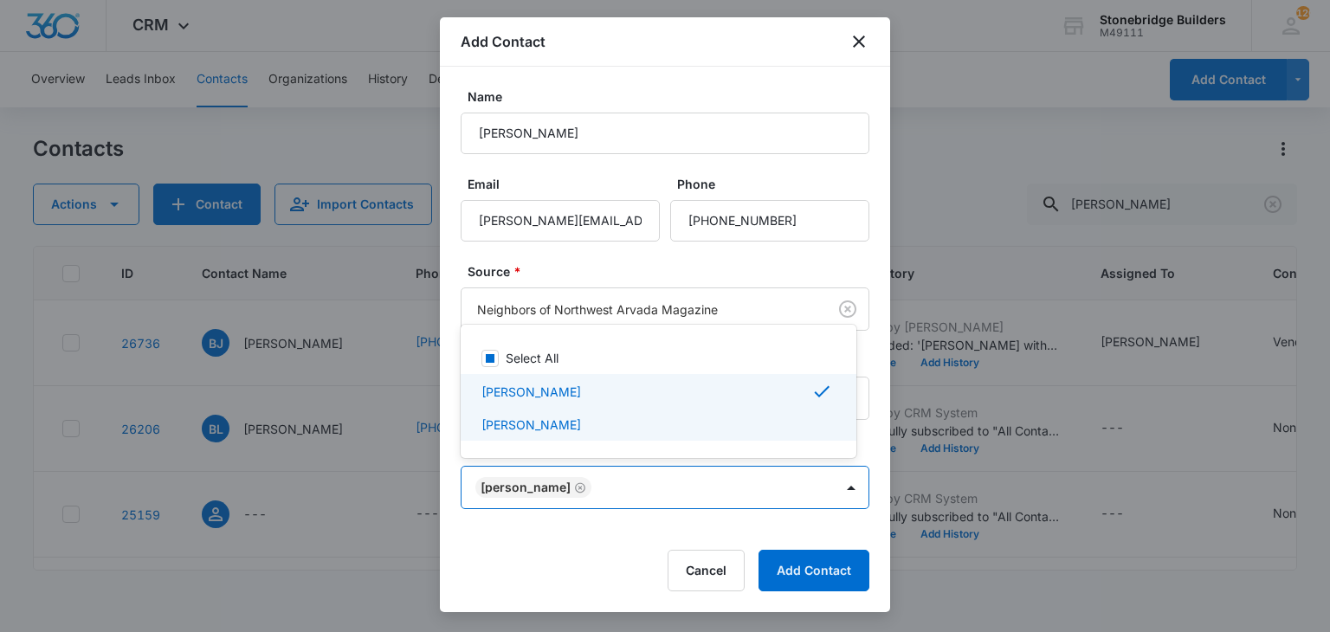
click at [609, 525] on div at bounding box center [665, 316] width 1330 height 632
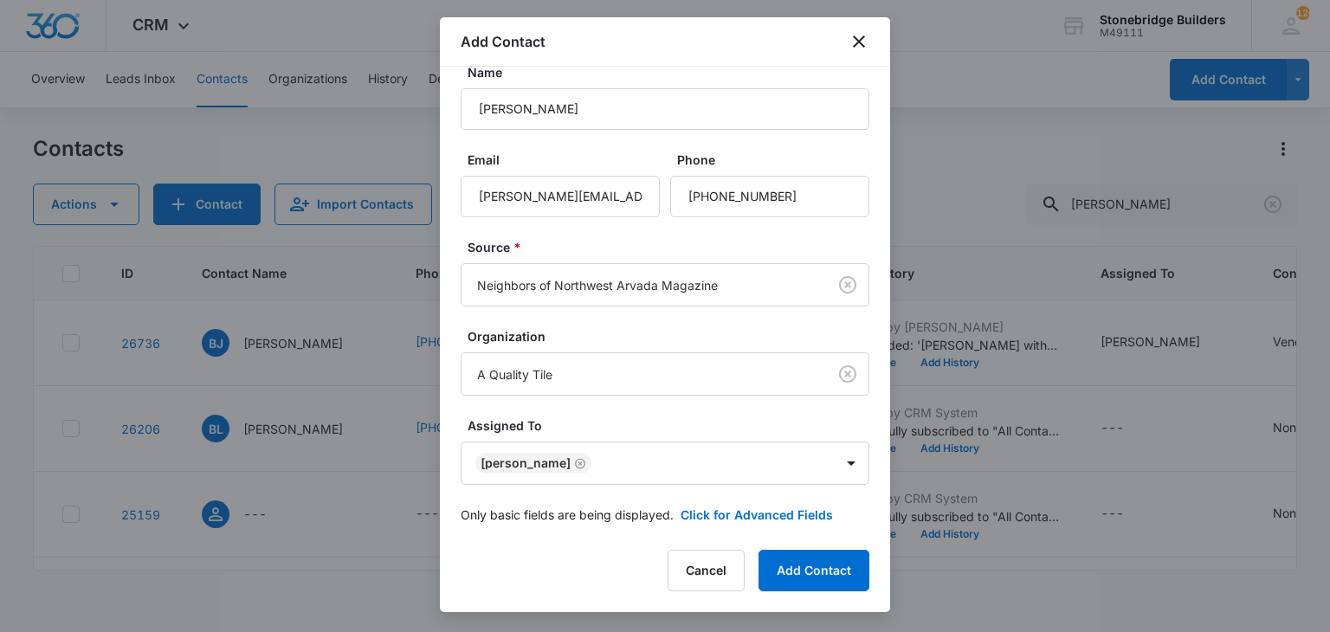
scroll to position [35, 0]
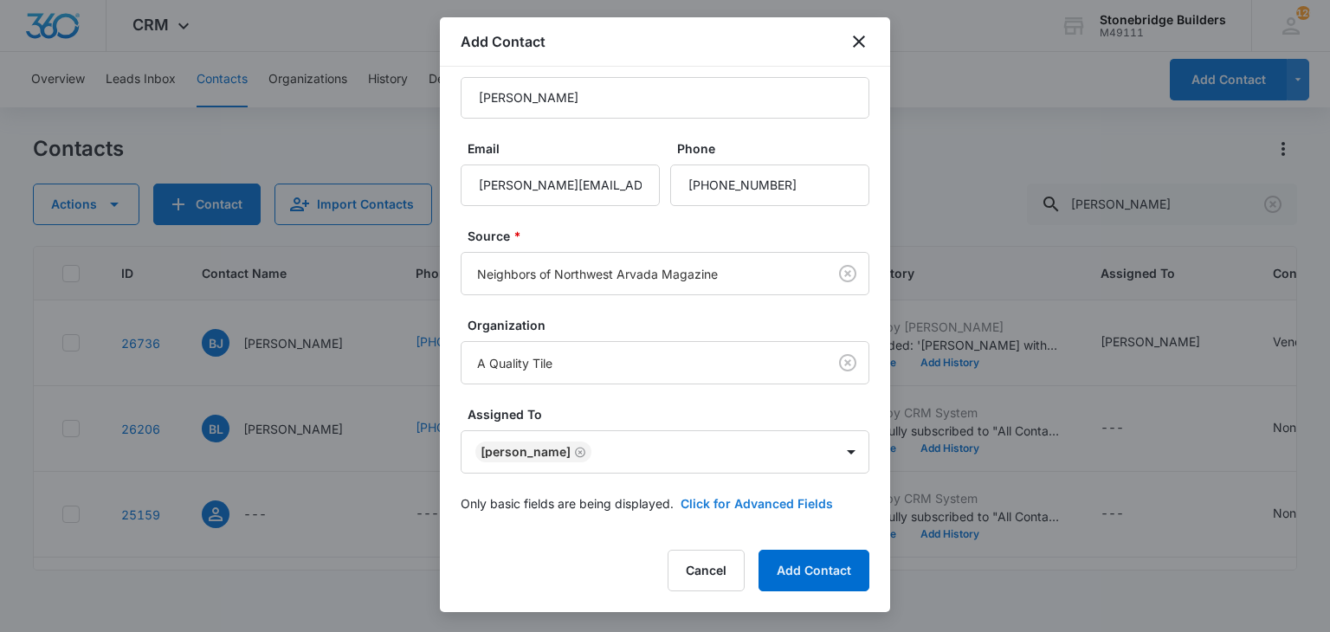
click at [731, 498] on button "Click for Advanced Fields" at bounding box center [756, 503] width 152 height 18
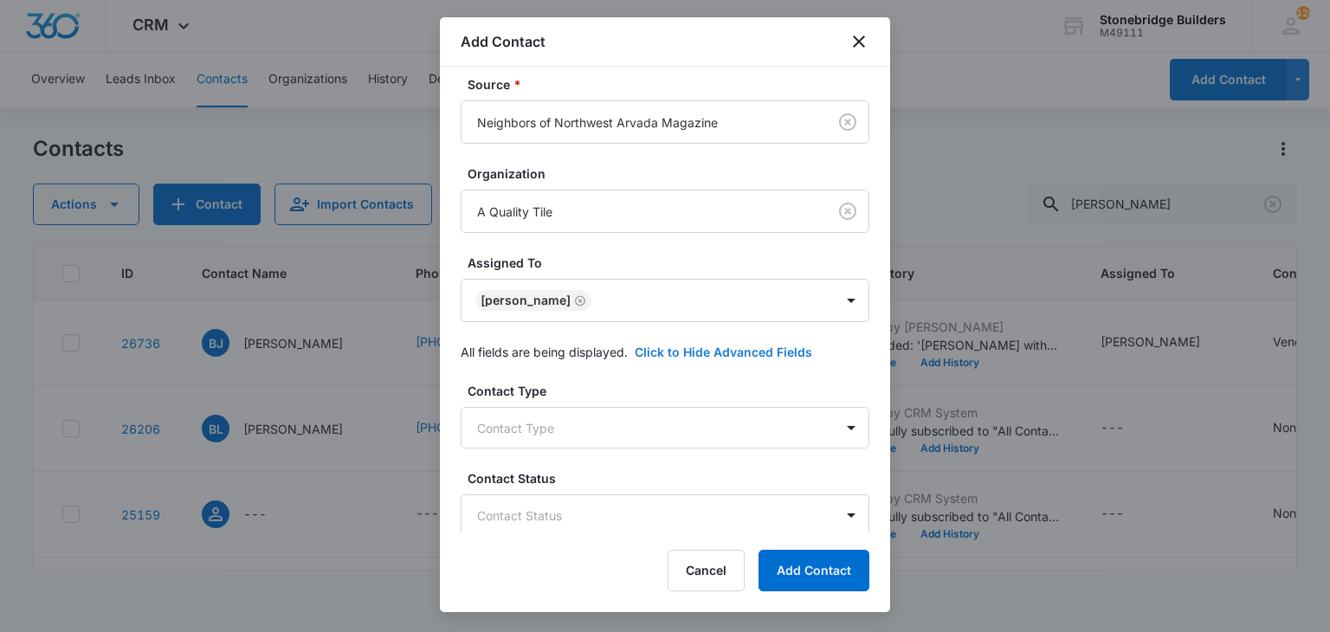
scroll to position [468, 0]
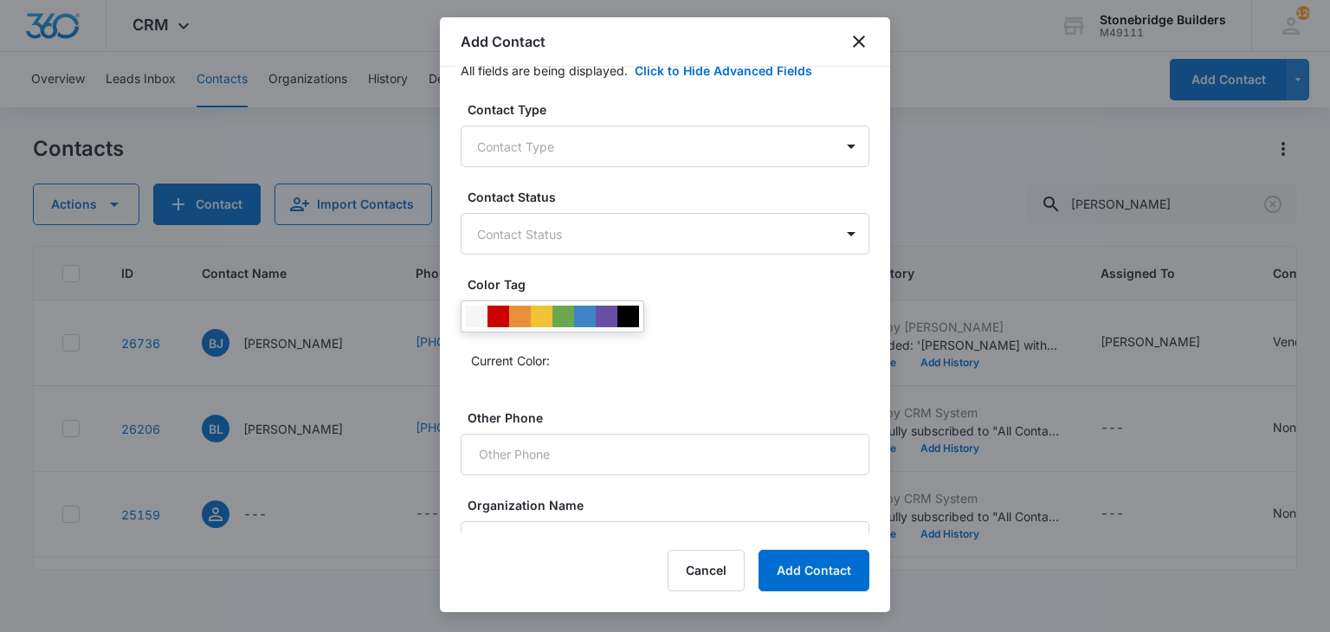
click at [513, 167] on div "Contact Type Contact Type Contact Status Contact Status Color Tag Current Color…" at bounding box center [665, 375] width 409 height 550
click at [514, 152] on body "CRM Apps Reputation Websites Forms CRM Email Social Content Ads Intelligence Fi…" at bounding box center [665, 316] width 1330 height 632
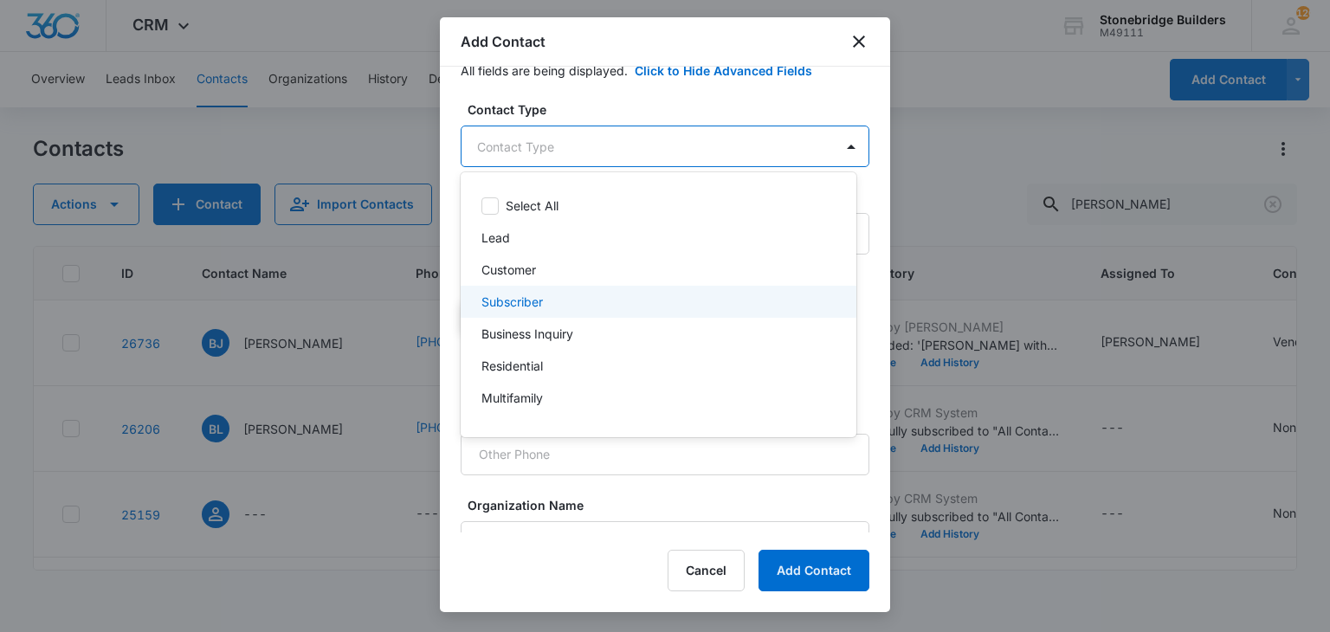
scroll to position [153, 0]
click at [522, 300] on p "Vendor" at bounding box center [501, 309] width 41 height 18
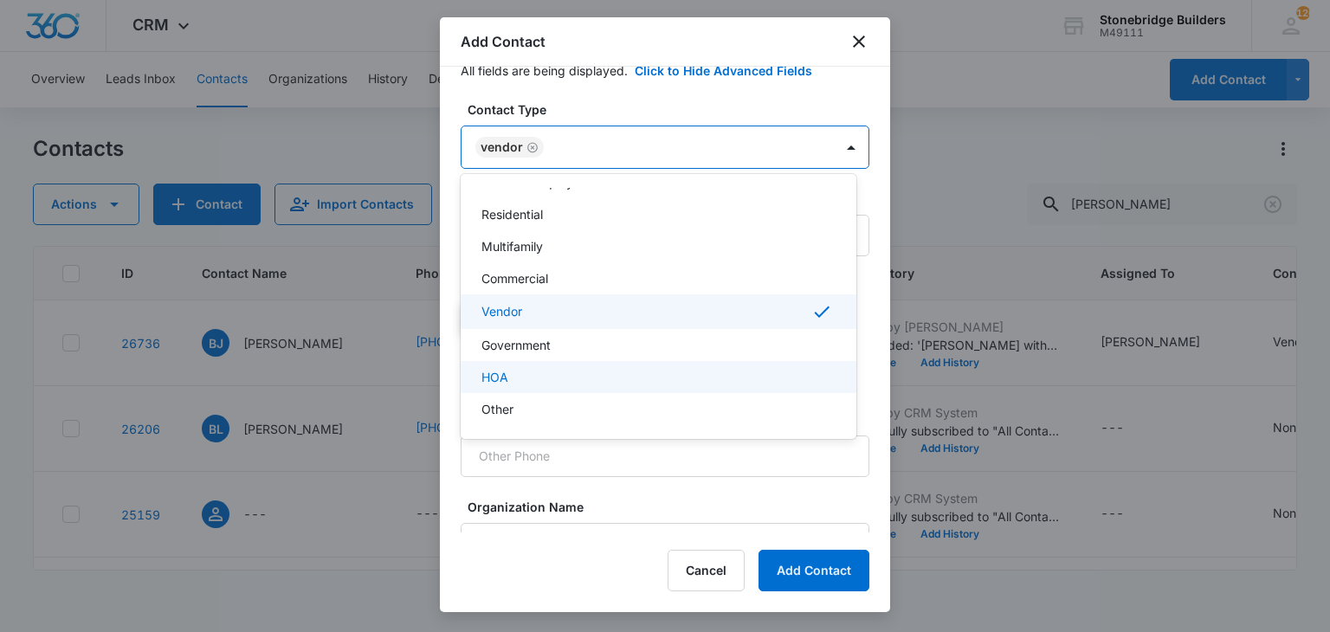
click at [836, 587] on div at bounding box center [665, 316] width 1330 height 632
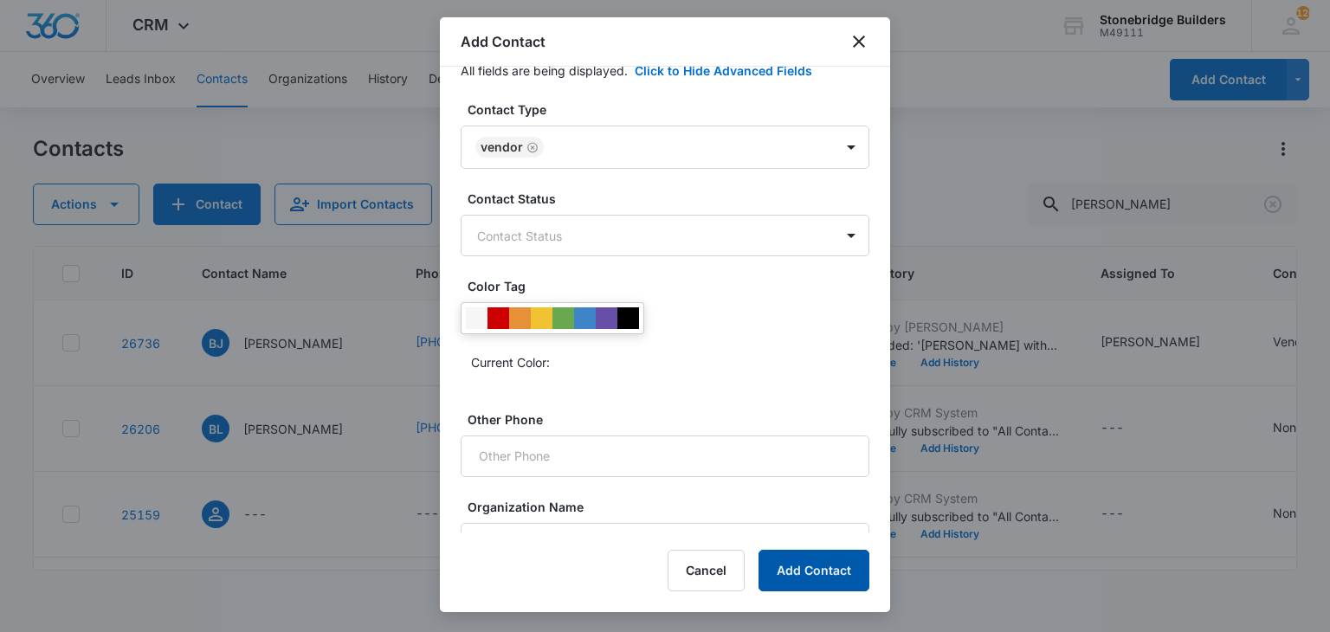
click at [820, 577] on button "Add Contact" at bounding box center [813, 571] width 111 height 42
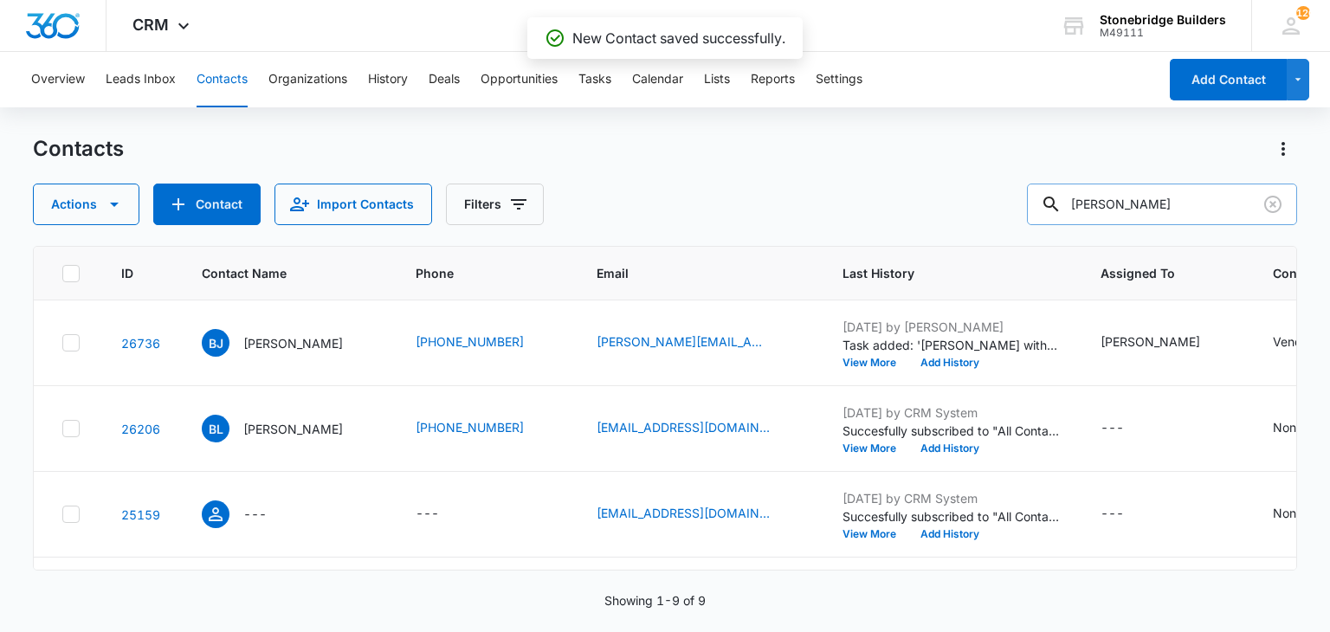
drag, startPoint x: 1131, startPoint y: 198, endPoint x: 1058, endPoint y: 203, distance: 72.8
click at [1058, 203] on div "bruce" at bounding box center [1162, 205] width 270 height 42
type input "jeff"
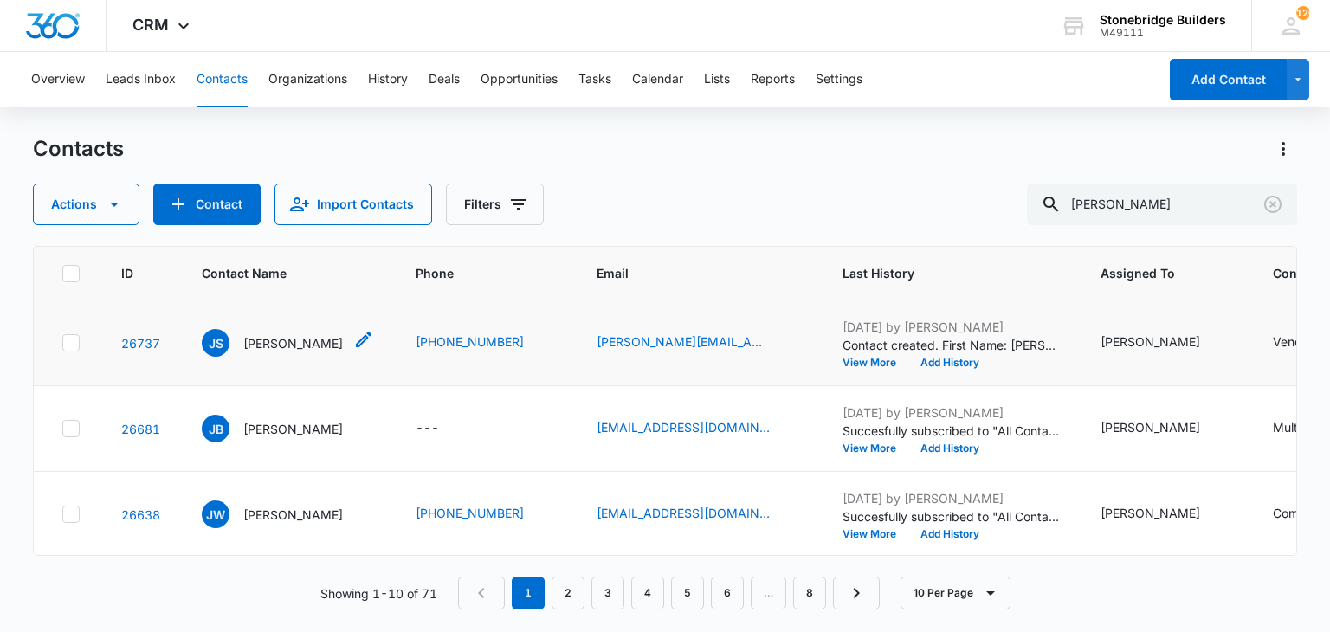
click at [287, 350] on p "Jeff Strauss" at bounding box center [293, 343] width 100 height 18
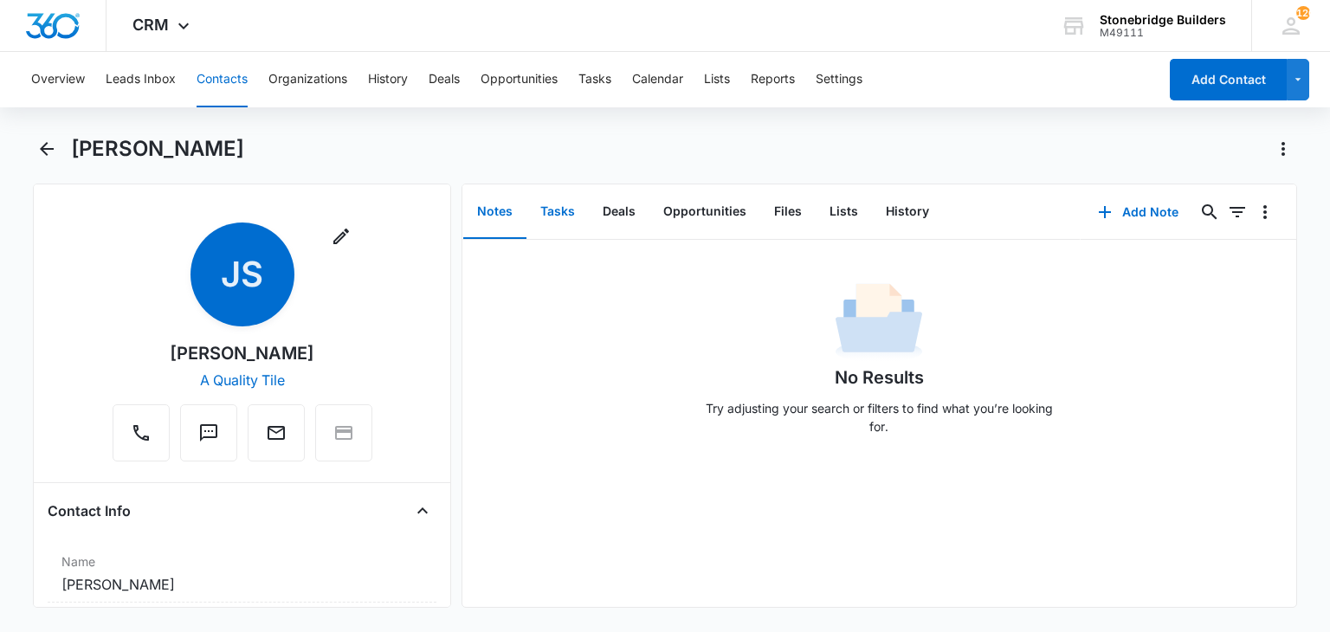
click at [564, 207] on button "Tasks" at bounding box center [557, 212] width 62 height 54
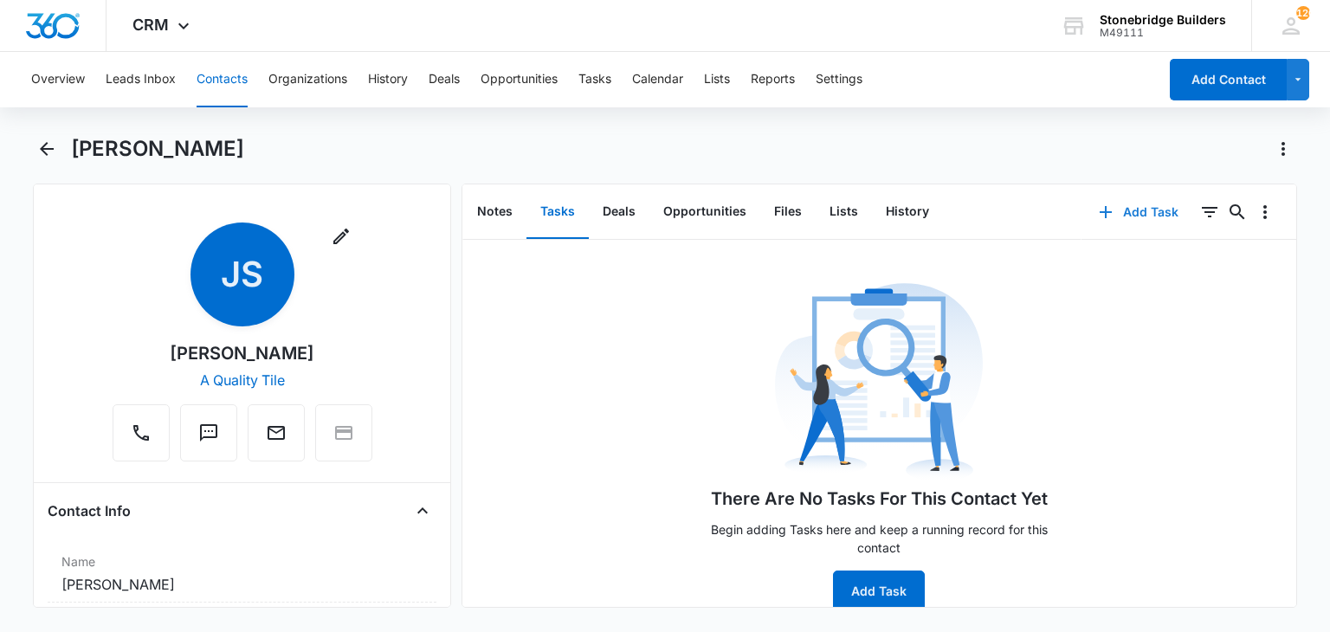
click at [1134, 212] on button "Add Task" at bounding box center [1138, 212] width 114 height 42
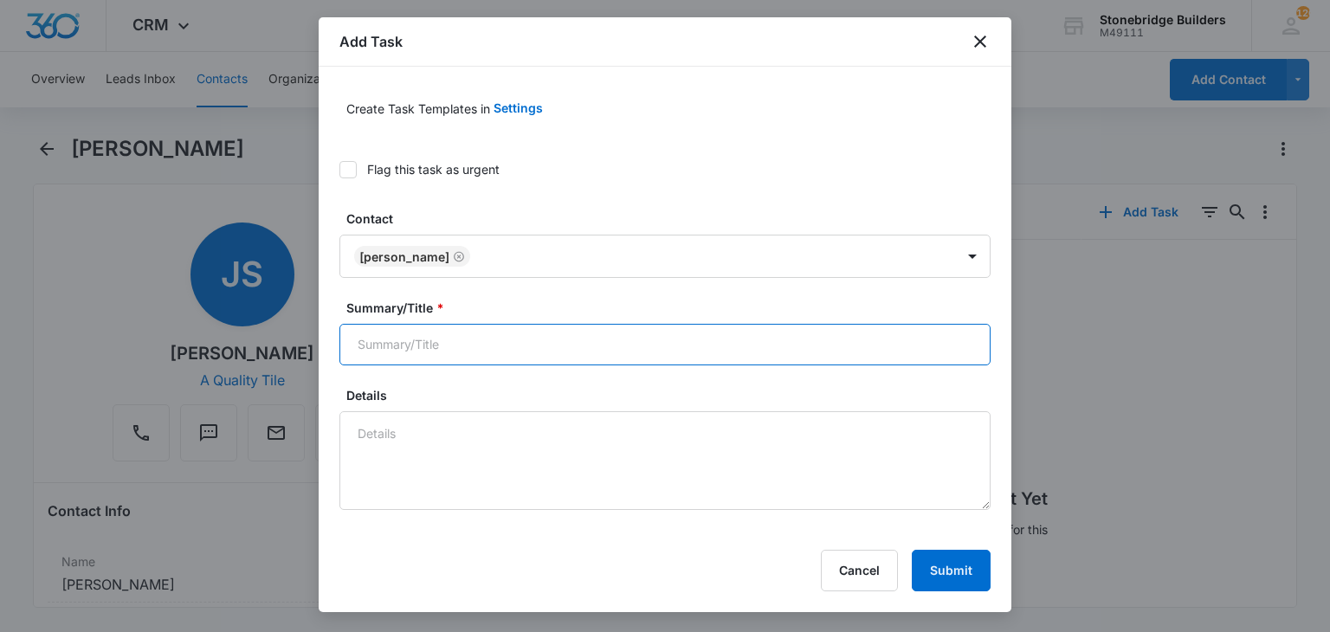
click at [416, 337] on input "Summary/Title *" at bounding box center [664, 345] width 651 height 42
type input "Jeff Strauss - A Quality Tile"
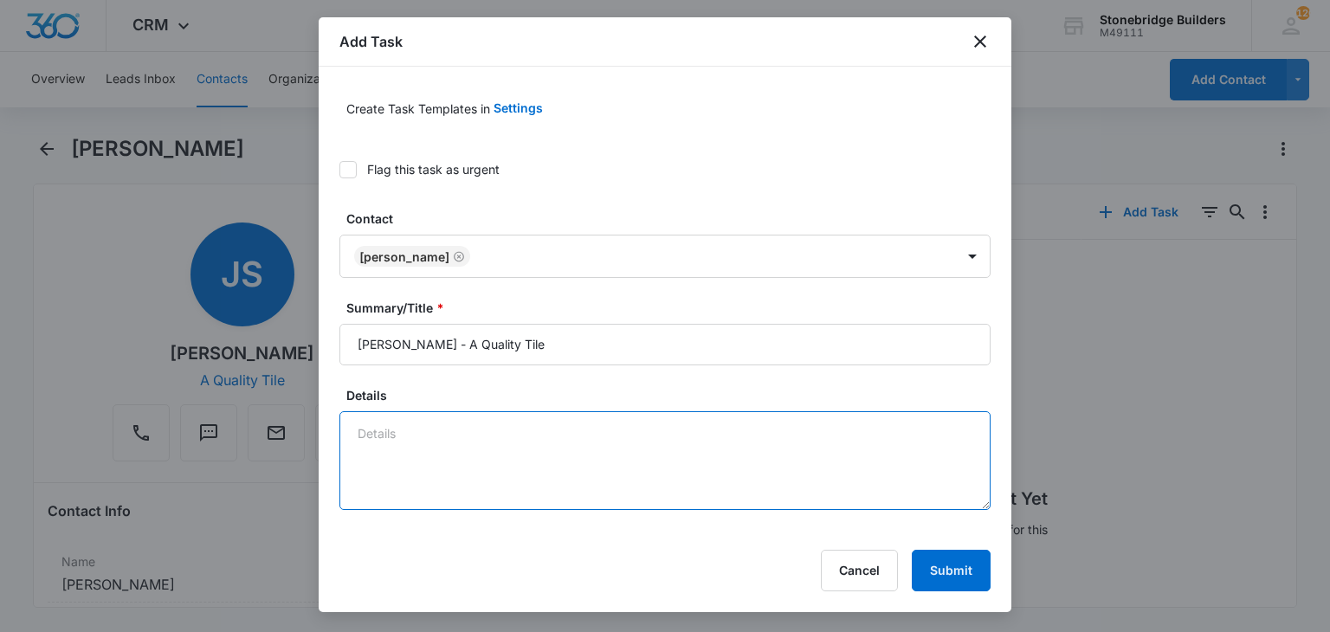
click at [454, 432] on textarea "Details" at bounding box center [664, 460] width 651 height 99
click at [412, 435] on textarea "9/10 met at Julie's happy hour 9/11" at bounding box center [664, 460] width 651 height 99
click at [430, 454] on textarea "9/10 met Candice at Julie's happy hour 9/11" at bounding box center [664, 460] width 651 height 99
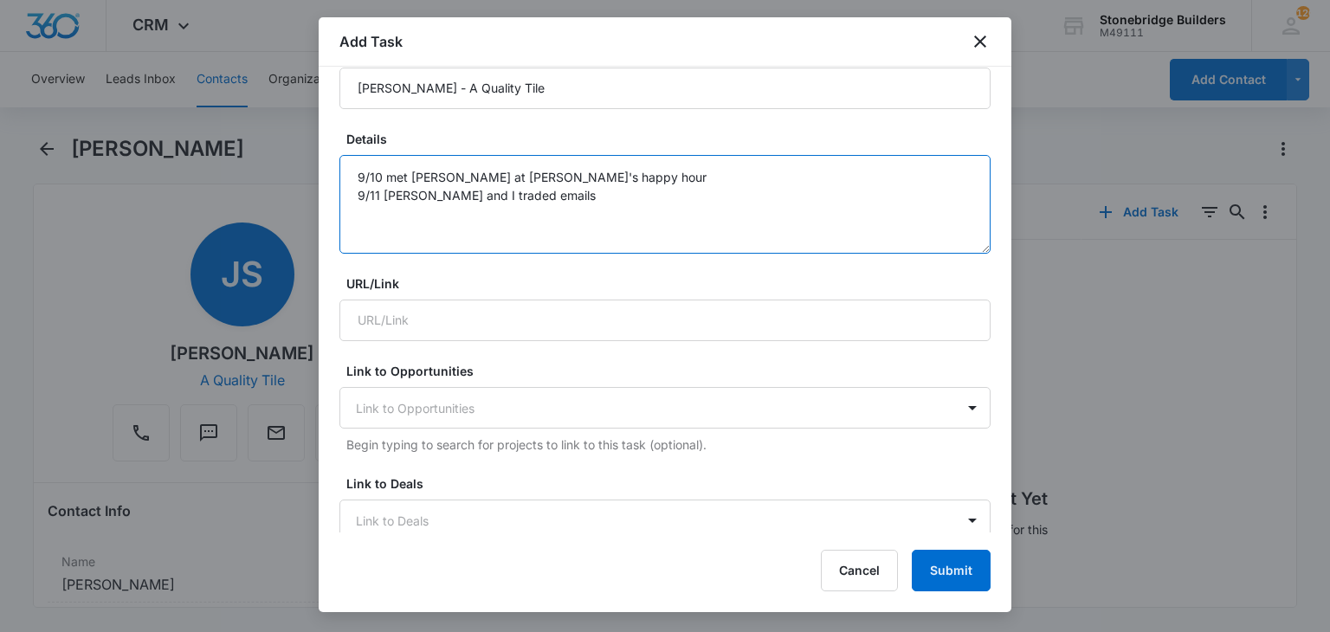
scroll to position [606, 0]
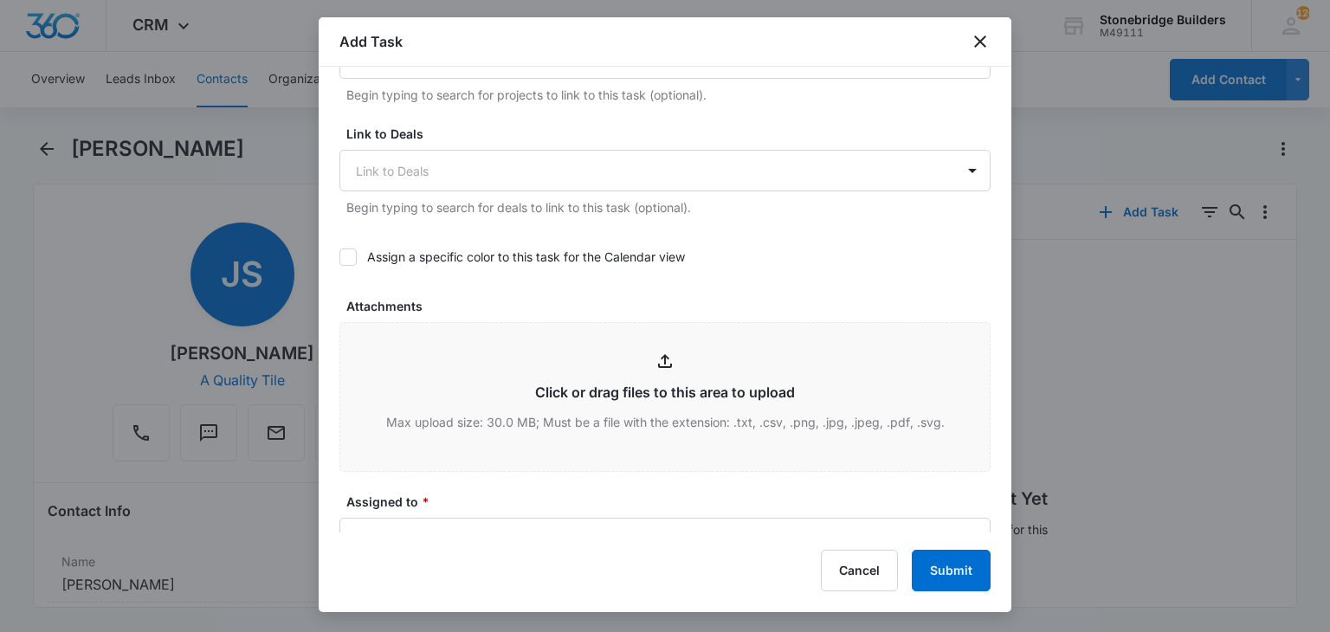
click at [344, 252] on icon at bounding box center [348, 257] width 16 height 16
click at [339, 257] on input "Assign a specific color to this task for the Calendar view" at bounding box center [339, 257] width 0 height 0
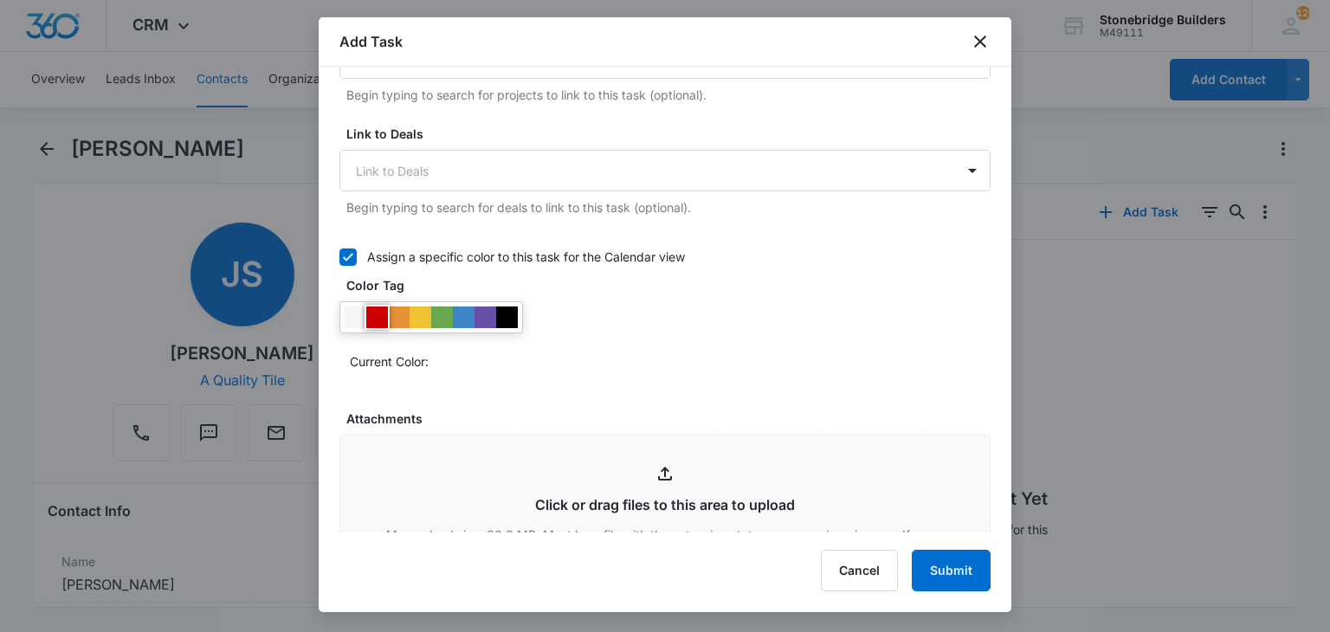
click at [367, 312] on div at bounding box center [377, 317] width 22 height 22
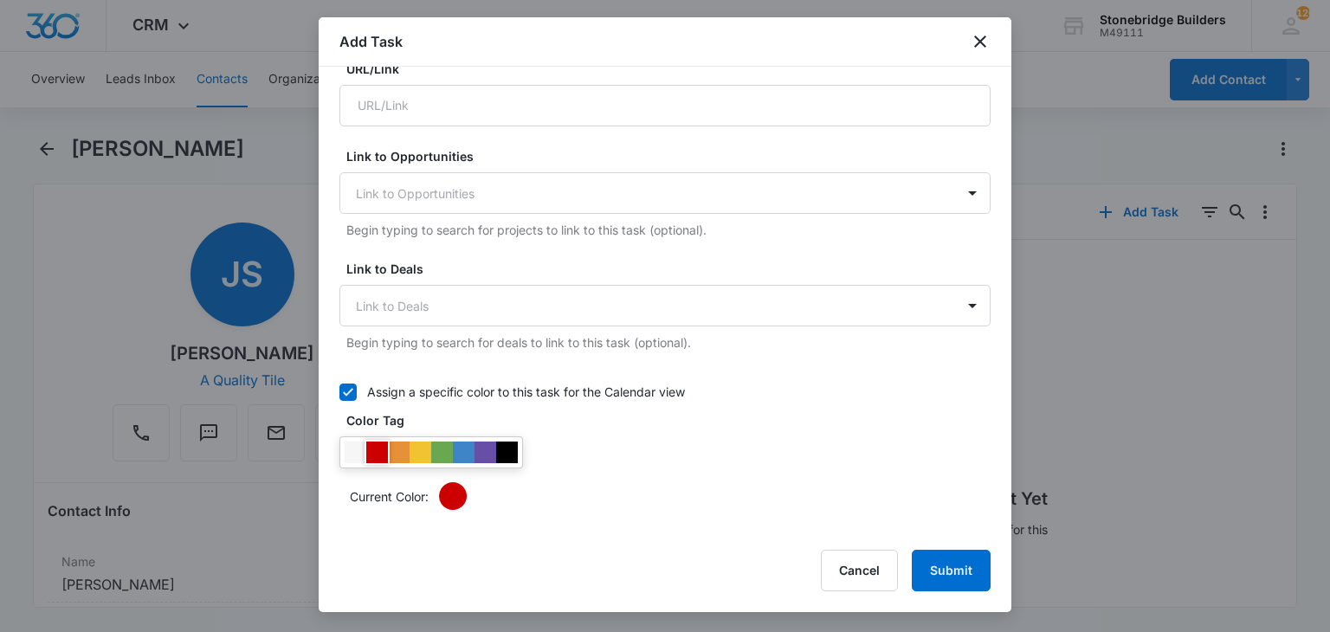
scroll to position [260, 0]
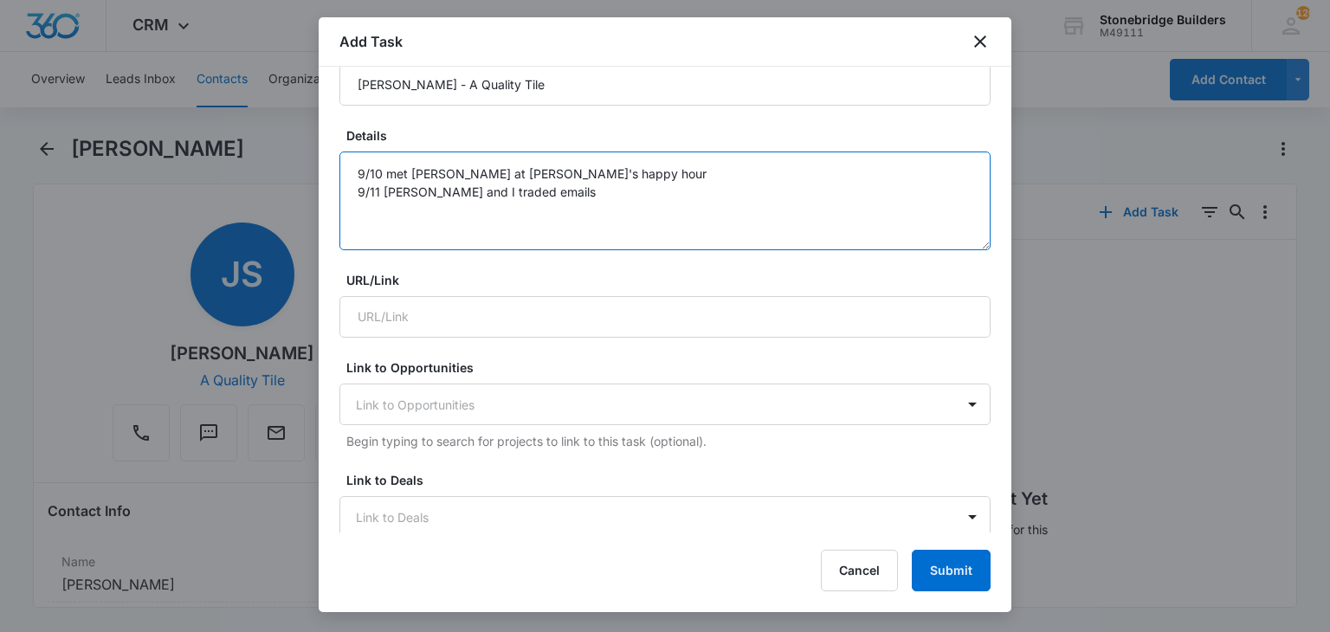
click at [539, 192] on textarea "9/10 met Candice at Julie's happy hour 9/11 Jeff and I traded emails" at bounding box center [664, 200] width 651 height 99
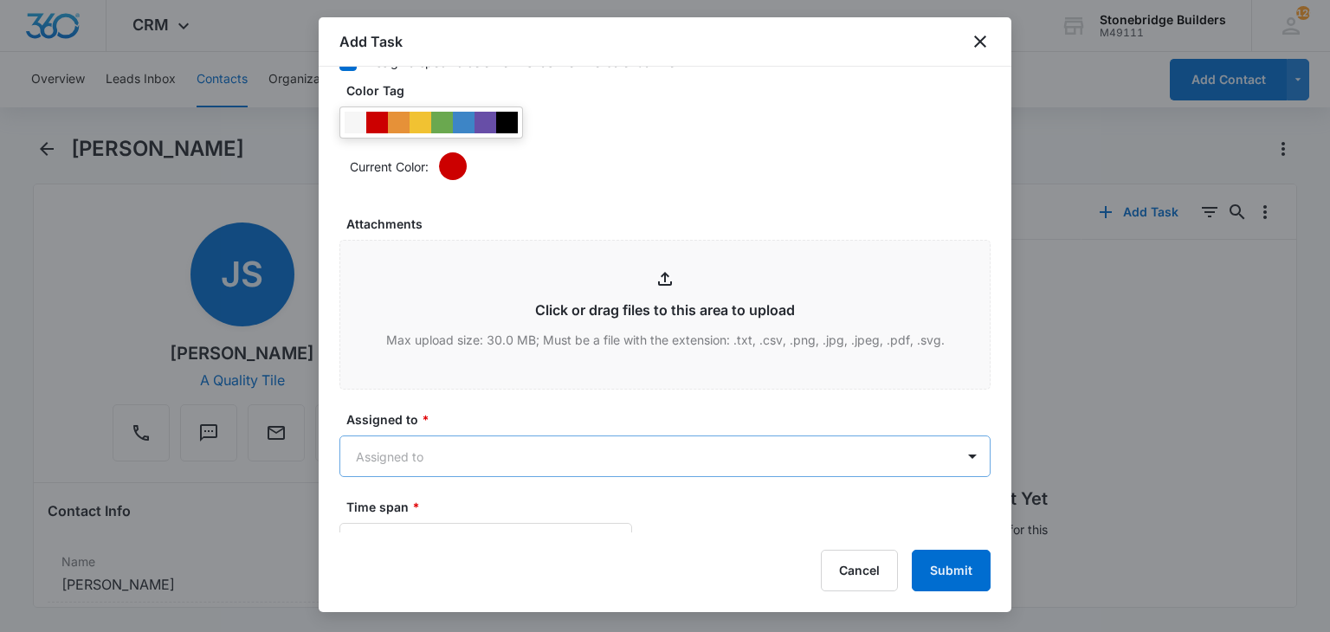
scroll to position [952, 0]
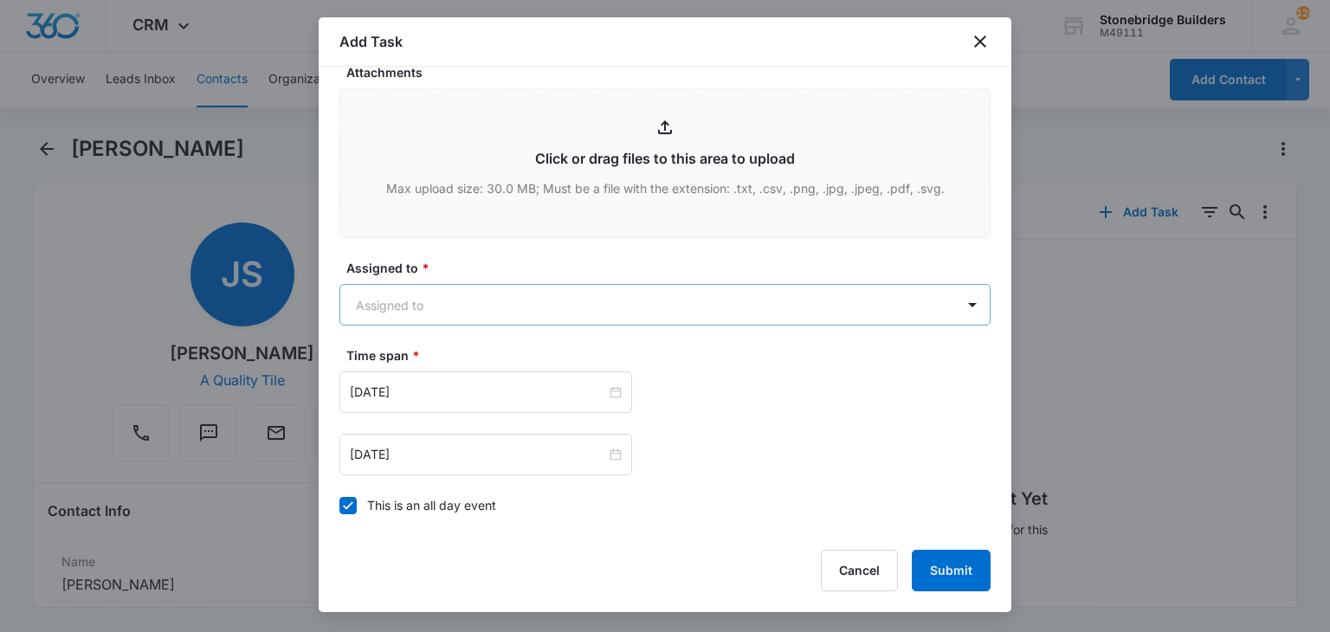
type textarea "9/10 met Candice at Julie's happy hour 9/11 Jeff and I traded emails - follow u…"
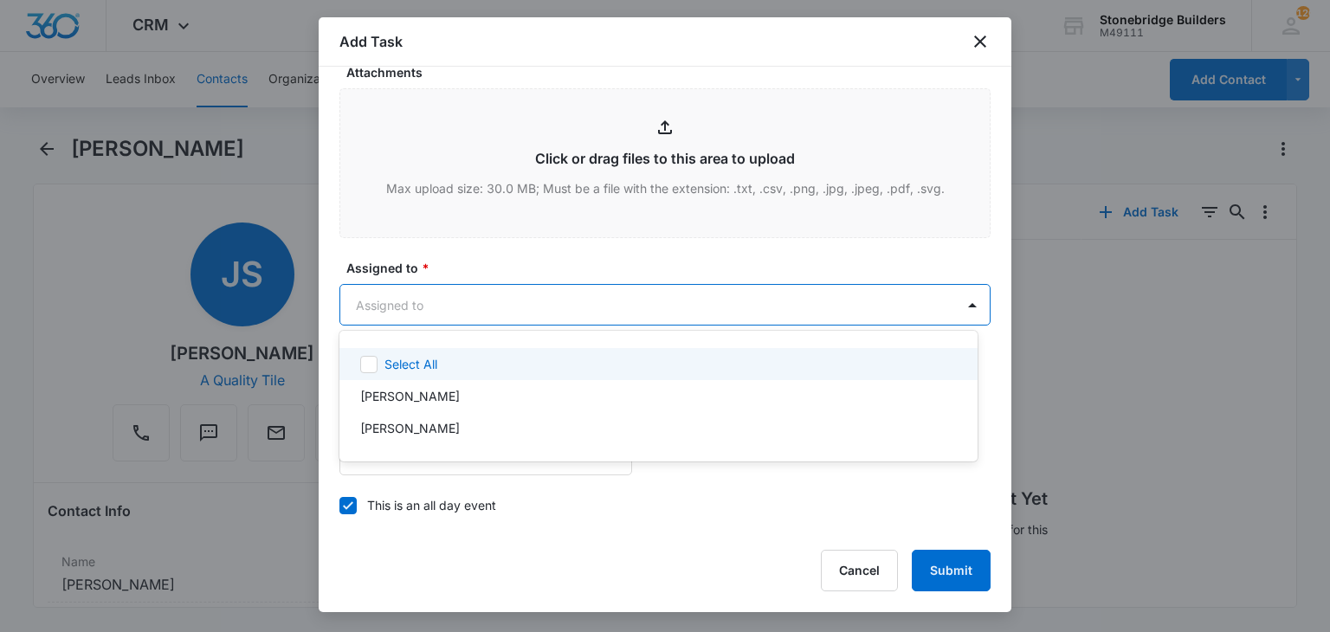
click at [377, 306] on body "CRM Apps Reputation Websites Forms CRM Email Social Content Ads Intelligence Fi…" at bounding box center [665, 316] width 1330 height 632
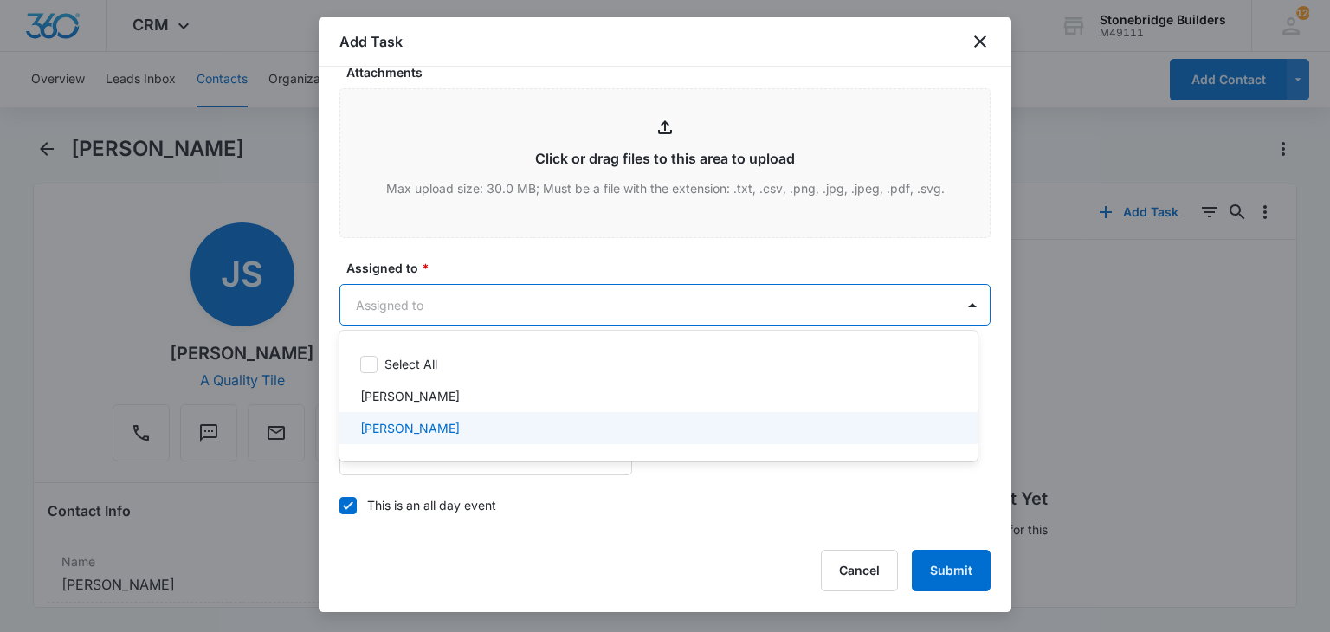
click at [398, 419] on p "Mike Anderson" at bounding box center [410, 428] width 100 height 18
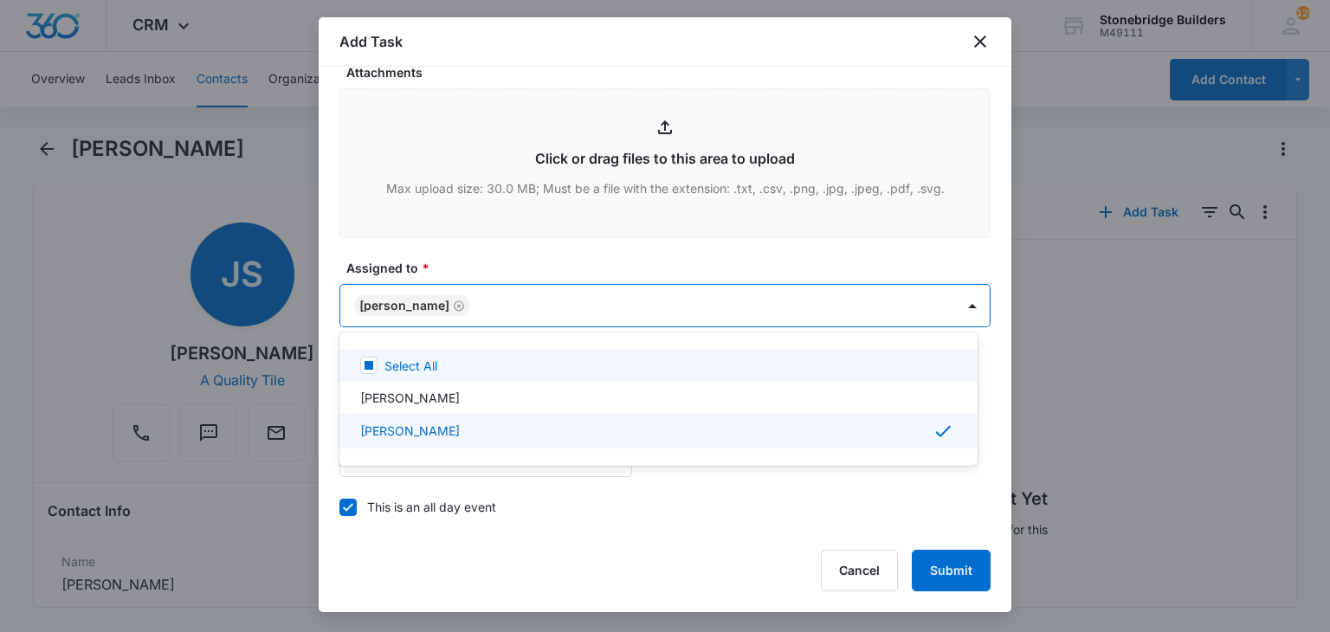
click at [456, 260] on div at bounding box center [665, 316] width 1330 height 632
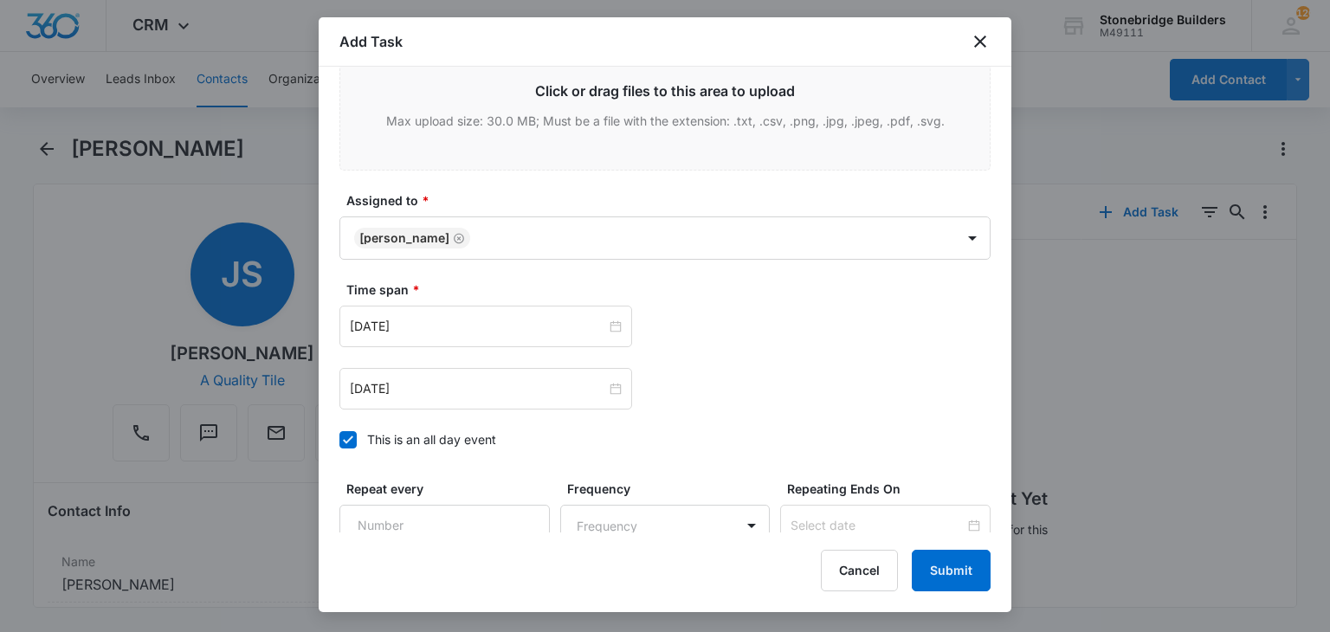
scroll to position [1039, 0]
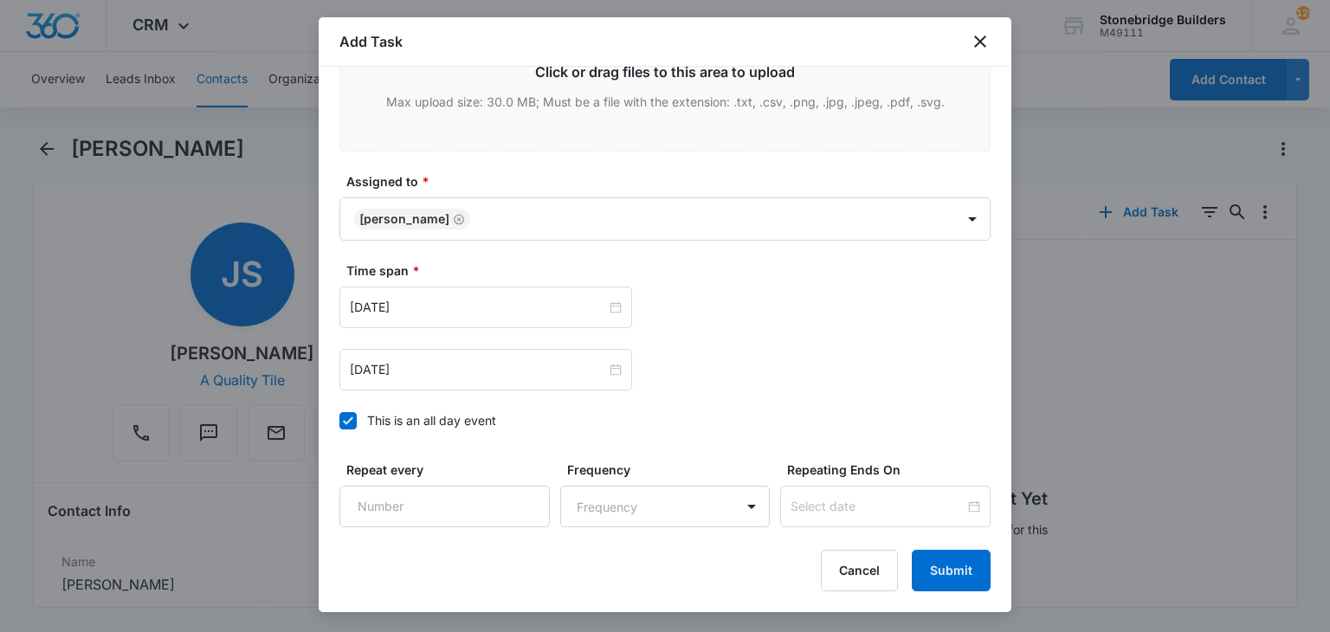
click at [353, 414] on icon at bounding box center [348, 421] width 16 height 16
click at [339, 421] on input "This is an all day event" at bounding box center [339, 421] width 0 height 0
click at [385, 309] on input "Sep 11, 2025" at bounding box center [478, 307] width 256 height 19
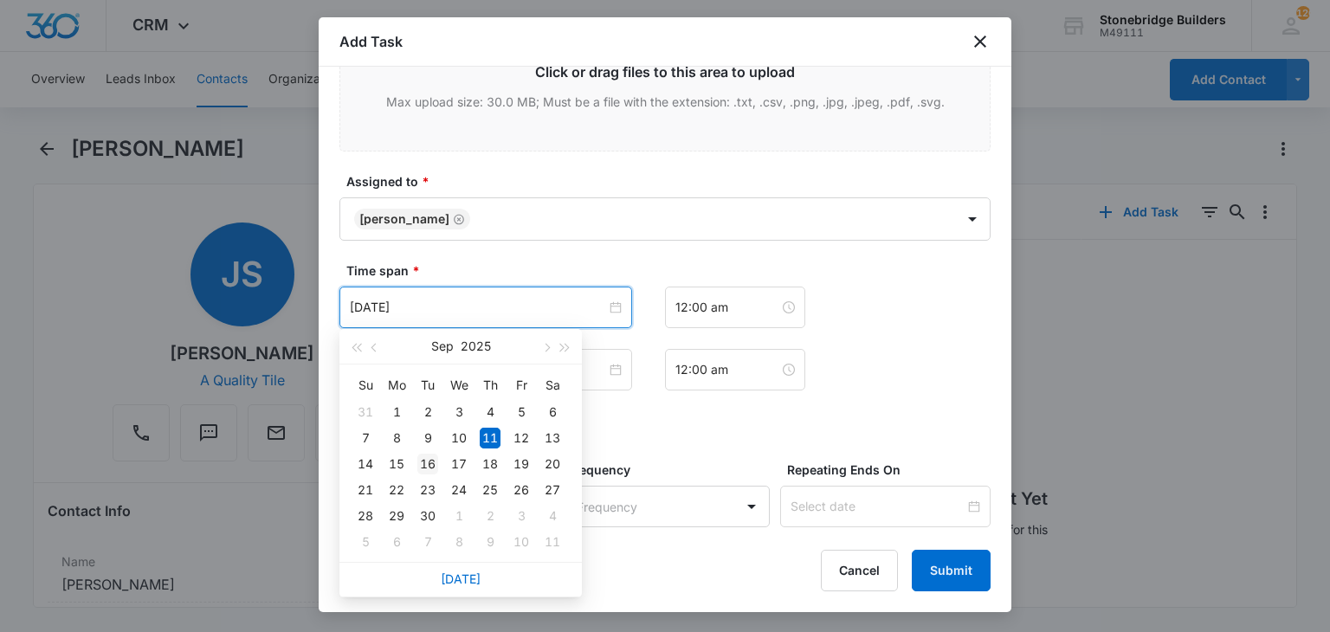
type input "Sep 16, 2025"
click at [429, 462] on div "16" at bounding box center [427, 464] width 21 height 21
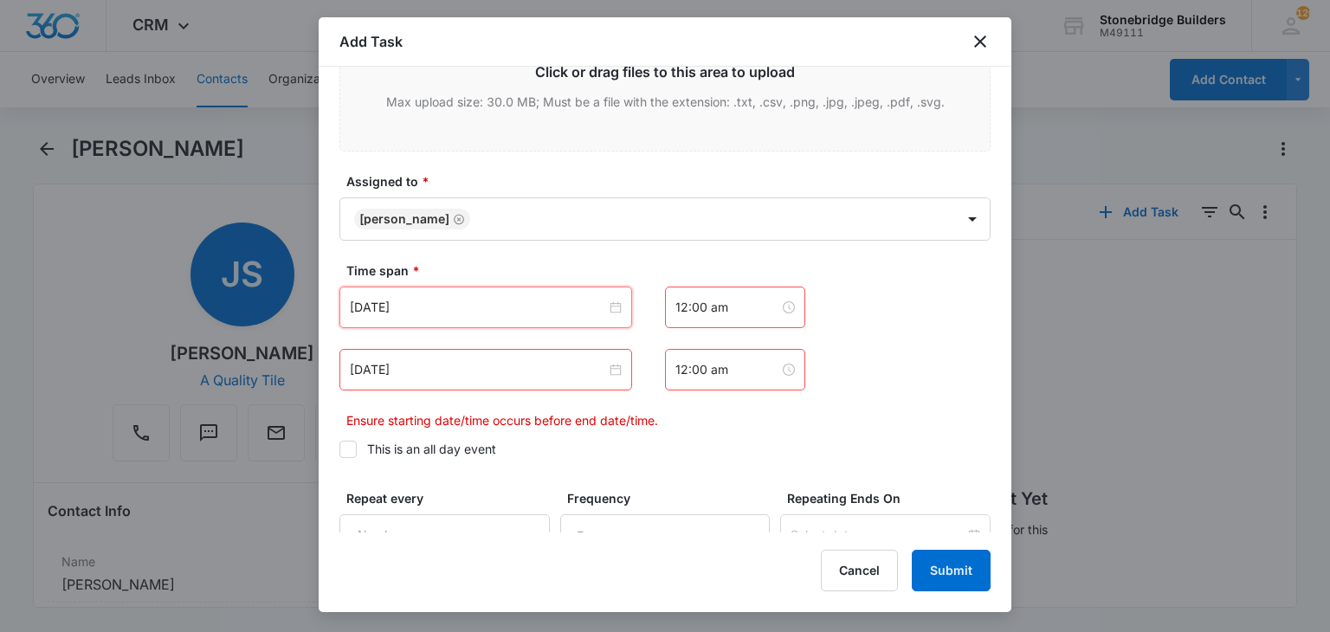
click at [387, 377] on div "Sep 11, 2025" at bounding box center [485, 370] width 293 height 42
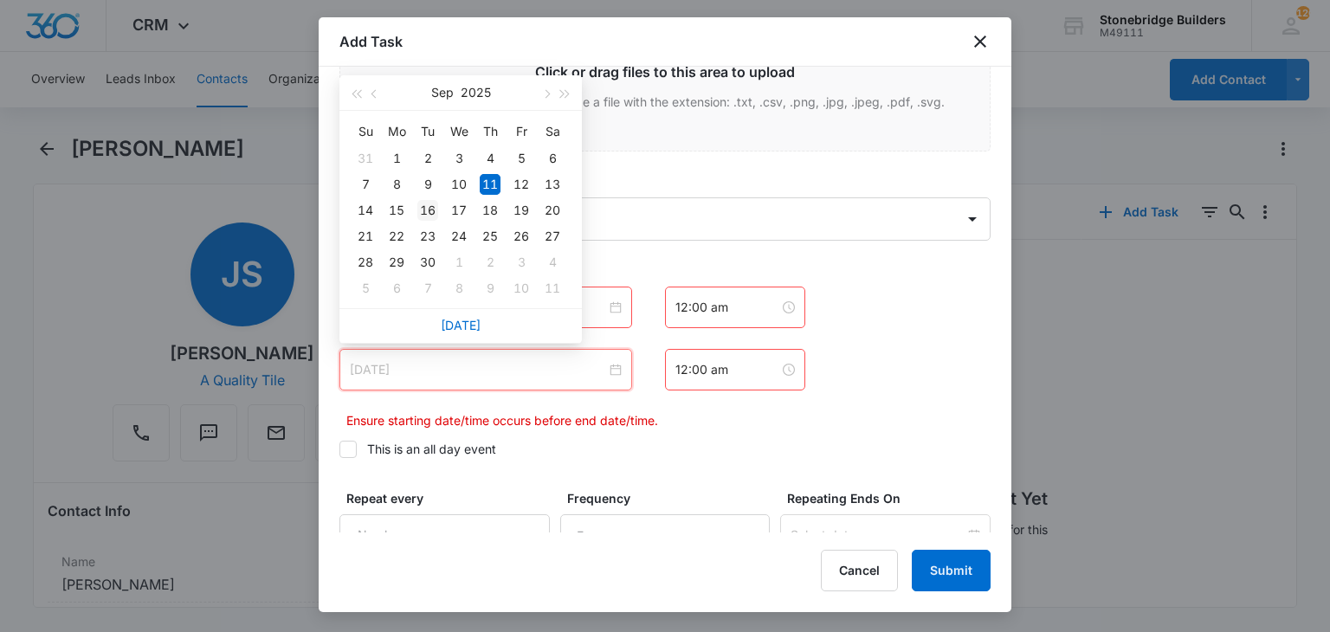
type input "Sep 16, 2025"
click at [429, 205] on div "16" at bounding box center [427, 210] width 21 height 21
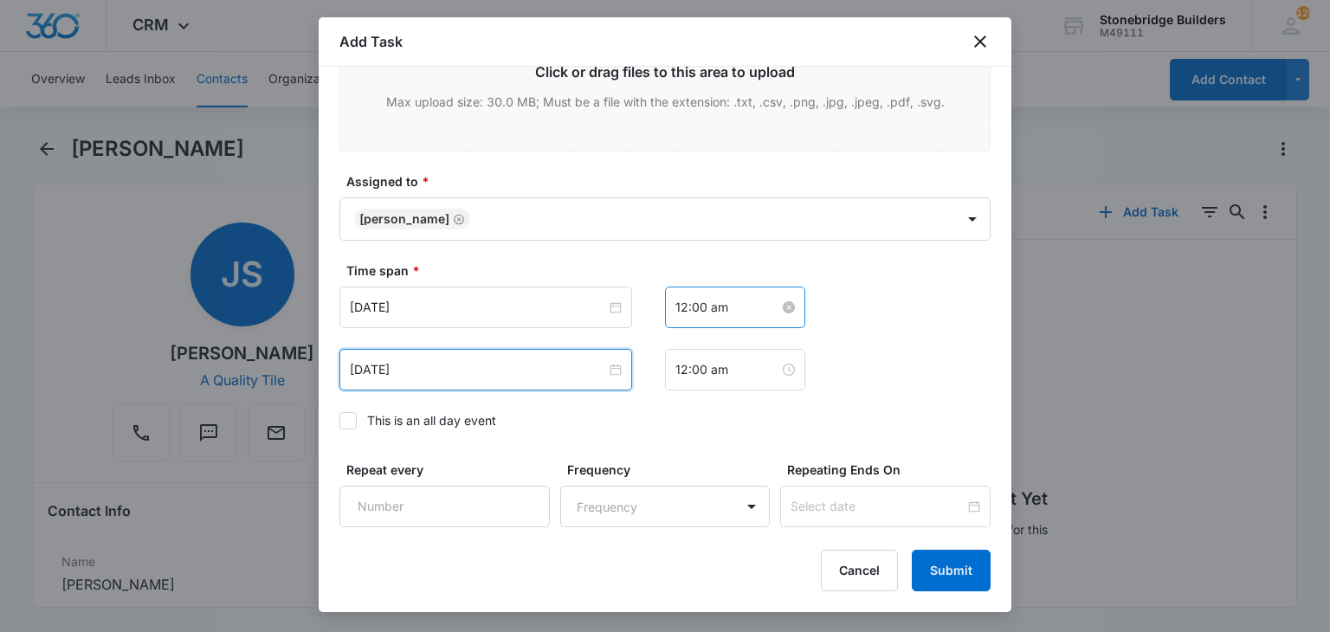
click at [675, 302] on input "12:00 am" at bounding box center [727, 307] width 104 height 19
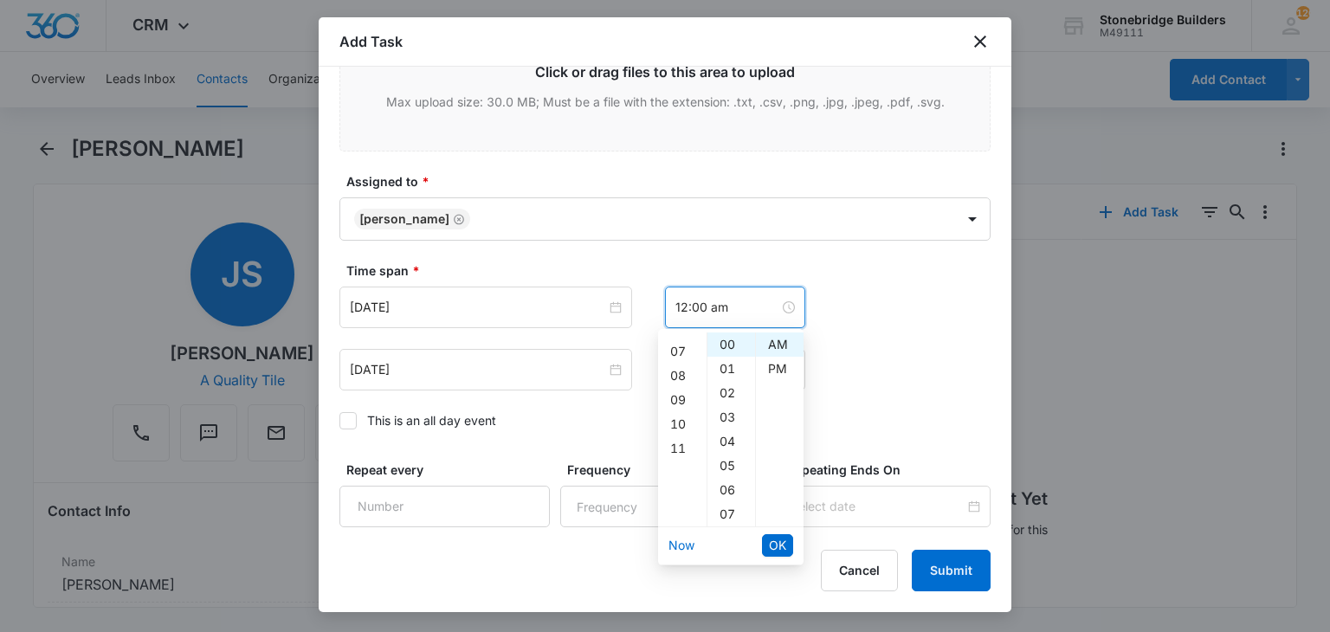
scroll to position [173, 0]
click at [677, 371] on div "08" at bounding box center [682, 365] width 48 height 24
type input "8:00 am"
click at [770, 549] on span "OK" at bounding box center [777, 545] width 17 height 19
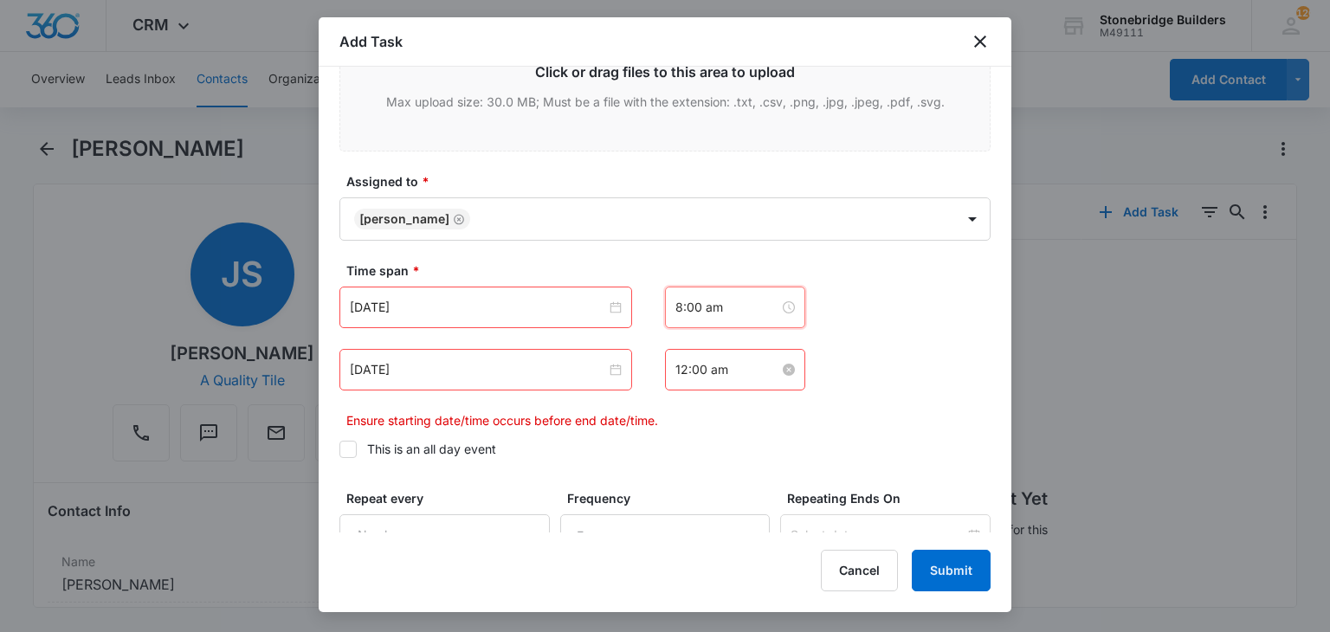
click at [675, 365] on input "12:00 am" at bounding box center [727, 369] width 104 height 19
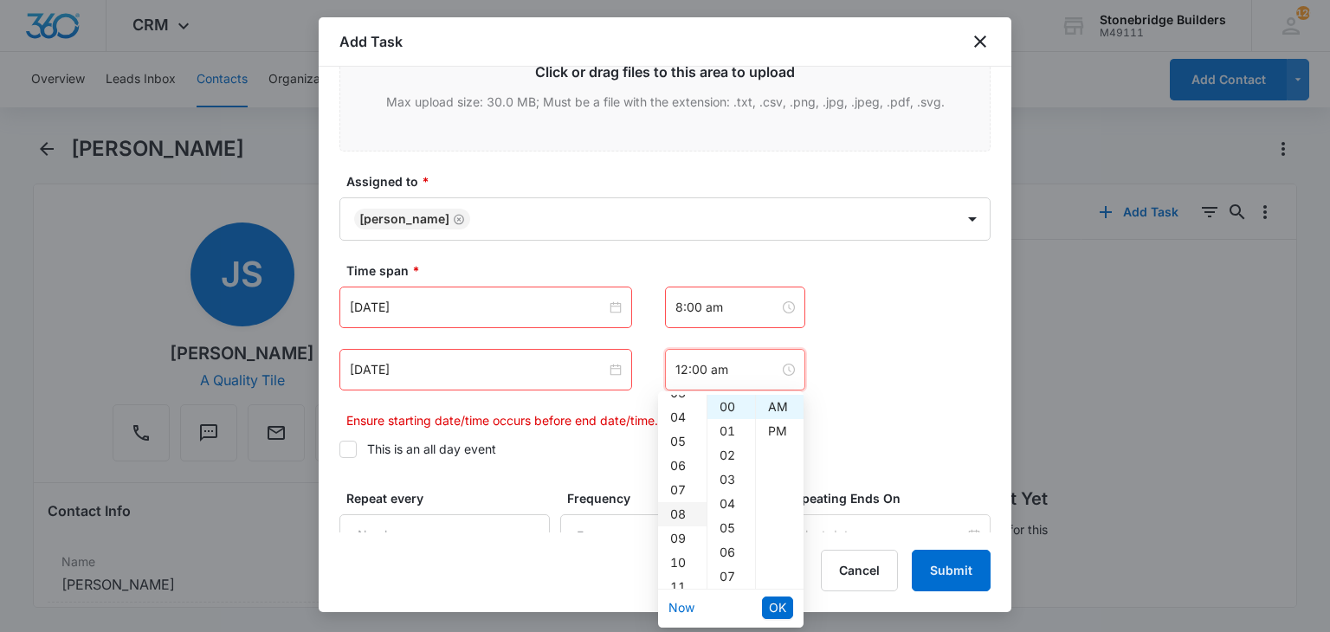
click at [679, 507] on div "08" at bounding box center [682, 514] width 48 height 24
click at [727, 571] on div "07" at bounding box center [731, 576] width 48 height 24
type input "8:07 am"
click at [774, 604] on span "OK" at bounding box center [777, 607] width 17 height 19
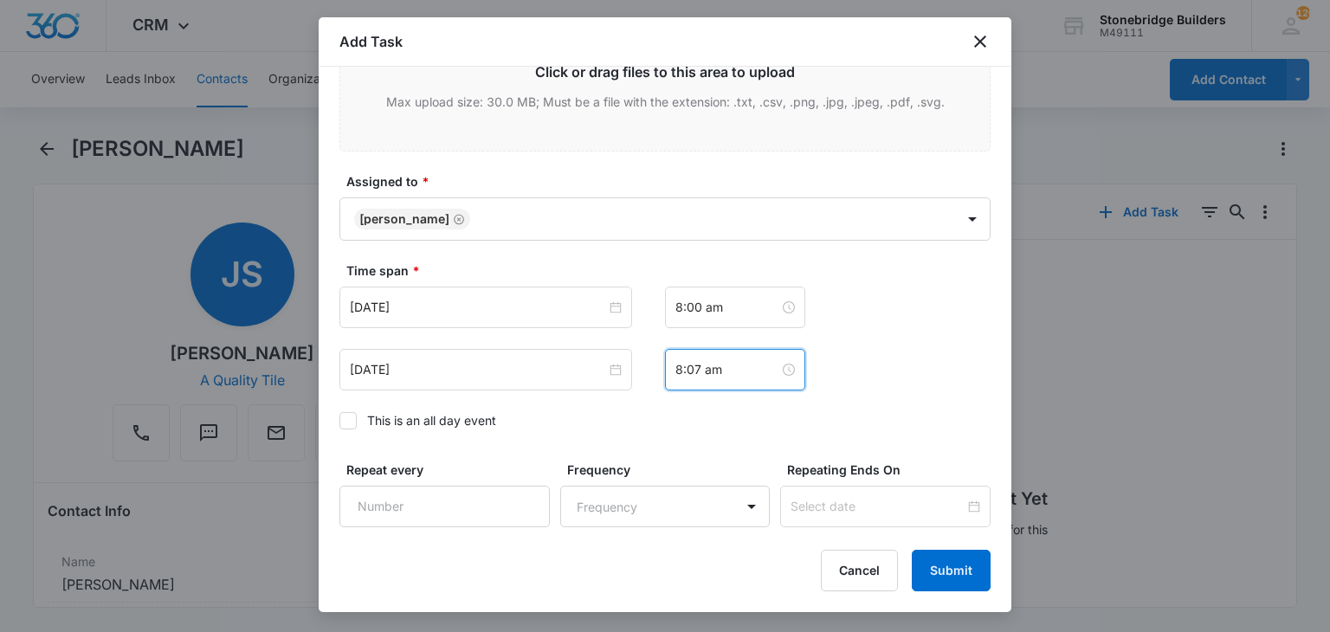
scroll to position [1179, 0]
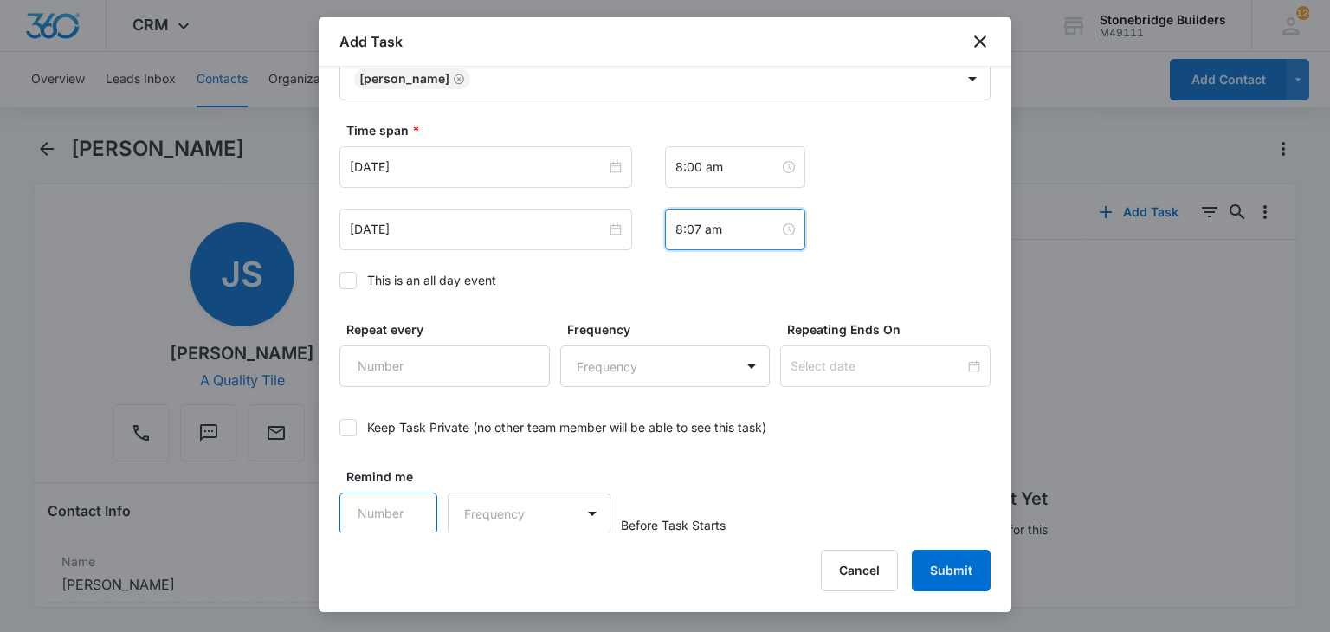
click at [364, 505] on input "Remind me" at bounding box center [388, 514] width 98 height 42
type input "15"
click at [516, 509] on body "CRM Apps Reputation Websites Forms CRM Email Social Content Ads Intelligence Fi…" at bounding box center [665, 316] width 1330 height 632
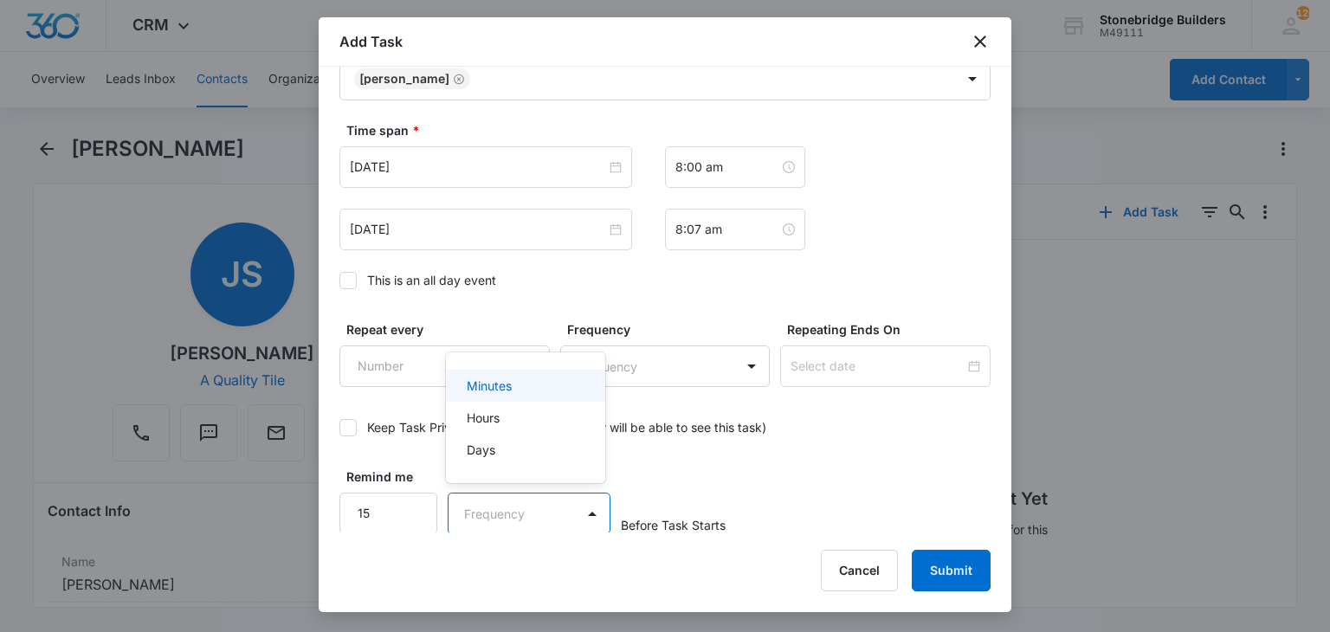
click at [486, 390] on p "Minutes" at bounding box center [489, 386] width 45 height 18
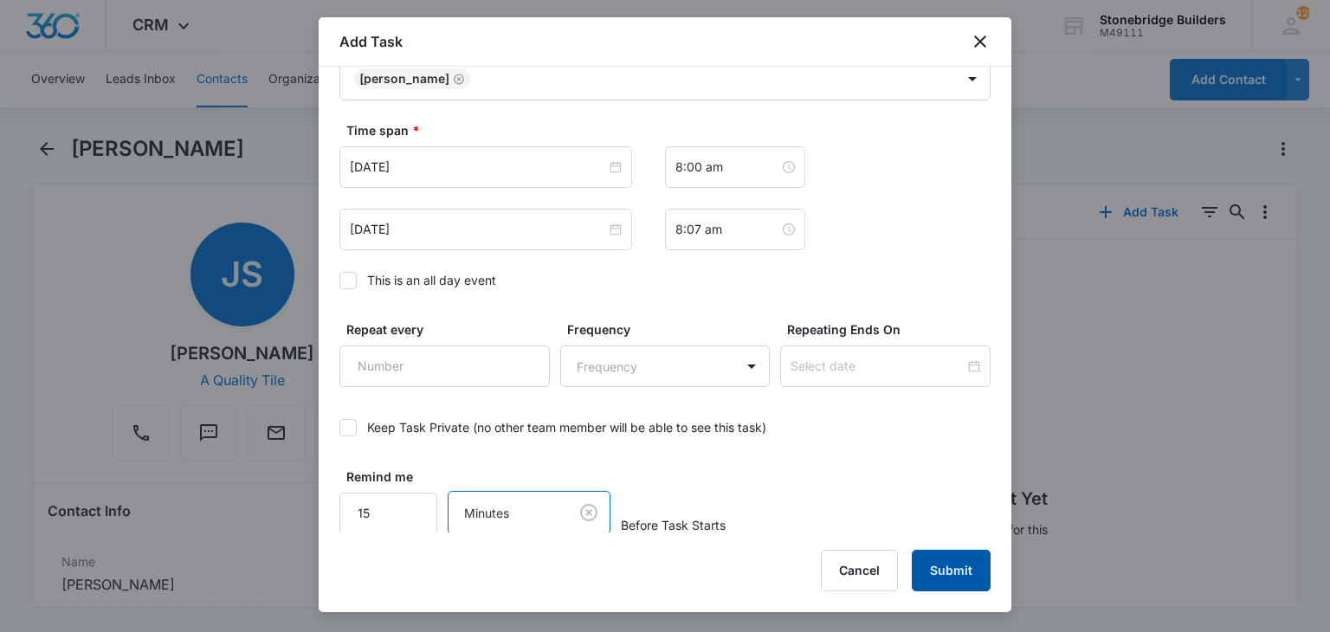
click at [940, 556] on button "Submit" at bounding box center [951, 571] width 79 height 42
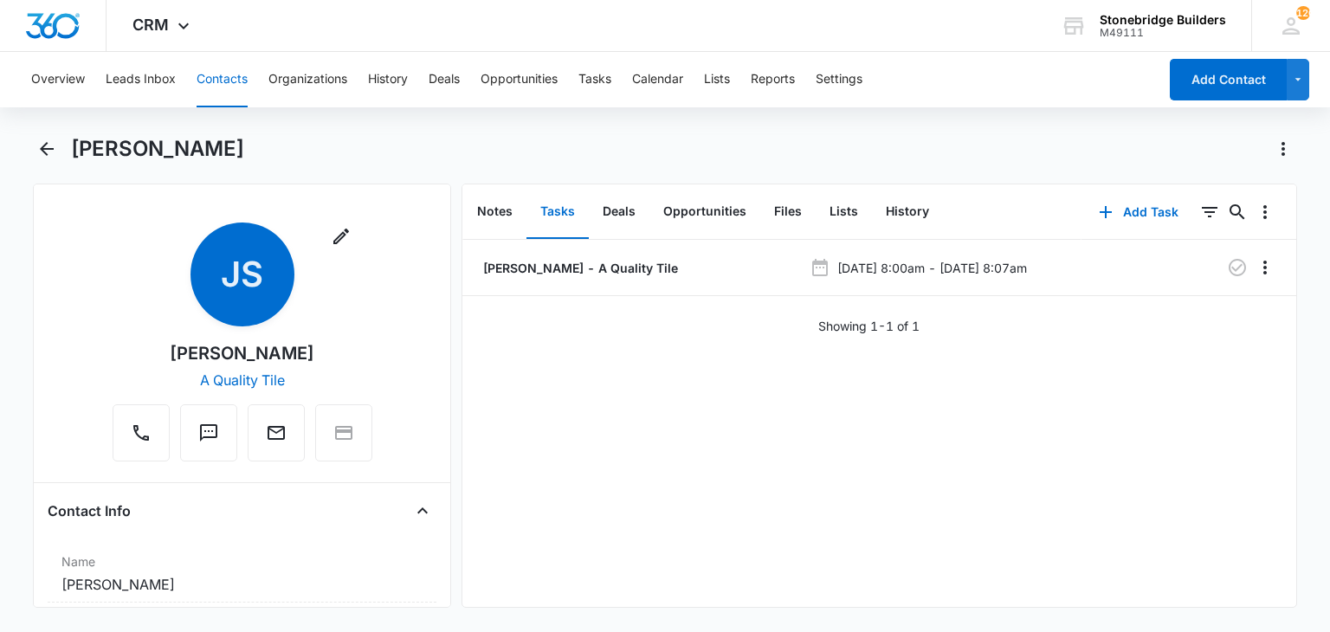
click at [216, 81] on button "Contacts" at bounding box center [222, 79] width 51 height 55
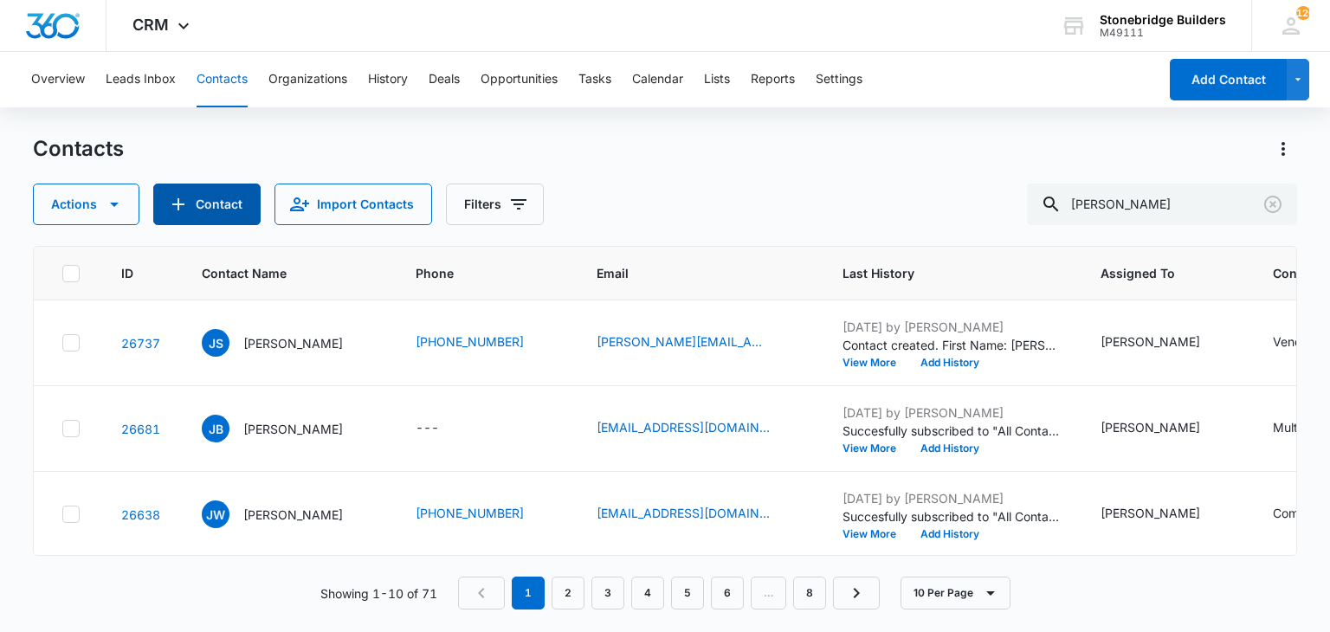
click at [198, 198] on button "Contact" at bounding box center [206, 205] width 107 height 42
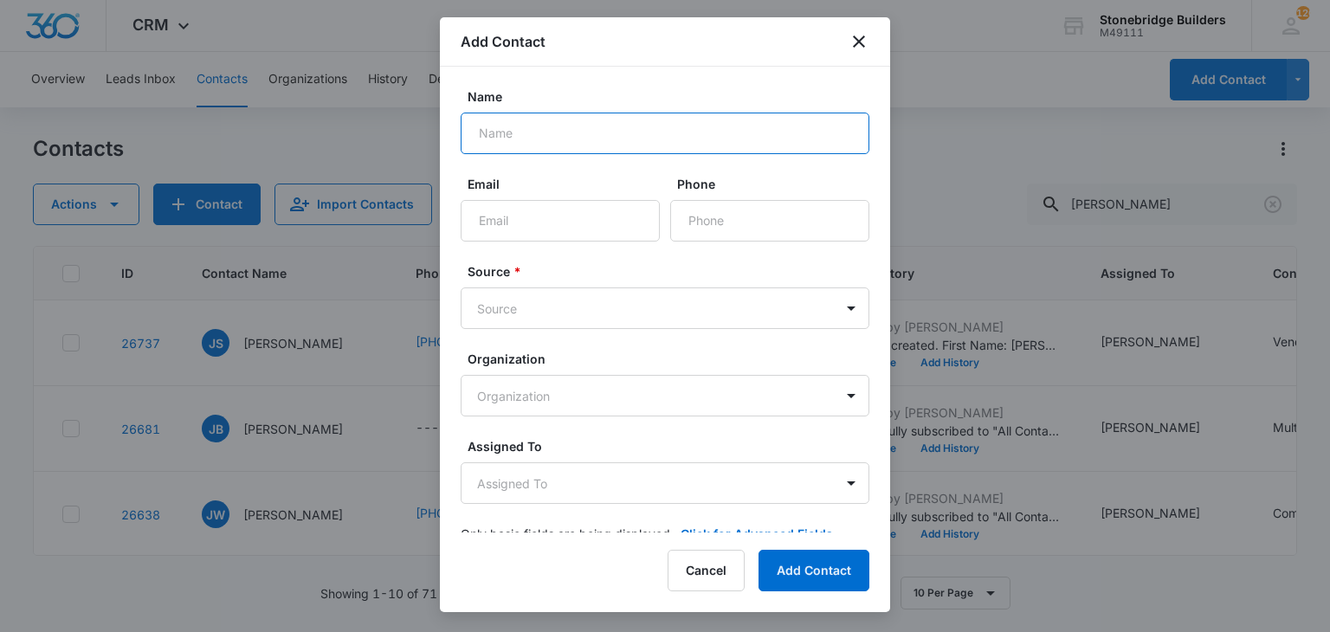
click at [542, 123] on input "Name" at bounding box center [665, 134] width 409 height 42
type input "Candice Negron"
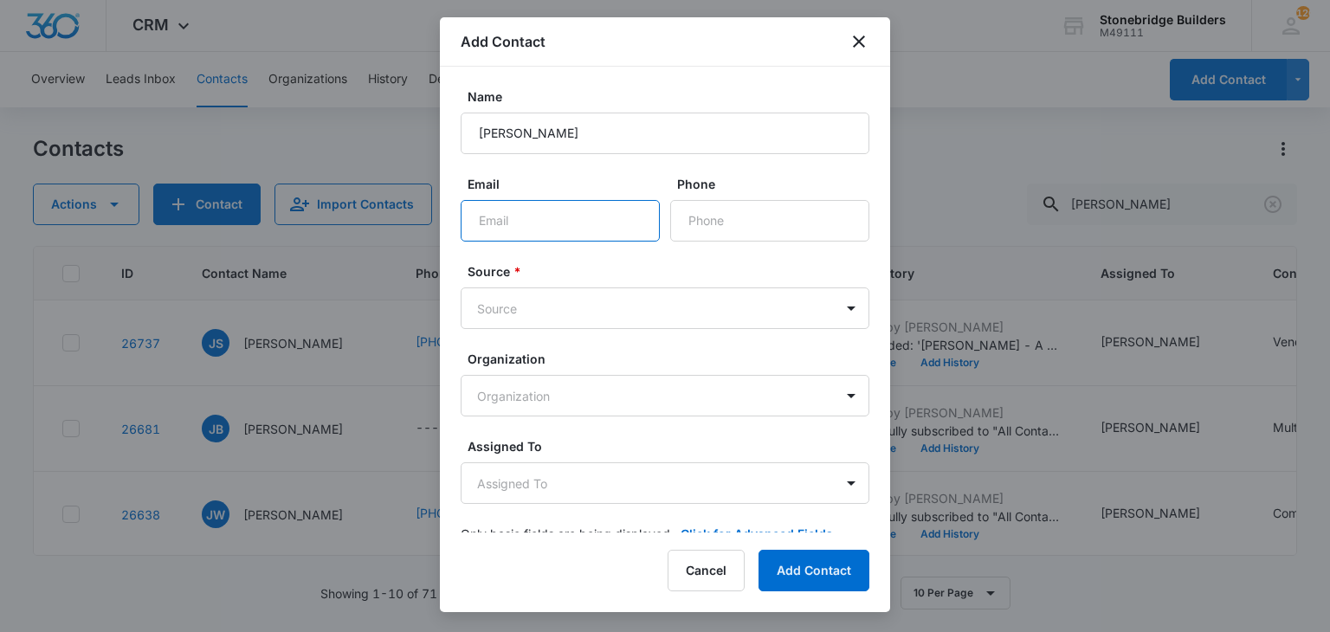
click at [548, 209] on input "Email" at bounding box center [560, 221] width 199 height 42
type input "candice@aqualitytile.com"
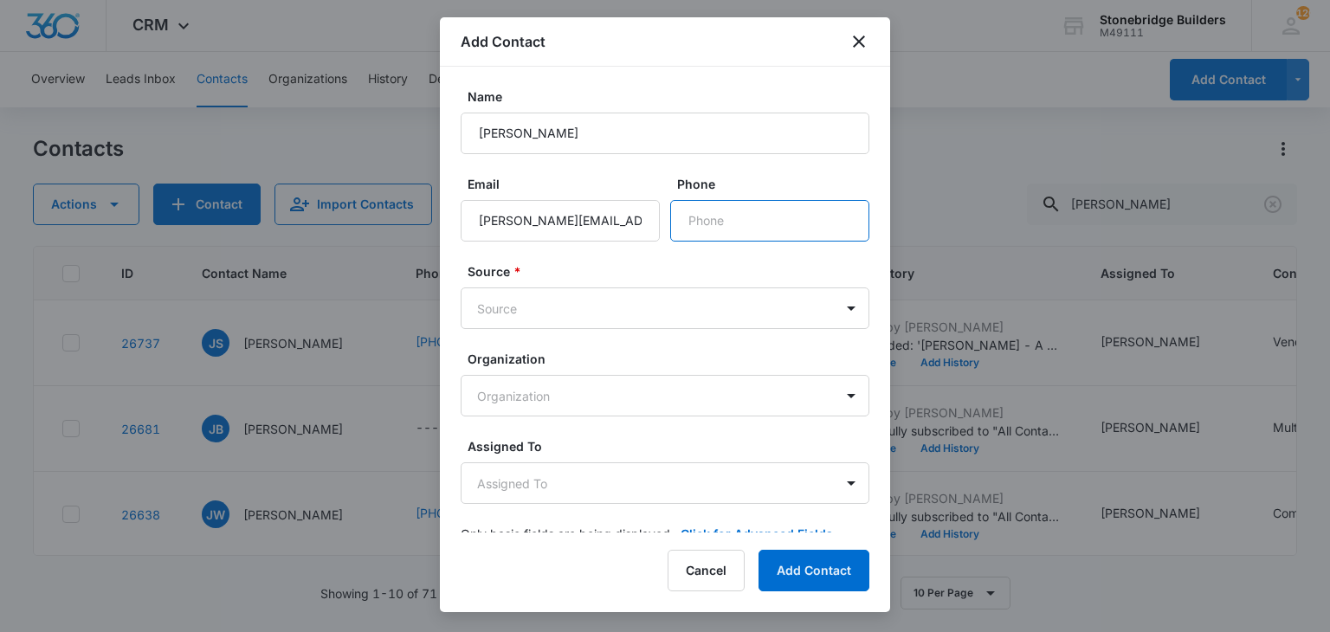
click at [755, 224] on input "Phone" at bounding box center [769, 221] width 199 height 42
type input "(808) 344-9570"
click at [567, 300] on body "CRM Apps Reputation Websites Forms CRM Email Social Content Ads Intelligence Fi…" at bounding box center [665, 316] width 1330 height 632
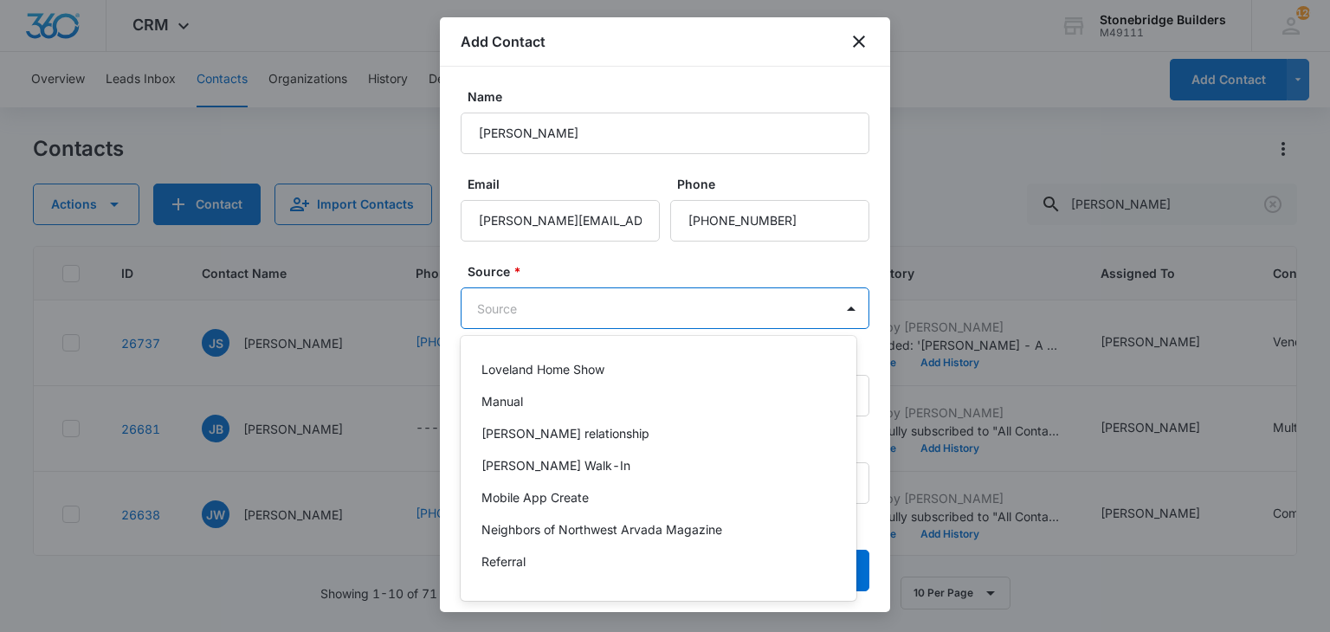
scroll to position [433, 0]
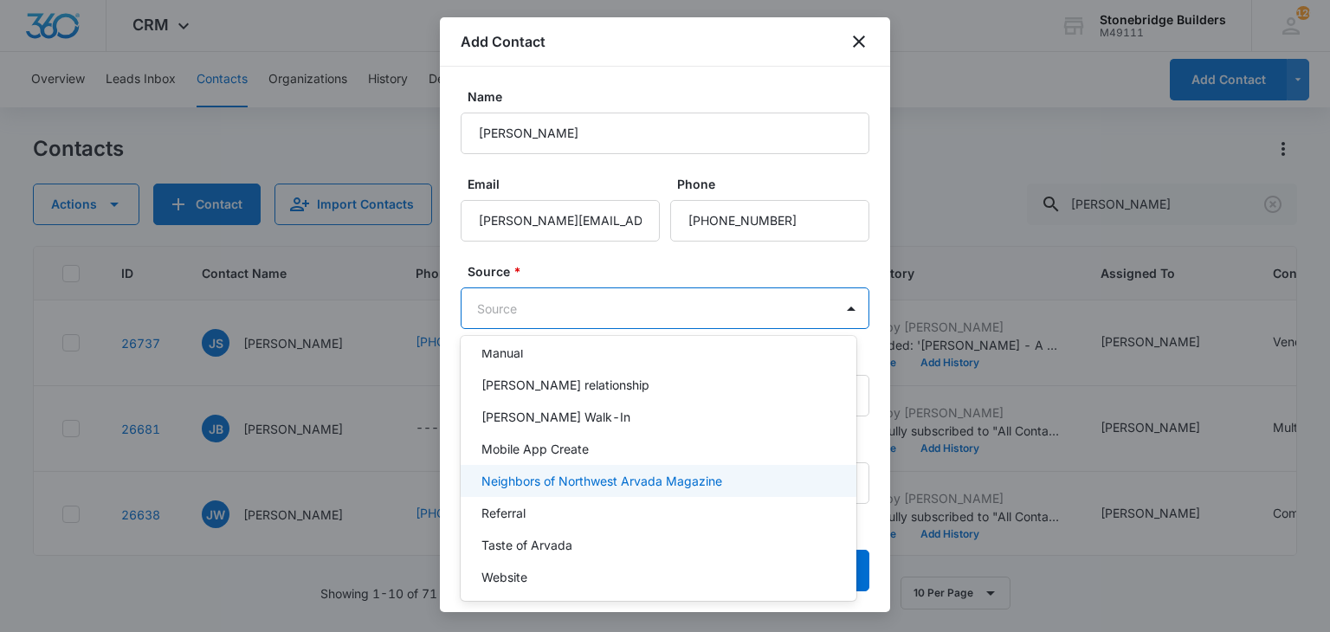
click at [550, 487] on p "Neighbors of Northwest Arvada Magazine" at bounding box center [601, 481] width 241 height 18
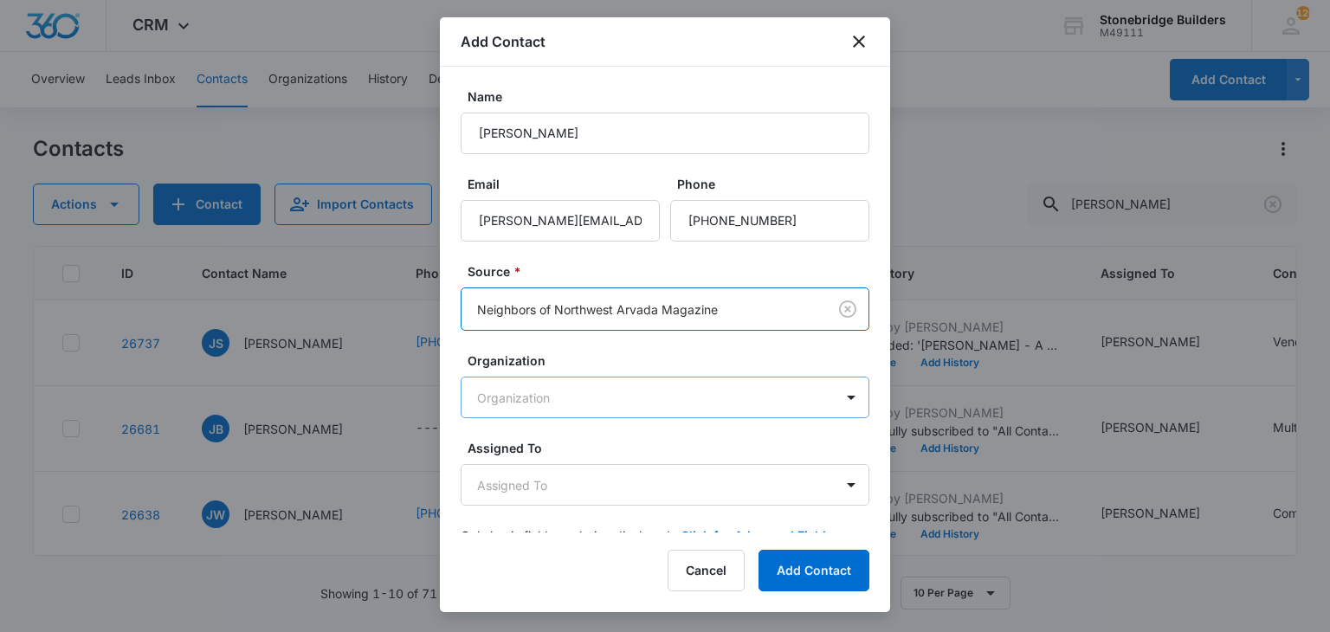
click at [537, 409] on body "CRM Apps Reputation Websites Forms CRM Email Social Content Ads Intelligence Fi…" at bounding box center [665, 316] width 1330 height 632
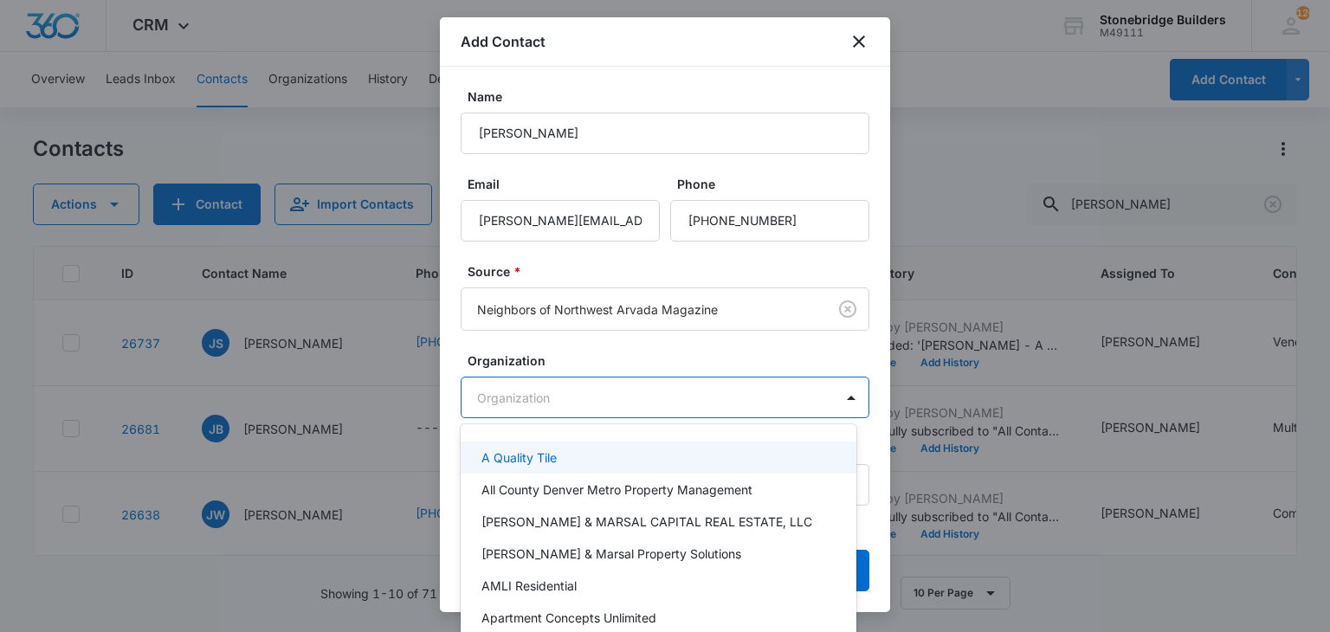
click at [534, 471] on div "A Quality Tile" at bounding box center [659, 458] width 396 height 32
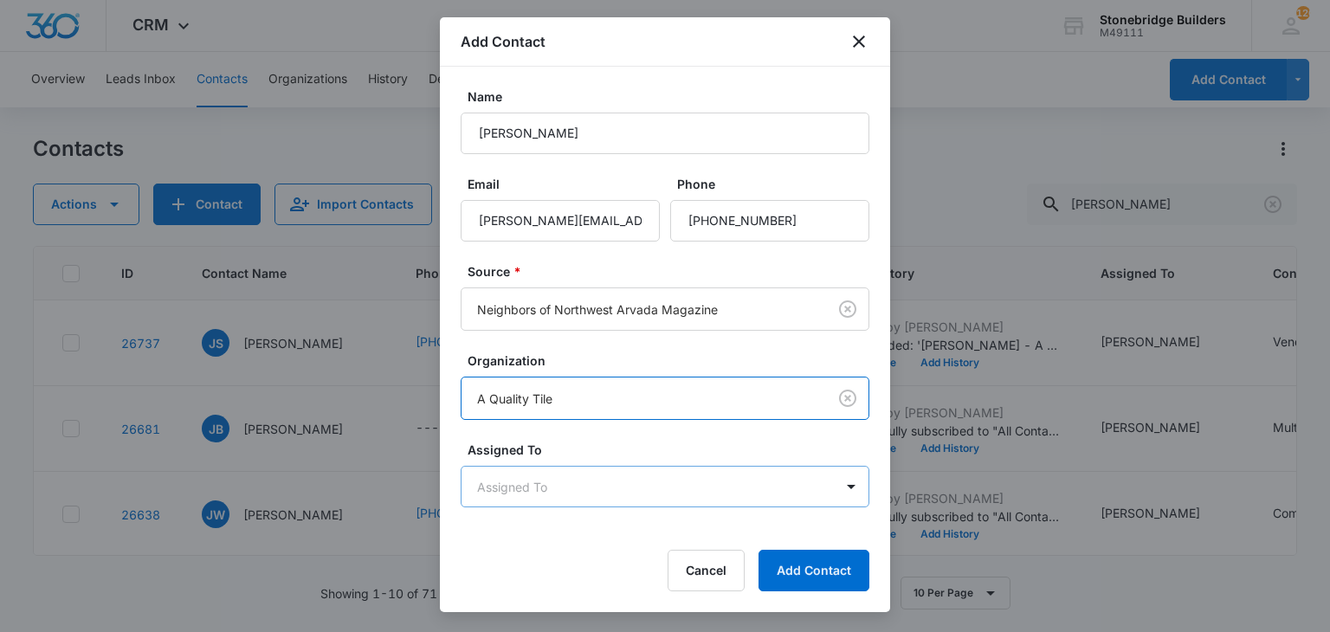
click at [554, 488] on body "CRM Apps Reputation Websites Forms CRM Email Social Content Ads Intelligence Fi…" at bounding box center [665, 316] width 1330 height 632
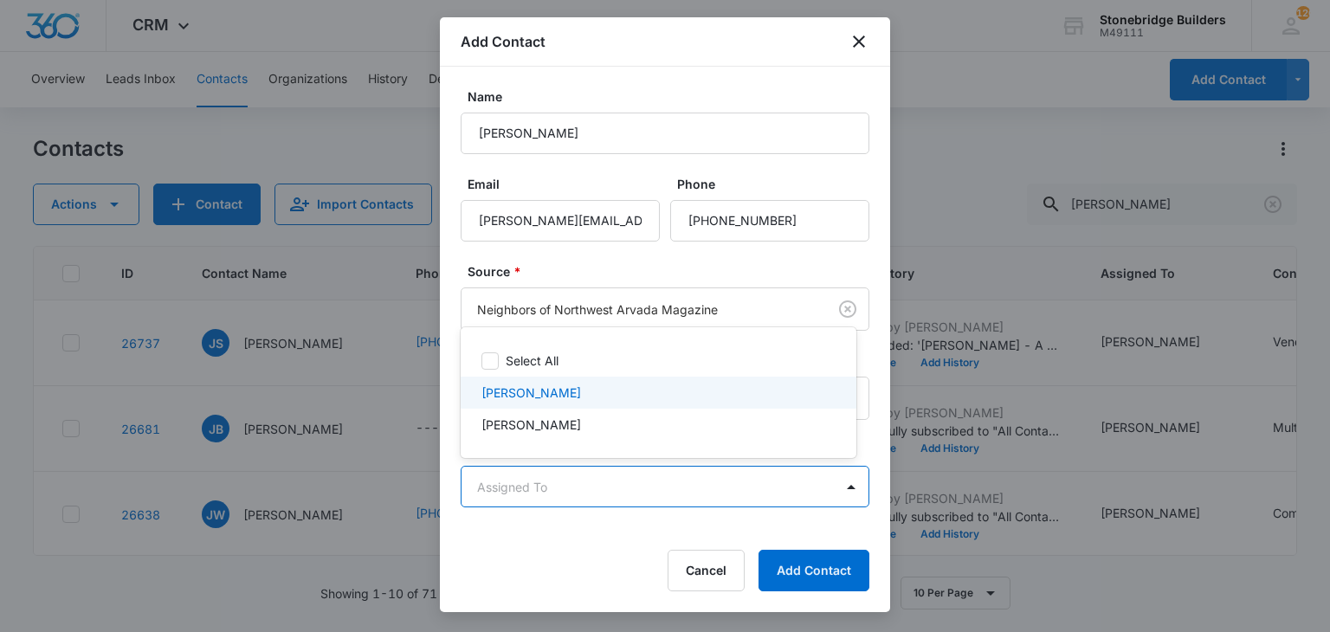
click at [554, 402] on div "Mike Anderson" at bounding box center [659, 393] width 396 height 32
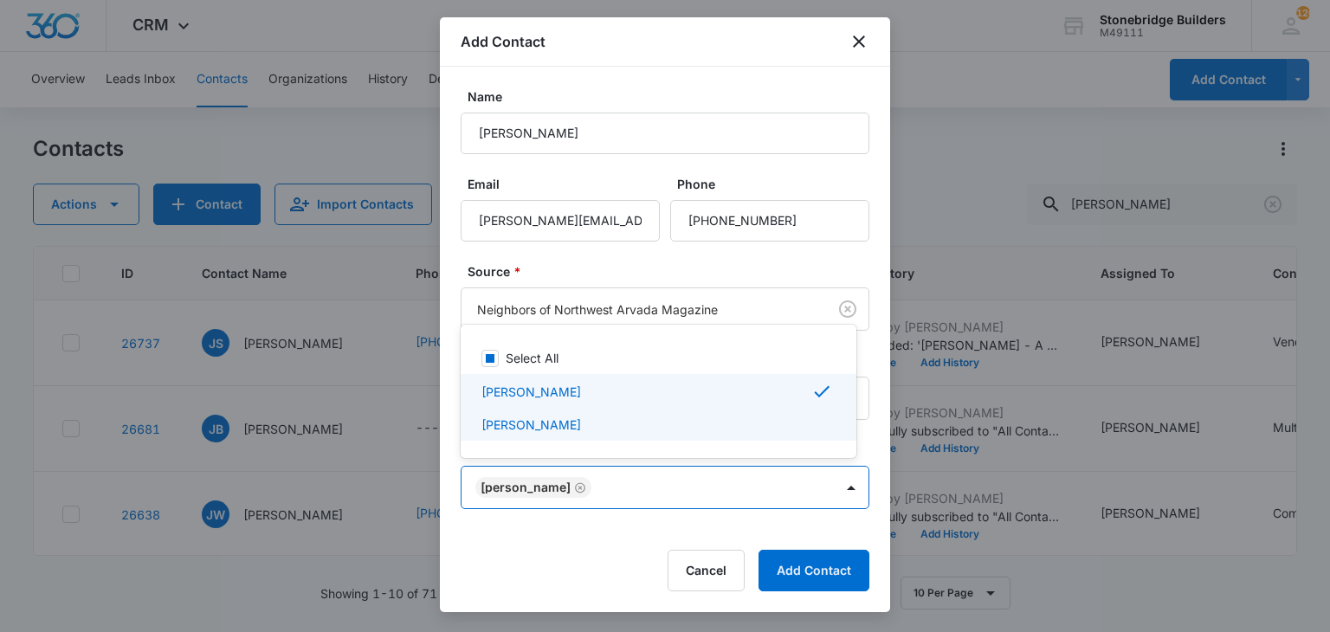
click at [618, 519] on div at bounding box center [665, 316] width 1330 height 632
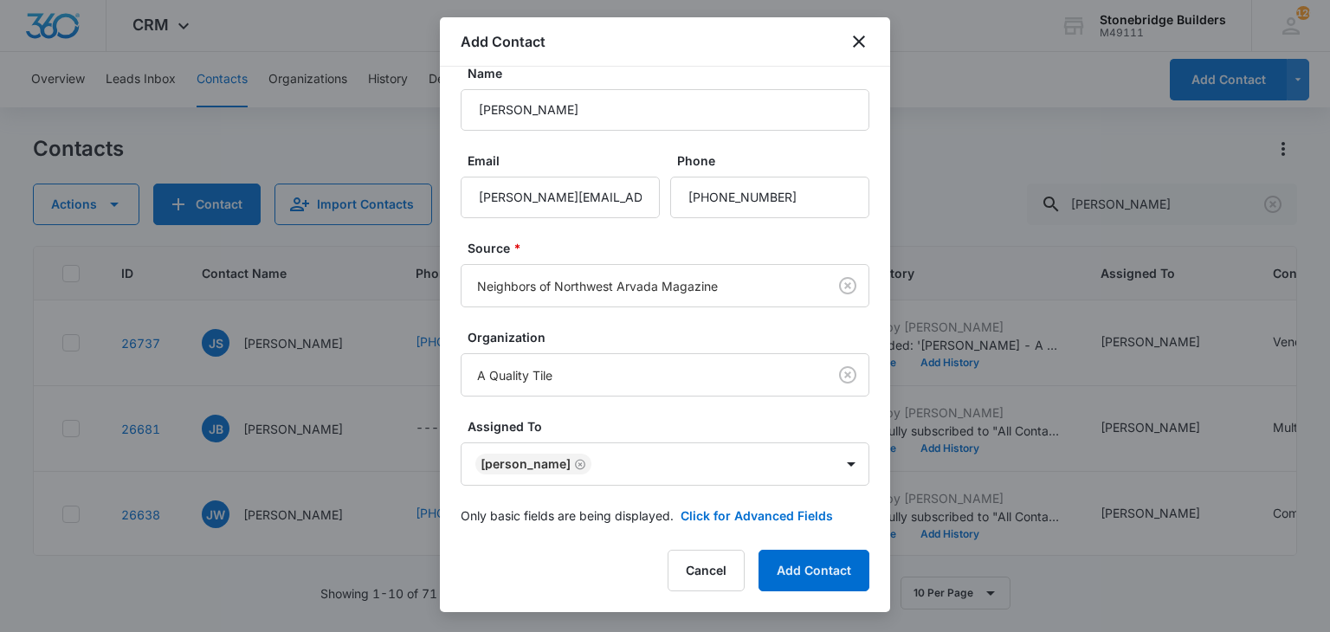
scroll to position [35, 0]
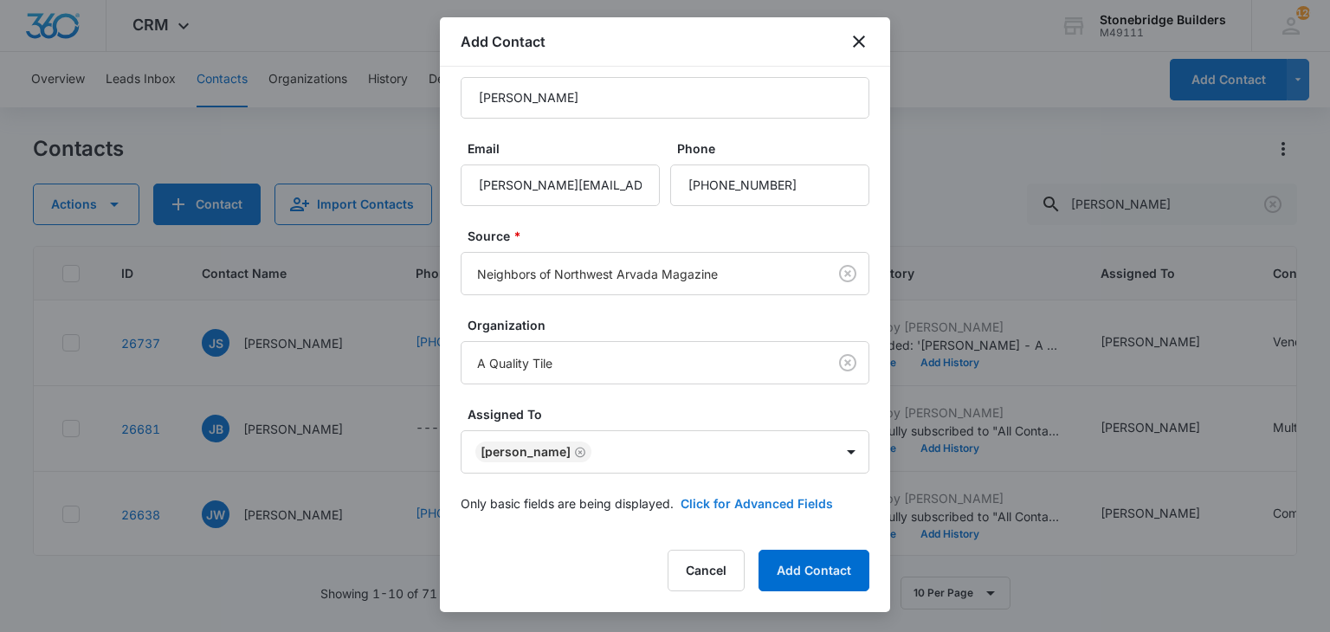
click at [687, 497] on button "Click for Advanced Fields" at bounding box center [756, 503] width 152 height 18
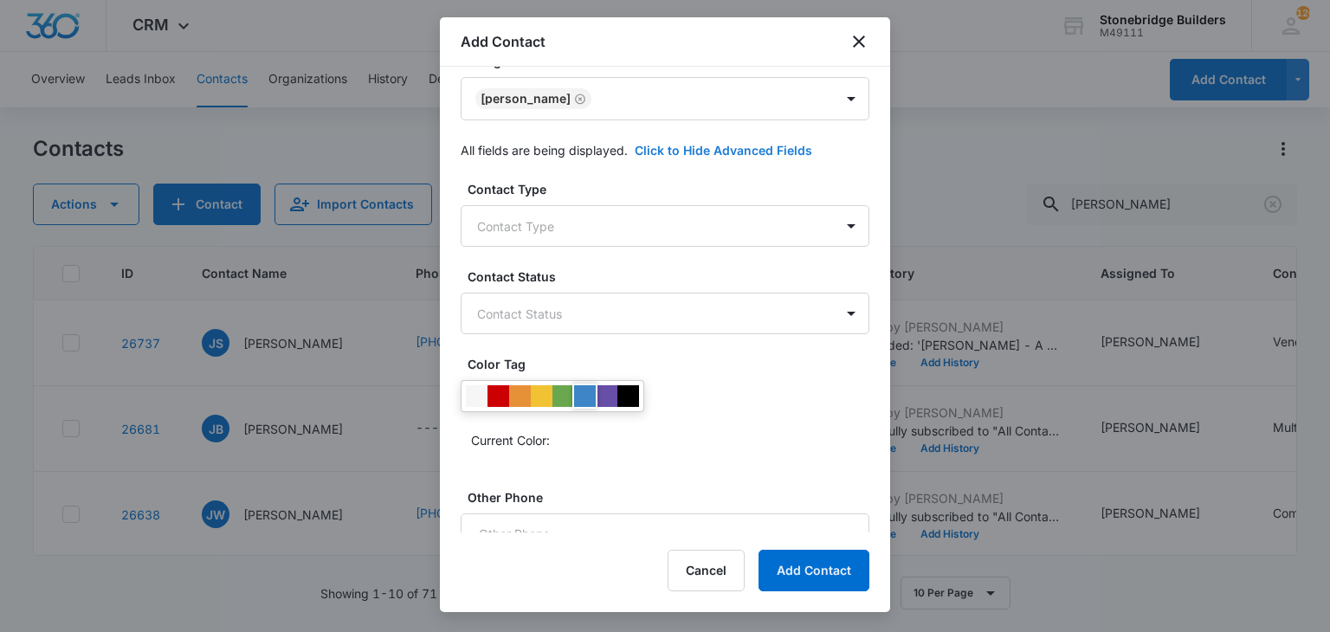
scroll to position [468, 0]
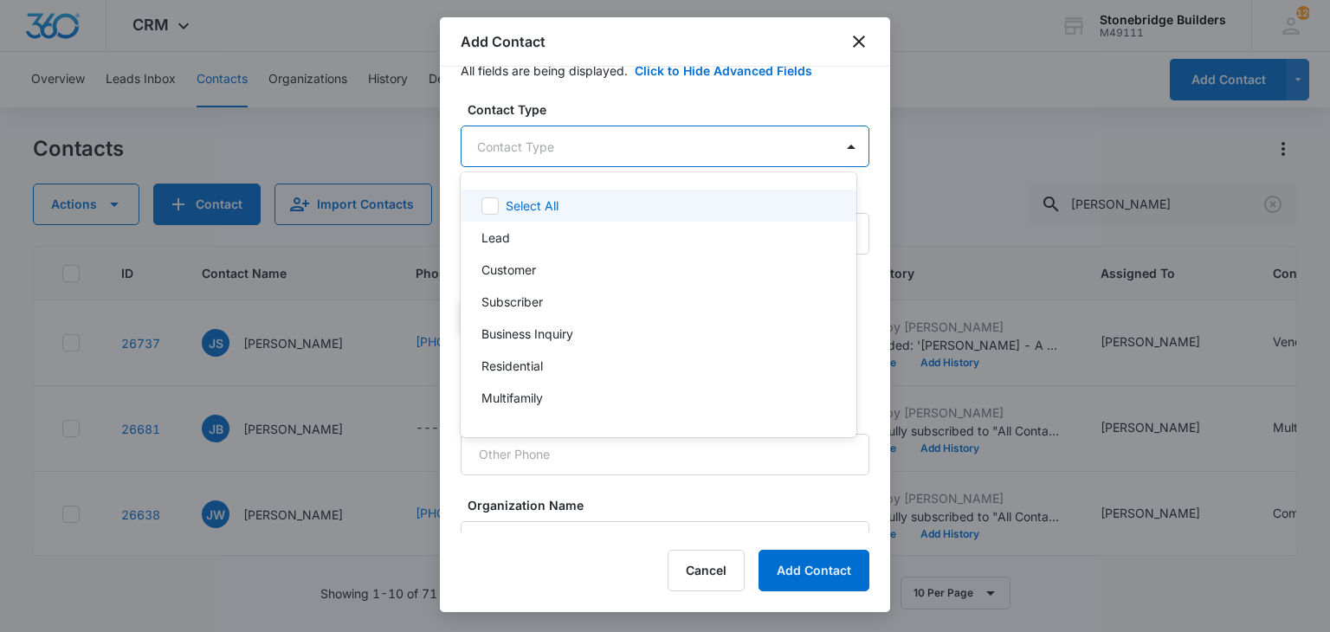
click at [569, 139] on body "CRM Apps Reputation Websites Forms CRM Email Social Content Ads Intelligence Fi…" at bounding box center [665, 316] width 1330 height 632
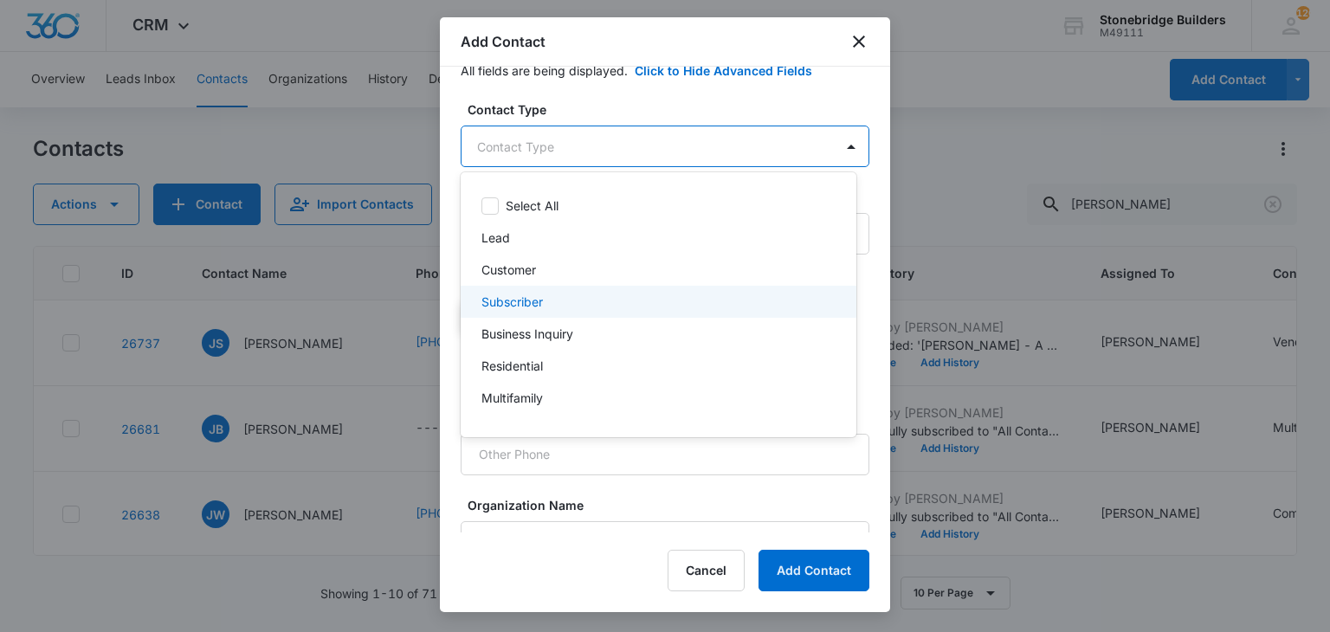
scroll to position [153, 0]
click at [535, 307] on div "Vendor" at bounding box center [656, 309] width 351 height 18
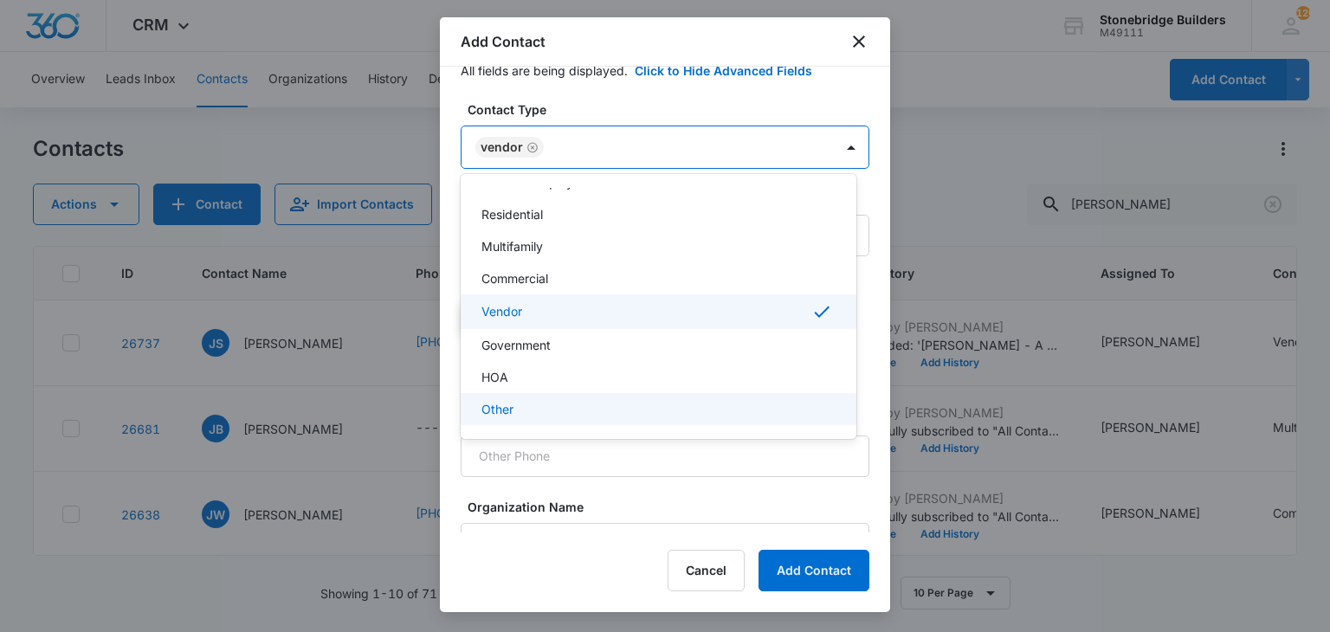
click at [699, 450] on div at bounding box center [665, 316] width 1330 height 632
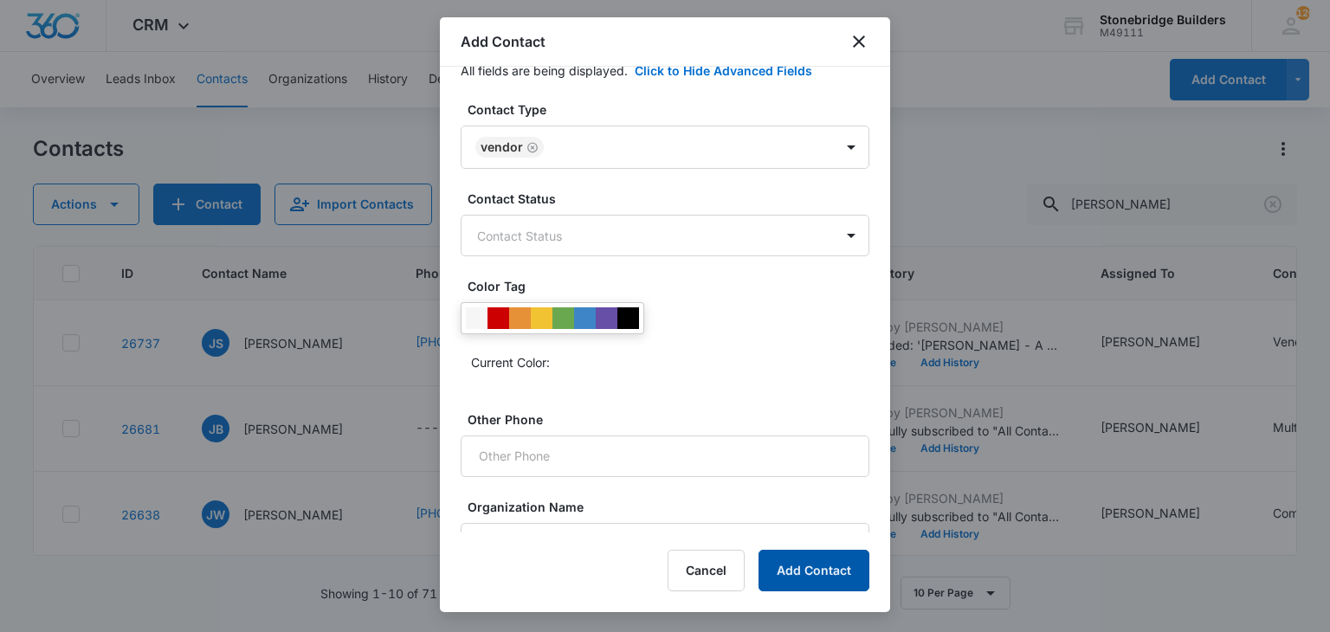
click at [796, 562] on button "Add Contact" at bounding box center [813, 571] width 111 height 42
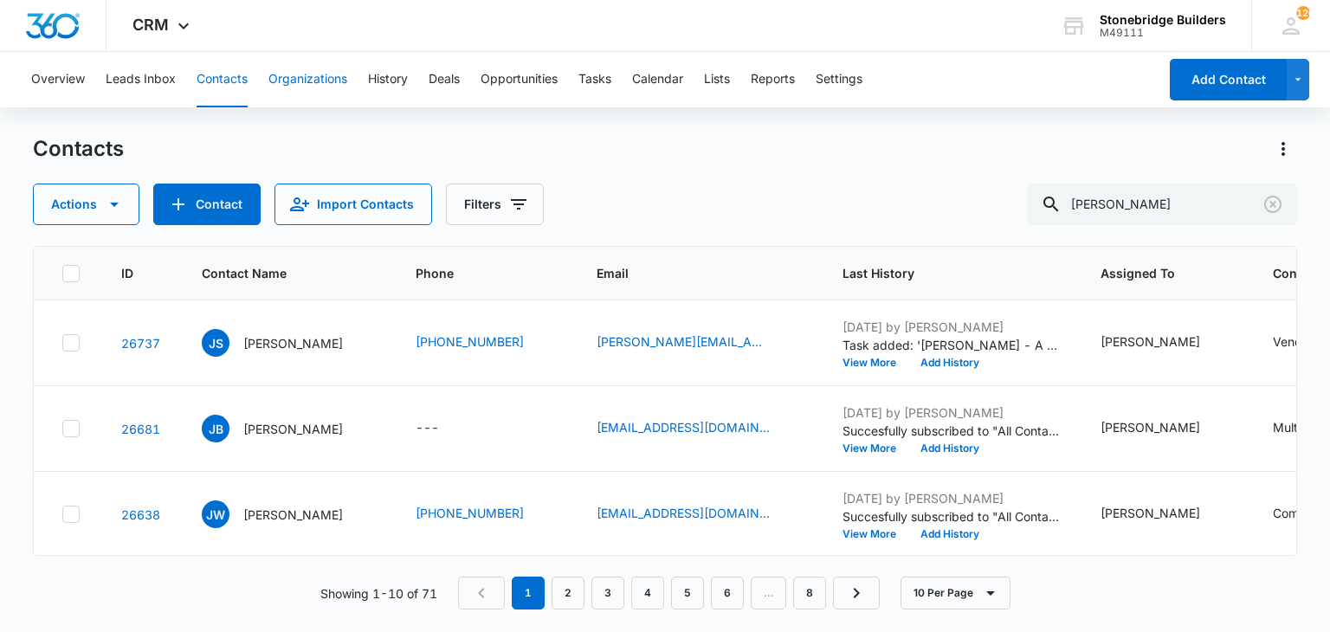
click at [324, 81] on button "Organizations" at bounding box center [307, 79] width 79 height 55
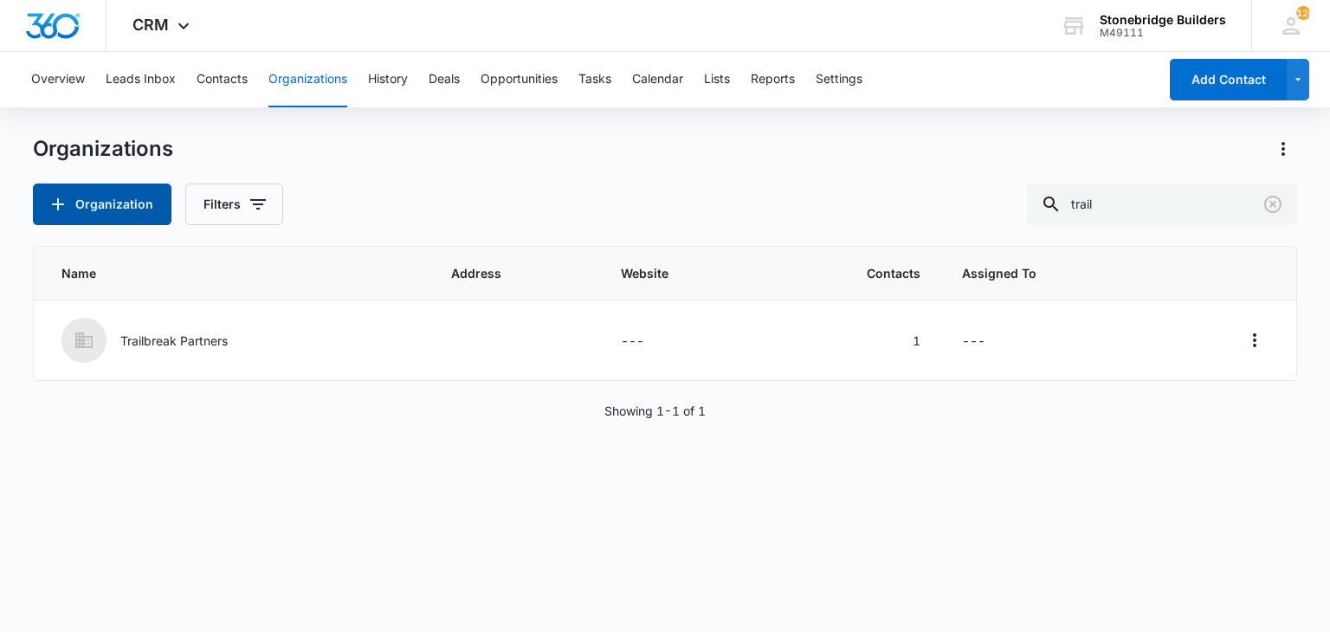
click at [106, 203] on button "Organization" at bounding box center [102, 205] width 139 height 42
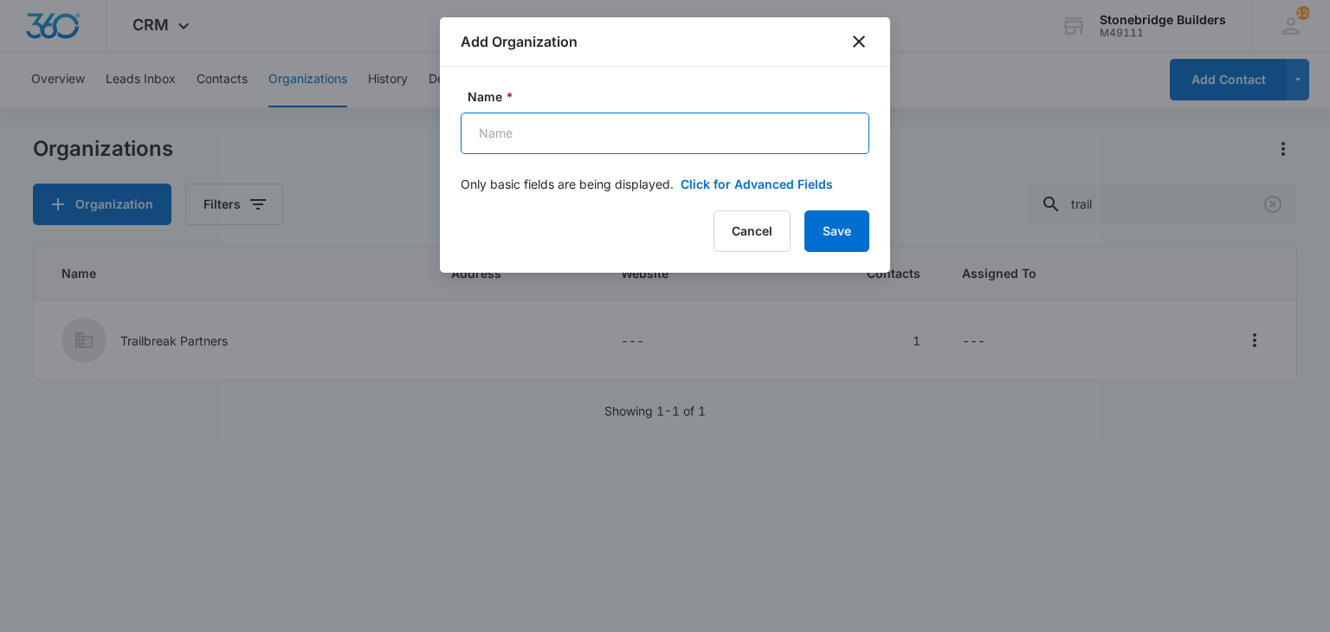
click at [562, 131] on input "Name *" at bounding box center [665, 134] width 409 height 42
type input "Paull Interiors"
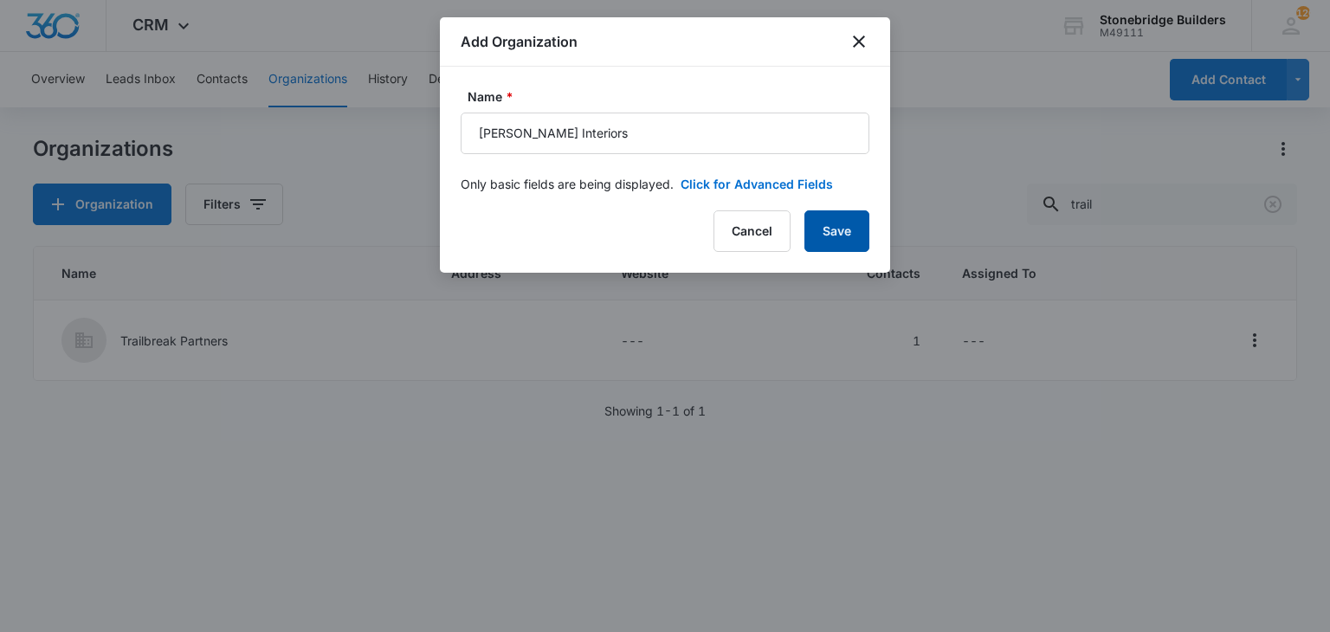
click at [852, 231] on button "Save" at bounding box center [836, 231] width 65 height 42
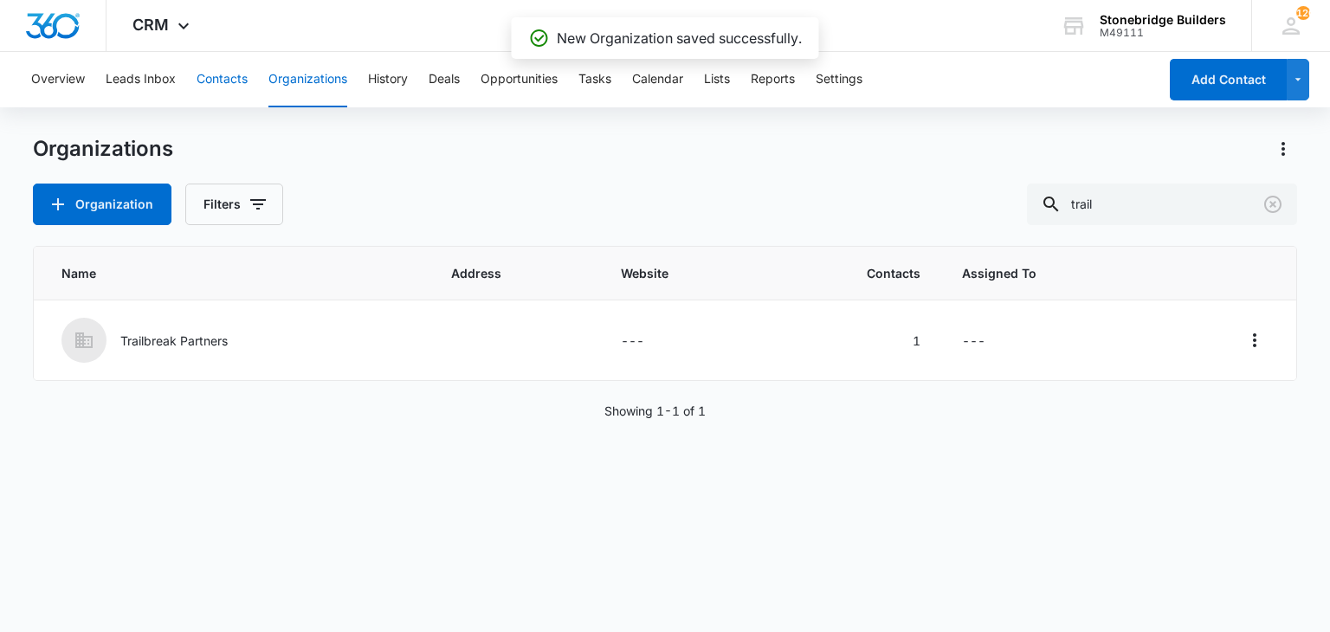
click at [235, 90] on button "Contacts" at bounding box center [222, 79] width 51 height 55
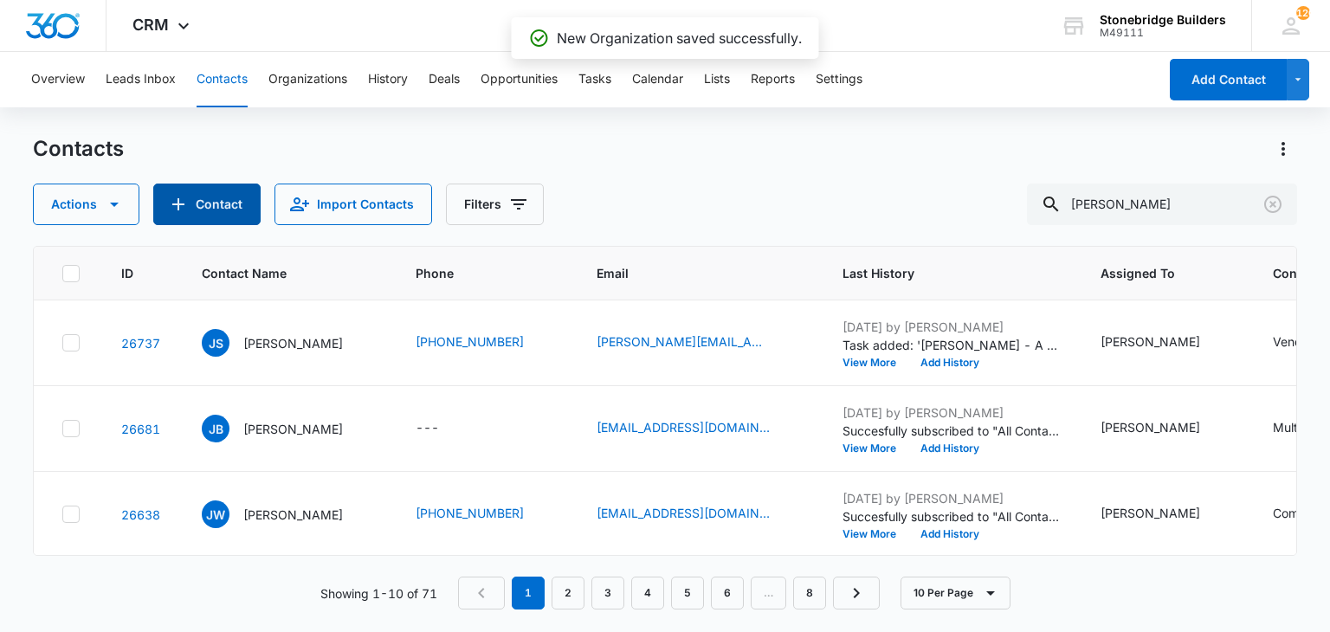
click at [160, 205] on button "Contact" at bounding box center [206, 205] width 107 height 42
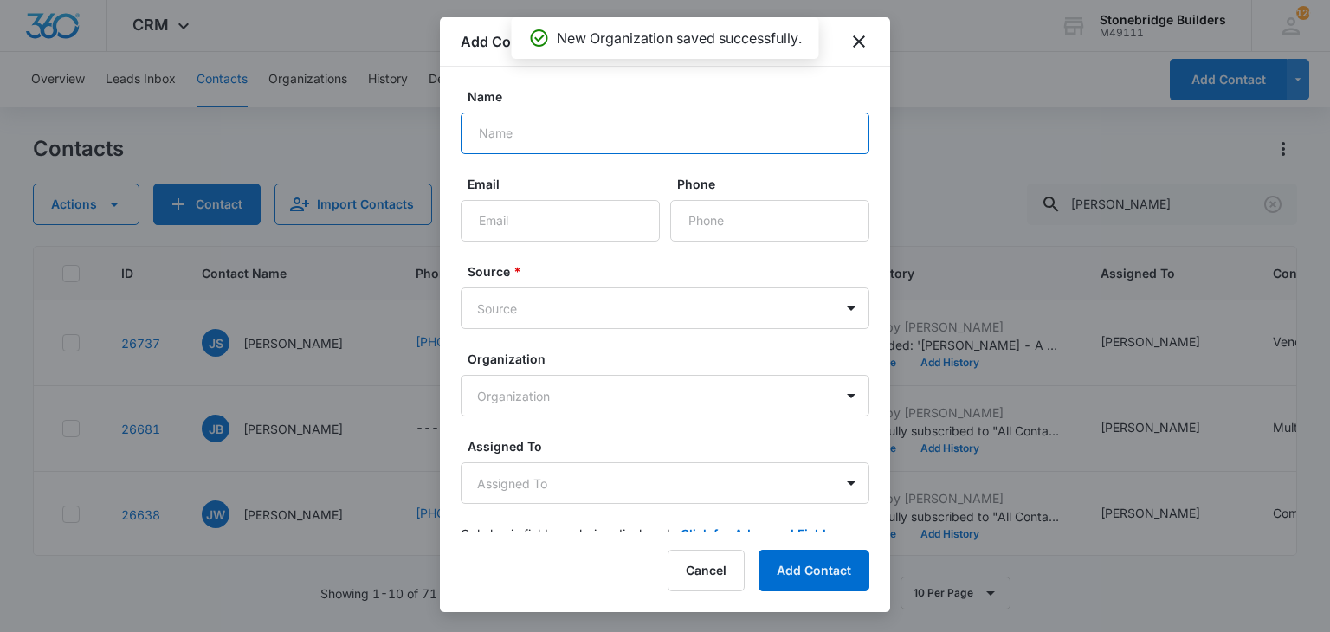
click at [485, 141] on input "Name" at bounding box center [665, 134] width 409 height 42
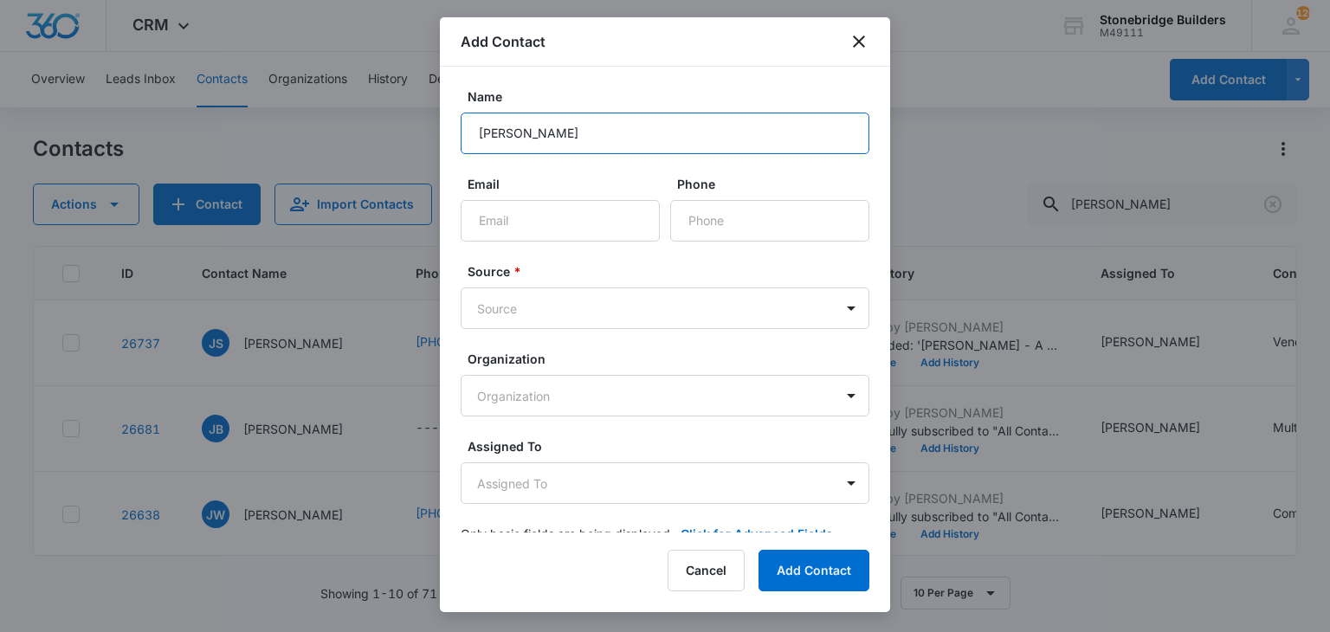
type input "Joey Paull Yoder"
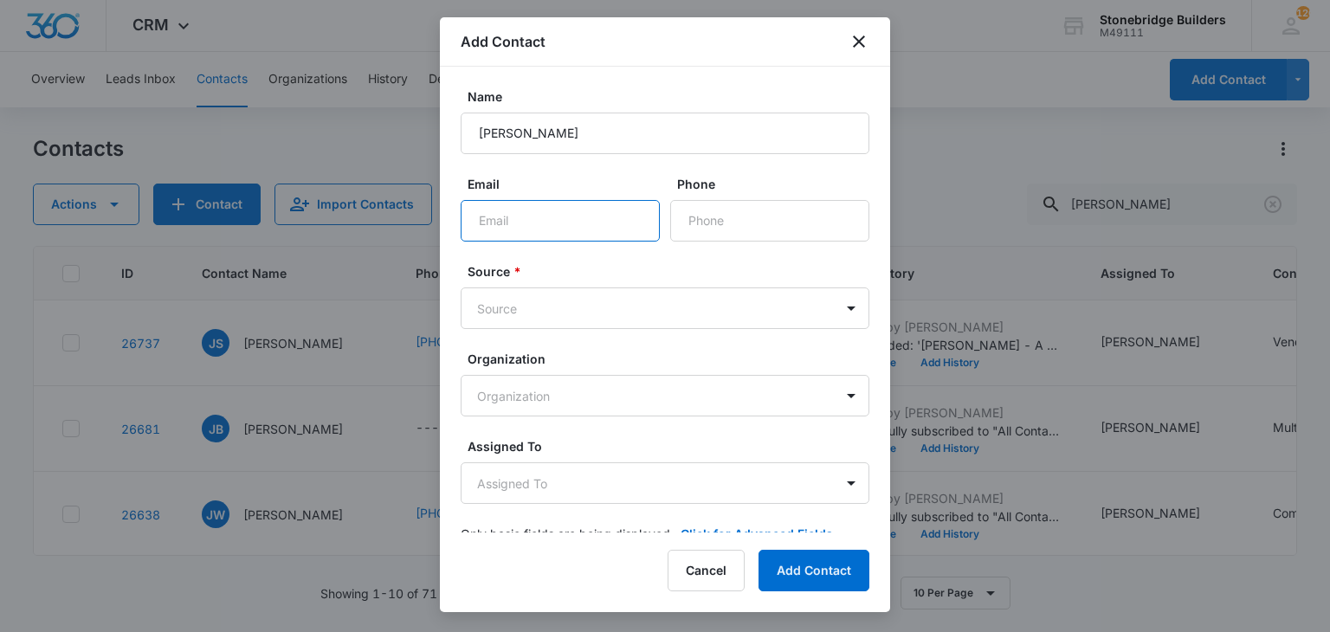
click at [532, 223] on input "Email" at bounding box center [560, 221] width 199 height 42
type input "joey@paullinteriors.com"
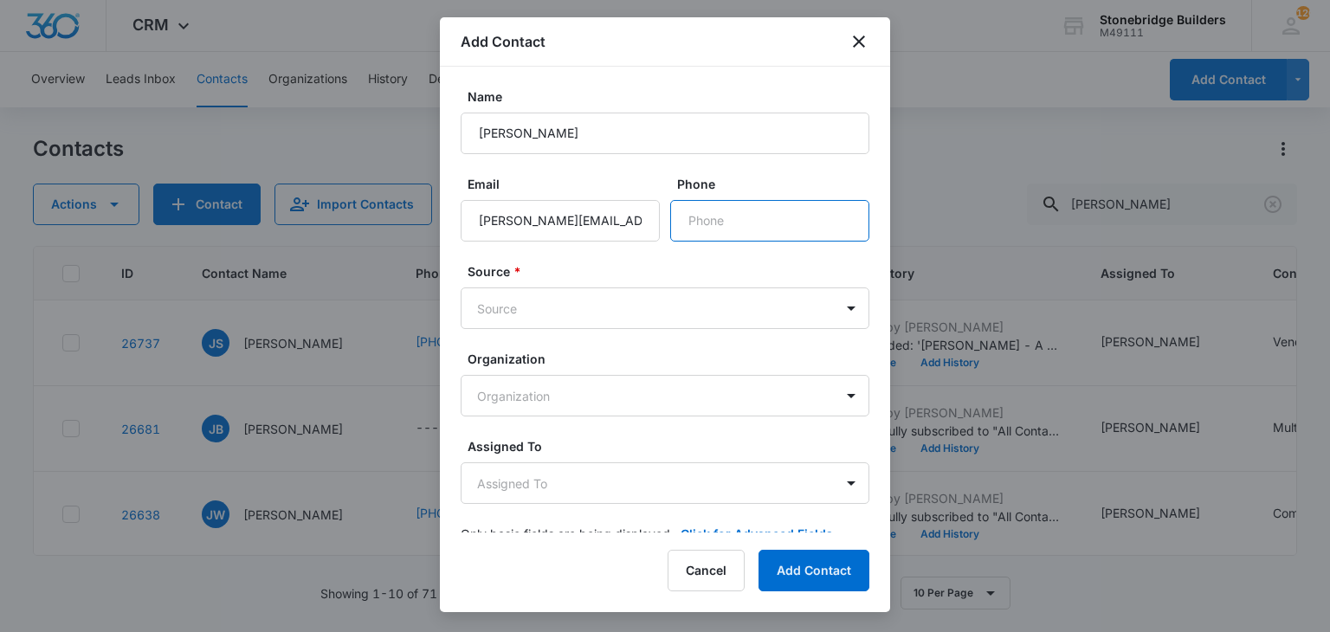
click at [717, 216] on input "Phone" at bounding box center [769, 221] width 199 height 42
type input "(303) 481-2719"
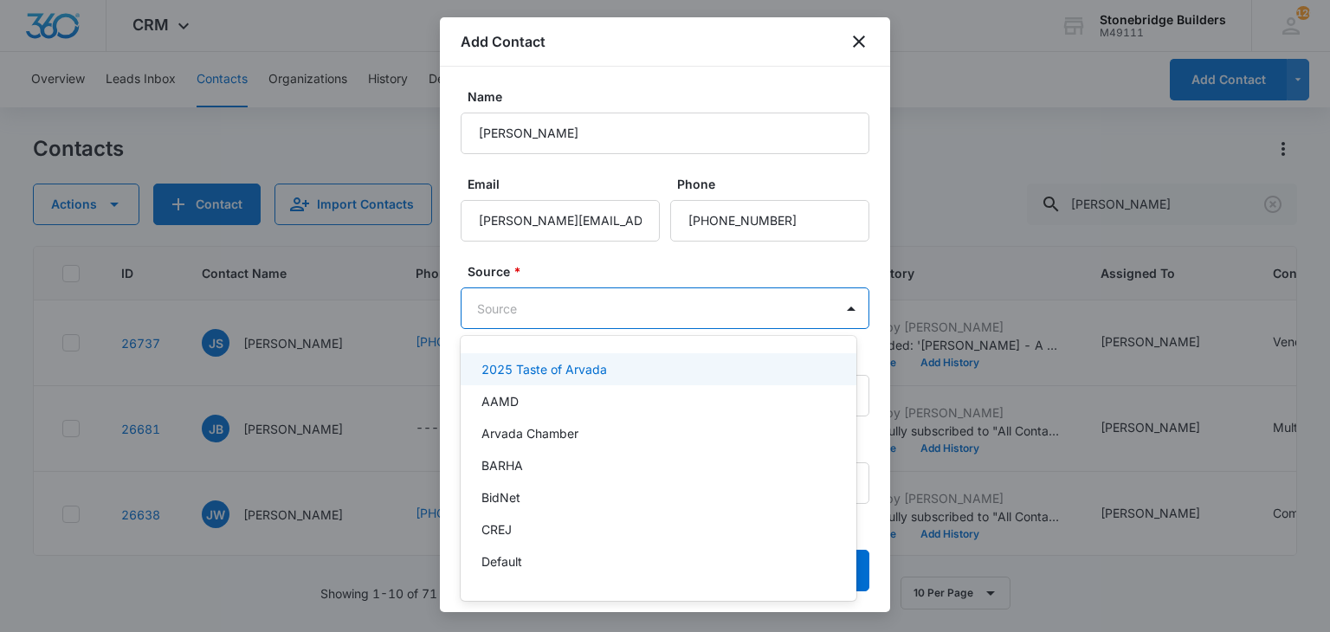
click at [591, 309] on body "CRM Apps Reputation Websites Forms CRM Email Social Content Ads Intelligence Fi…" at bounding box center [665, 316] width 1330 height 632
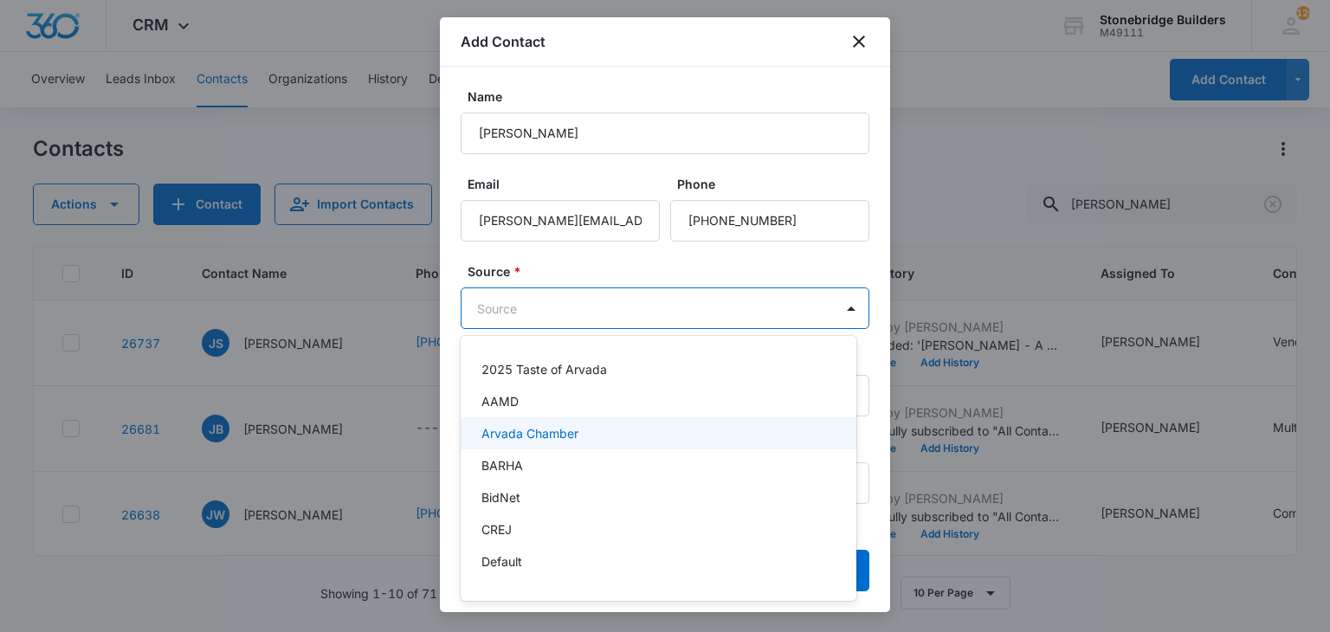
scroll to position [346, 0]
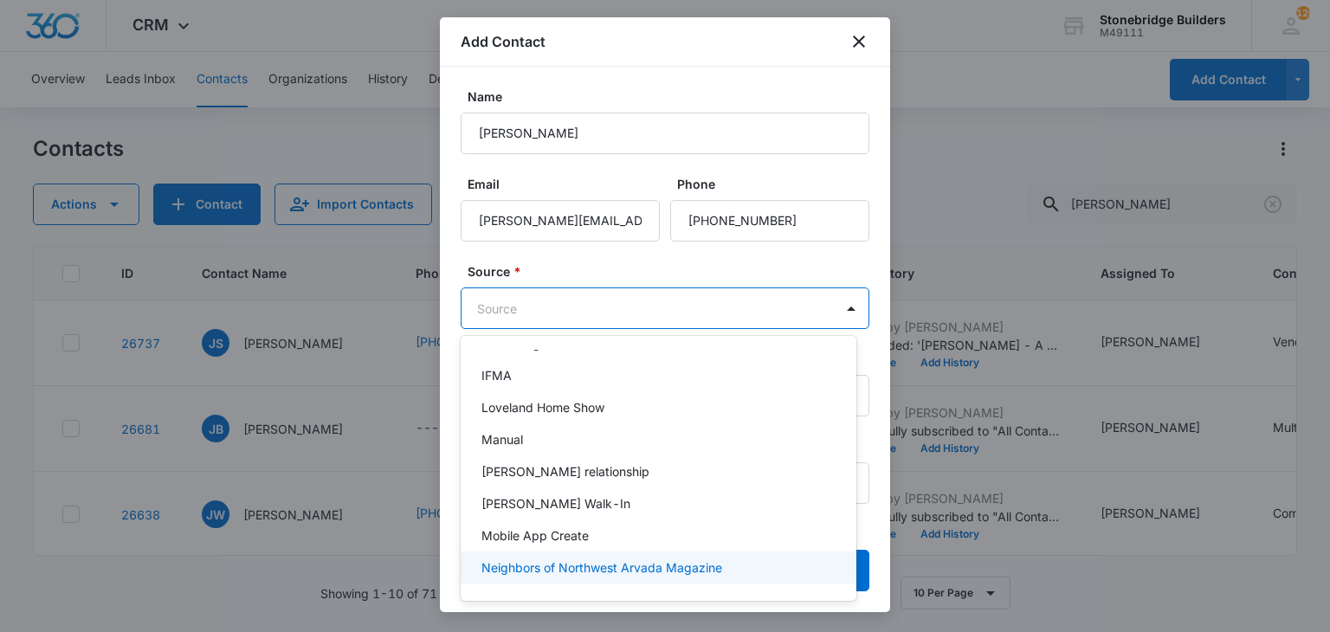
click at [558, 551] on div "Neighbors of Northwest Arvada Magazine" at bounding box center [659, 567] width 396 height 32
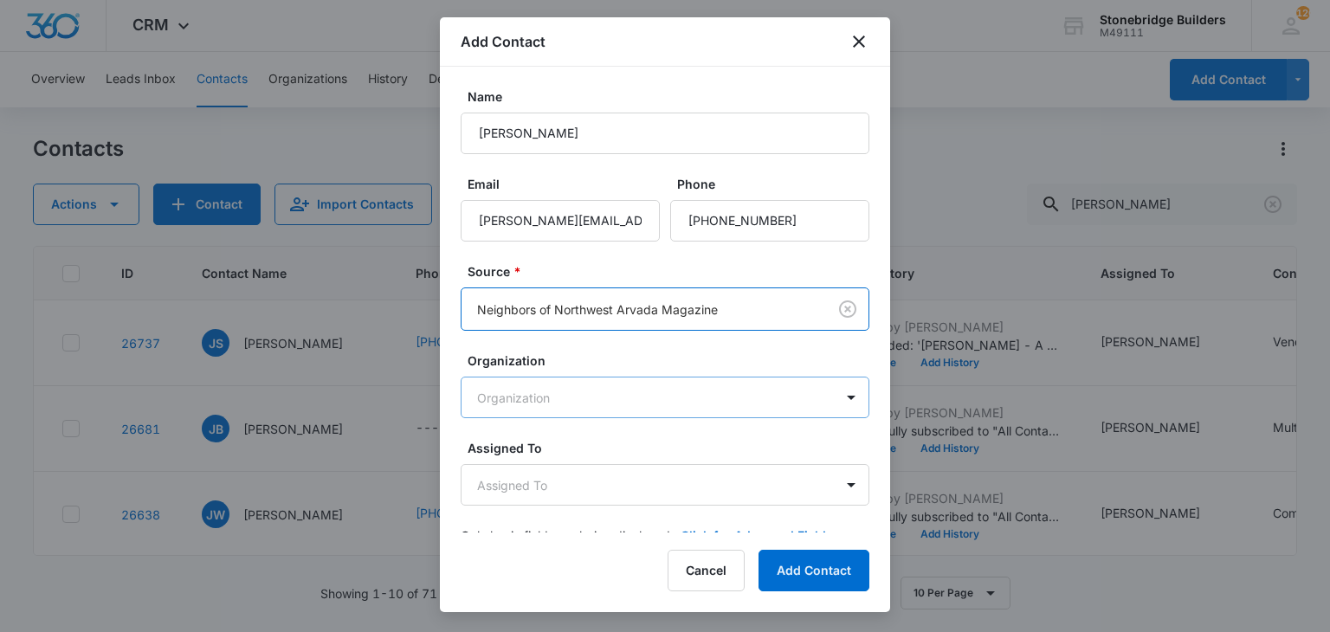
click at [558, 411] on body "CRM Apps Reputation Websites Forms CRM Email Social Content Ads Intelligence Fi…" at bounding box center [665, 316] width 1330 height 632
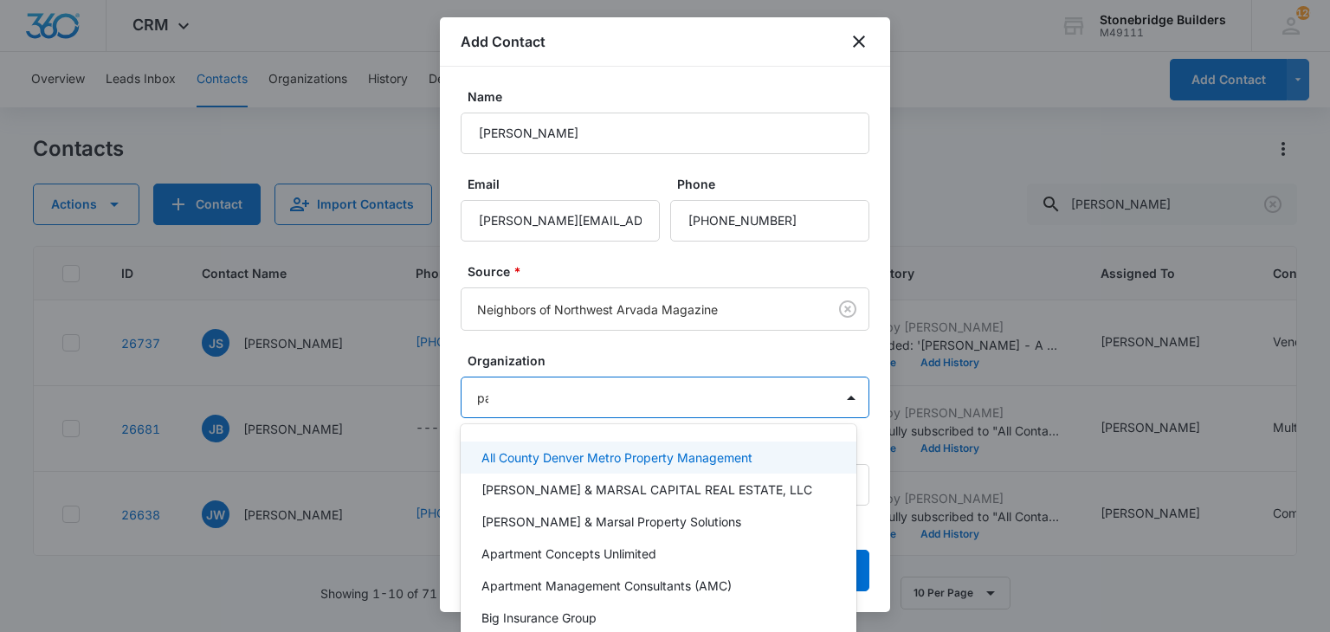
type input "pau"
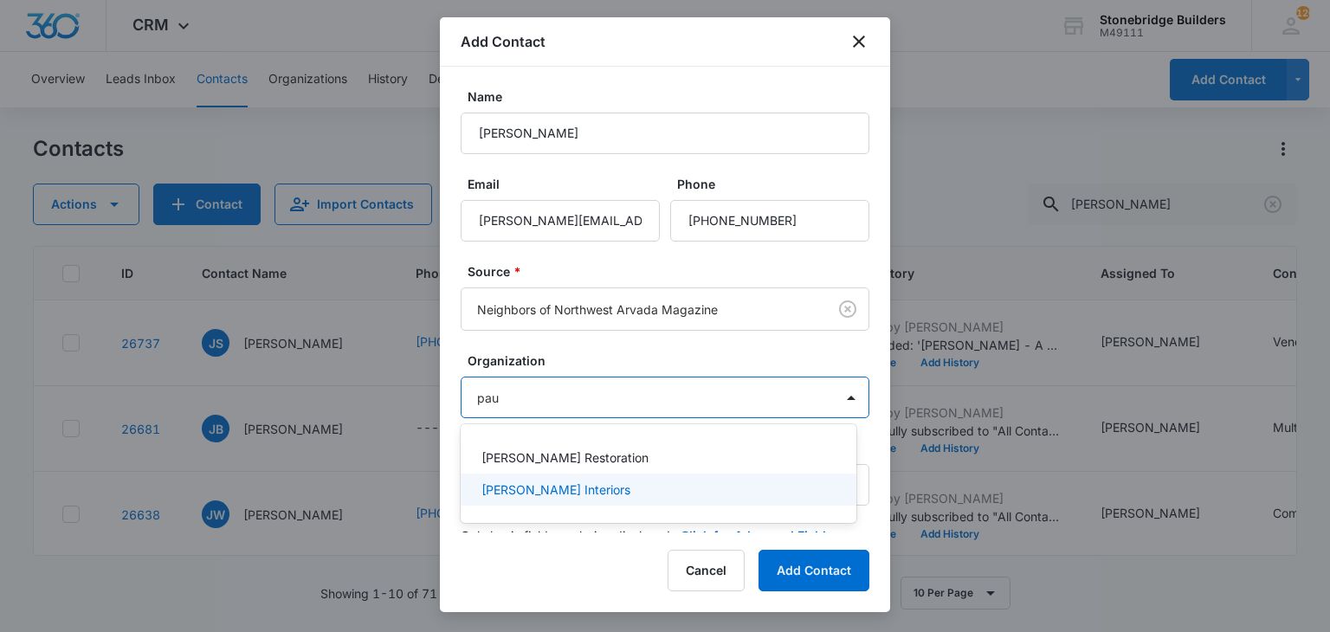
click at [522, 497] on p "Paull Interiors" at bounding box center [555, 489] width 149 height 18
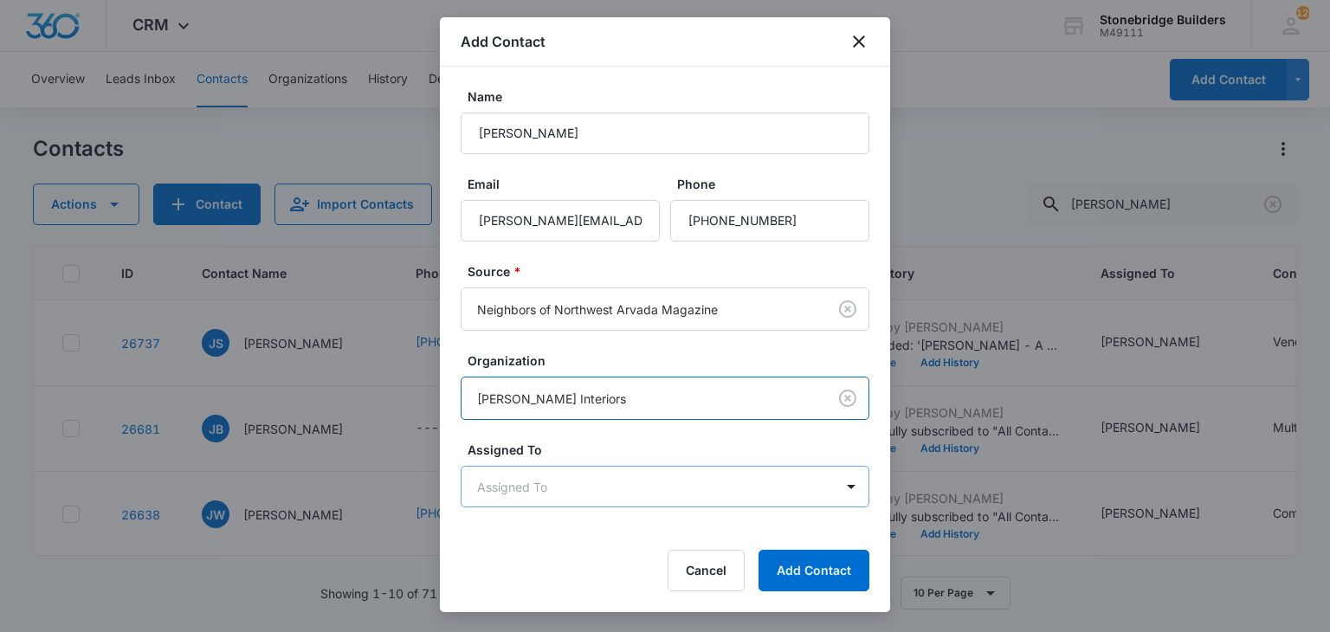
scroll to position [35, 0]
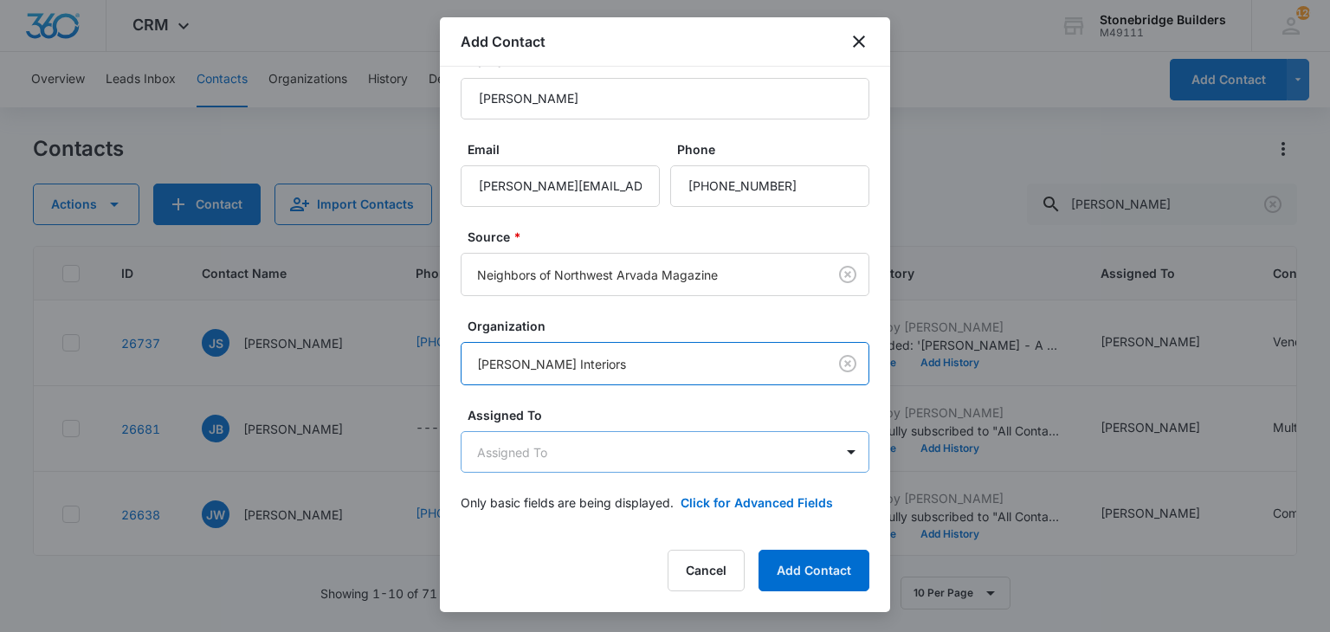
click at [564, 458] on body "CRM Apps Reputation Websites Forms CRM Email Social Content Ads Intelligence Fi…" at bounding box center [665, 316] width 1330 height 632
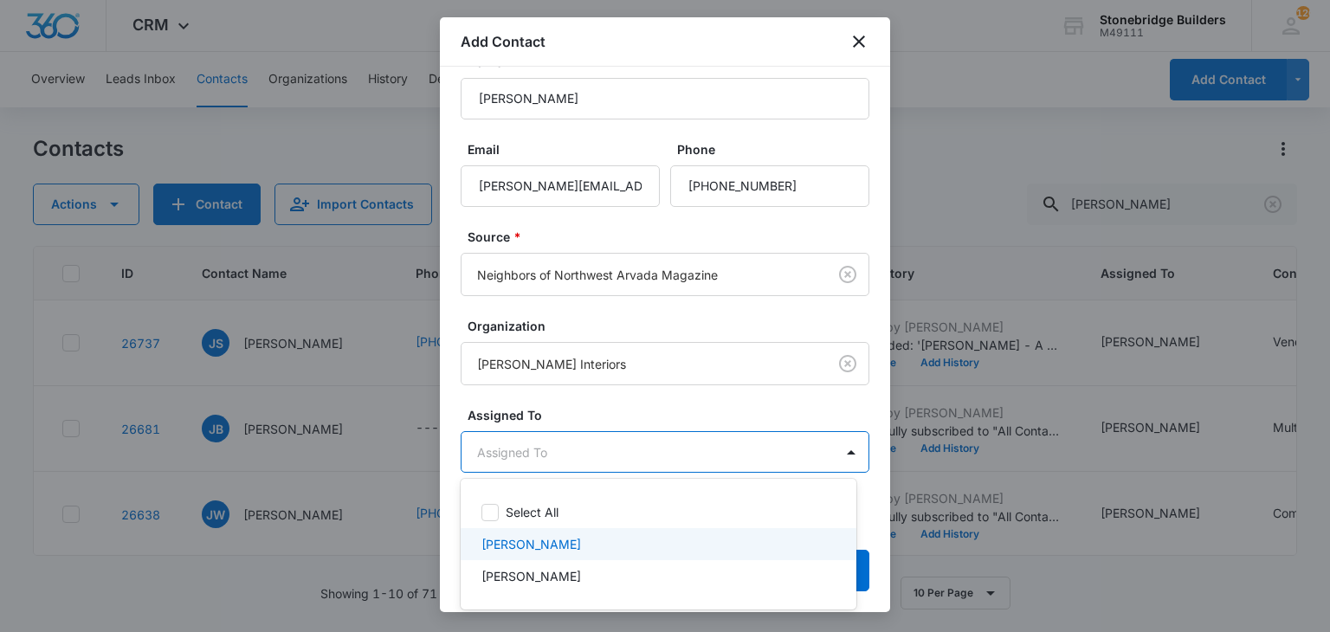
click at [573, 532] on div "Mike Anderson" at bounding box center [659, 544] width 396 height 32
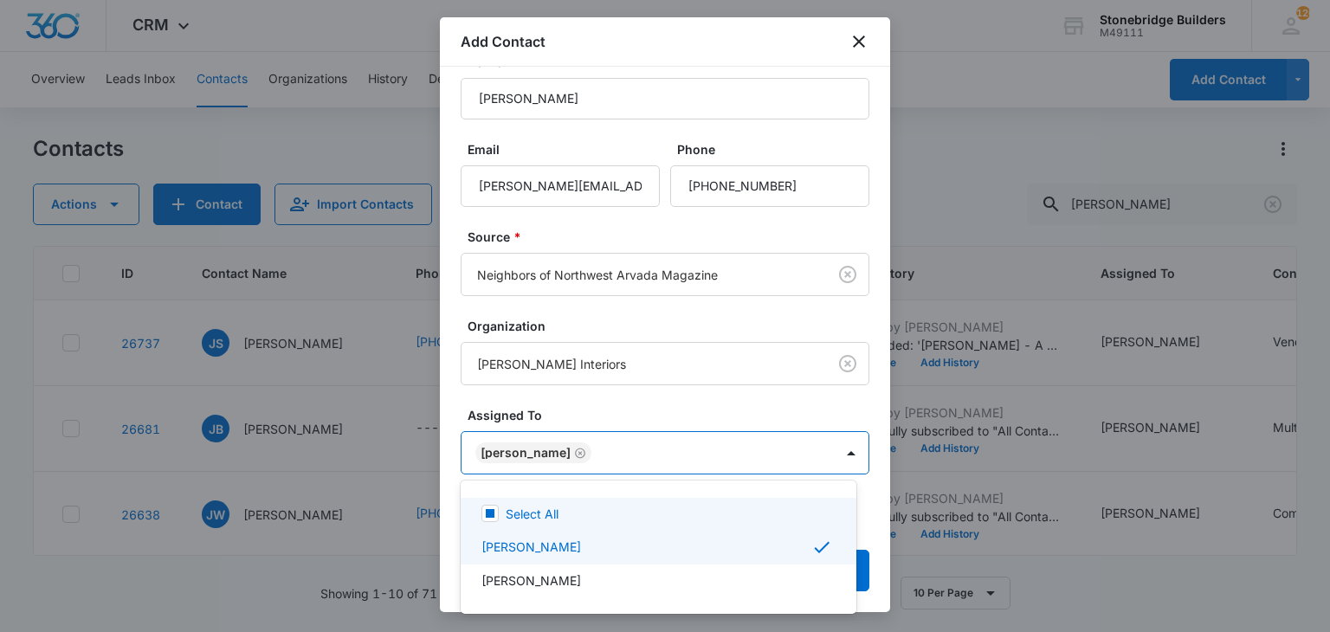
click at [596, 417] on div at bounding box center [665, 316] width 1330 height 632
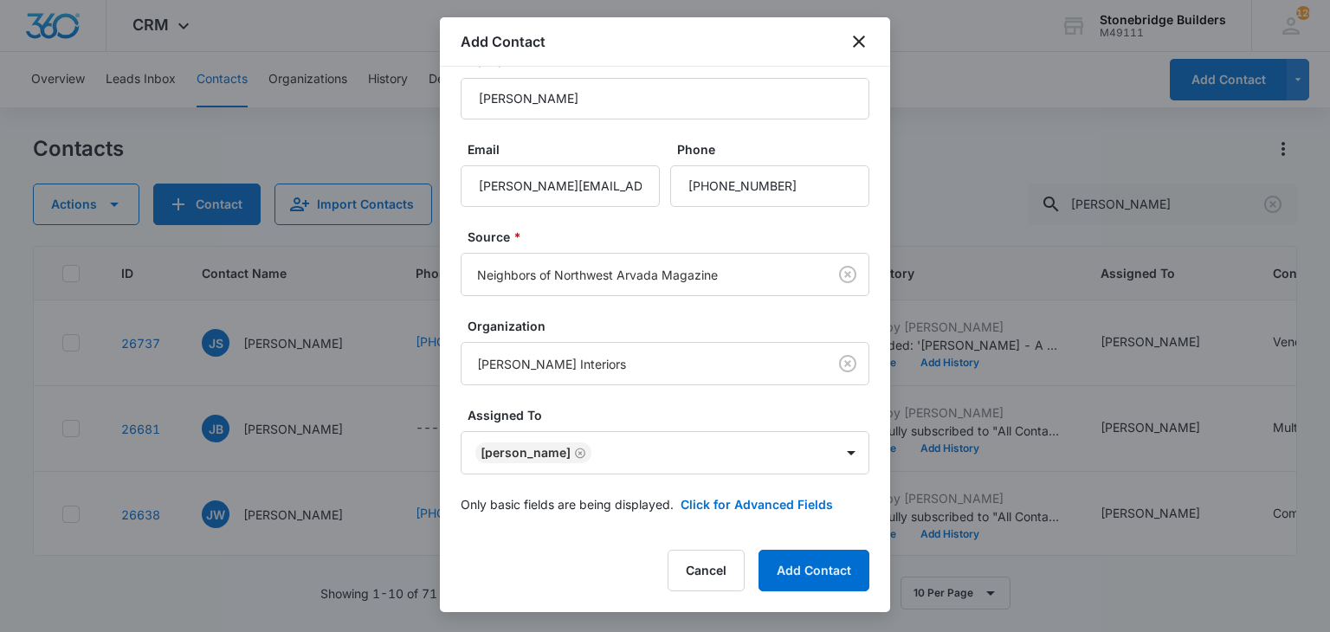
scroll to position [35, 0]
click at [714, 506] on button "Click for Advanced Fields" at bounding box center [756, 503] width 152 height 18
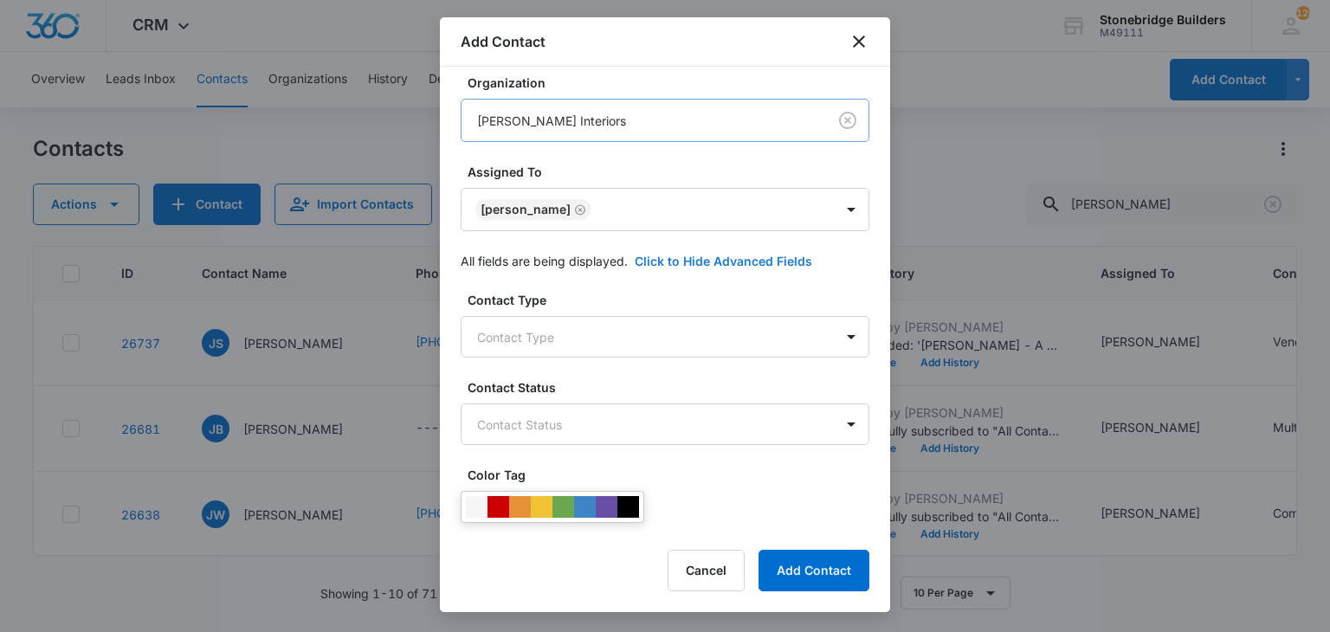
scroll to position [382, 0]
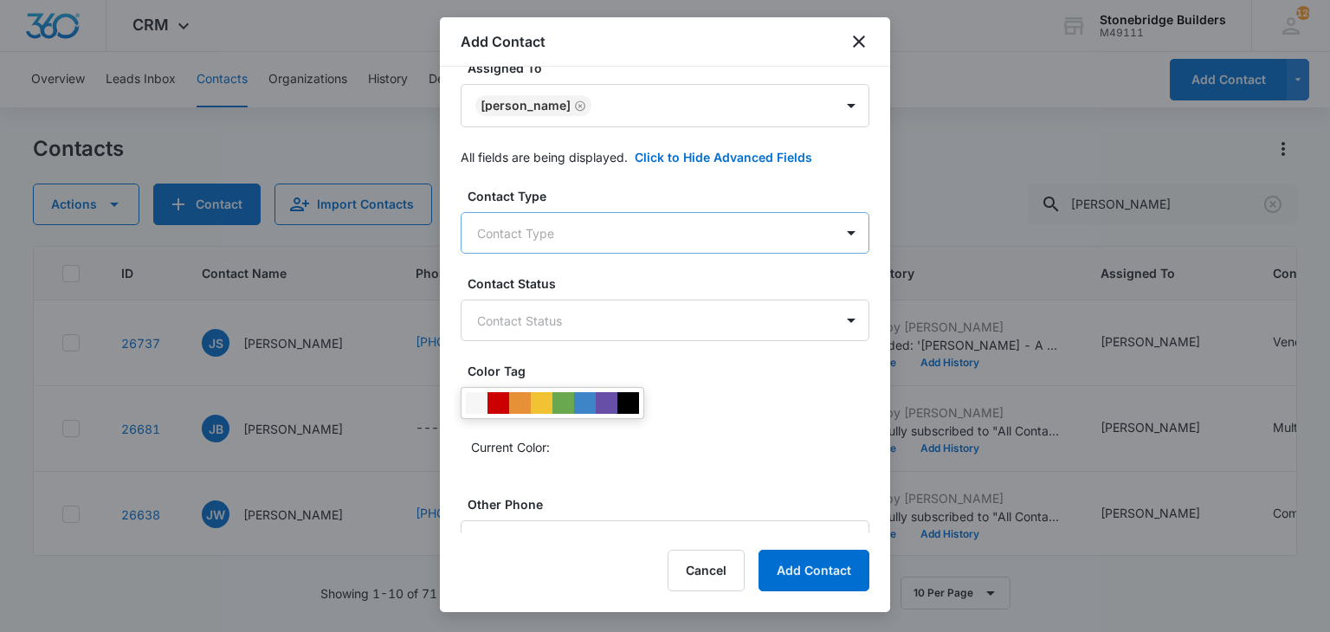
click at [564, 209] on body "CRM Apps Reputation Websites Forms CRM Email Social Content Ads Intelligence Fi…" at bounding box center [665, 316] width 1330 height 632
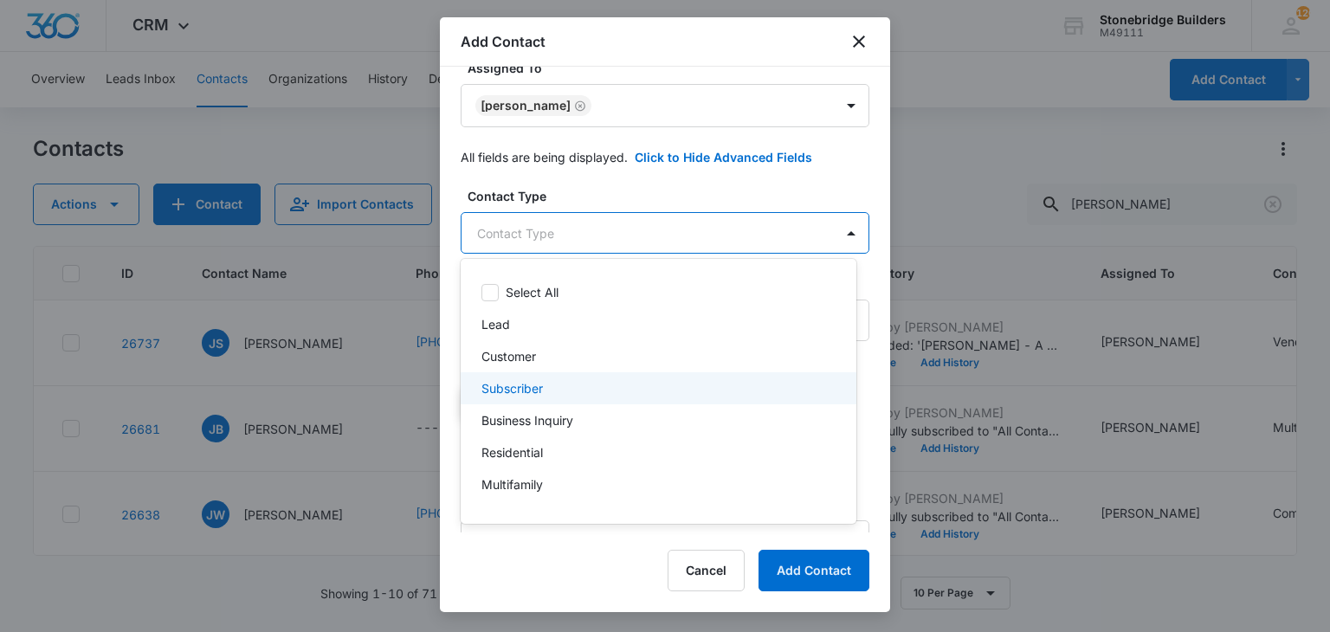
scroll to position [153, 0]
click at [514, 401] on p "Vendor" at bounding box center [501, 395] width 41 height 18
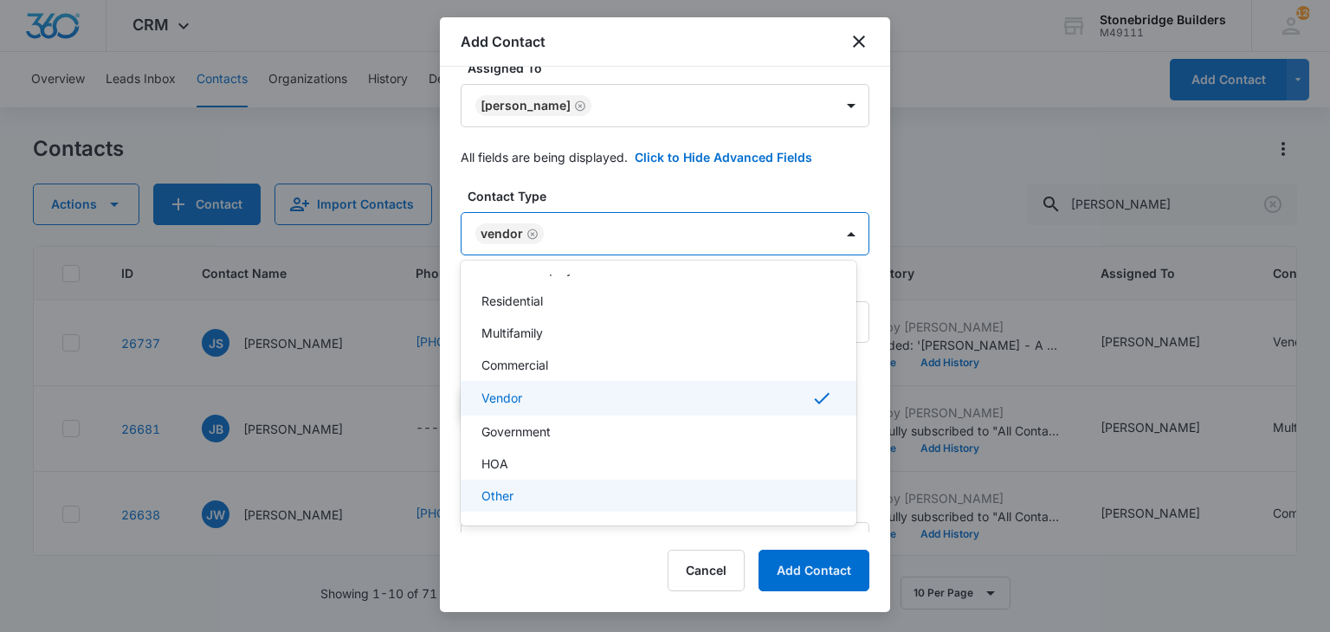
click at [584, 552] on div at bounding box center [665, 316] width 1330 height 632
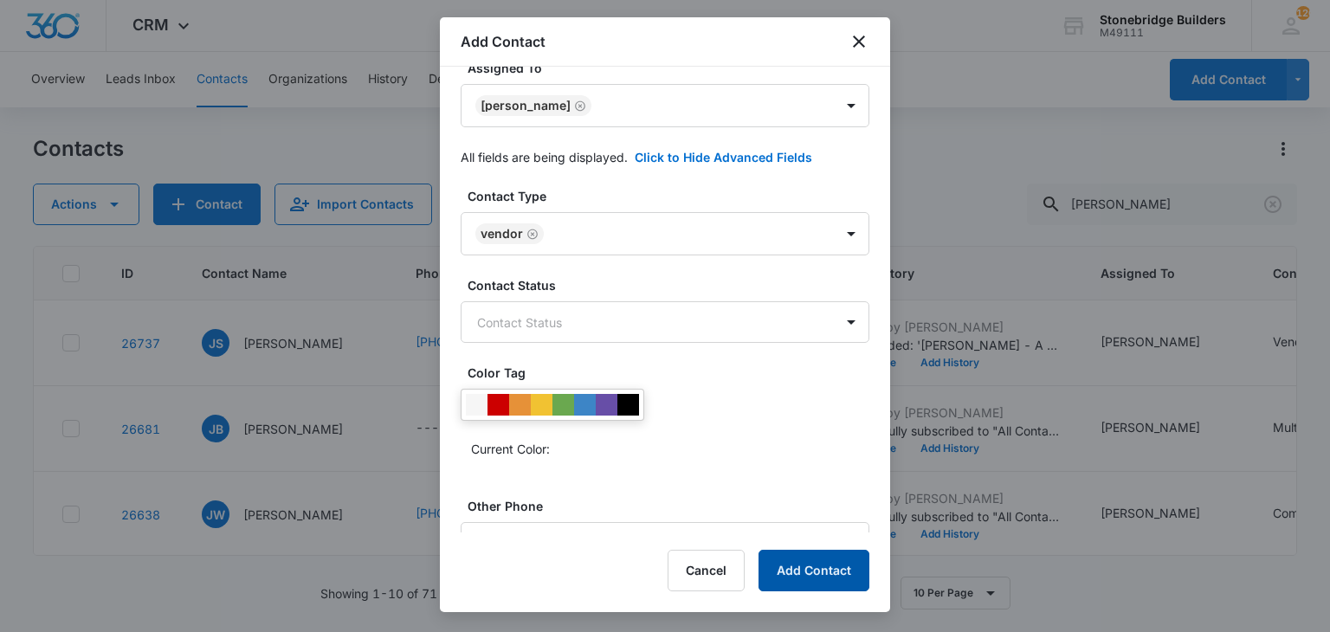
click at [783, 569] on button "Add Contact" at bounding box center [813, 571] width 111 height 42
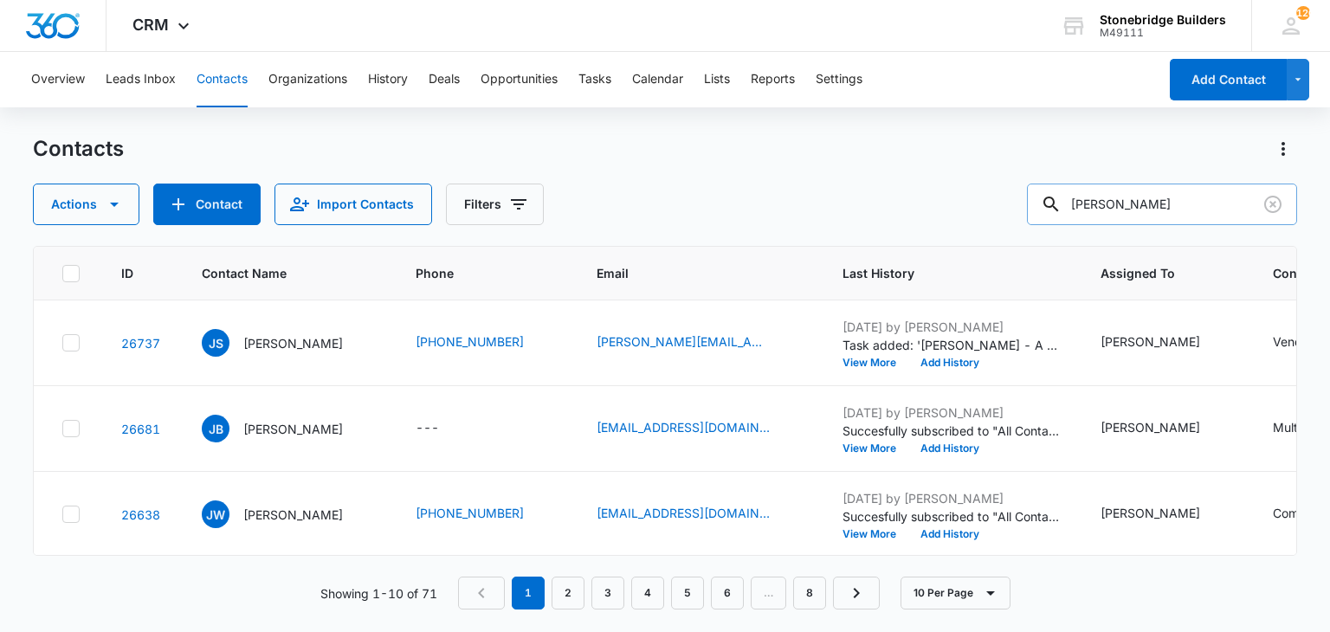
drag, startPoint x: 1122, startPoint y: 194, endPoint x: 1067, endPoint y: 193, distance: 55.4
click at [1067, 193] on div "jeff" at bounding box center [1162, 205] width 270 height 42
type input "joey"
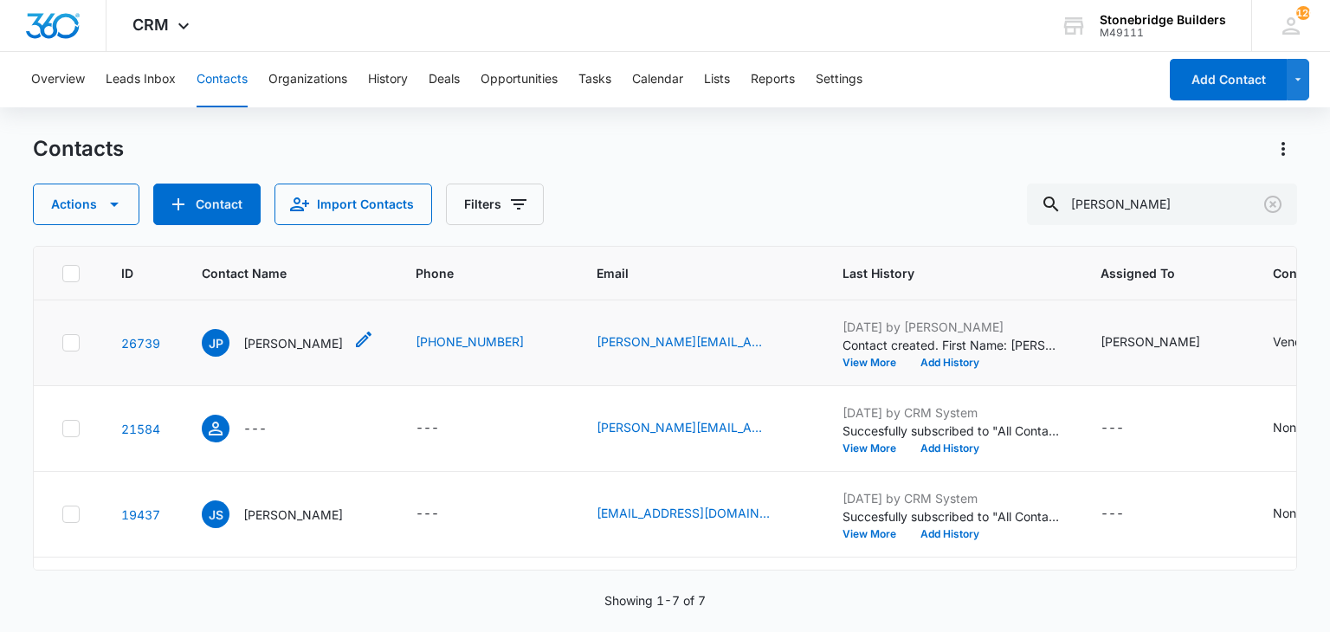
click at [287, 347] on p "Joey Paull Yoder" at bounding box center [293, 343] width 100 height 18
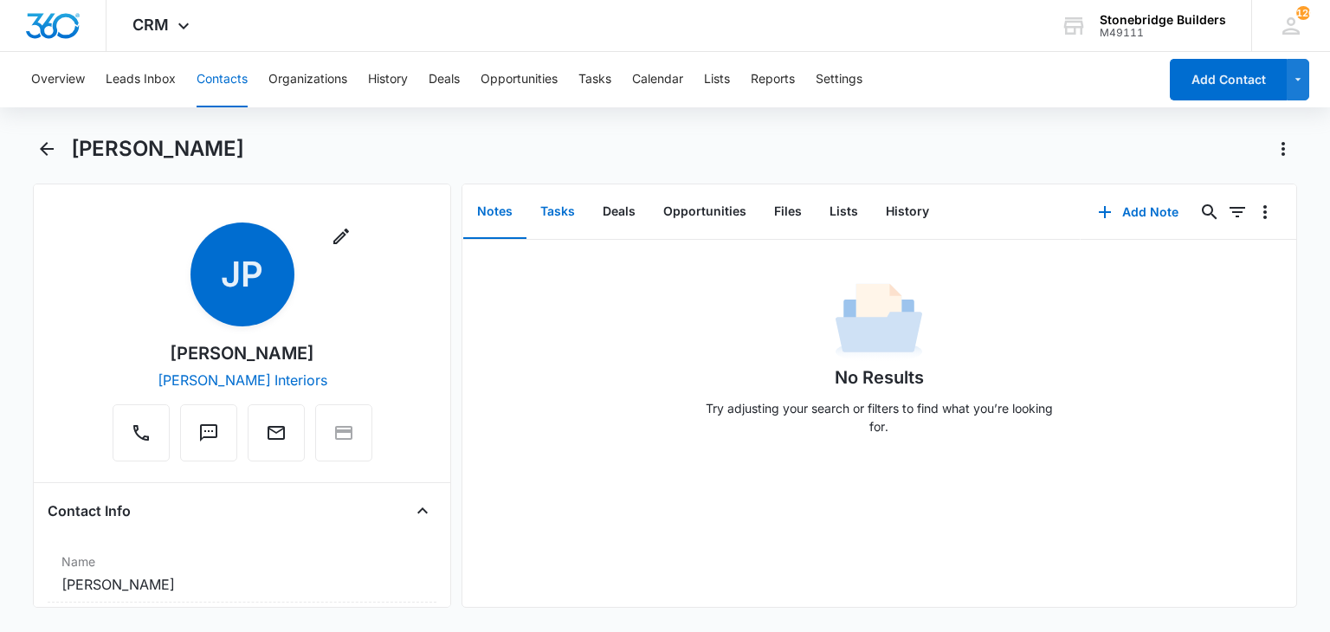
click at [570, 216] on button "Tasks" at bounding box center [557, 212] width 62 height 54
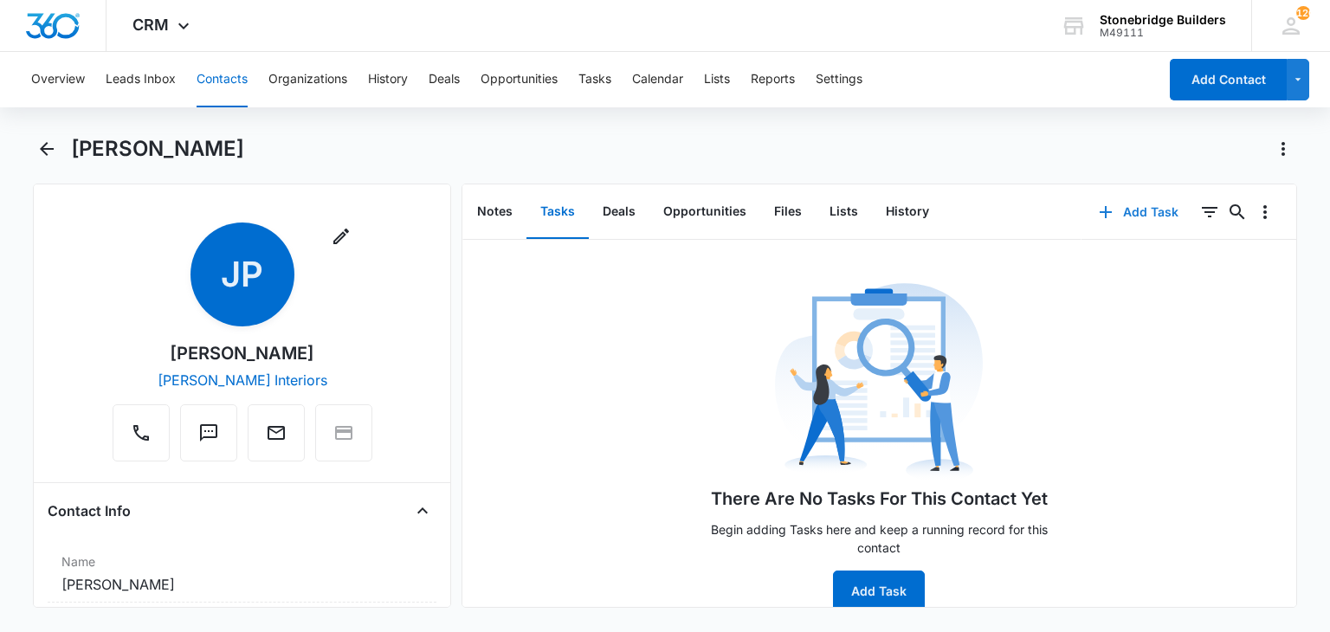
click at [1126, 206] on button "Add Task" at bounding box center [1138, 212] width 114 height 42
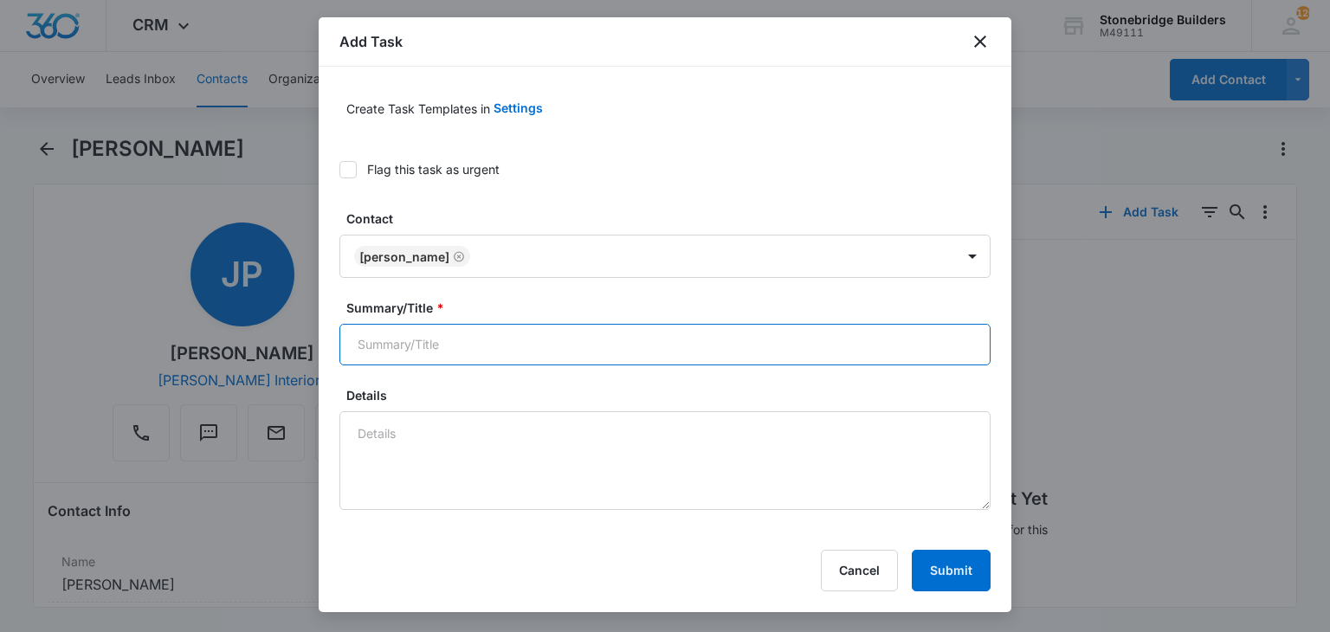
click at [419, 364] on input "Summary/Title *" at bounding box center [664, 345] width 651 height 42
type input "Joey Paull Yoder - interior designer"
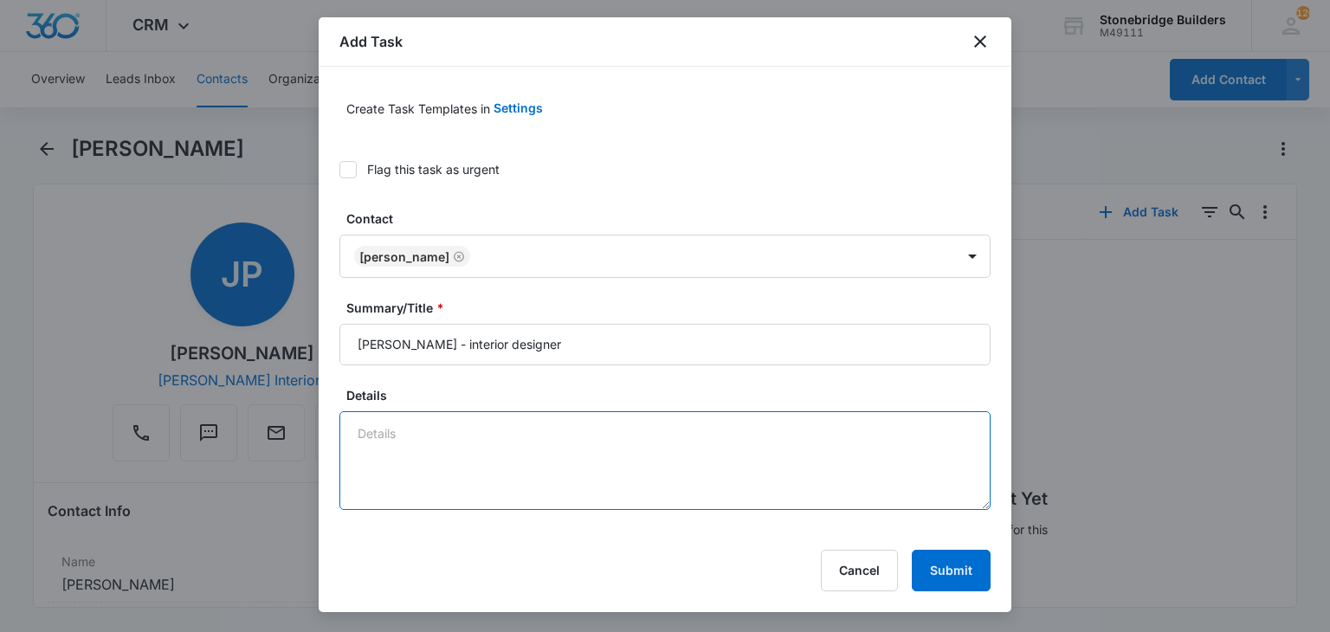
click at [422, 461] on textarea "Details" at bounding box center [664, 460] width 651 height 99
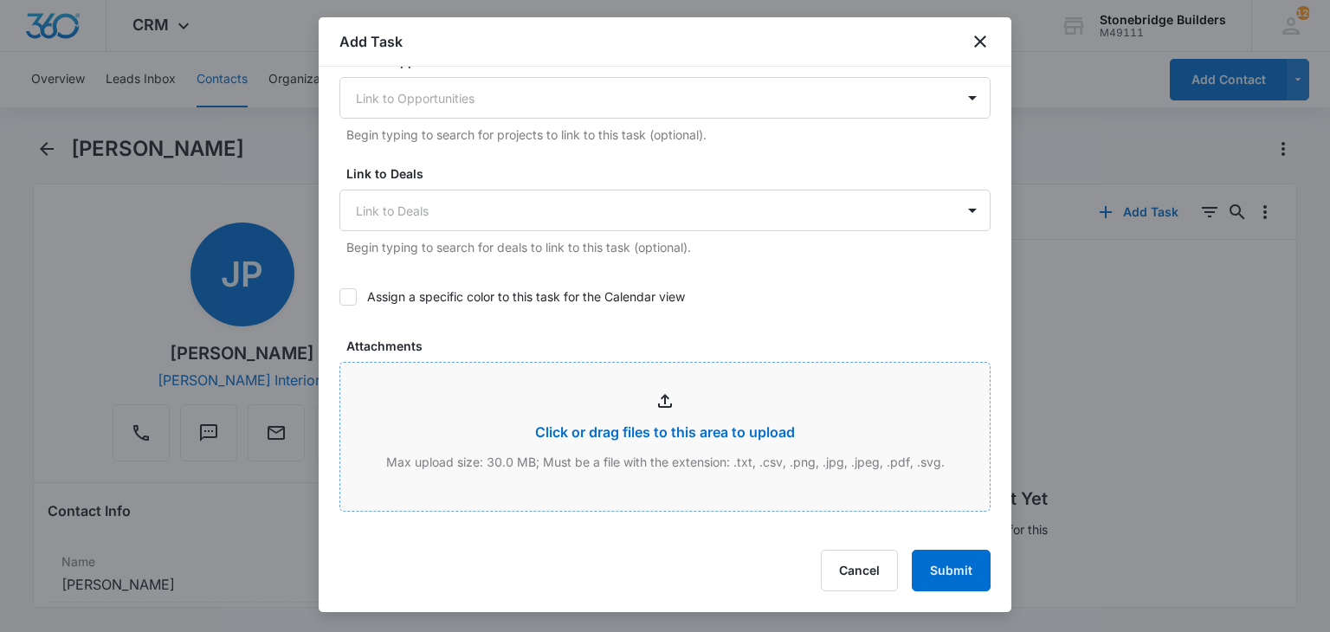
scroll to position [606, 0]
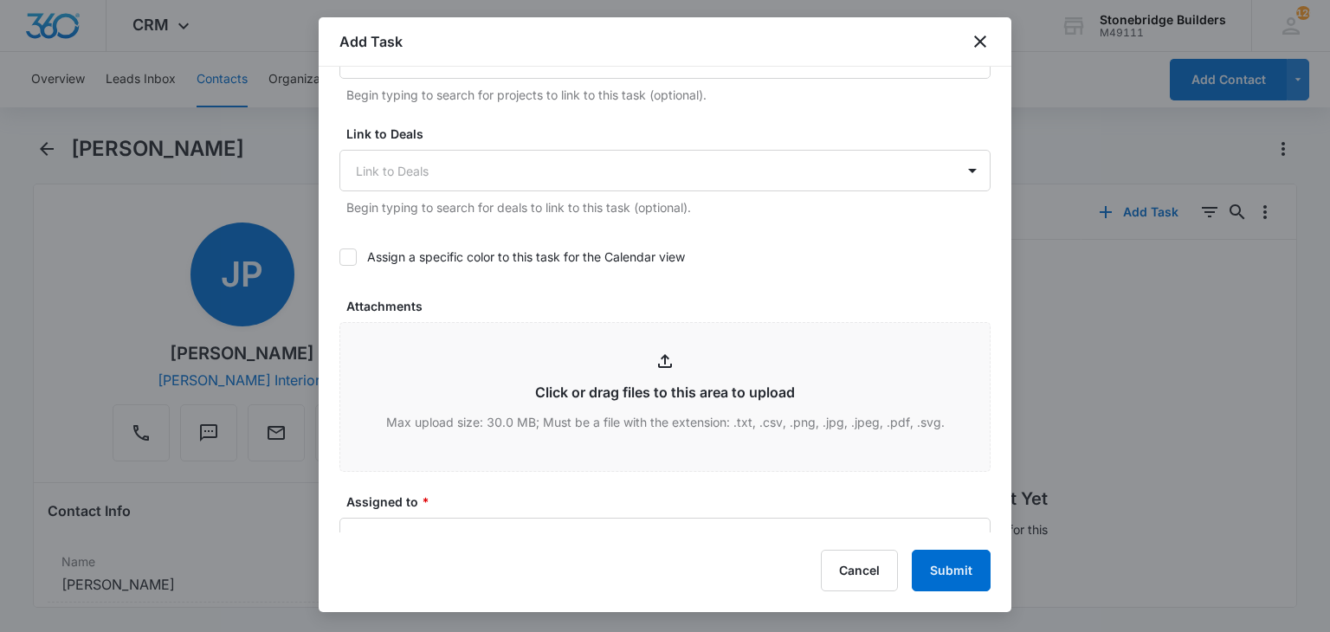
type textarea "9/10 met at Julie happy hour 9/11 emailed intro invite"
click at [349, 255] on icon at bounding box center [348, 257] width 10 height 8
click at [339, 257] on input "Assign a specific color to this task for the Calendar view" at bounding box center [339, 257] width 0 height 0
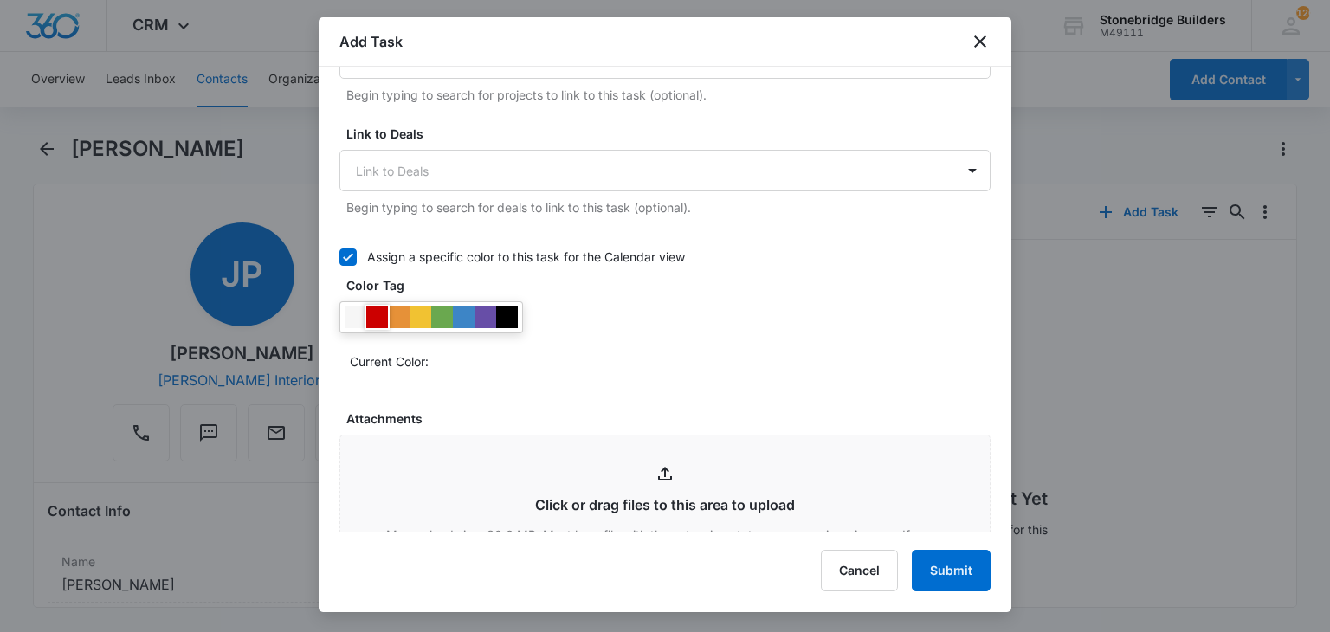
click at [381, 315] on div at bounding box center [377, 317] width 22 height 22
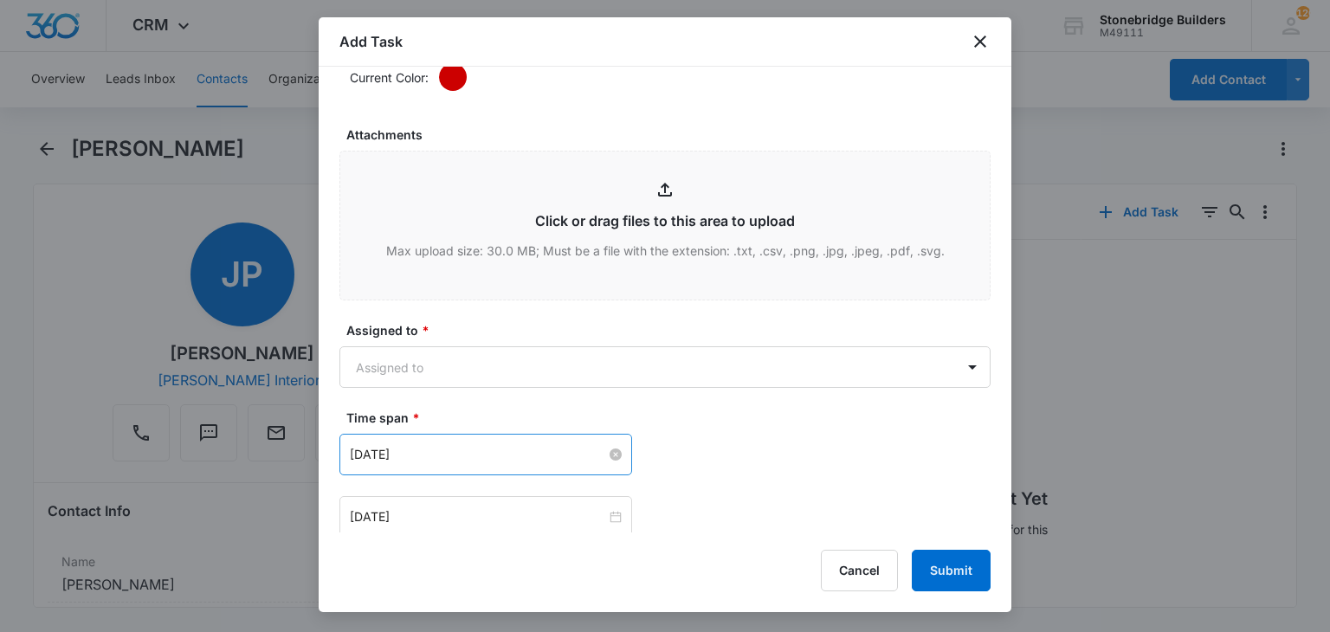
scroll to position [952, 0]
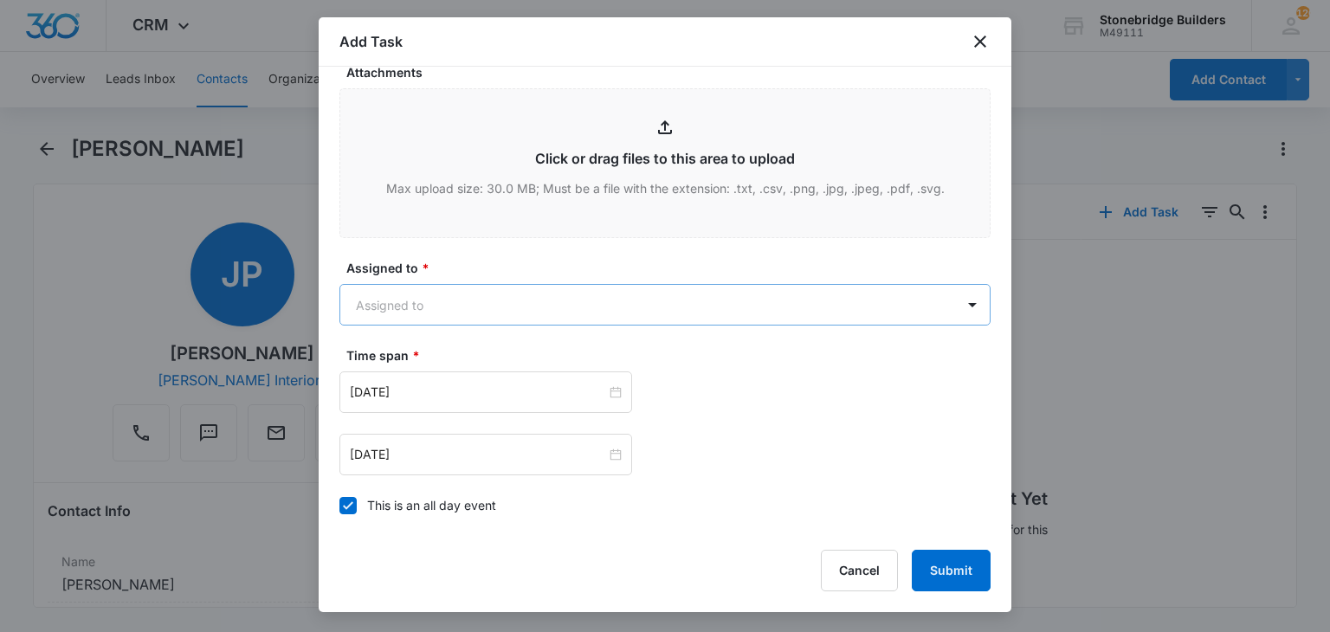
click at [388, 305] on body "CRM Apps Reputation Websites Forms CRM Email Social Content Ads Intelligence Fi…" at bounding box center [665, 316] width 1330 height 632
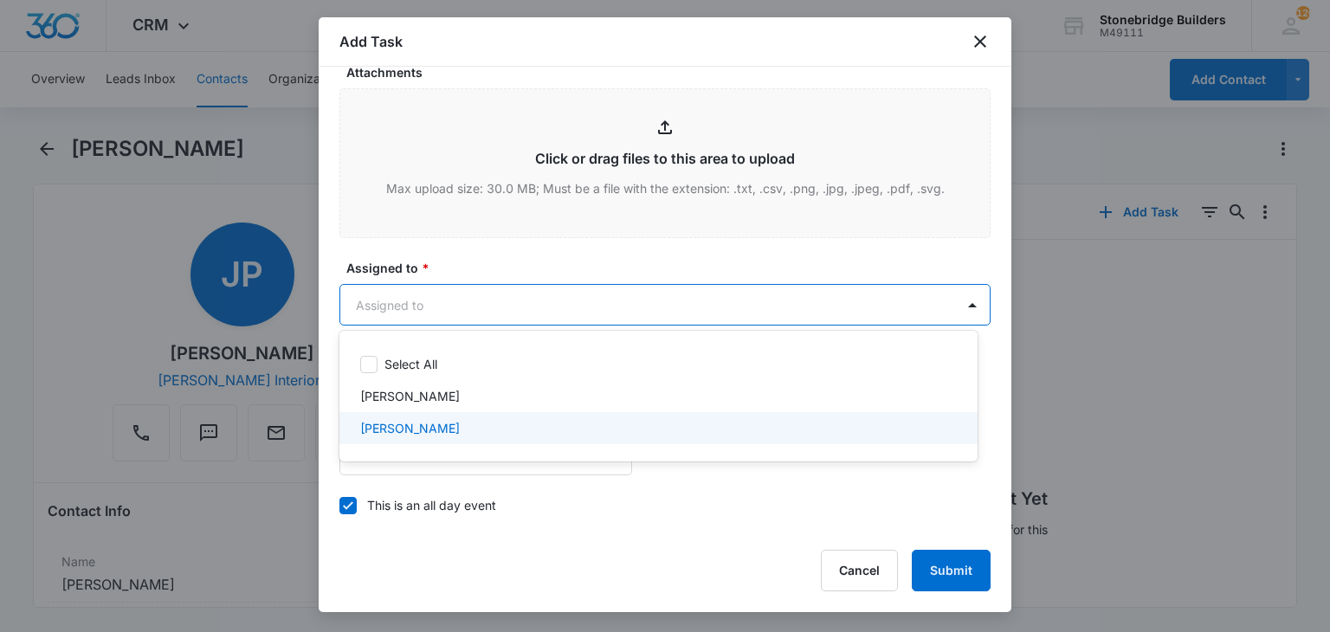
click at [408, 423] on p "Mike Anderson" at bounding box center [410, 428] width 100 height 18
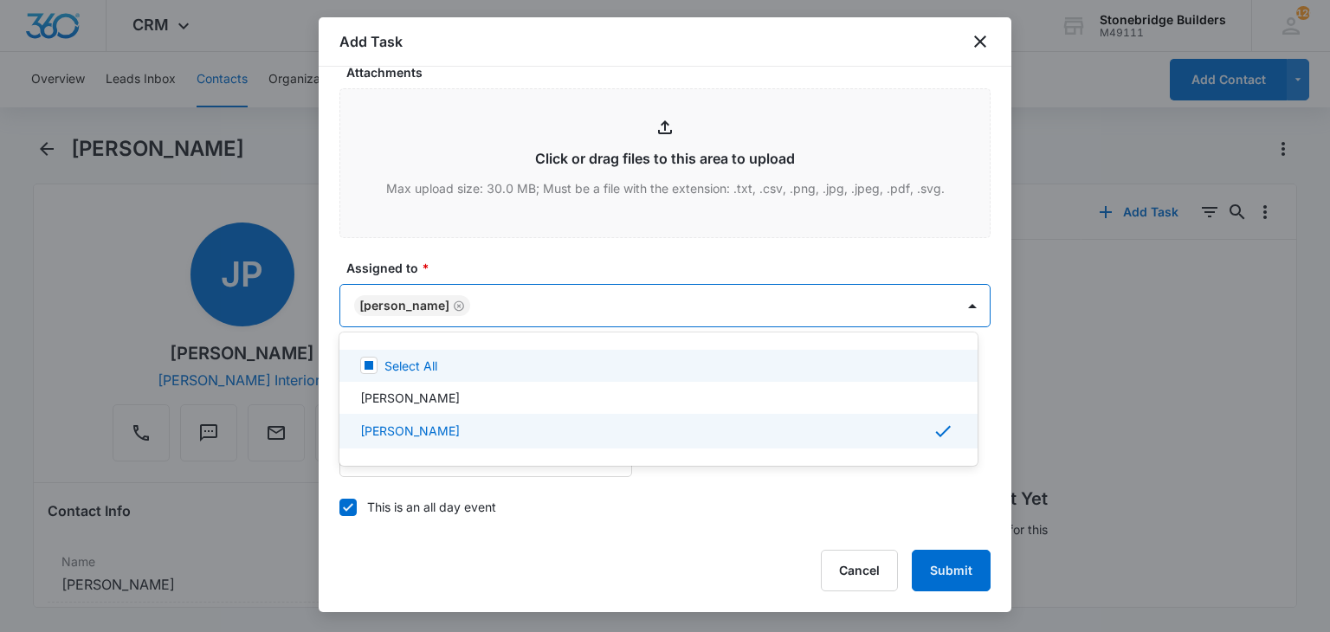
click at [469, 257] on div at bounding box center [665, 316] width 1330 height 632
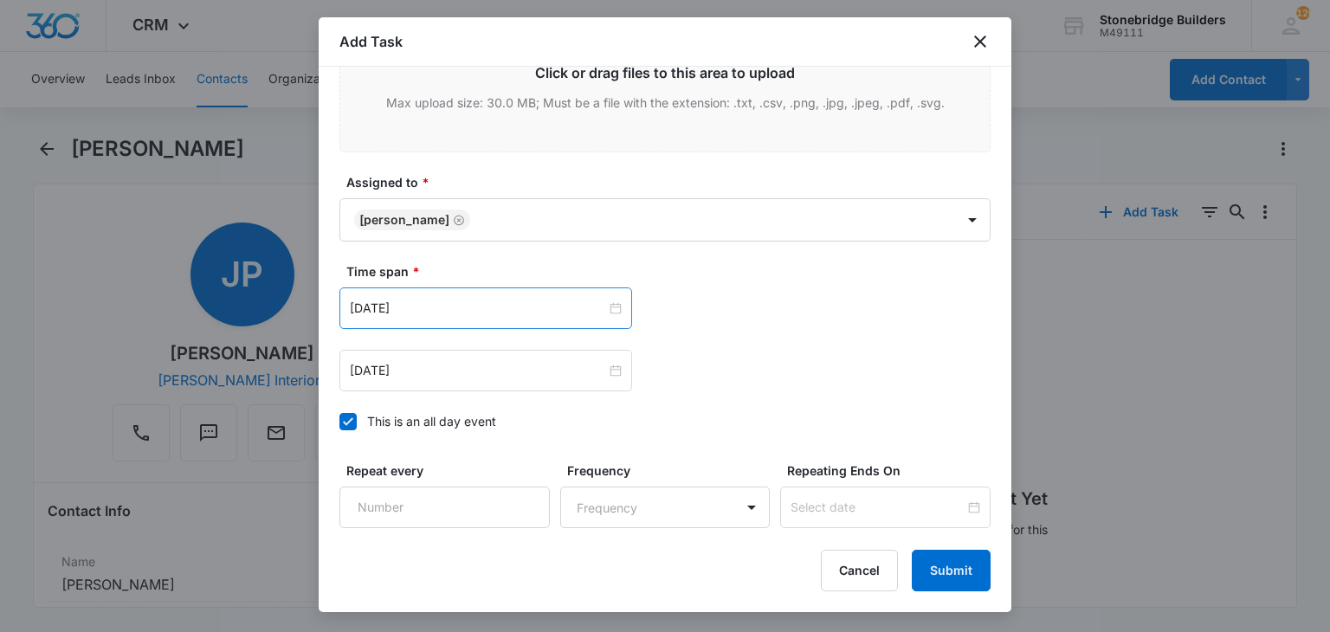
scroll to position [1039, 0]
click at [340, 416] on icon at bounding box center [348, 421] width 16 height 16
click at [339, 421] on input "This is an all day event" at bounding box center [339, 421] width 0 height 0
type input "Sep 11, 2025"
type input "12:00 am"
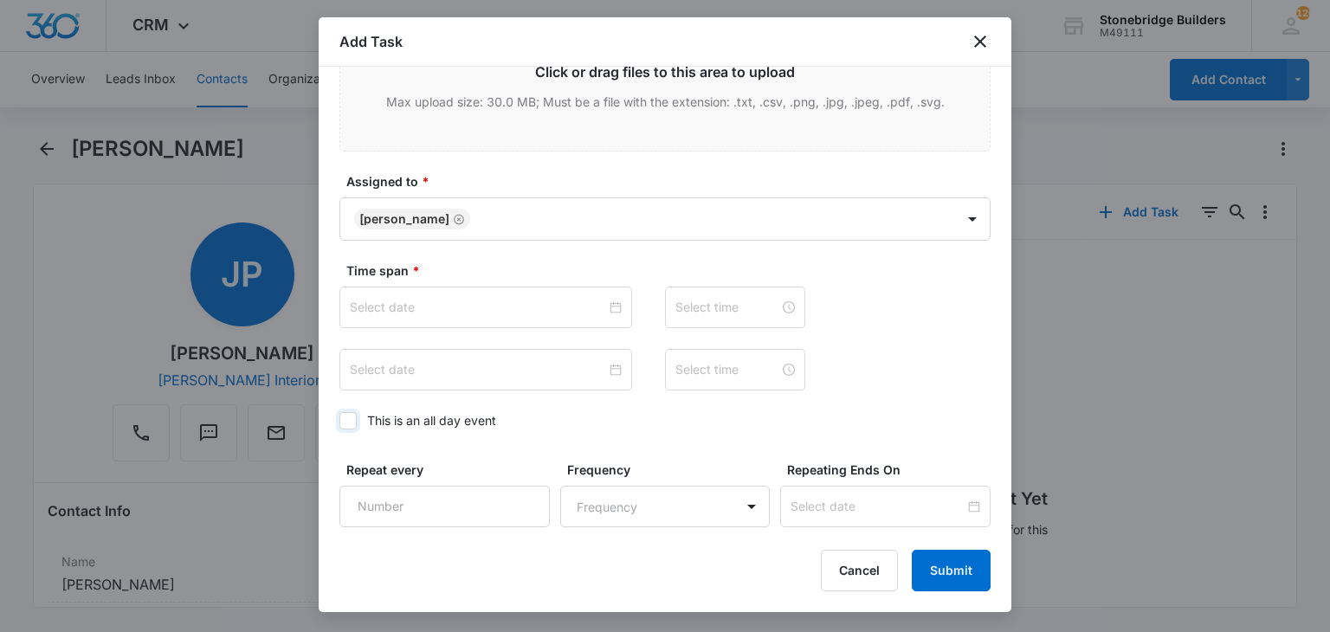
type input "Sep 11, 2025"
type input "12:00 am"
click at [385, 307] on input "Sep 11, 2025" at bounding box center [478, 307] width 256 height 19
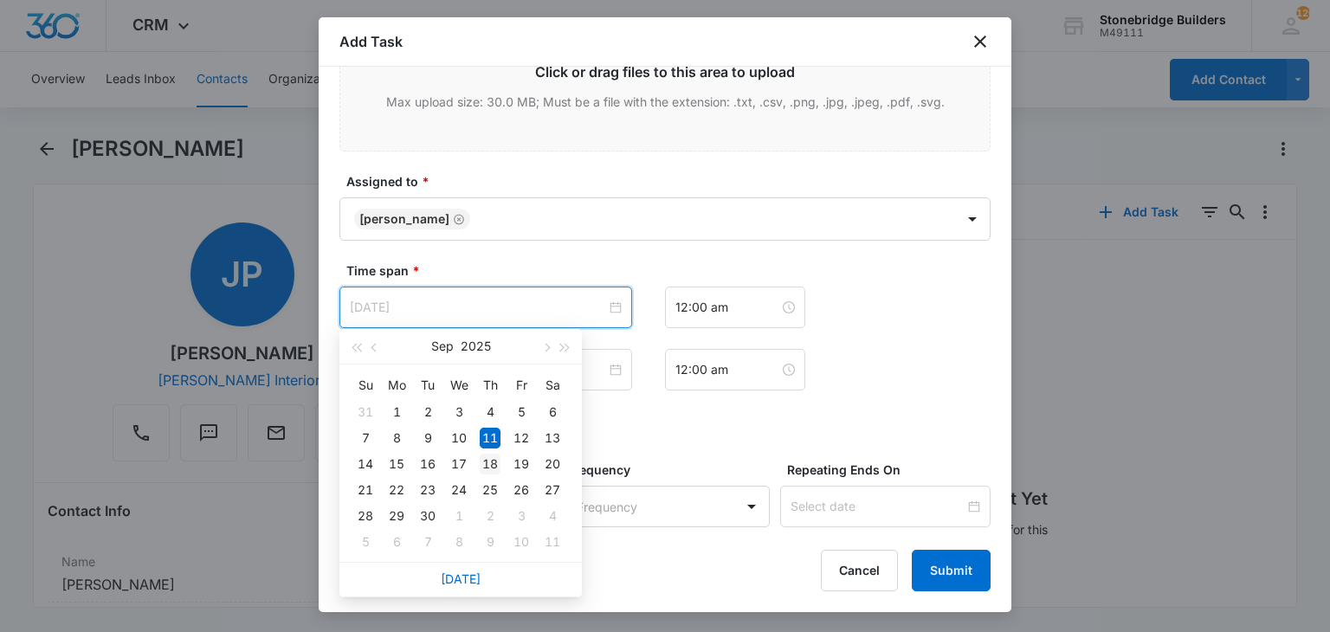
type input "Sep 18, 2025"
click at [476, 463] on td "18" at bounding box center [489, 464] width 31 height 26
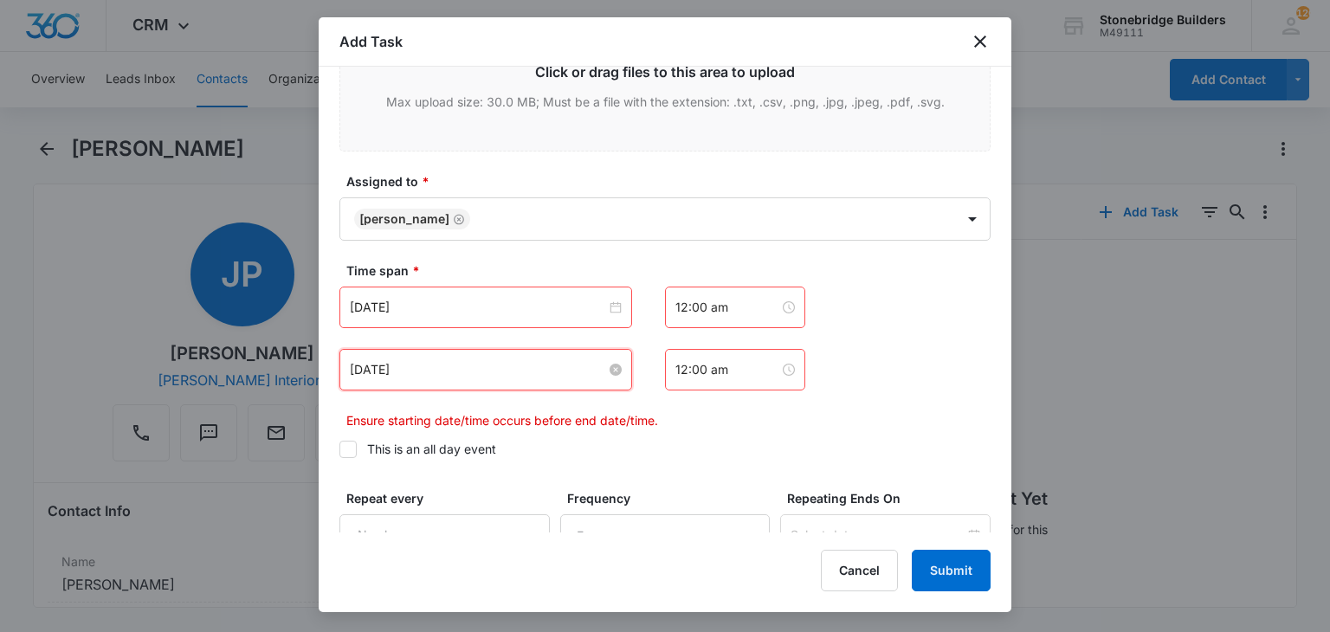
click at [384, 365] on input "Sep 11, 2025" at bounding box center [478, 369] width 256 height 19
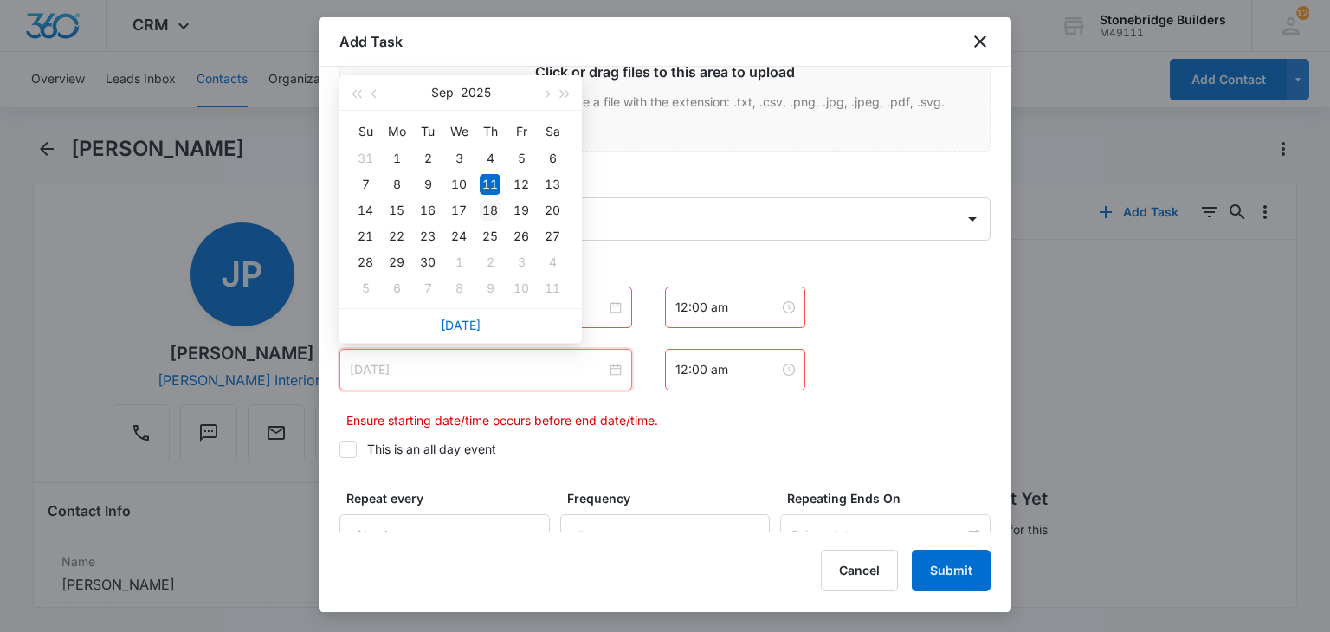
type input "Sep 18, 2025"
click at [494, 212] on div "18" at bounding box center [490, 210] width 21 height 21
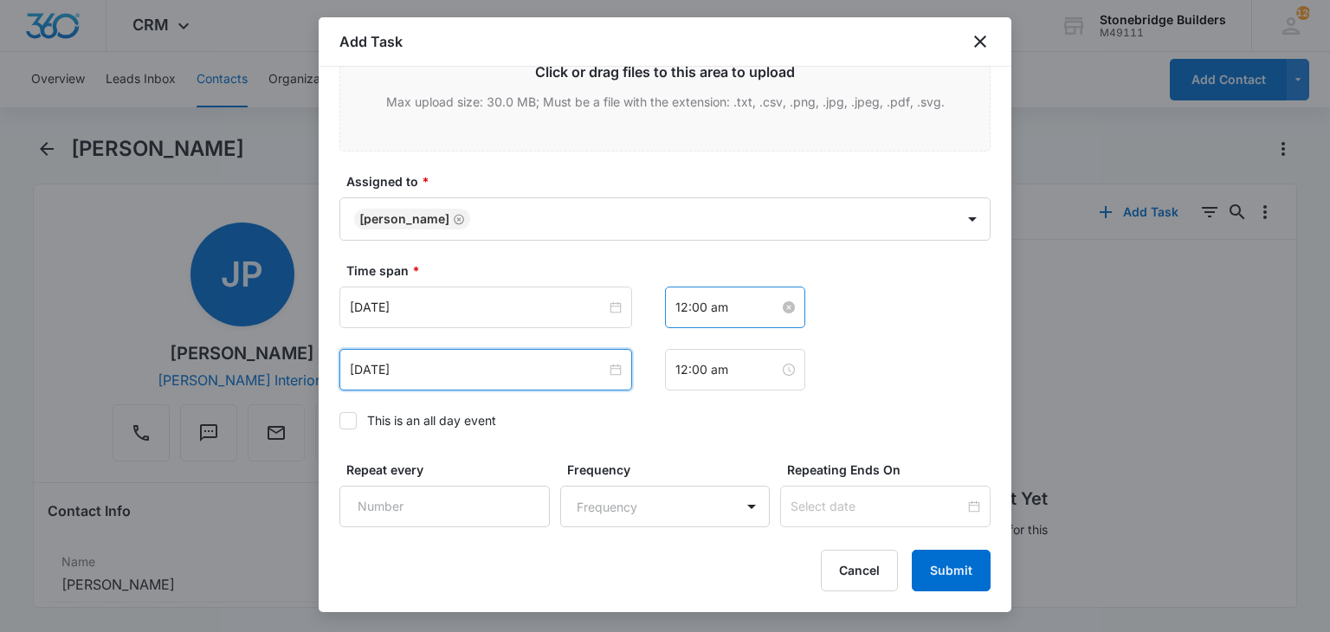
click at [675, 306] on input "12:00 am" at bounding box center [727, 307] width 104 height 19
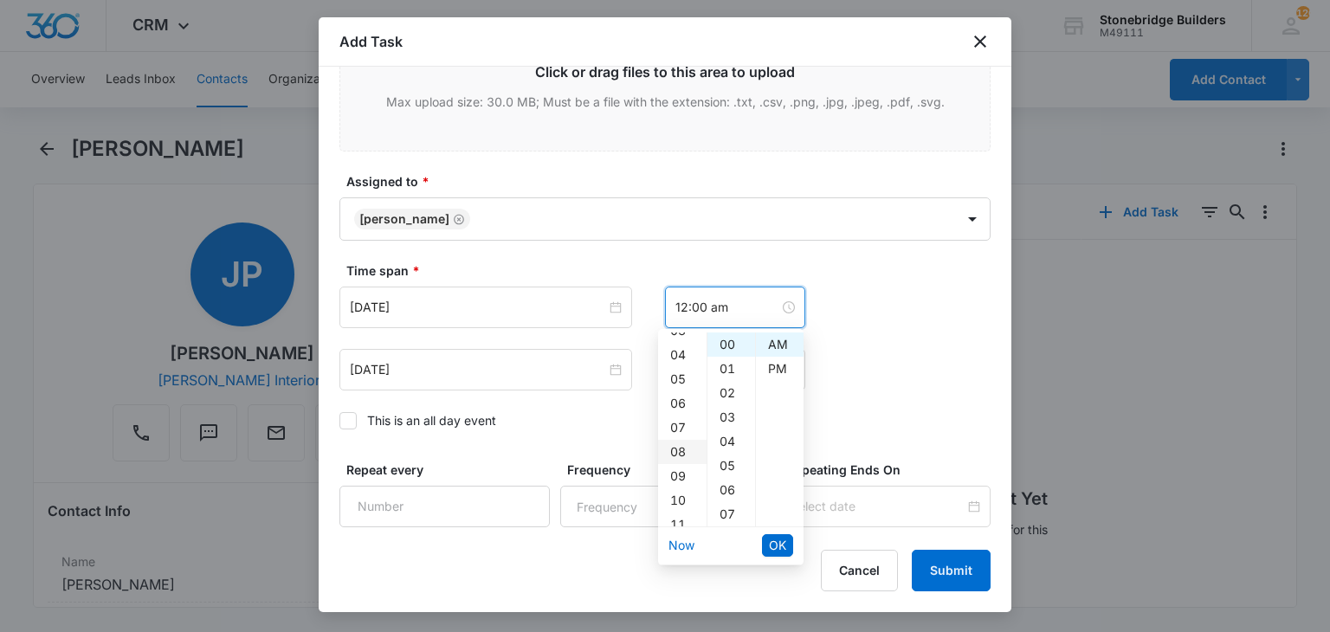
click at [677, 448] on div "08" at bounding box center [682, 452] width 48 height 24
type input "8:00 am"
click at [771, 541] on span "OK" at bounding box center [777, 545] width 17 height 19
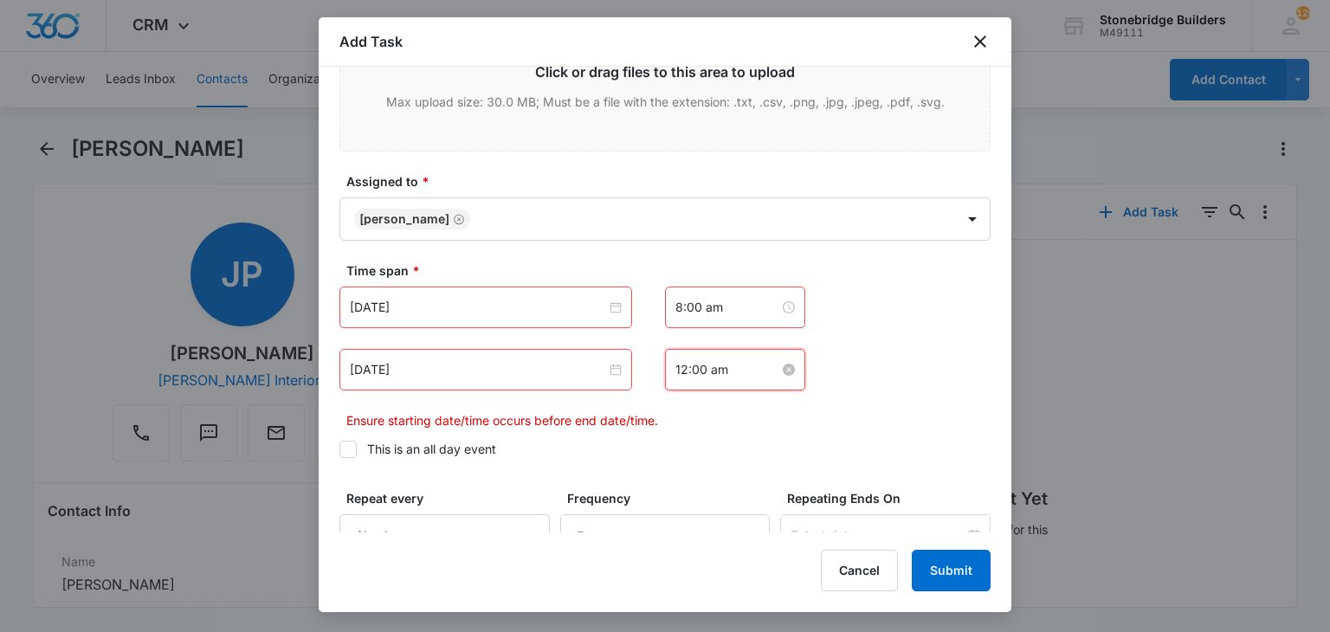
click at [678, 364] on input "12:00 am" at bounding box center [727, 369] width 104 height 19
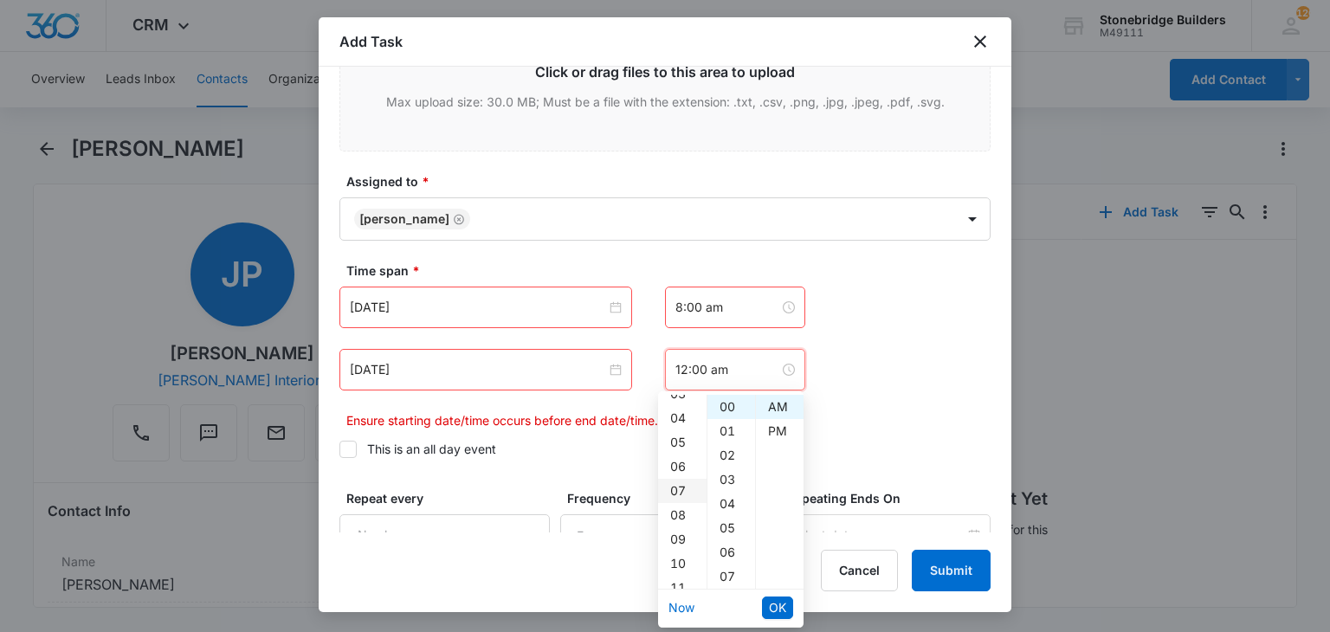
scroll to position [87, 0]
click at [678, 506] on div "08" at bounding box center [682, 514] width 48 height 24
click at [727, 569] on div "07" at bounding box center [731, 576] width 48 height 24
type input "8:07 am"
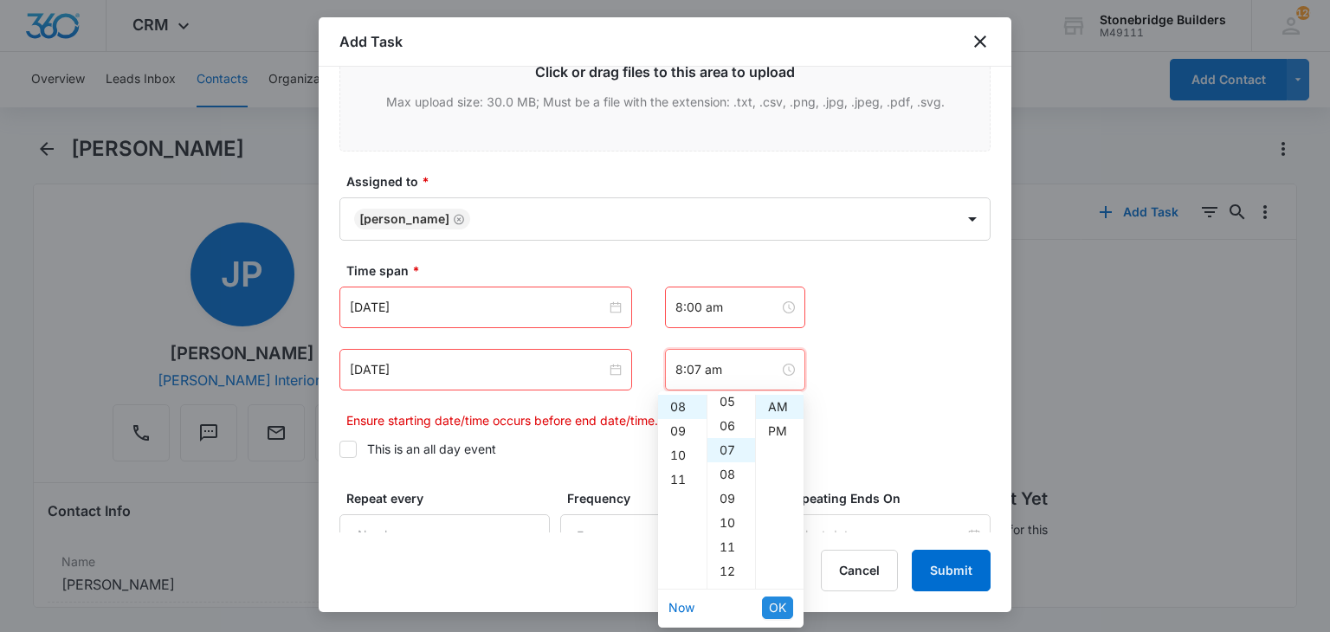
scroll to position [170, 0]
click at [772, 606] on span "OK" at bounding box center [777, 607] width 17 height 19
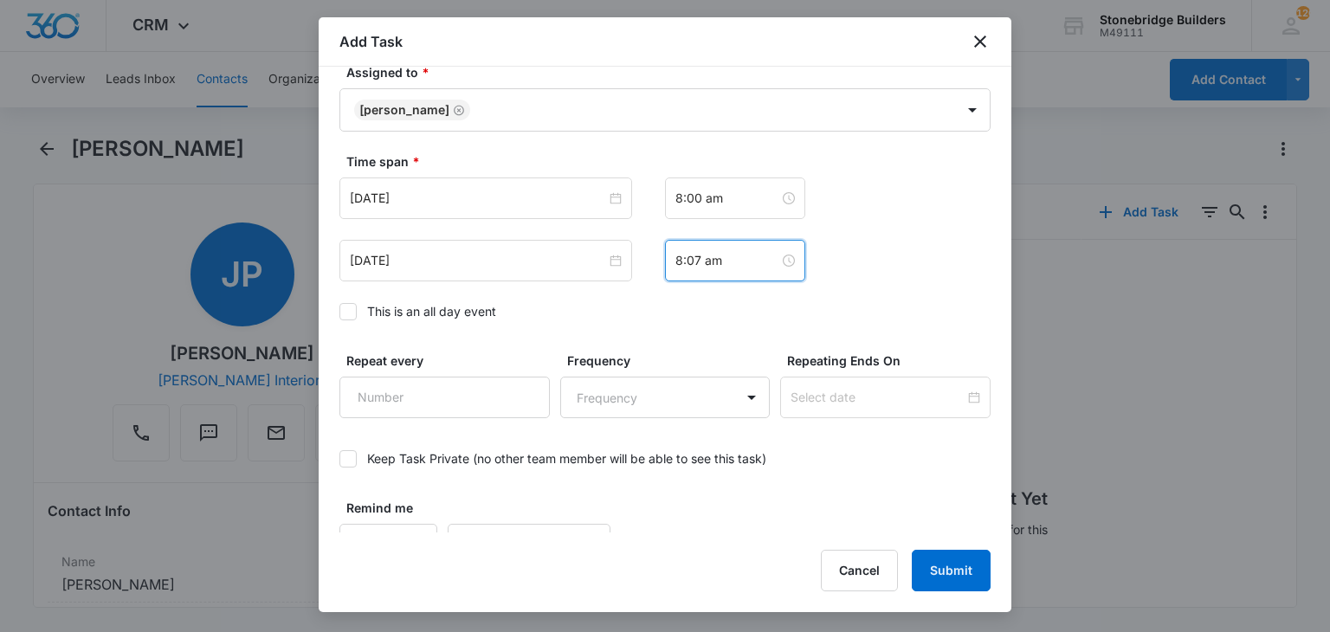
scroll to position [1179, 0]
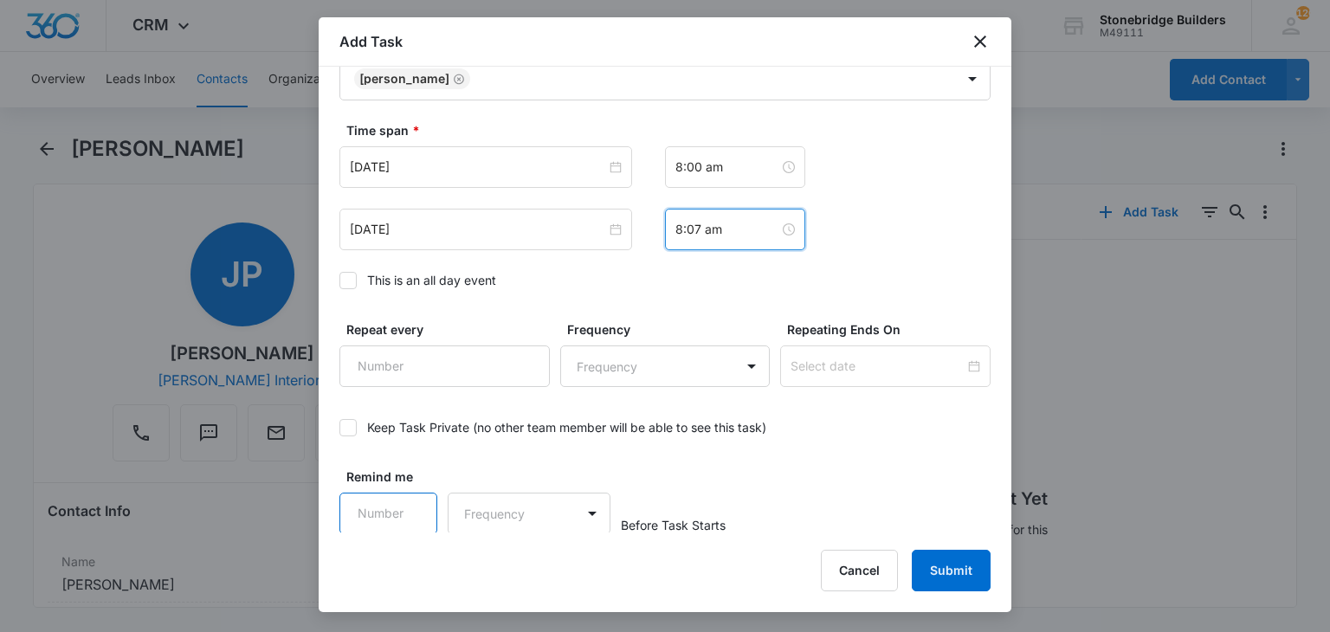
click at [370, 506] on input "Remind me" at bounding box center [388, 514] width 98 height 42
type input "15"
click at [512, 513] on body "CRM Apps Reputation Websites Forms CRM Email Social Content Ads Intelligence Fi…" at bounding box center [665, 316] width 1330 height 632
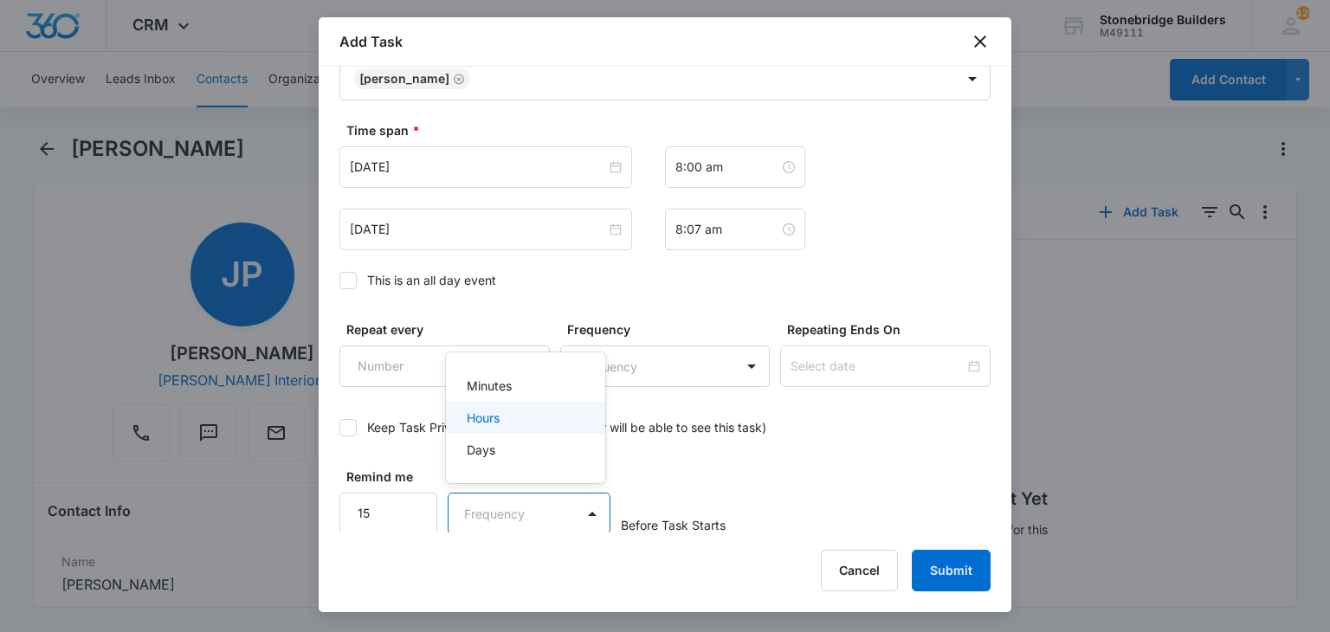
click at [531, 390] on div "Minutes" at bounding box center [524, 386] width 114 height 18
click at [880, 408] on div "Keep Task Private (no other team member will be able to see this task)" at bounding box center [664, 427] width 651 height 39
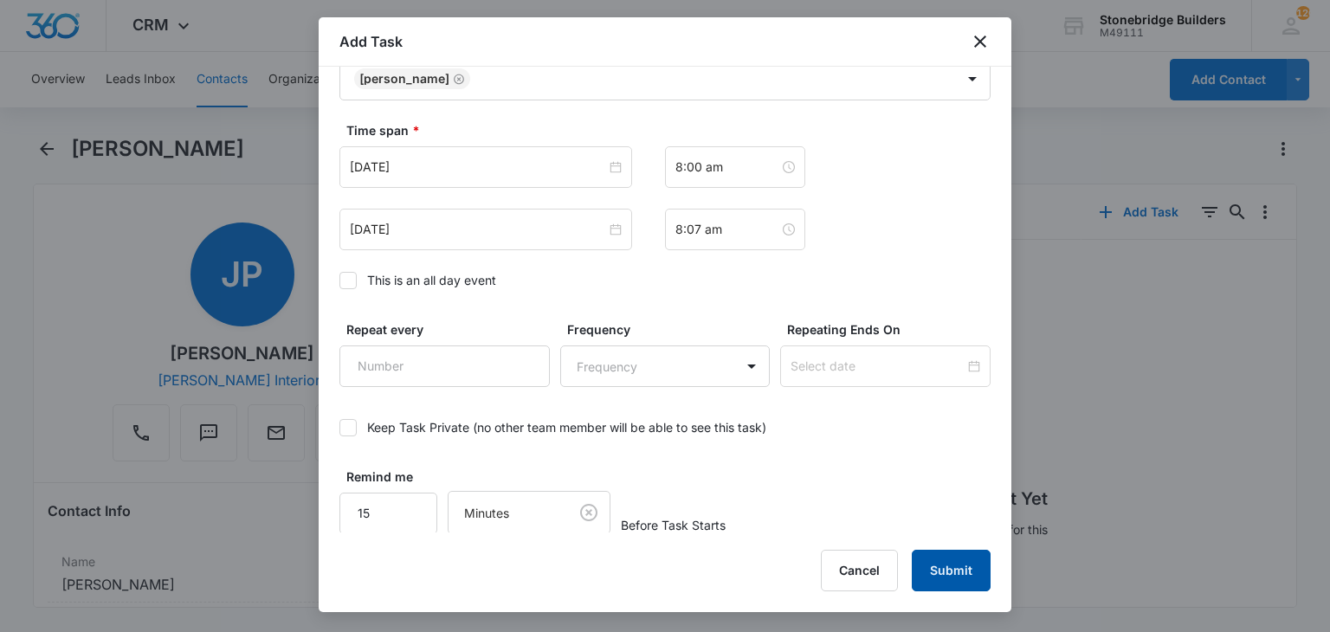
click at [940, 562] on button "Submit" at bounding box center [951, 571] width 79 height 42
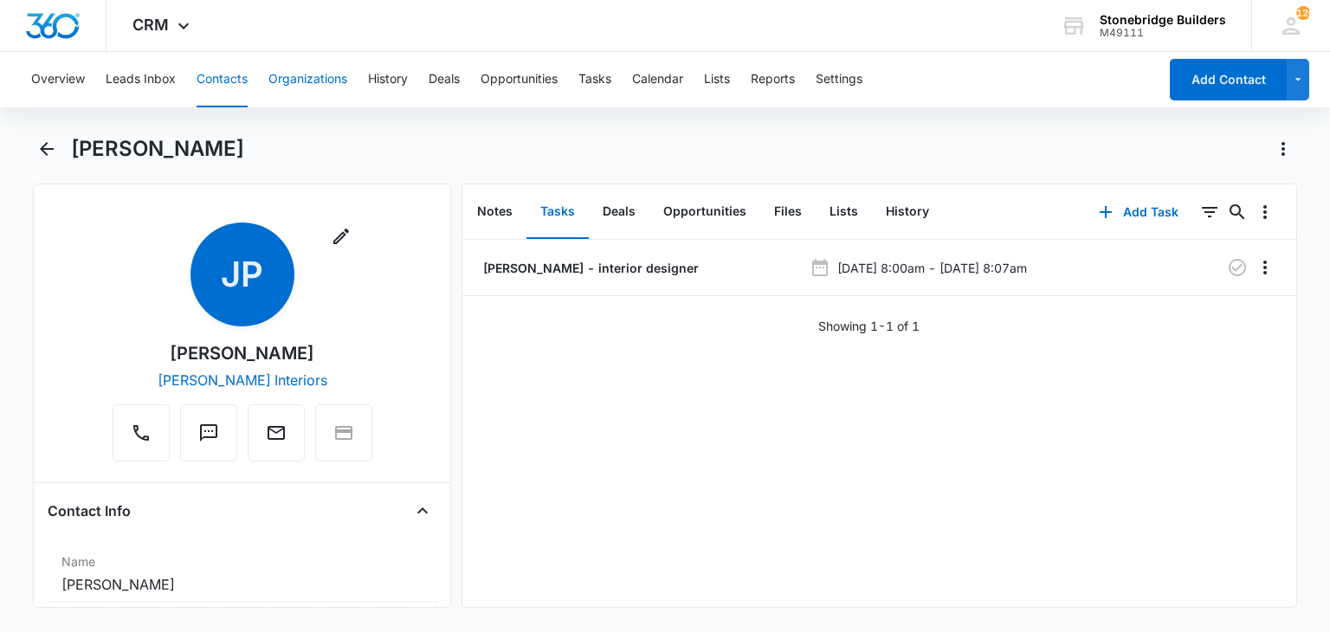
click at [318, 56] on button "Organizations" at bounding box center [307, 79] width 79 height 55
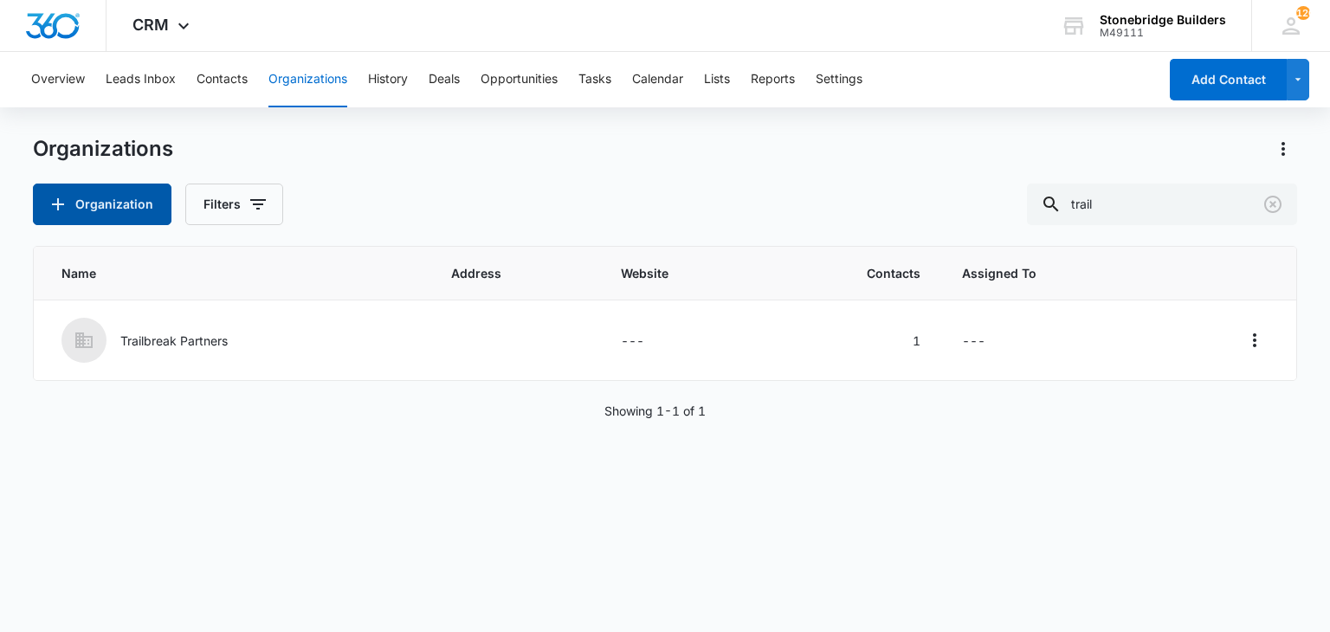
click at [111, 189] on button "Organization" at bounding box center [102, 205] width 139 height 42
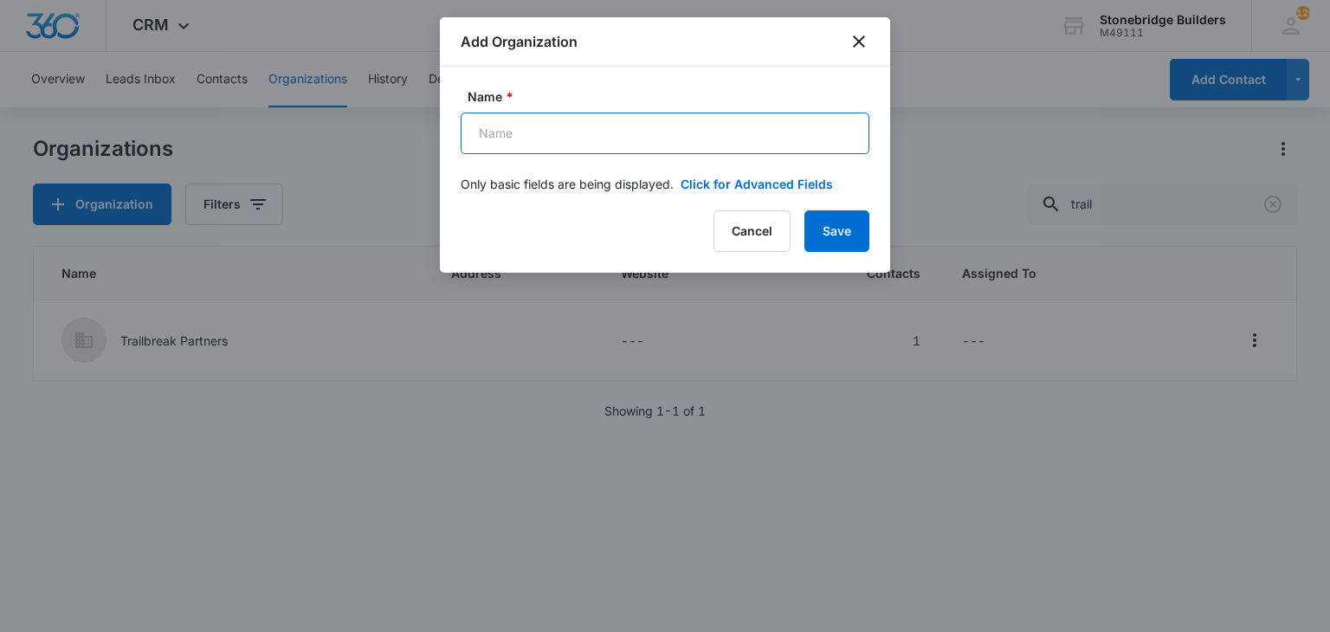
click at [579, 141] on input "Name *" at bounding box center [665, 134] width 409 height 42
type input "Gessner Engineering"
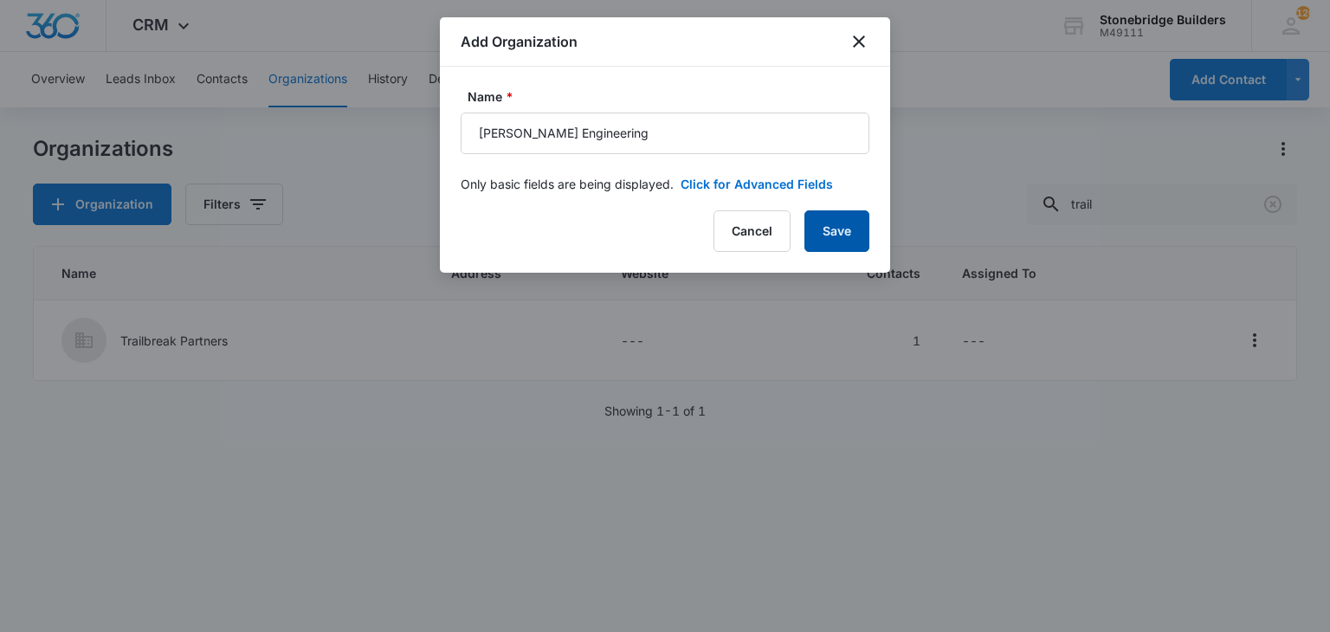
click at [809, 233] on button "Save" at bounding box center [836, 231] width 65 height 42
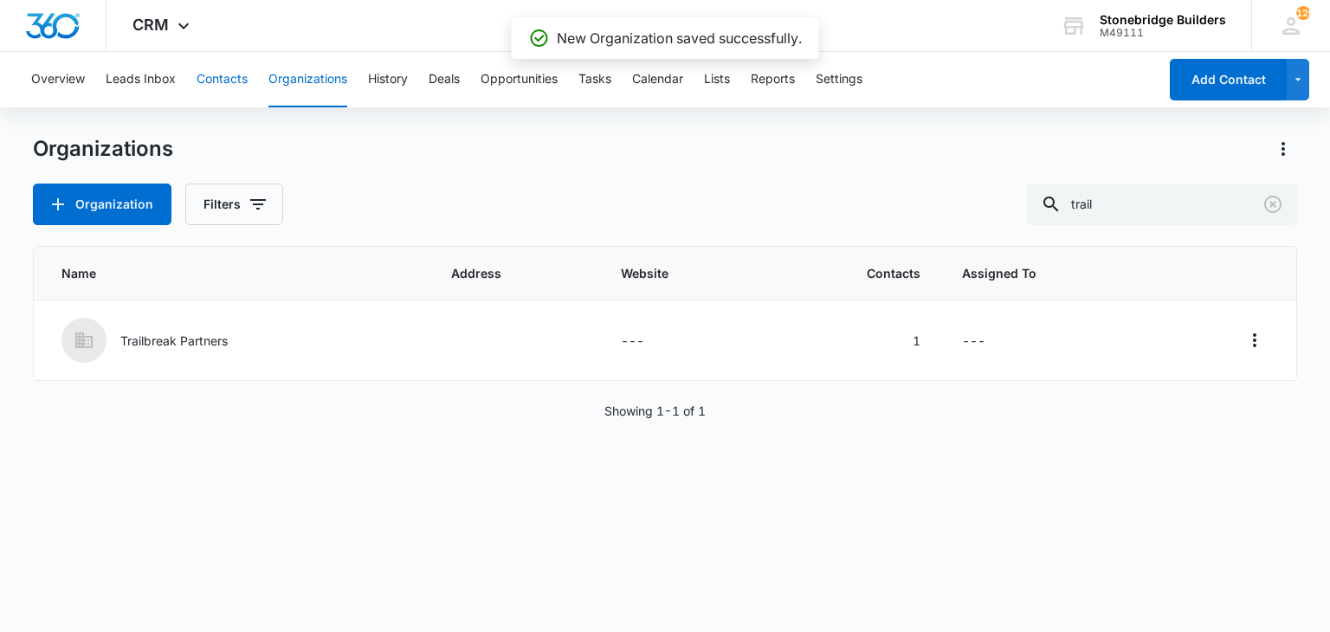
click at [207, 76] on button "Contacts" at bounding box center [222, 79] width 51 height 55
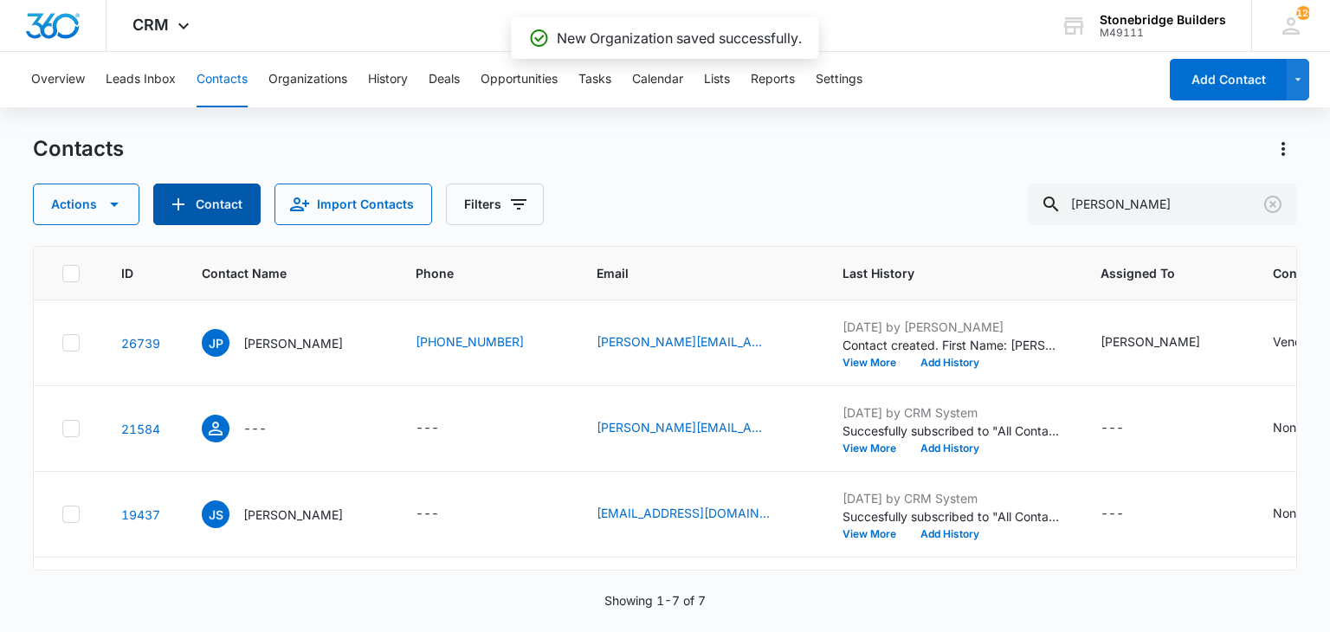
click at [187, 214] on button "Contact" at bounding box center [206, 205] width 107 height 42
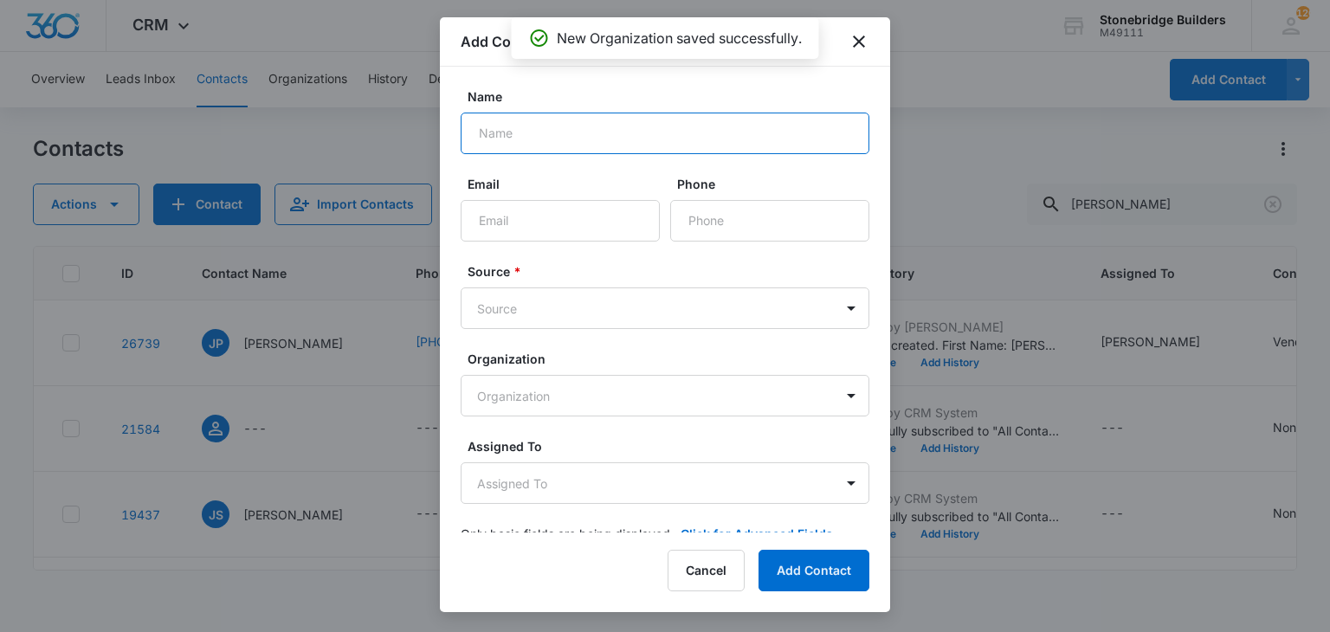
click at [548, 142] on input "Name" at bounding box center [665, 134] width 409 height 42
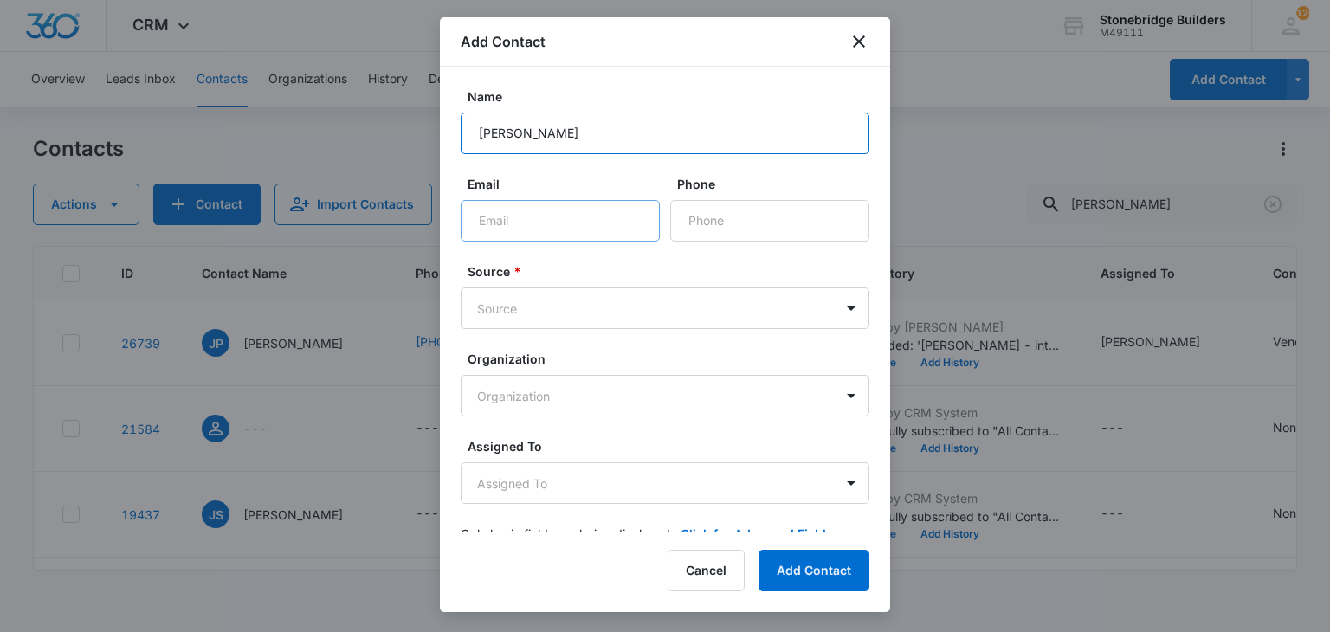
type input "Niko Gomes"
click at [521, 218] on input "Email" at bounding box center [560, 221] width 199 height 42
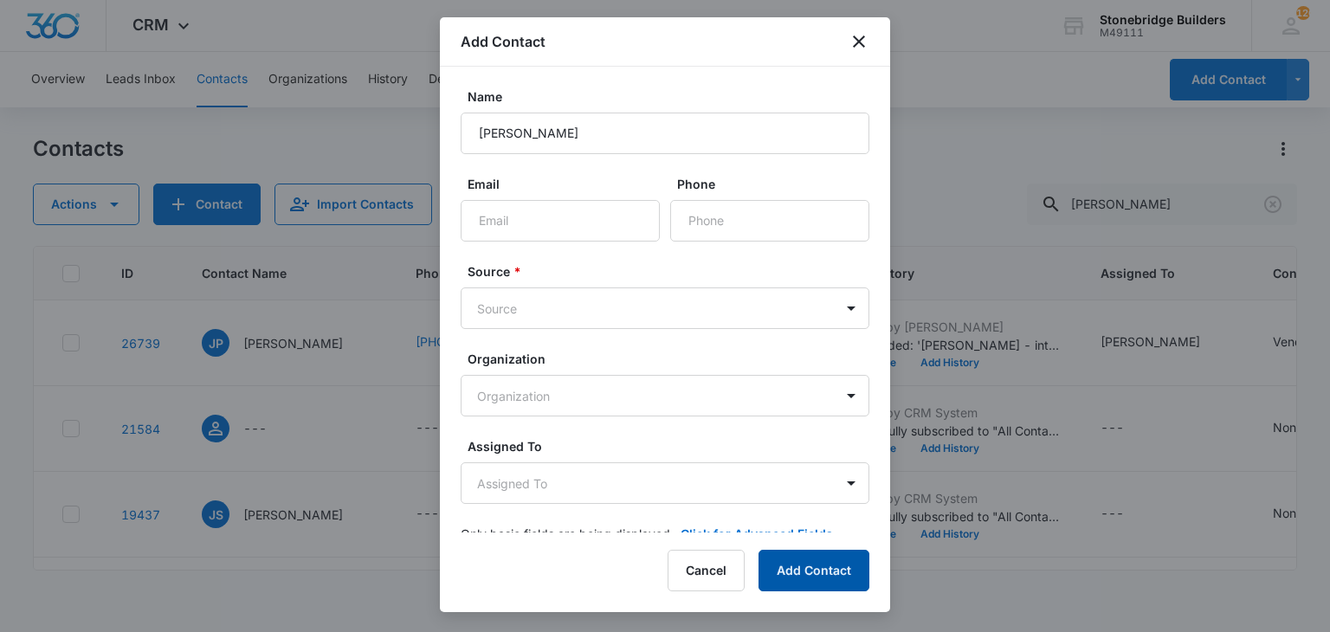
click at [824, 574] on button "Add Contact" at bounding box center [813, 571] width 111 height 42
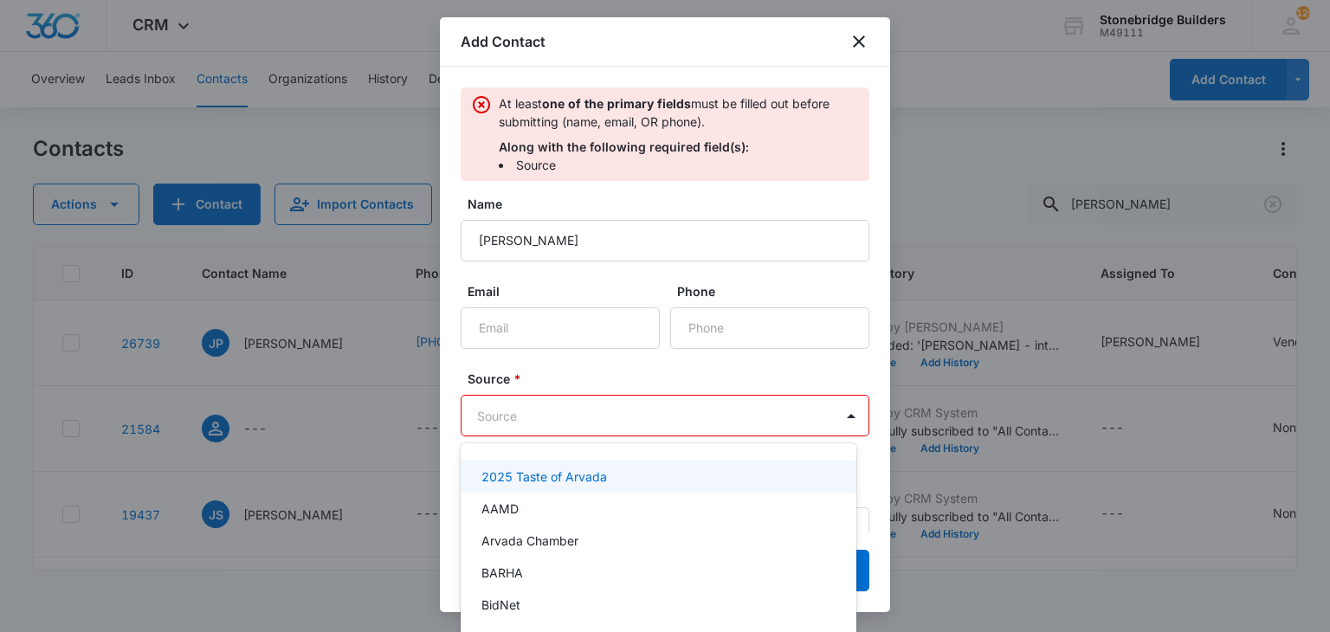
click at [561, 406] on body "CRM Apps Reputation Websites Forms CRM Email Social Content Ads Intelligence Fi…" at bounding box center [665, 316] width 1330 height 632
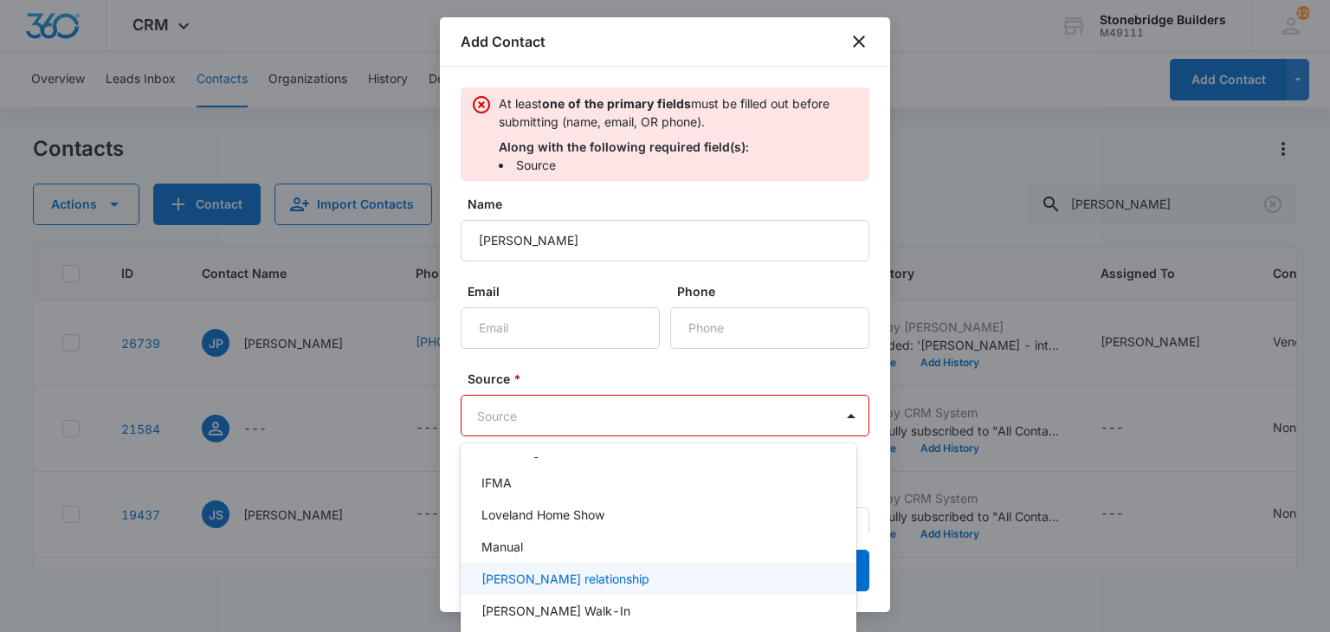
scroll to position [497, 0]
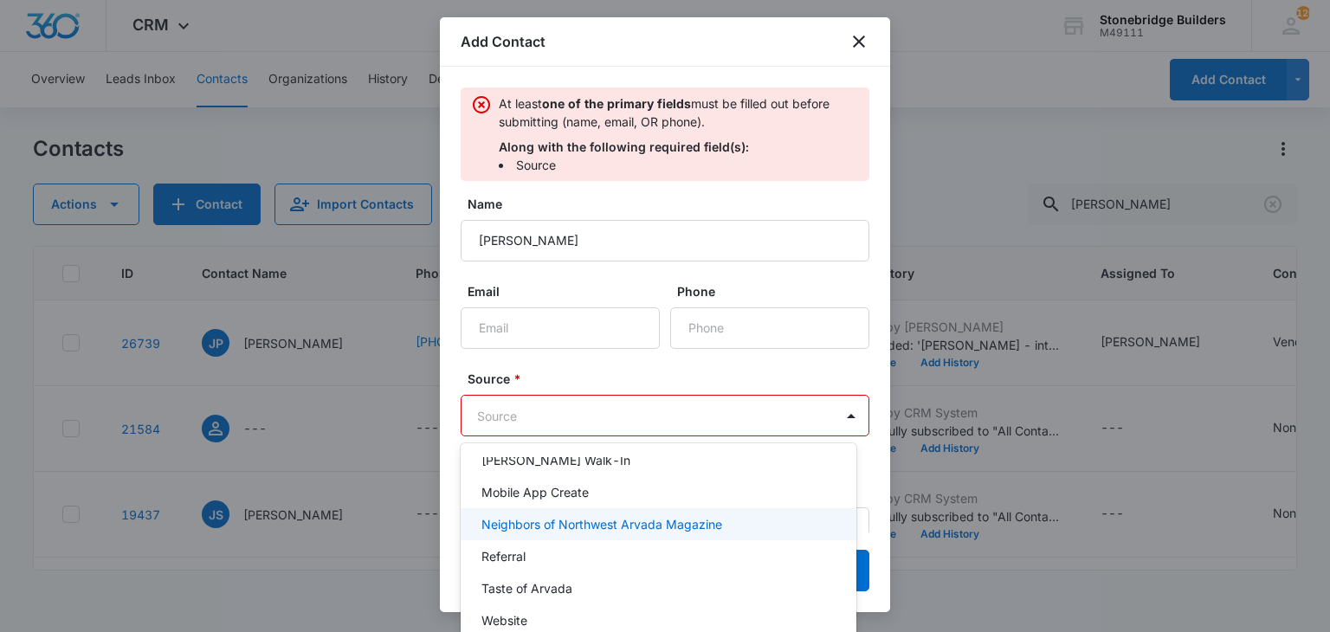
click at [554, 533] on div "Neighbors of Northwest Arvada Magazine" at bounding box center [659, 524] width 396 height 32
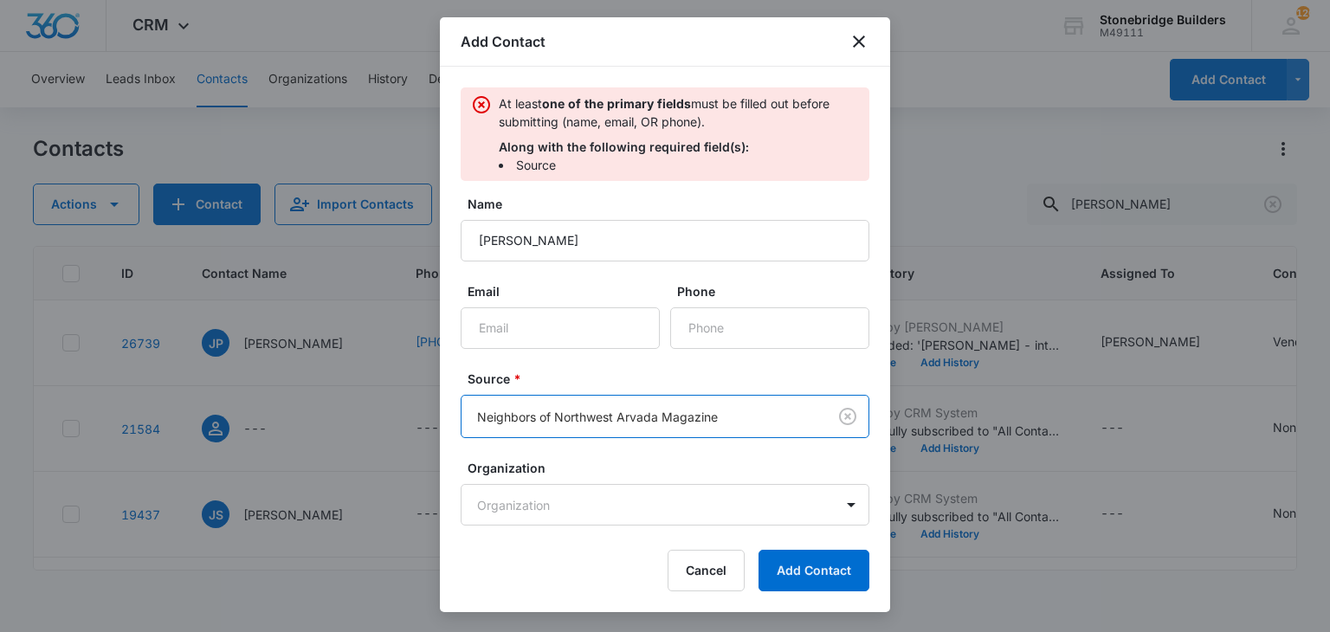
scroll to position [21, 0]
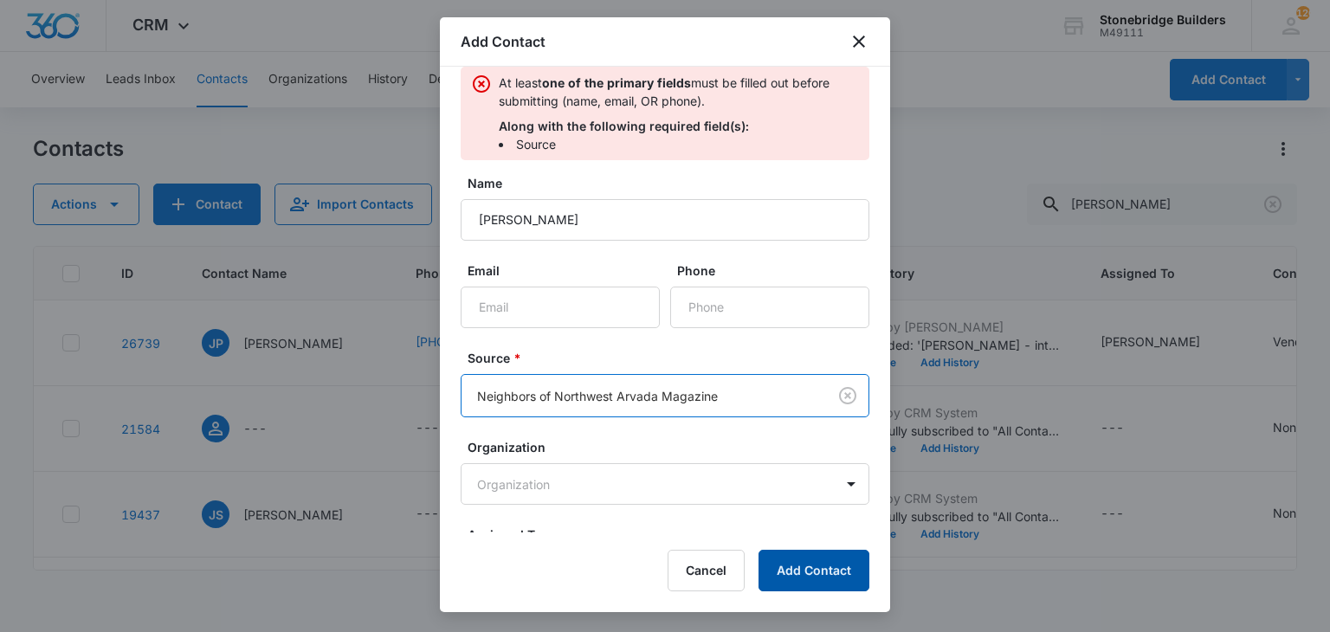
click at [824, 586] on button "Add Contact" at bounding box center [813, 571] width 111 height 42
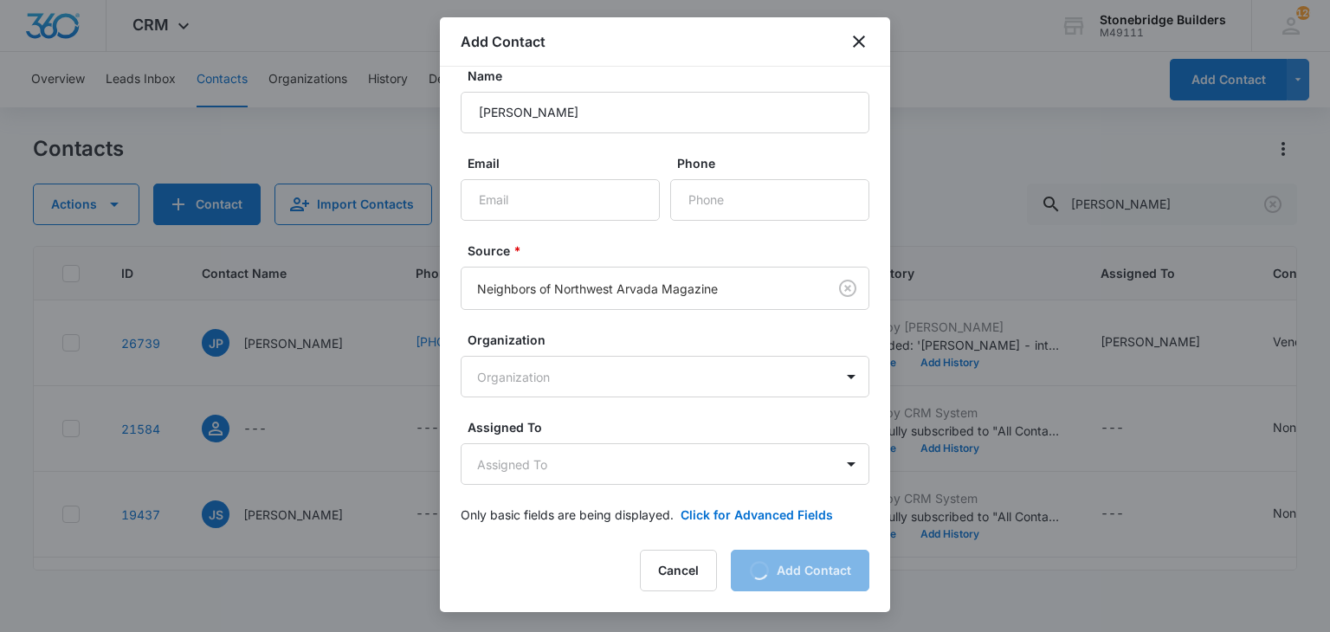
scroll to position [0, 0]
